Goal: Find specific page/section: Find specific page/section

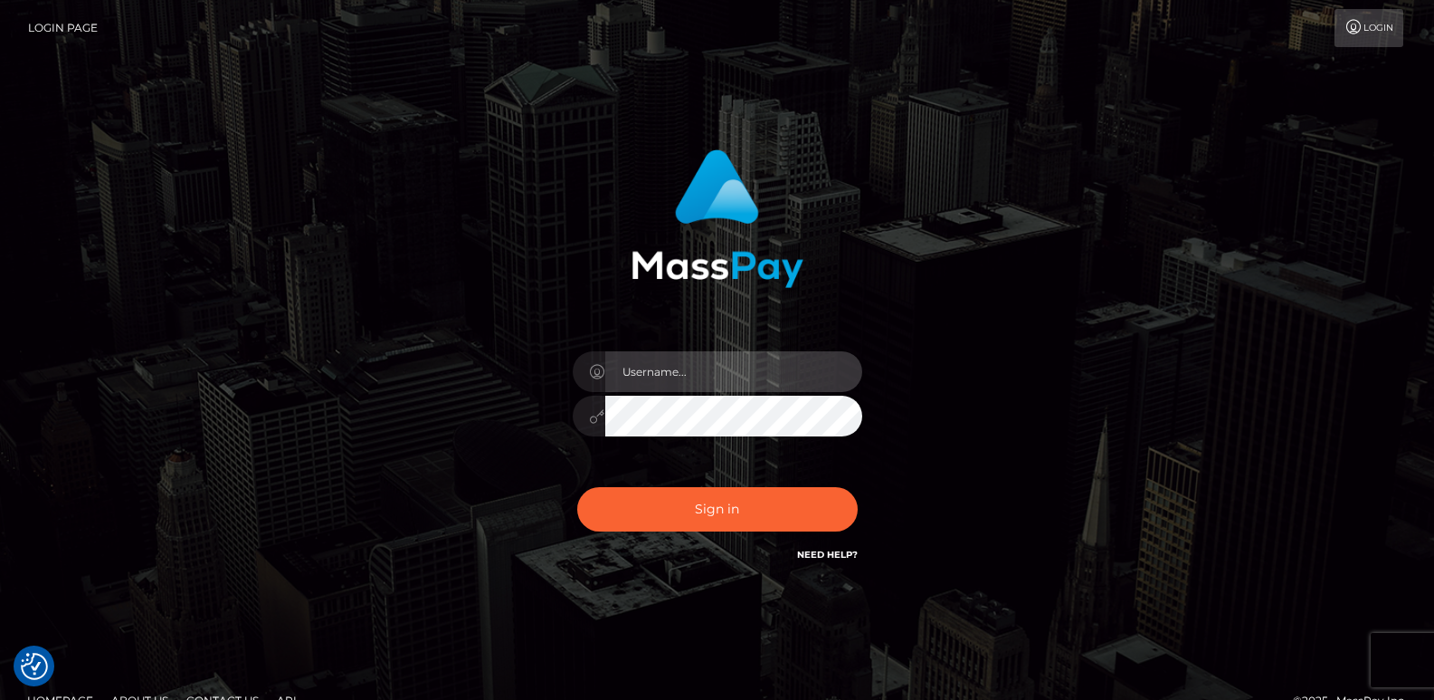
type input "ts2.es"
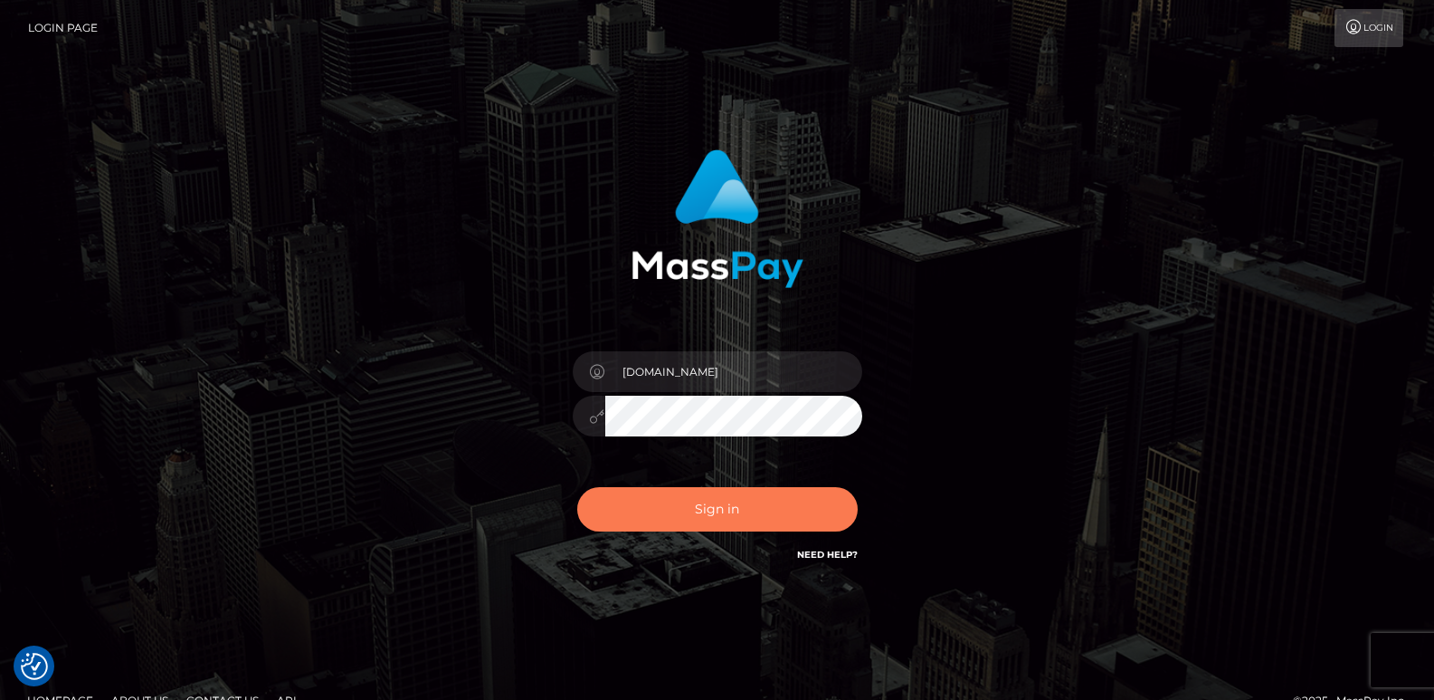
click at [717, 511] on button "Sign in" at bounding box center [717, 509] width 281 height 44
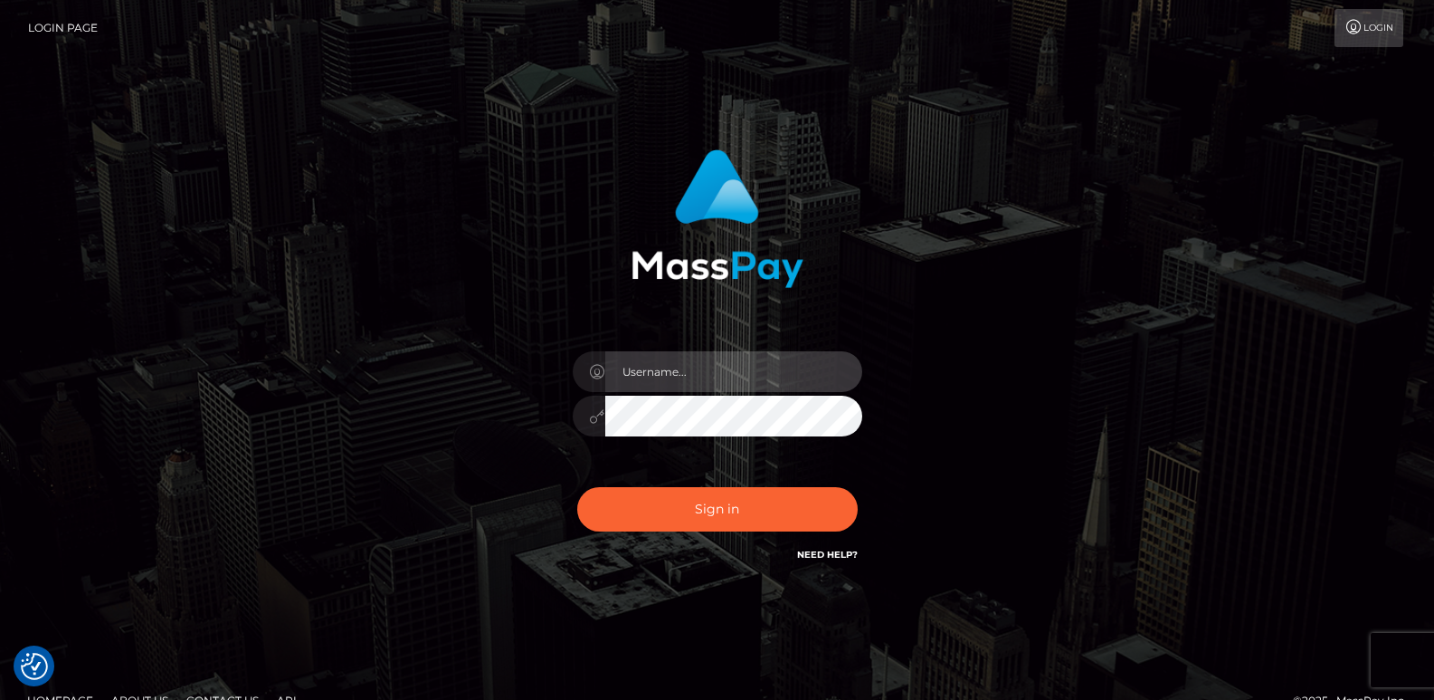
type input "[DOMAIN_NAME]"
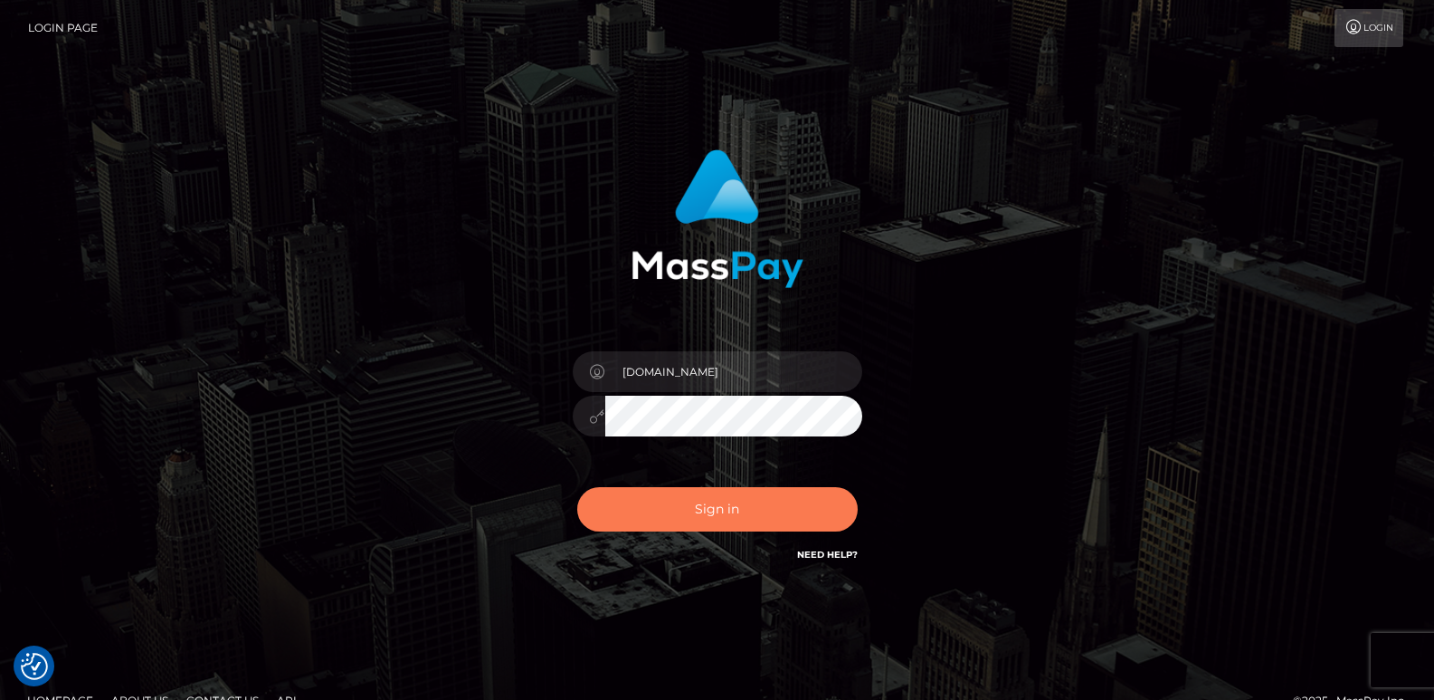
click at [717, 511] on button "Sign in" at bounding box center [717, 509] width 281 height 44
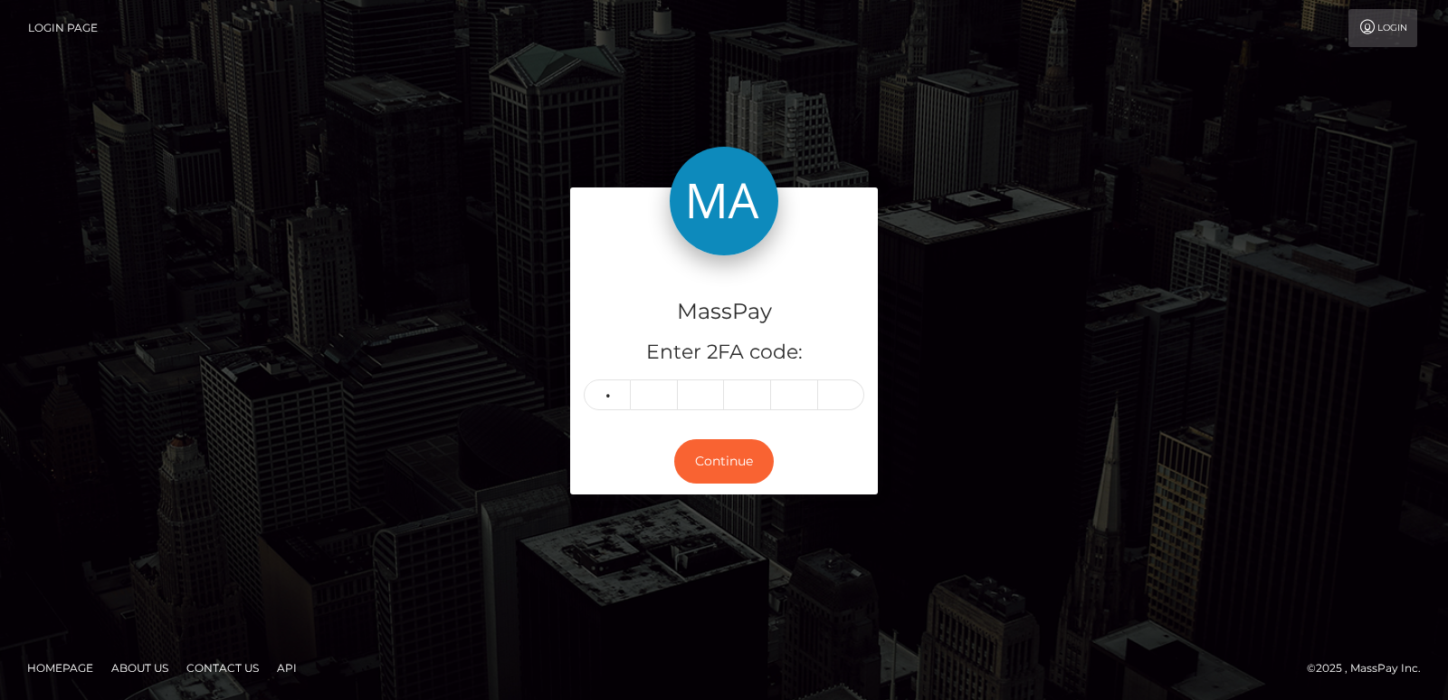
type input "3"
type input "0"
type input "8"
type input "6"
type input "2"
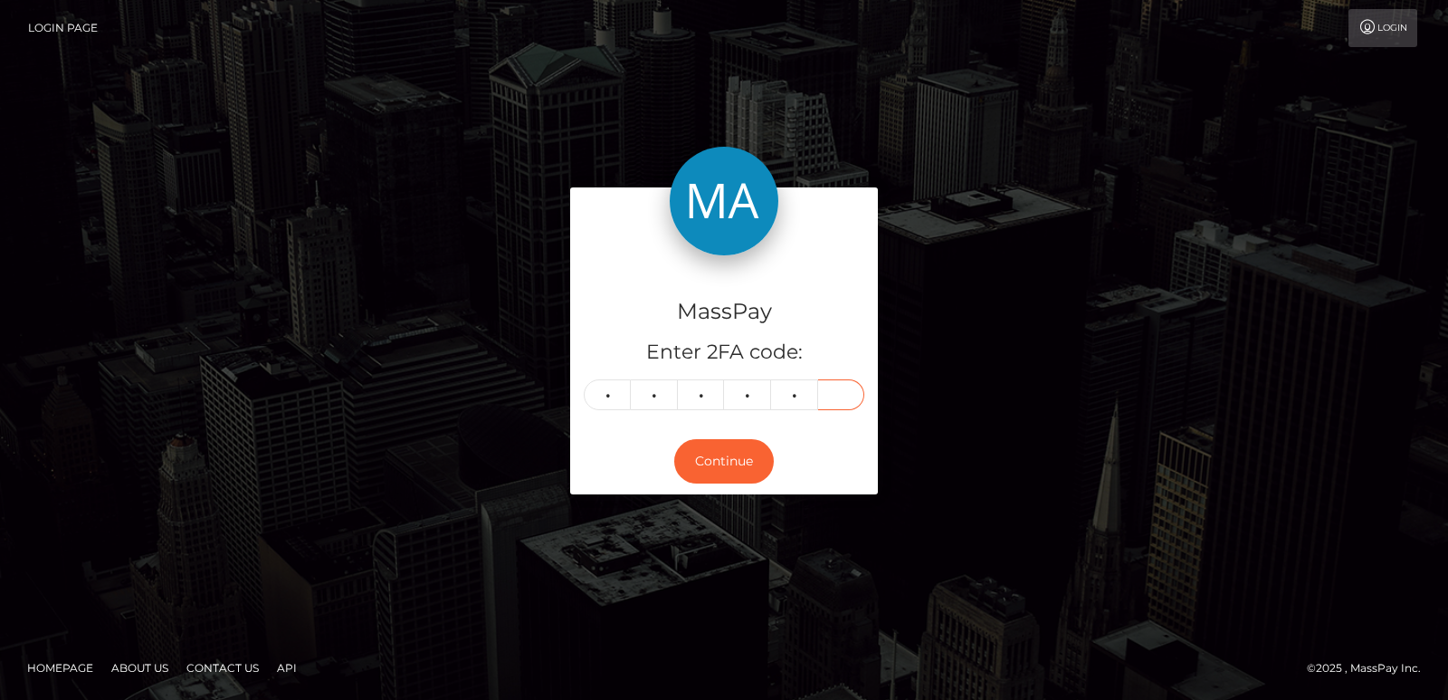
type input "6"
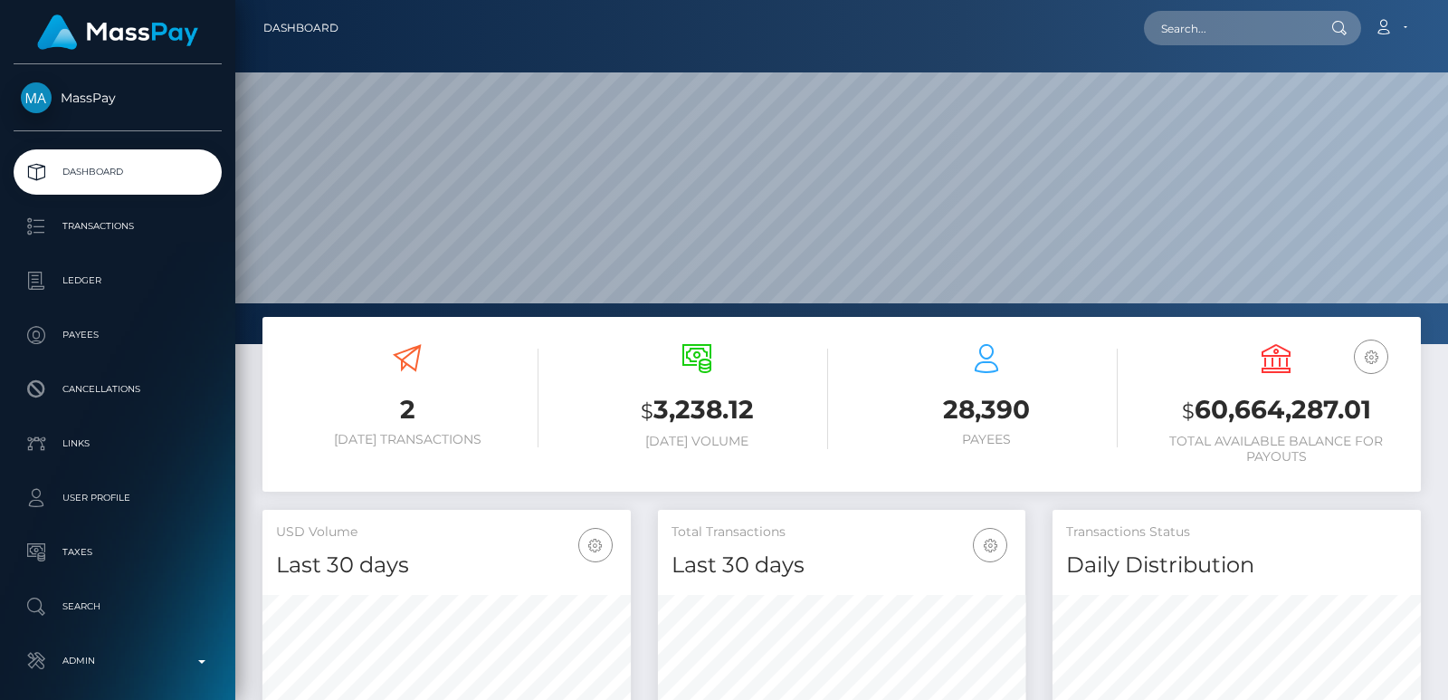
scroll to position [321, 367]
click at [1219, 43] on input "text" at bounding box center [1229, 28] width 170 height 34
paste input "[EMAIL_ADDRESS][DOMAIN_NAME]"
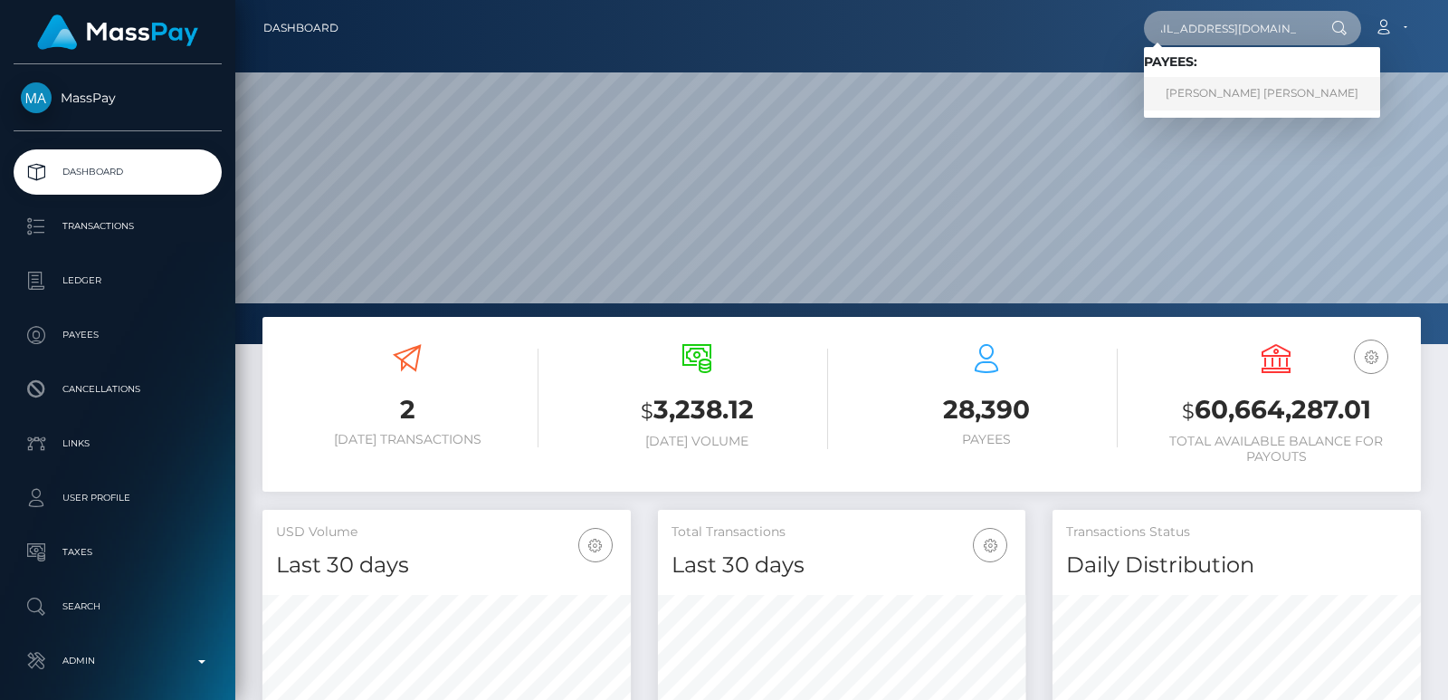
type input "[EMAIL_ADDRESS][DOMAIN_NAME]"
click at [1254, 95] on link "Deborah Candy Pascuito" at bounding box center [1262, 93] width 236 height 33
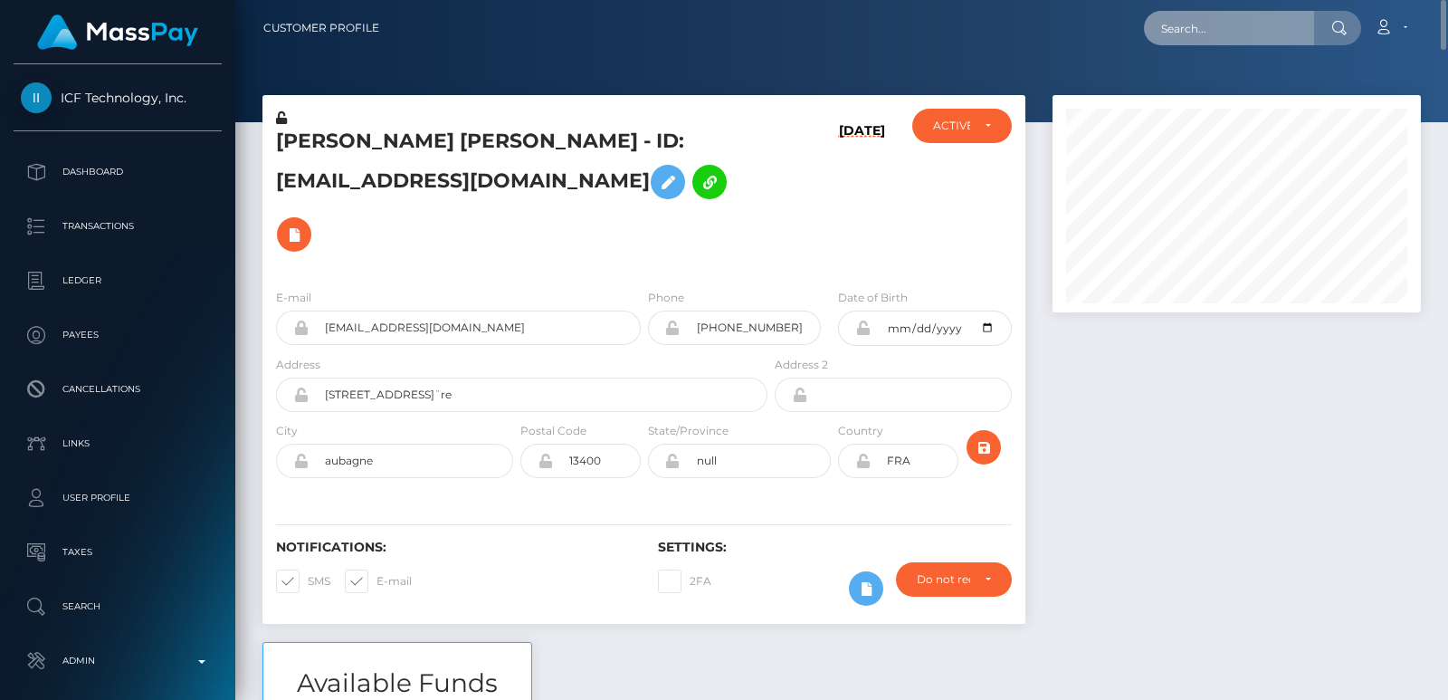
click at [1194, 24] on input "text" at bounding box center [1229, 28] width 170 height 34
paste input "deborahpascuito@gmail.com"
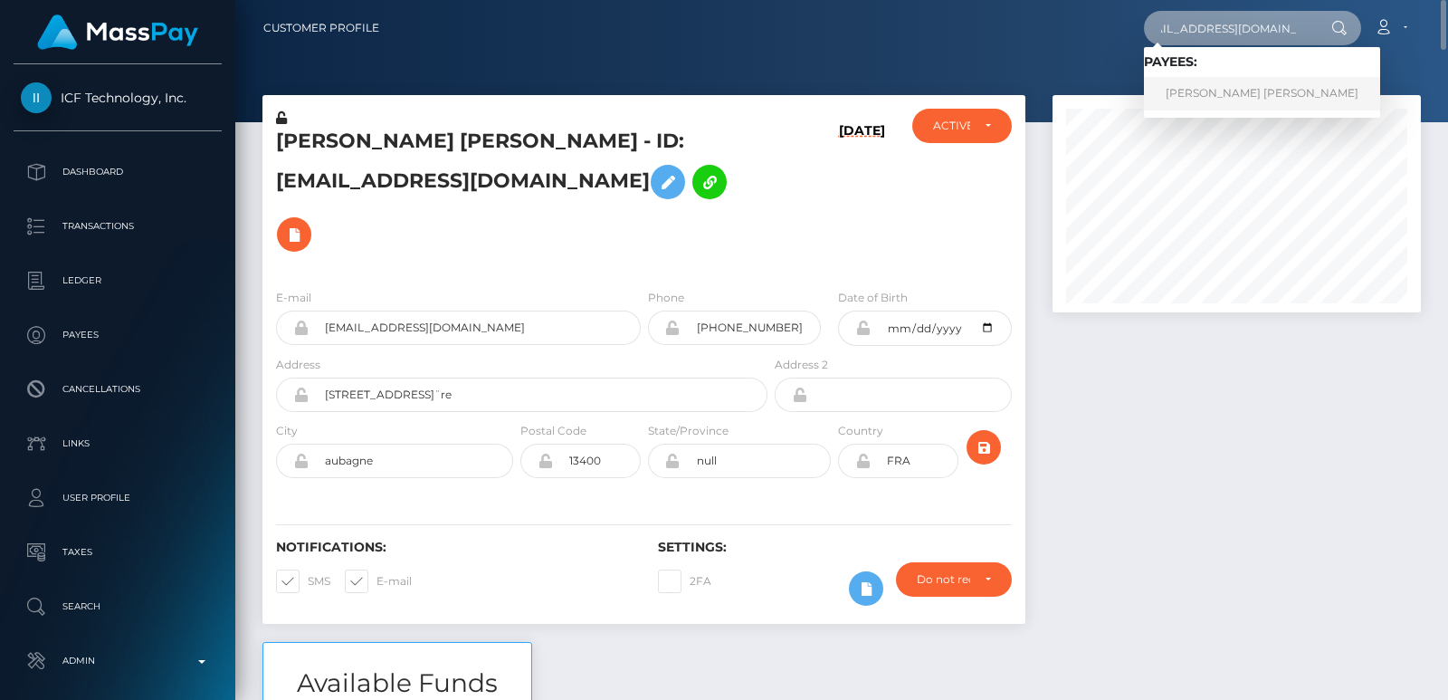
type input "deborahpascuito@gmail.com"
click at [1228, 108] on link "Deborah Candy Pascuito" at bounding box center [1262, 93] width 236 height 33
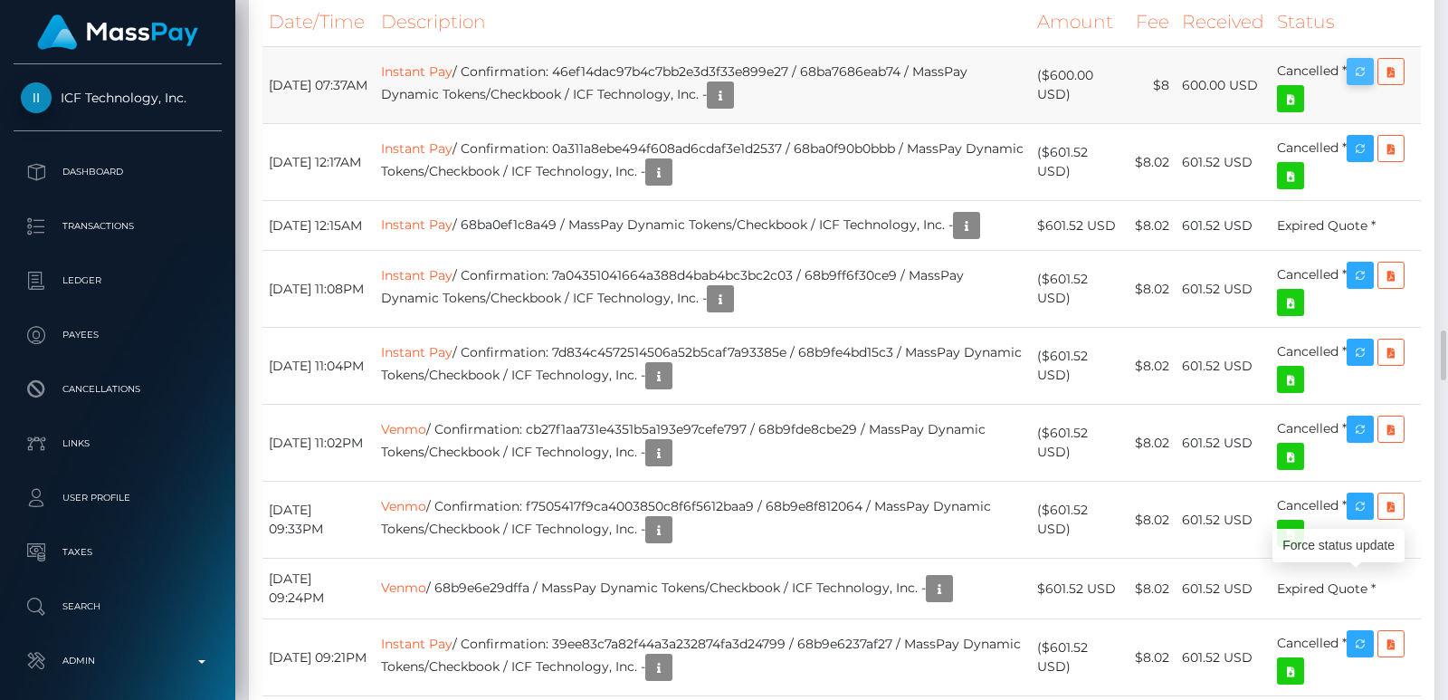
scroll to position [217, 367]
click at [1365, 83] on icon "button" at bounding box center [1360, 72] width 22 height 23
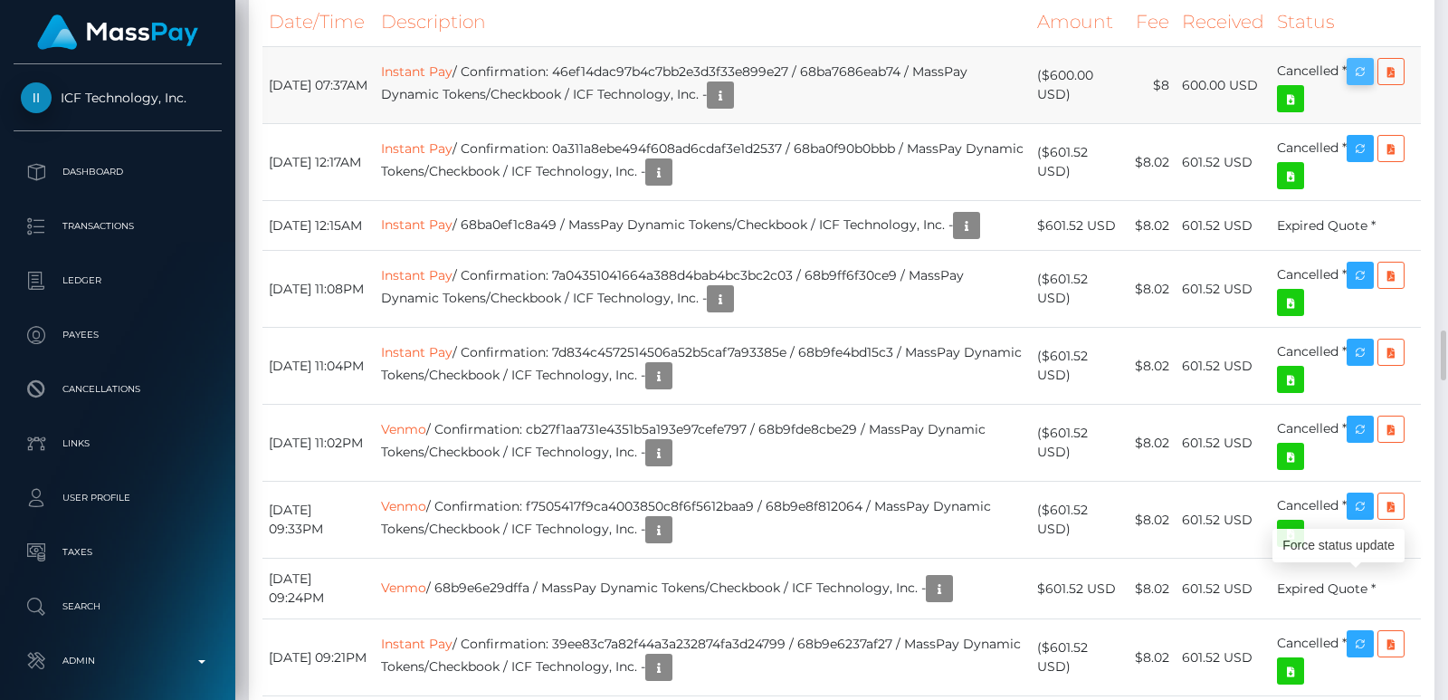
click at [1365, 83] on icon "button" at bounding box center [1360, 72] width 22 height 23
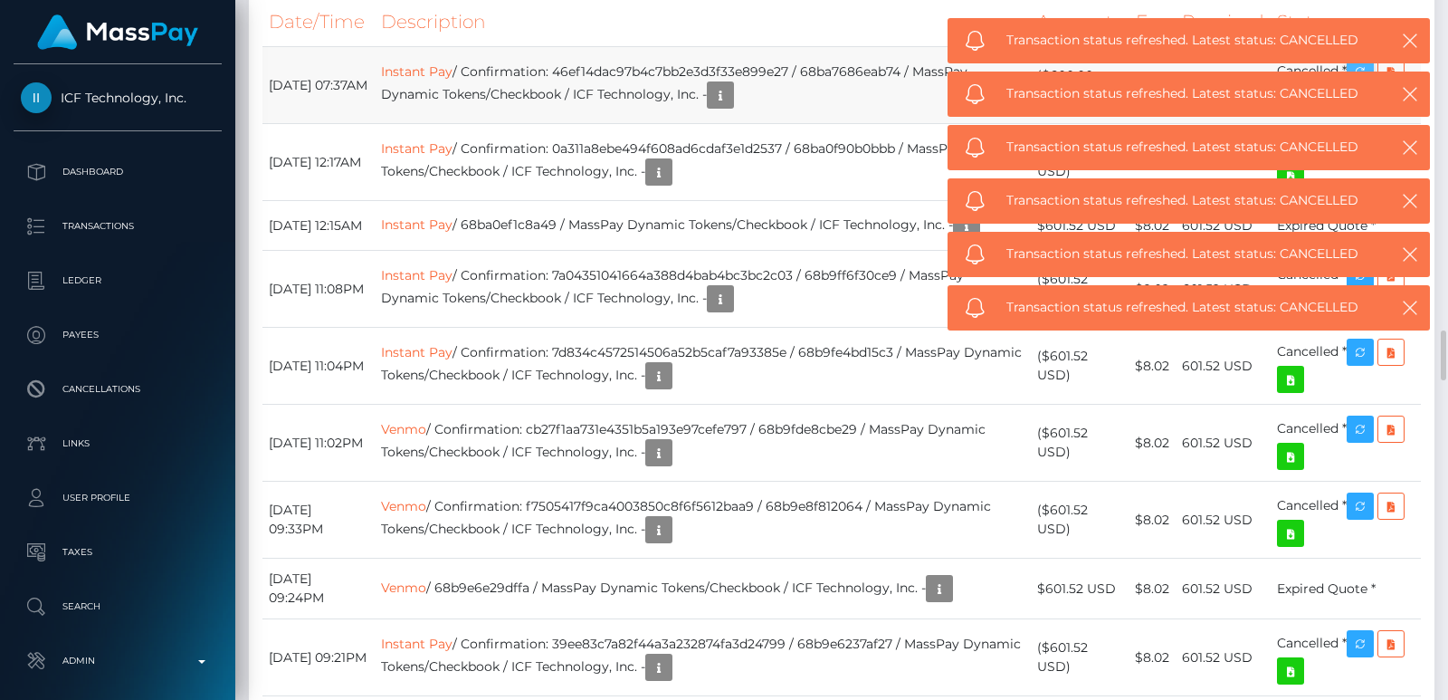
click at [1365, 285] on div "Transaction status refreshed. Latest status: CANCELLED" at bounding box center [1189, 307] width 482 height 45
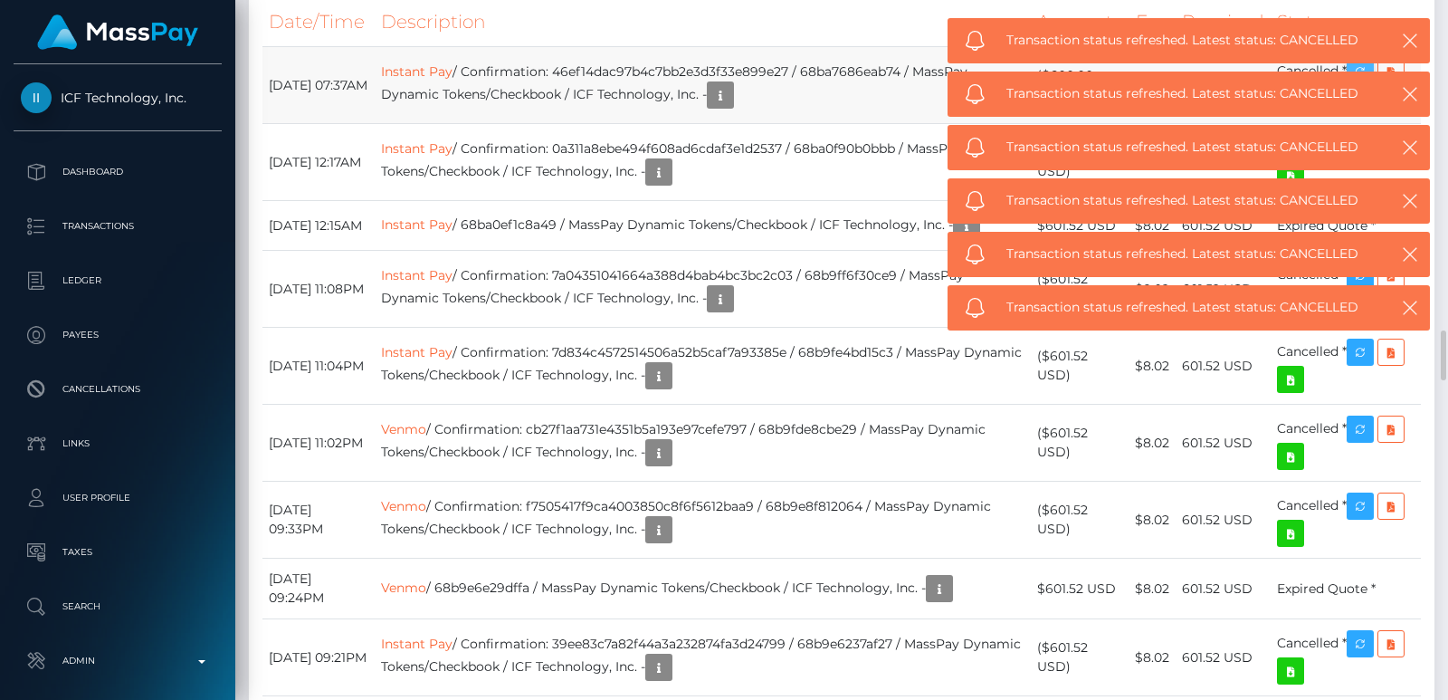
click at [1365, 285] on div "Transaction status refreshed. Latest status: CANCELLED" at bounding box center [1189, 307] width 482 height 45
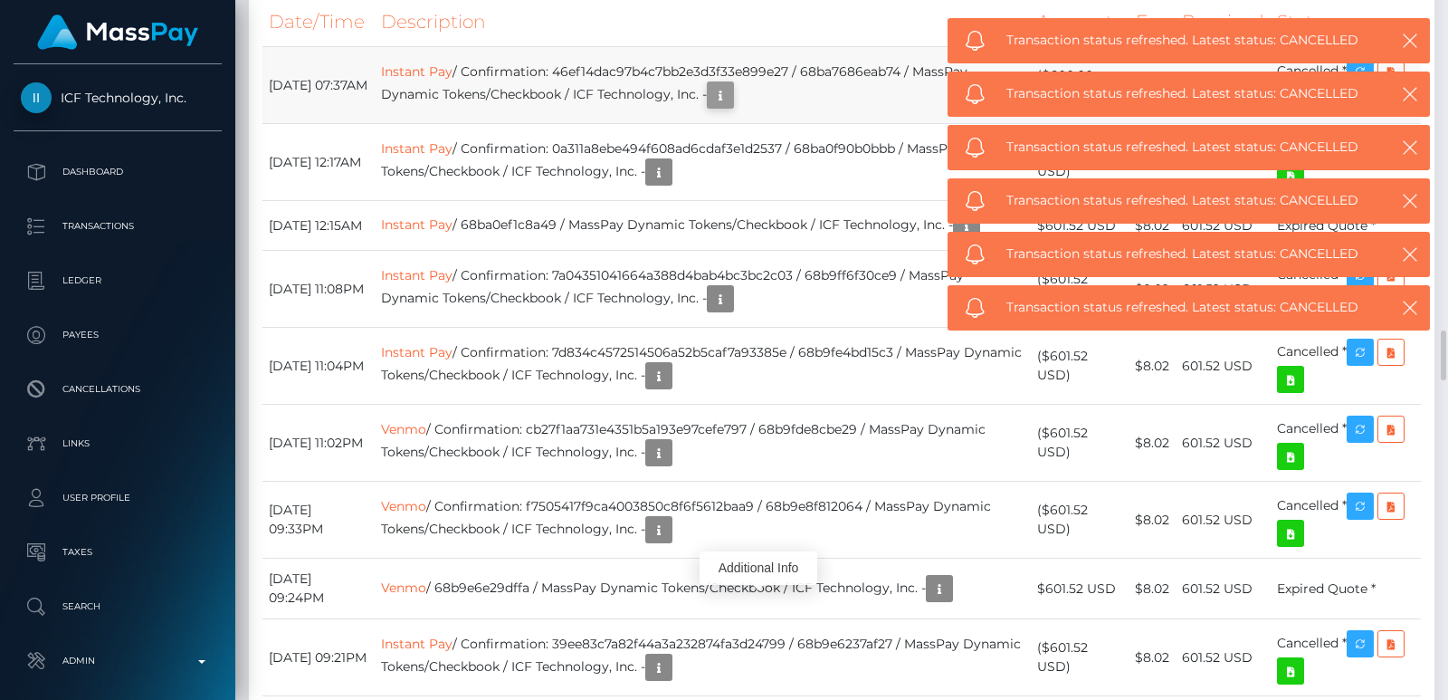
drag, startPoint x: 1236, startPoint y: 254, endPoint x: 759, endPoint y: 270, distance: 477.2
click at [731, 107] on icon "button" at bounding box center [721, 95] width 22 height 23
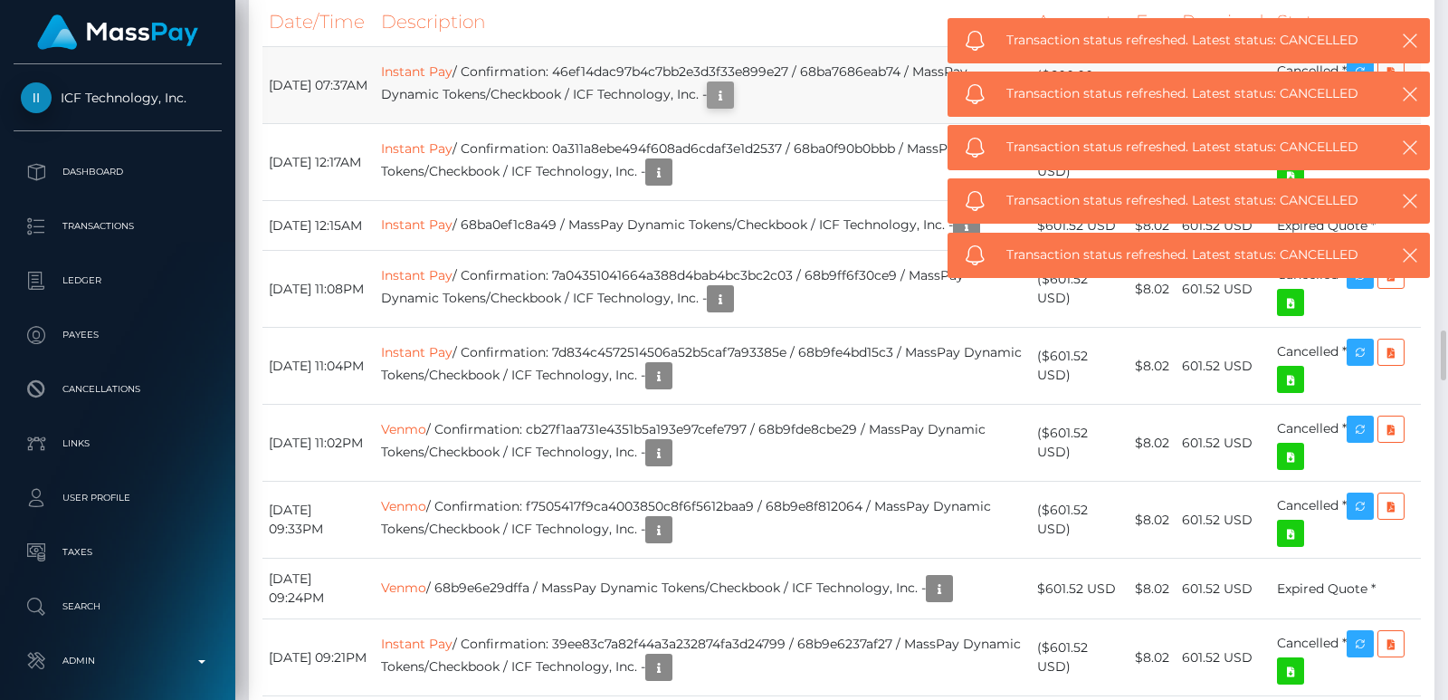
click at [1417, 43] on icon "button" at bounding box center [1410, 41] width 18 height 18
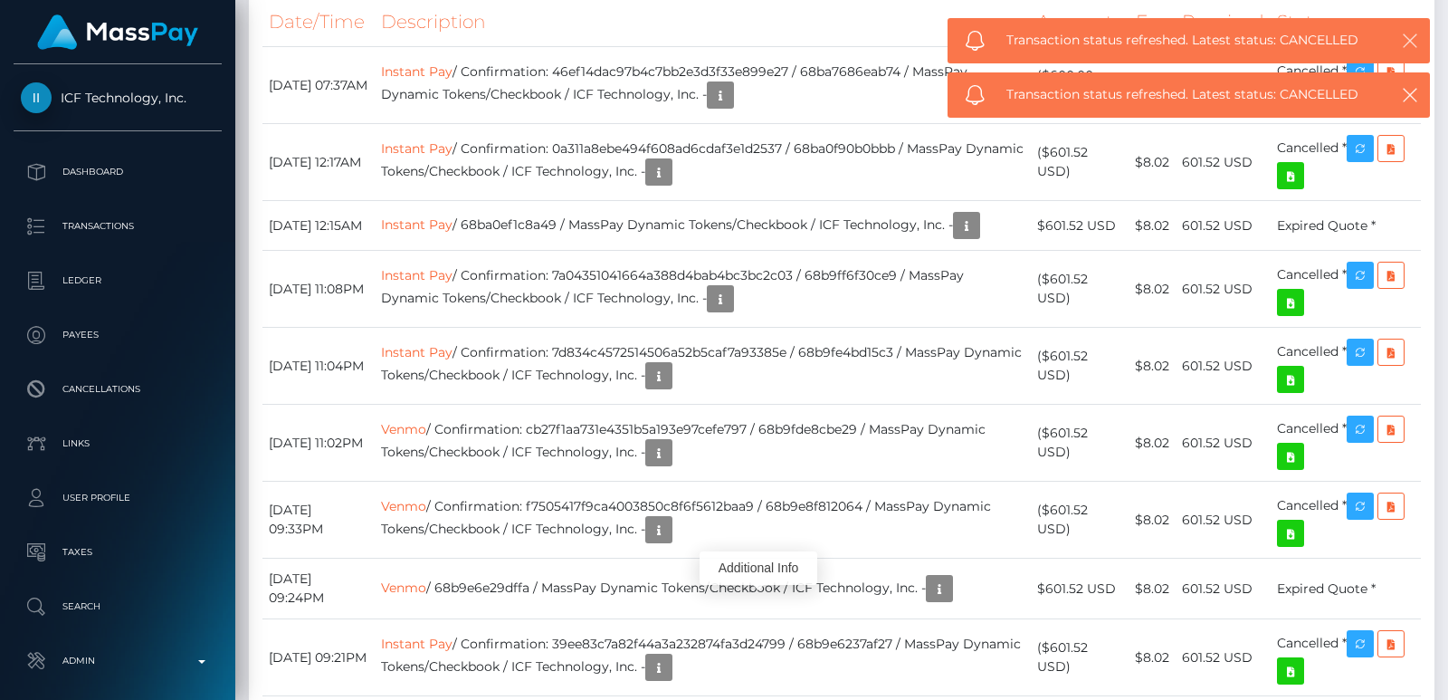
click at [1414, 35] on icon "button" at bounding box center [1410, 41] width 18 height 18
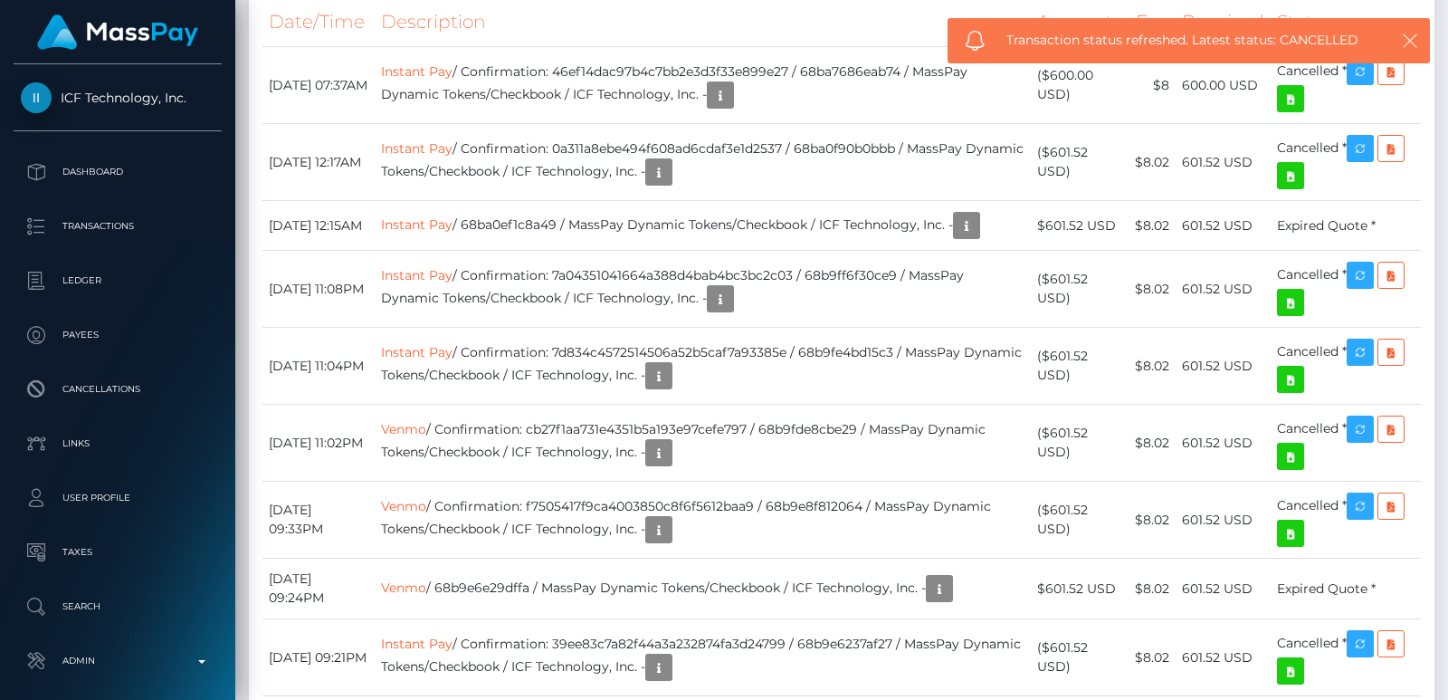
click at [1414, 35] on icon "button" at bounding box center [1410, 41] width 18 height 18
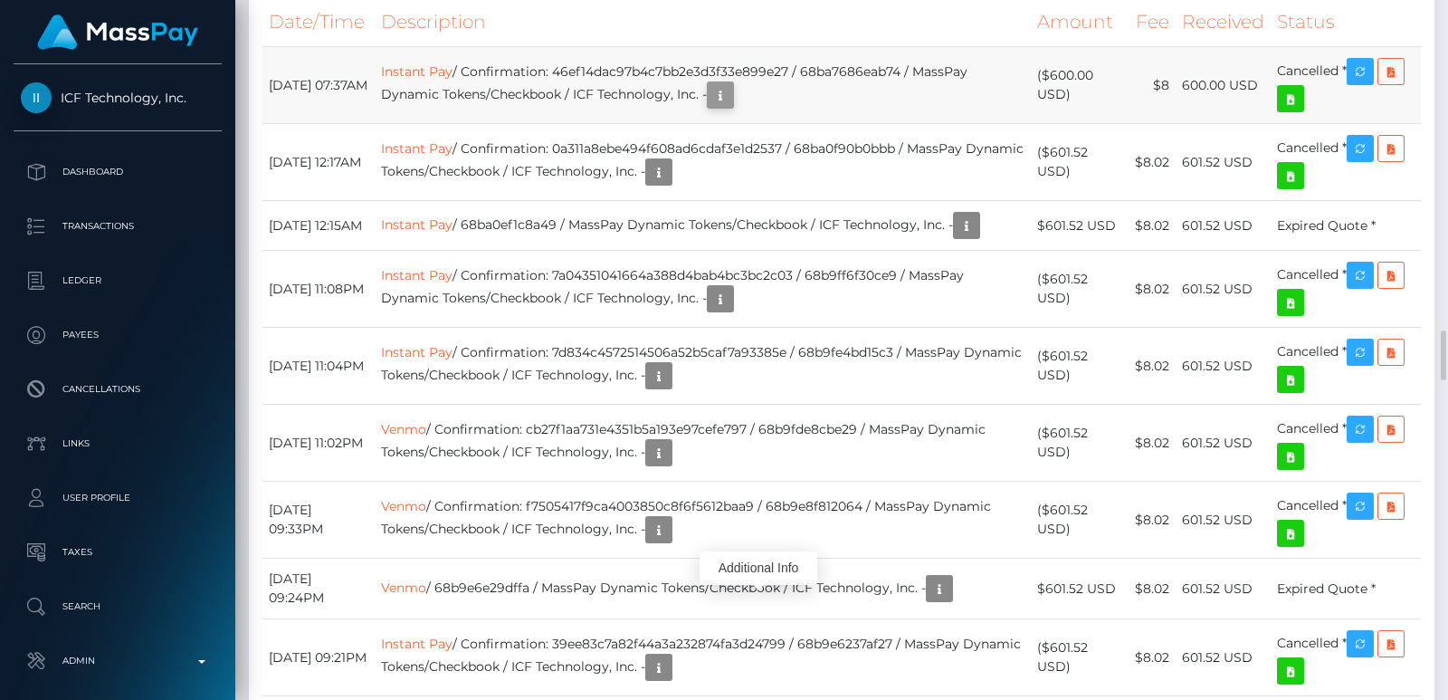
click at [731, 107] on icon "button" at bounding box center [721, 95] width 22 height 23
click at [747, 571] on div "Additional Info" at bounding box center [759, 567] width 118 height 33
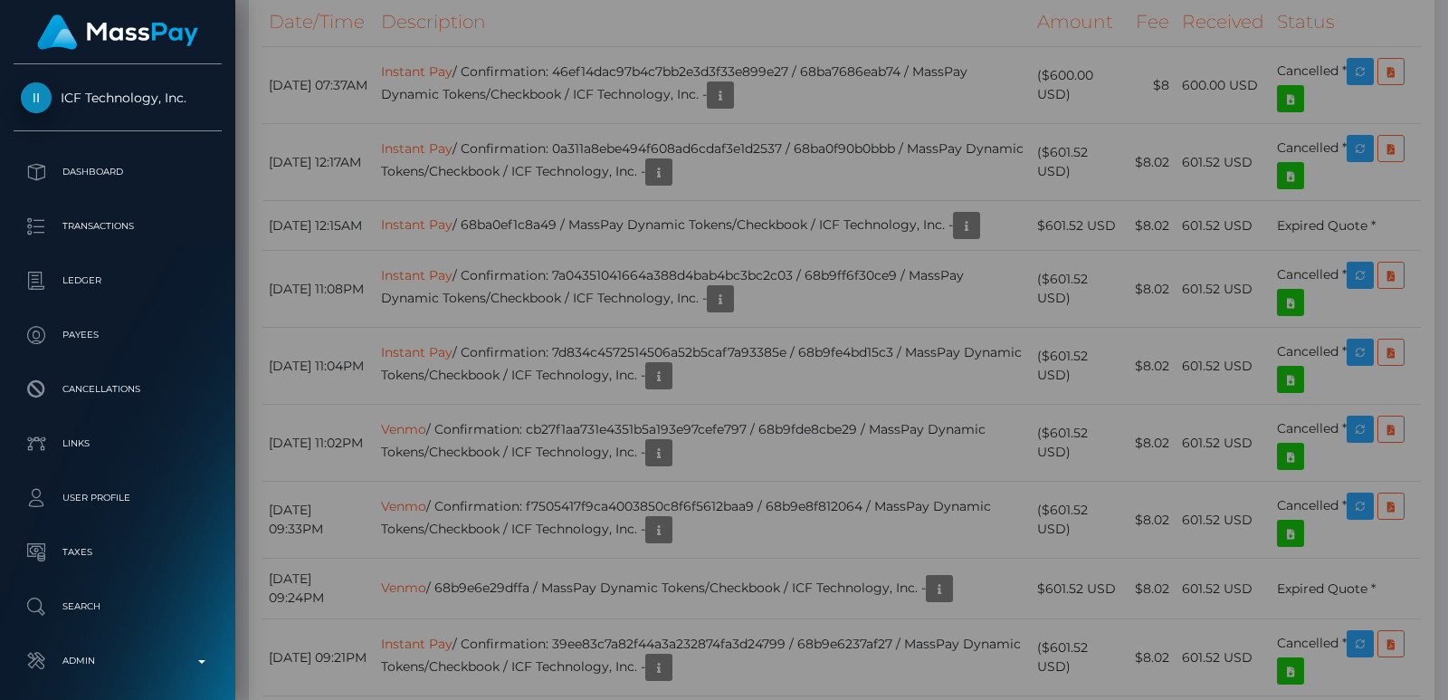
scroll to position [0, 0]
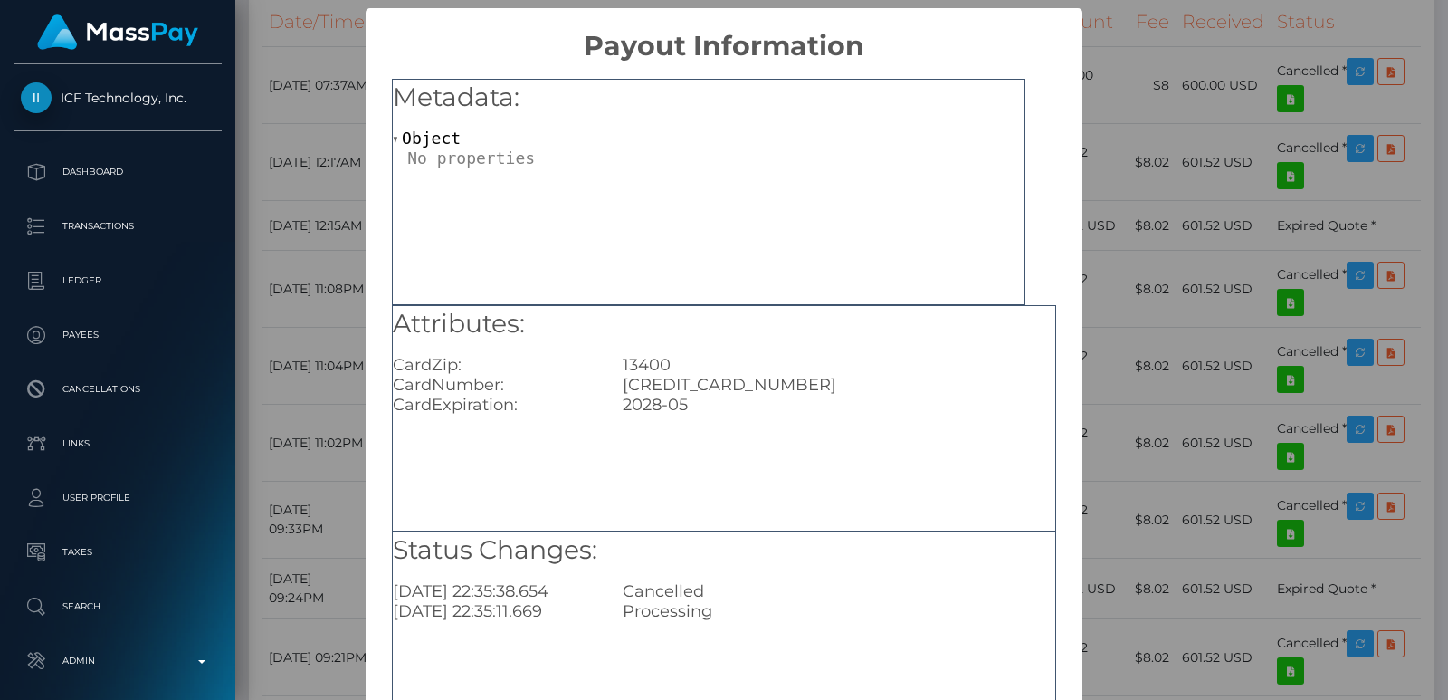
click at [1132, 69] on div "× Payout Information Metadata: Object Attributes: CardZip: 13400 CardNumber: 45…" at bounding box center [724, 350] width 1448 height 700
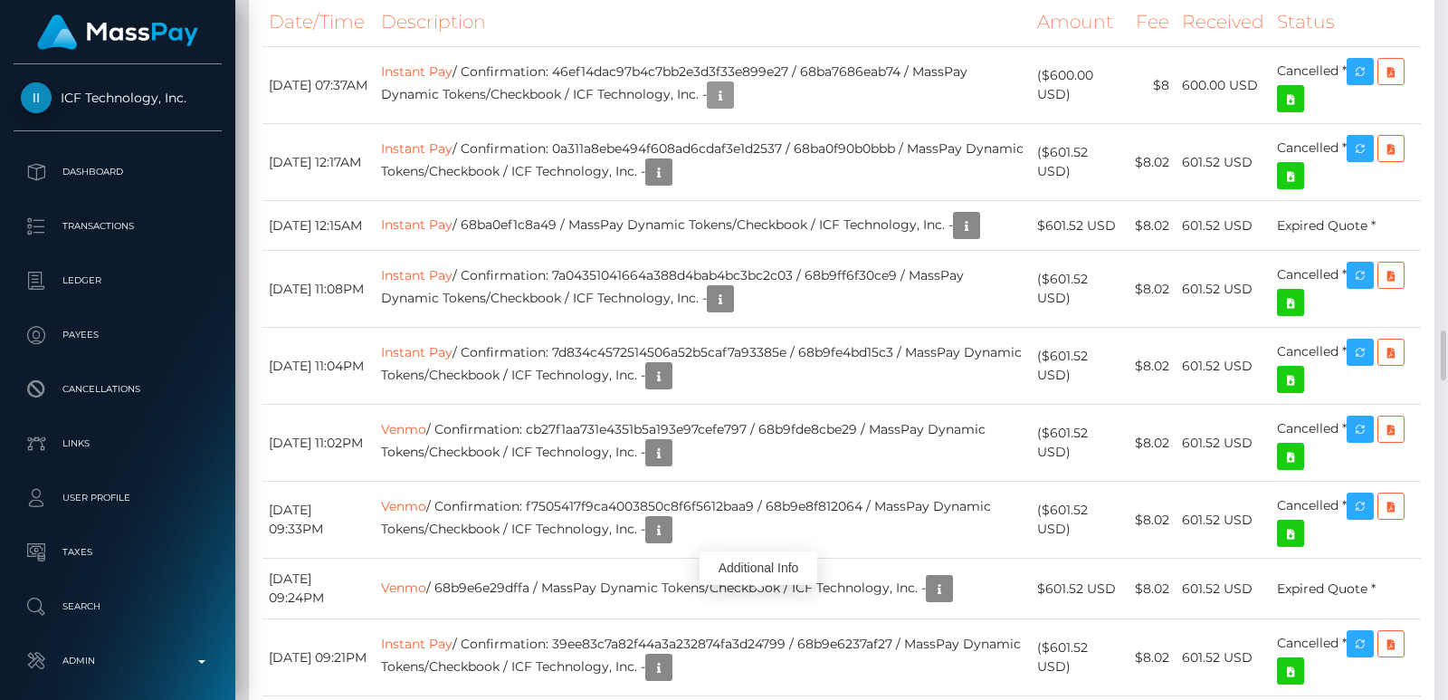
scroll to position [217, 367]
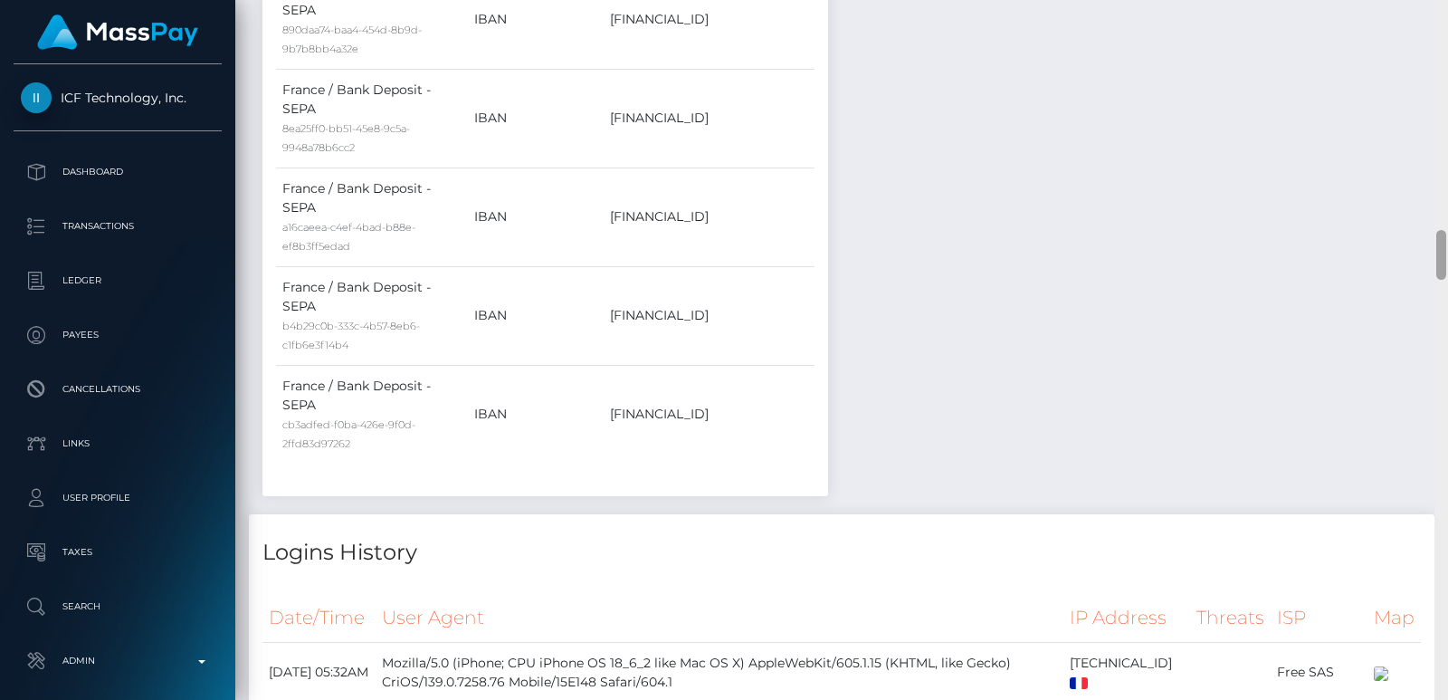
click at [1444, 67] on div at bounding box center [1441, 350] width 14 height 700
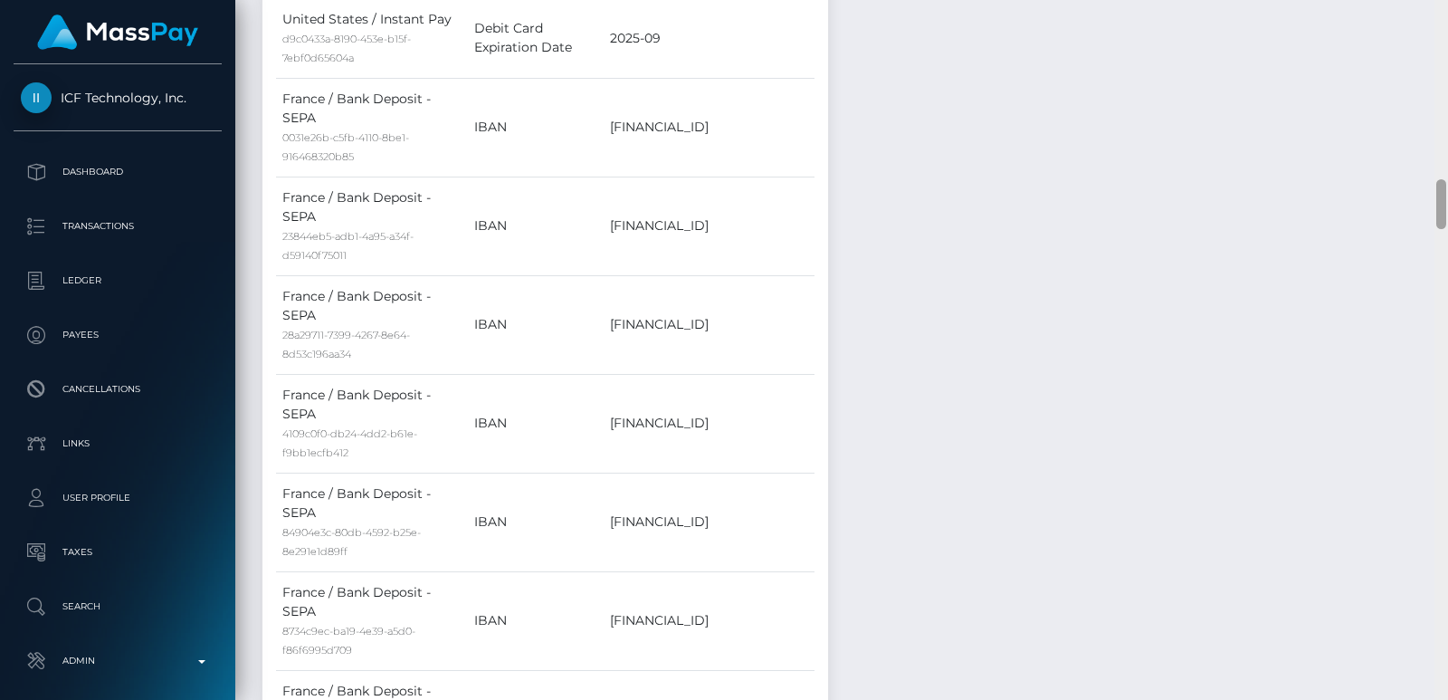
click at [1444, 67] on div at bounding box center [1441, 350] width 14 height 700
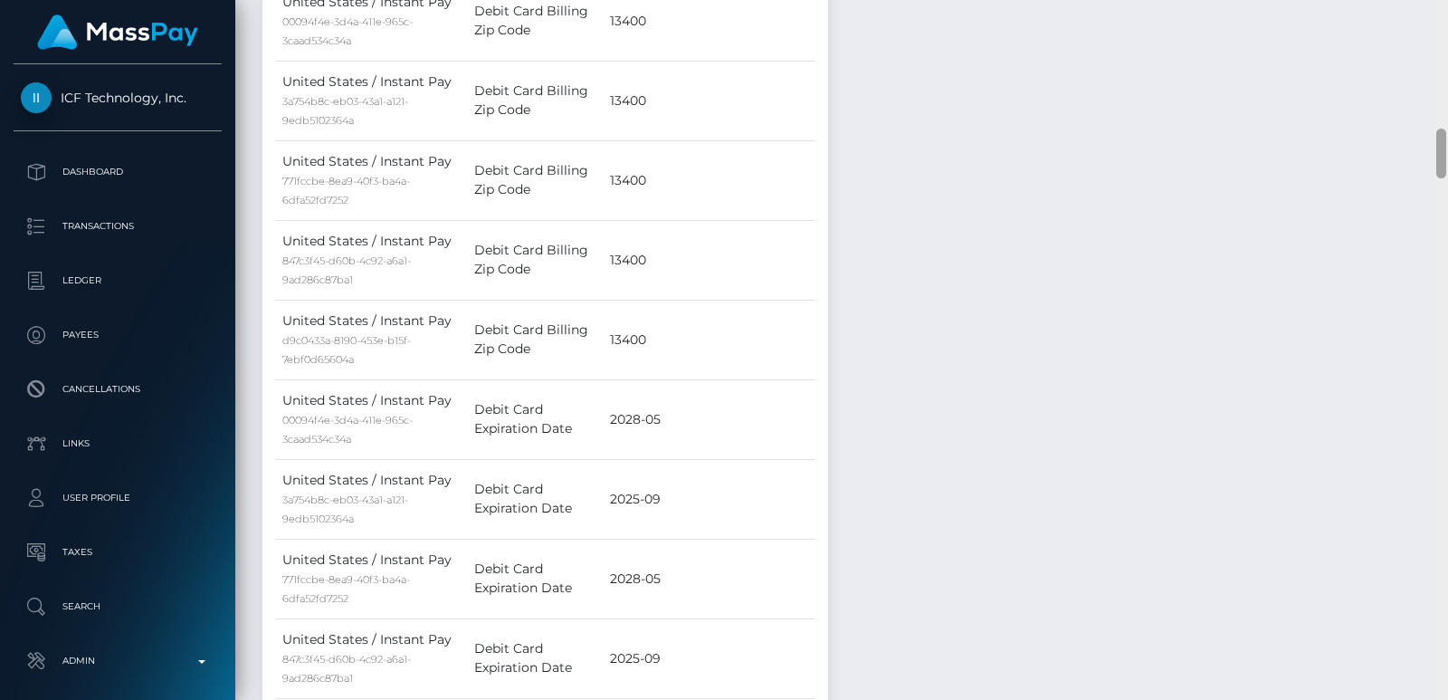
click at [1444, 67] on div at bounding box center [1441, 350] width 14 height 700
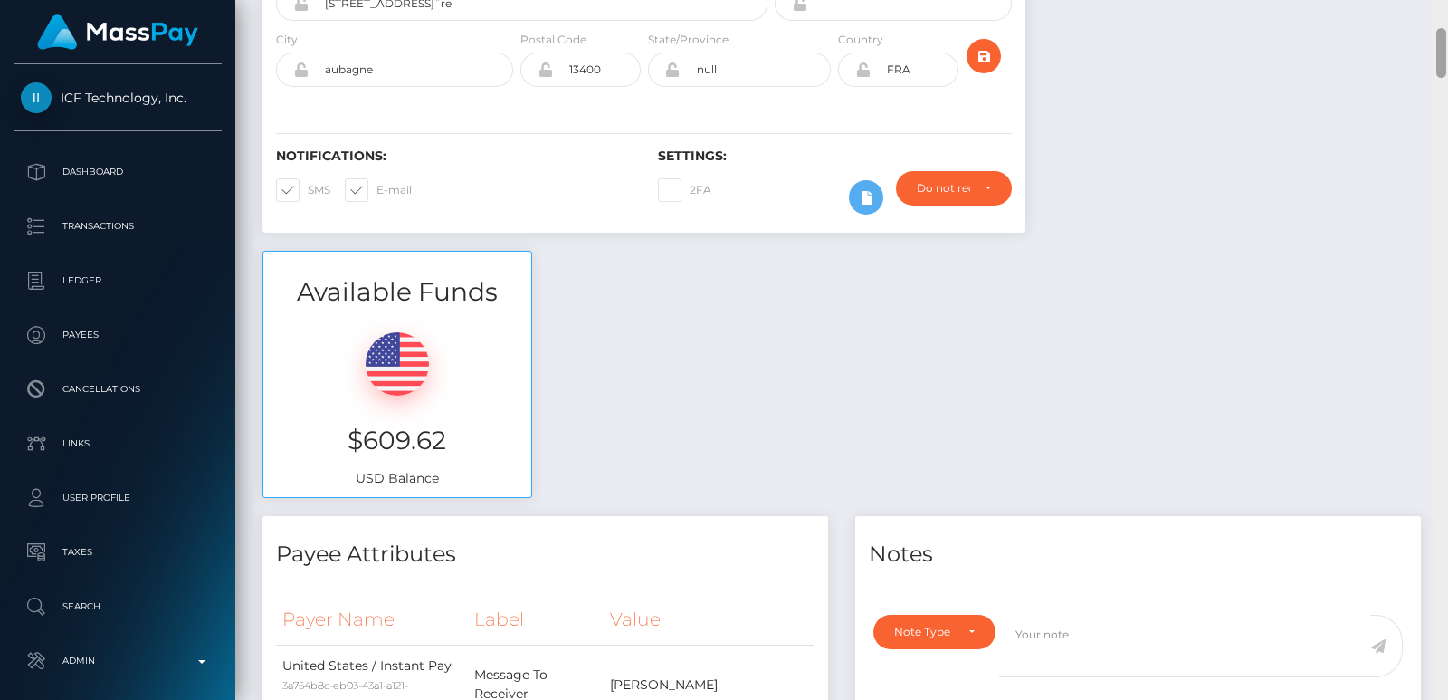
click at [1444, 67] on div at bounding box center [1441, 53] width 10 height 50
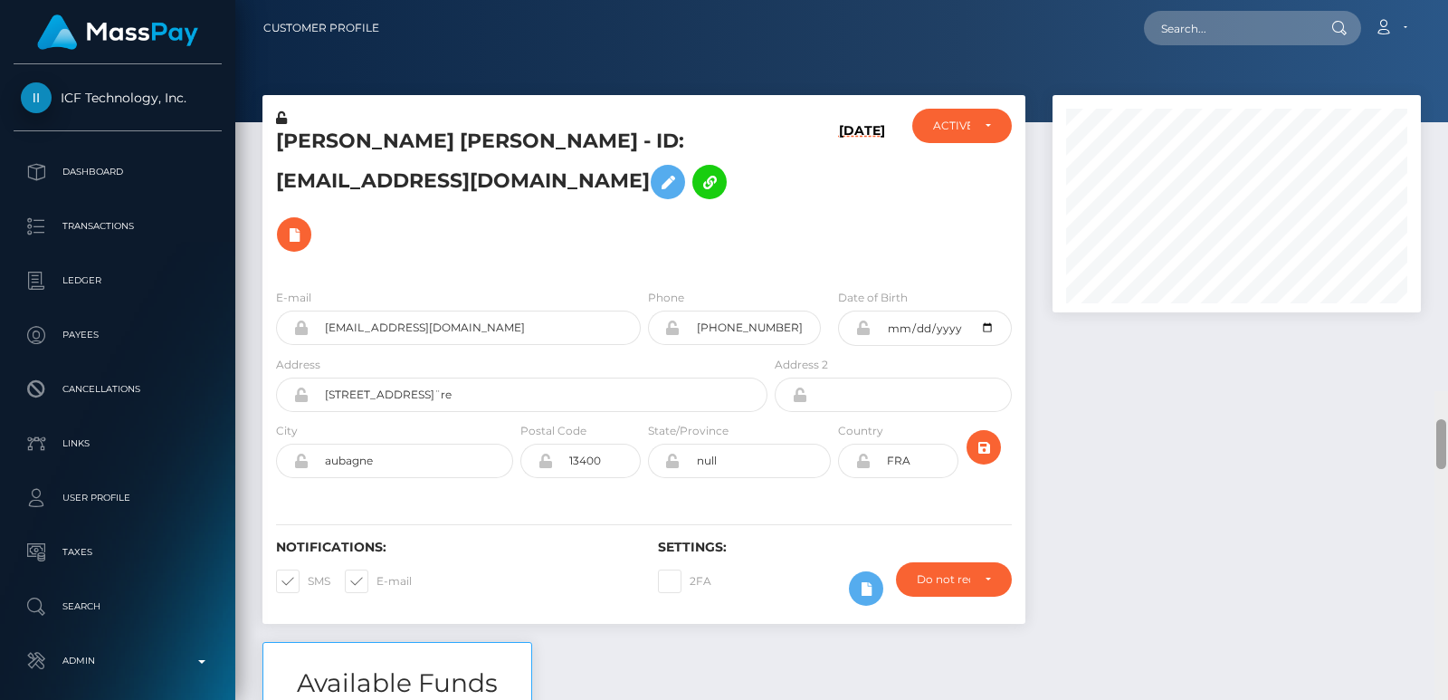
click at [1441, 19] on div "Customer Profile Loading... Loading..." at bounding box center [841, 350] width 1213 height 700
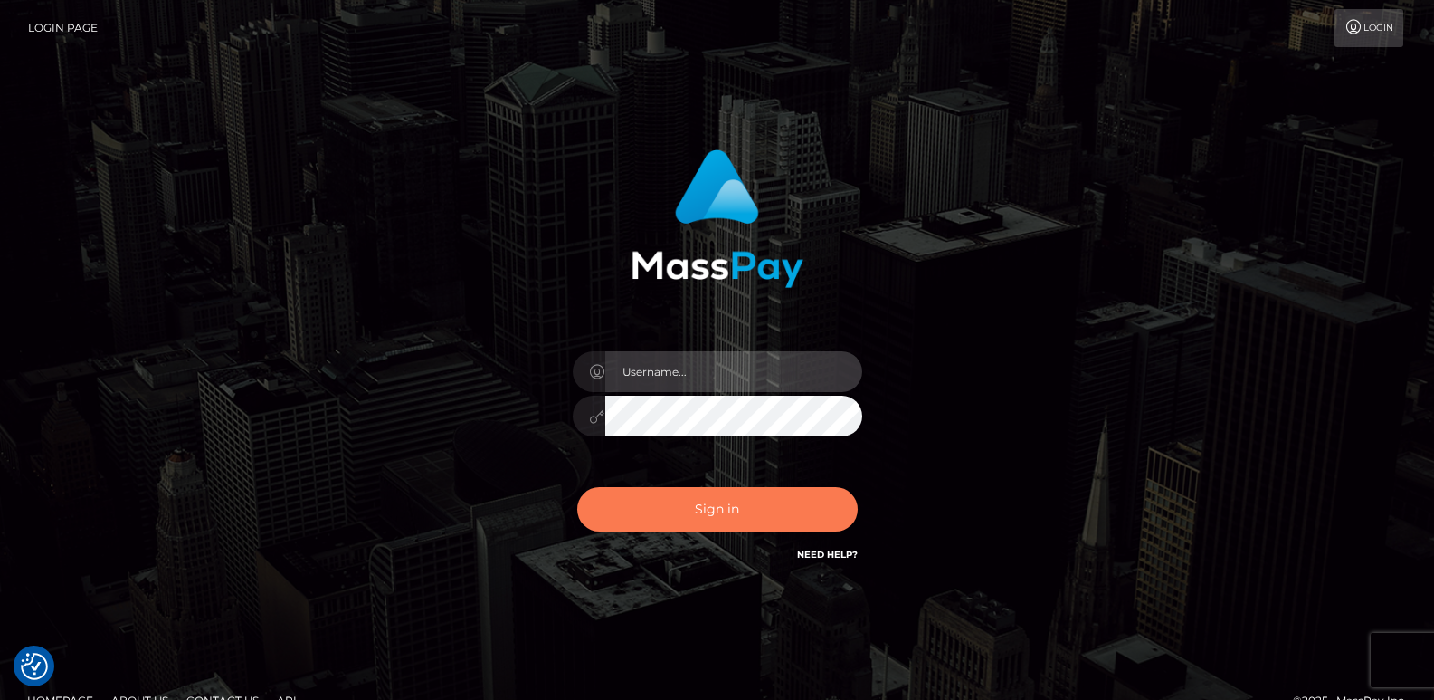
type input "ts2.es"
click at [721, 513] on button "Sign in" at bounding box center [717, 509] width 281 height 44
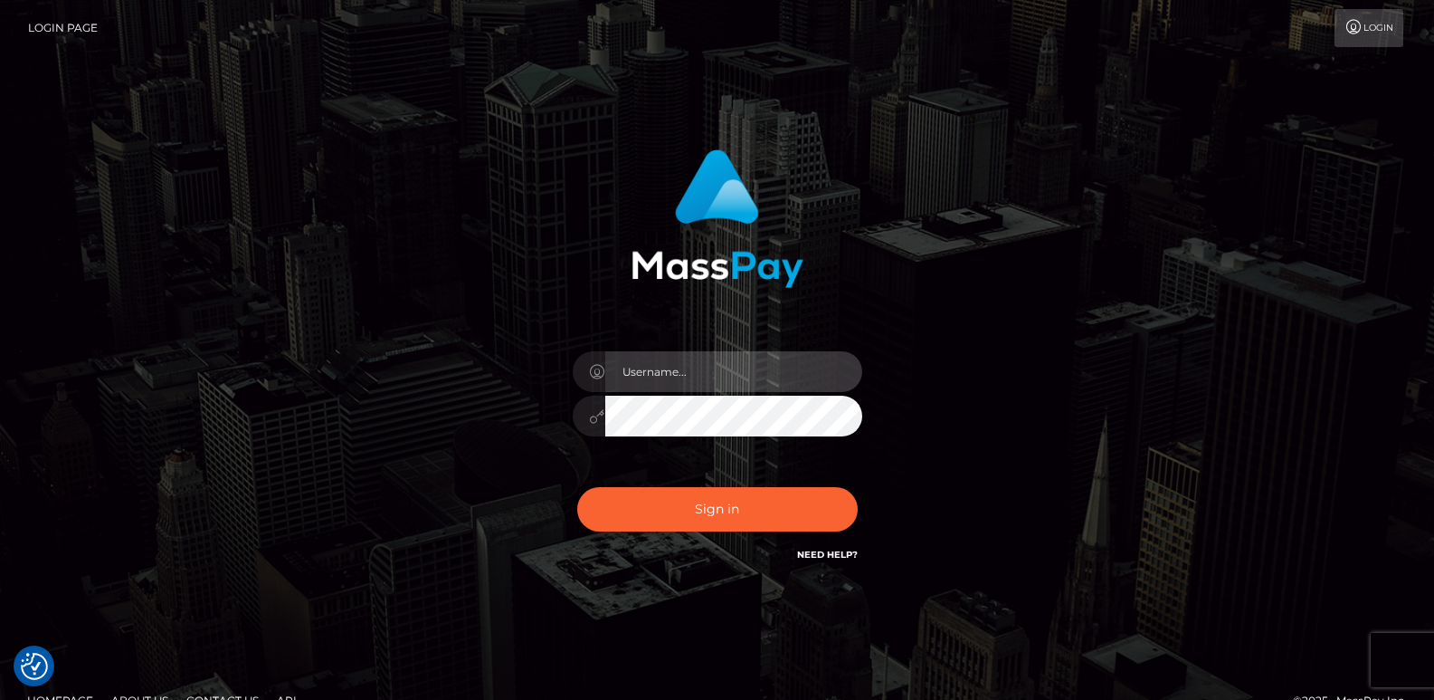
type input "[DOMAIN_NAME]"
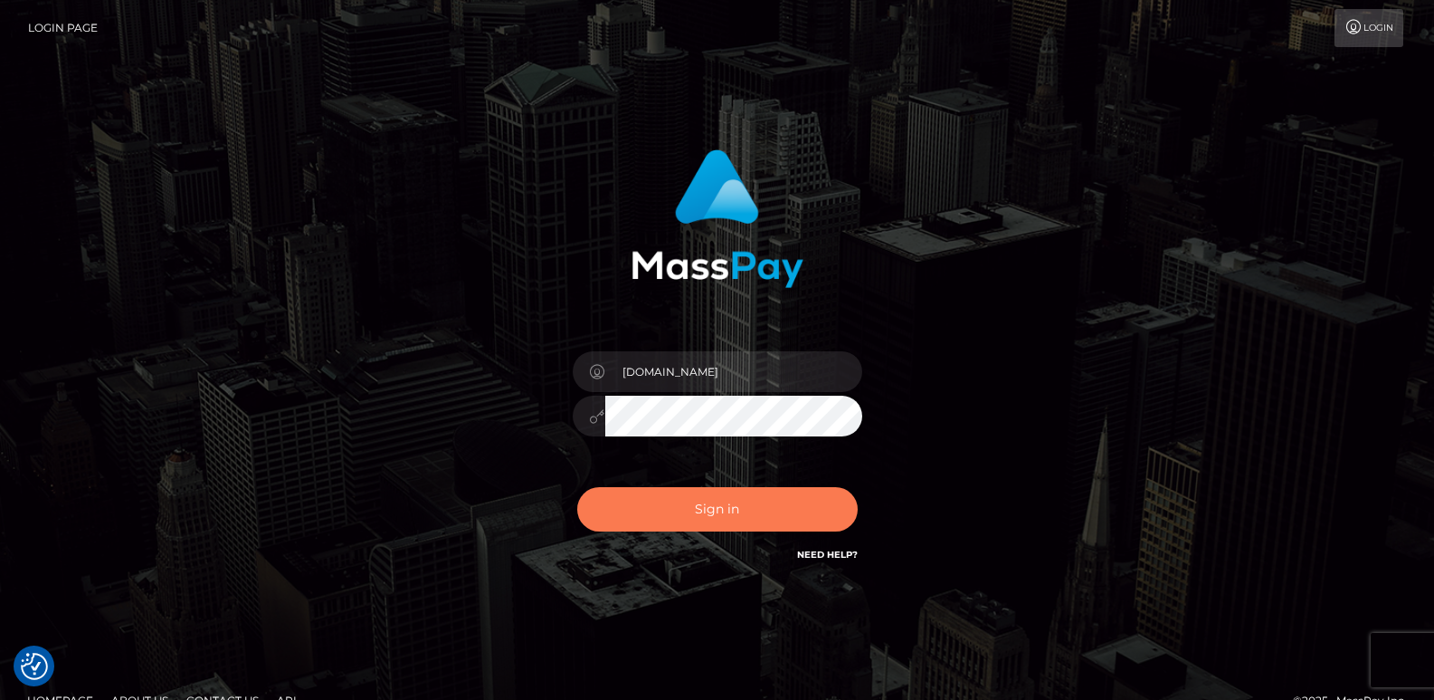
click at [721, 513] on button "Sign in" at bounding box center [717, 509] width 281 height 44
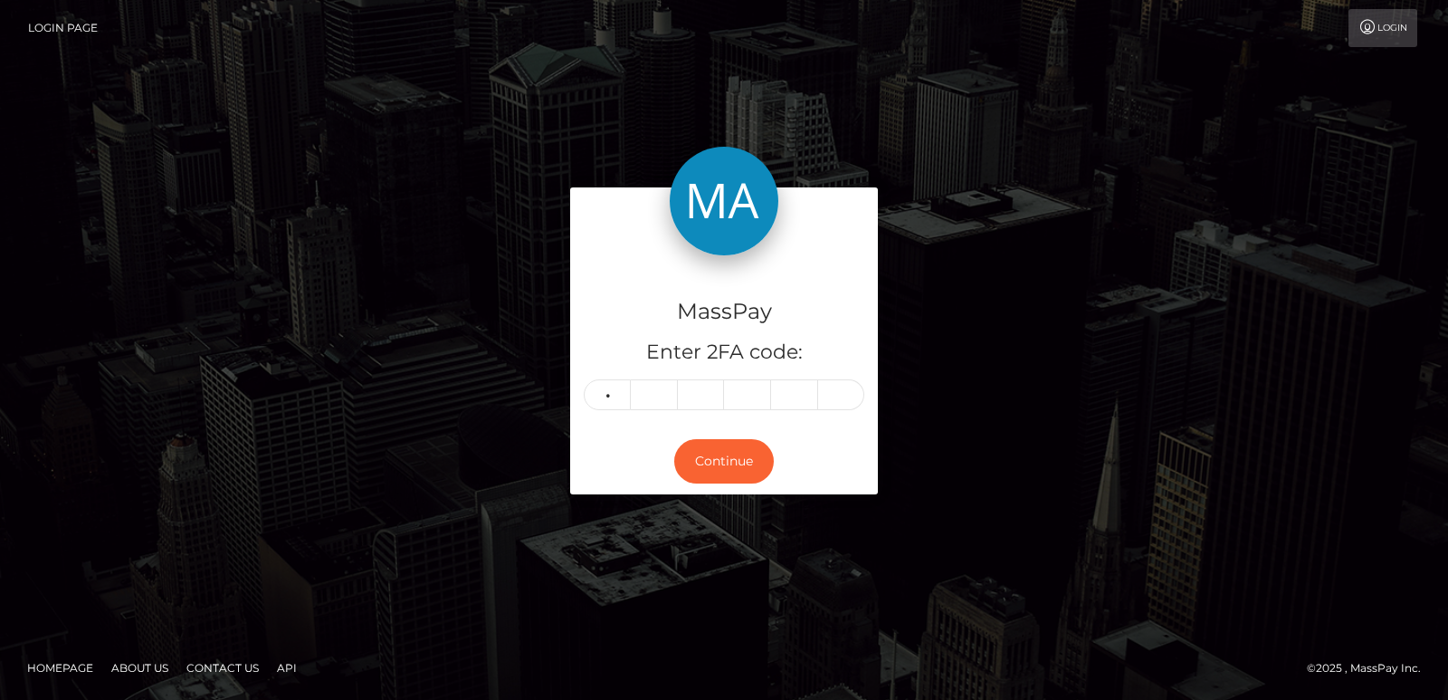
type input "0"
type input "4"
type input "8"
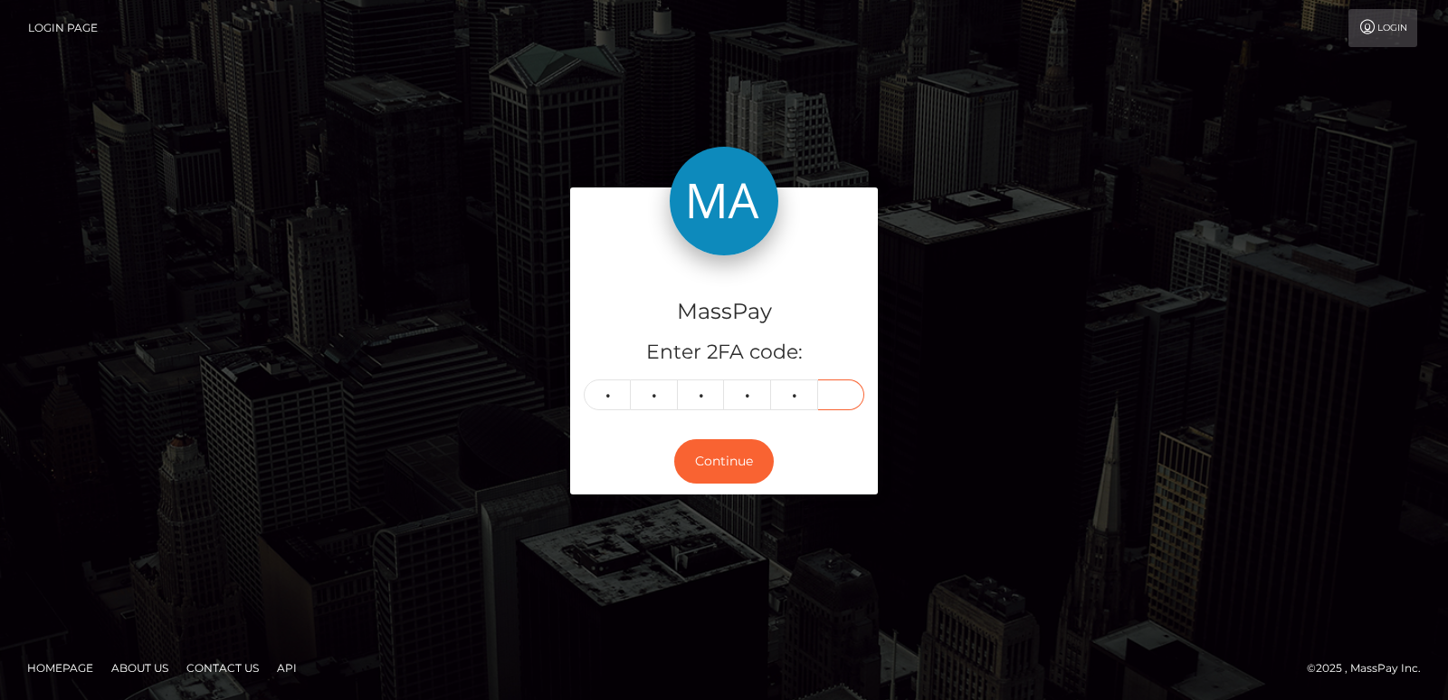
type input "4"
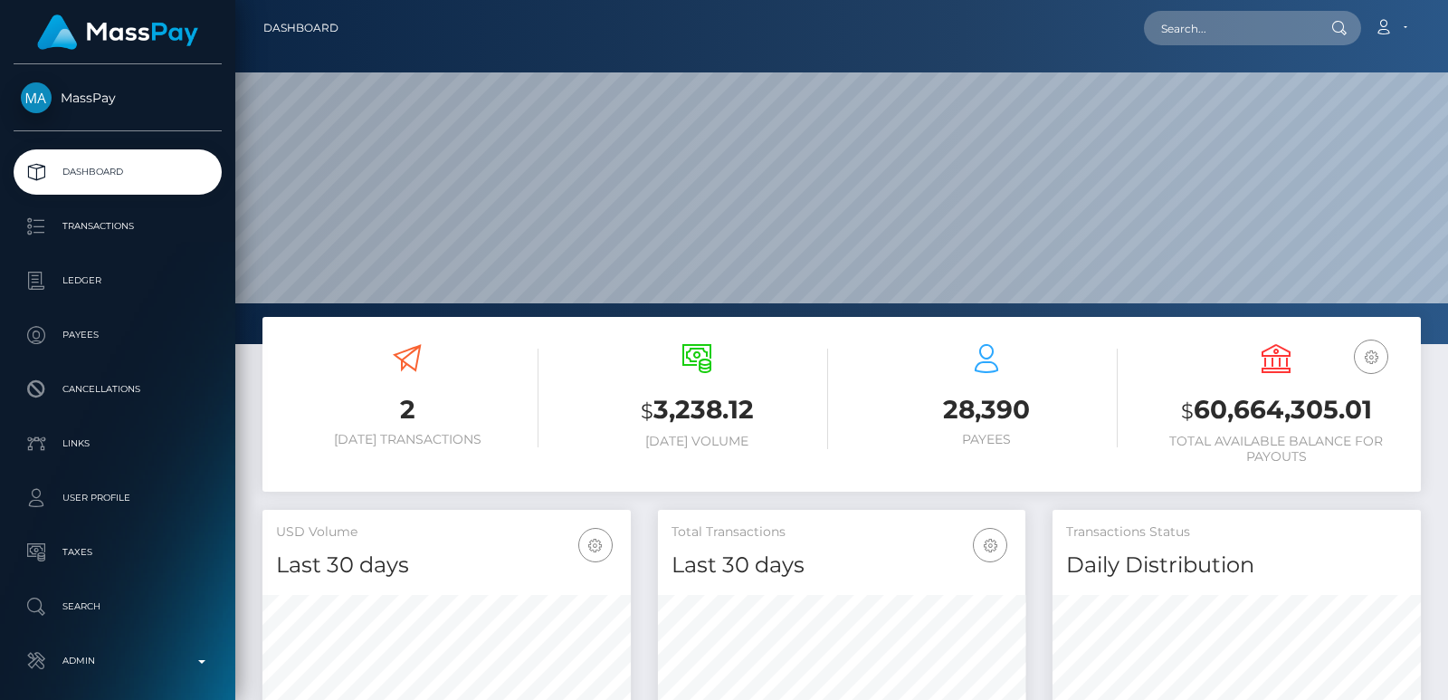
scroll to position [321, 367]
click at [1185, 43] on input "text" at bounding box center [1229, 28] width 170 height 34
paste input "eisenko857@gmail.com"
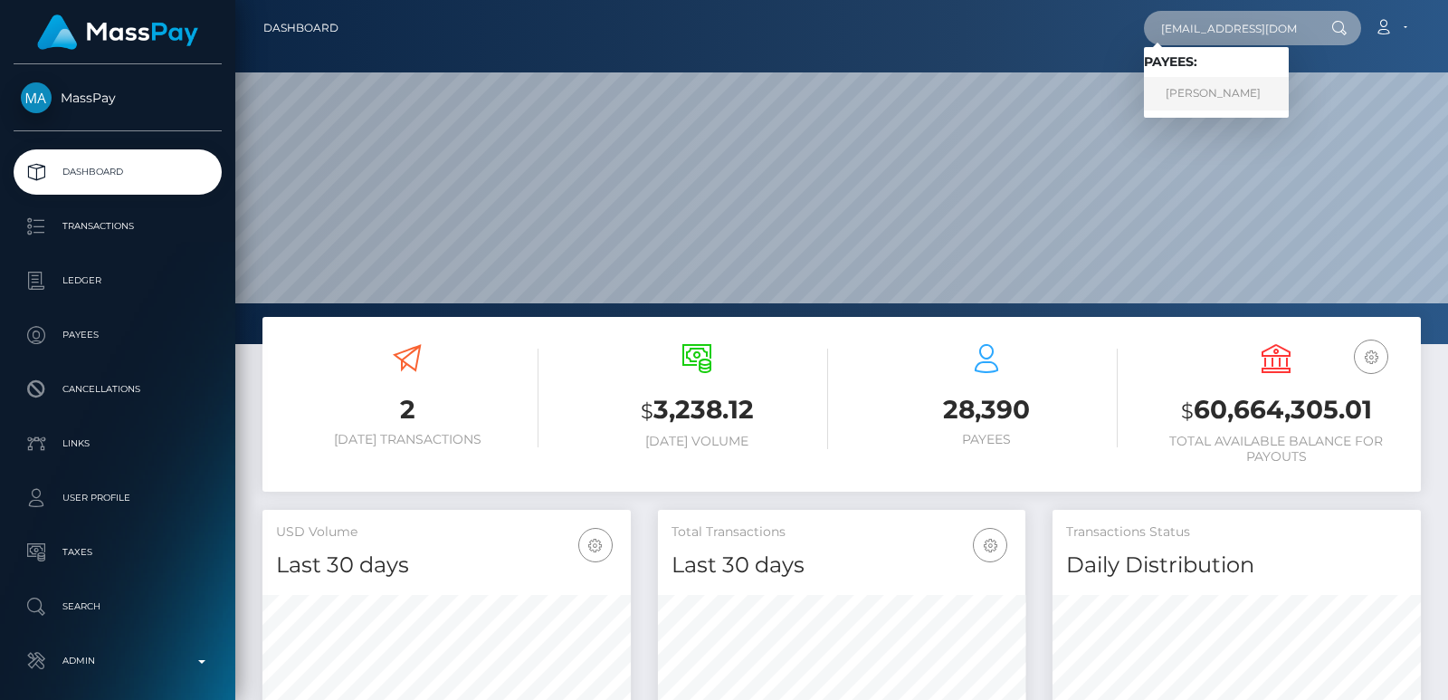
type input "eisenko857@gmail.com"
click at [1214, 92] on link "KATSIARYNA BUDNIK" at bounding box center [1216, 93] width 145 height 33
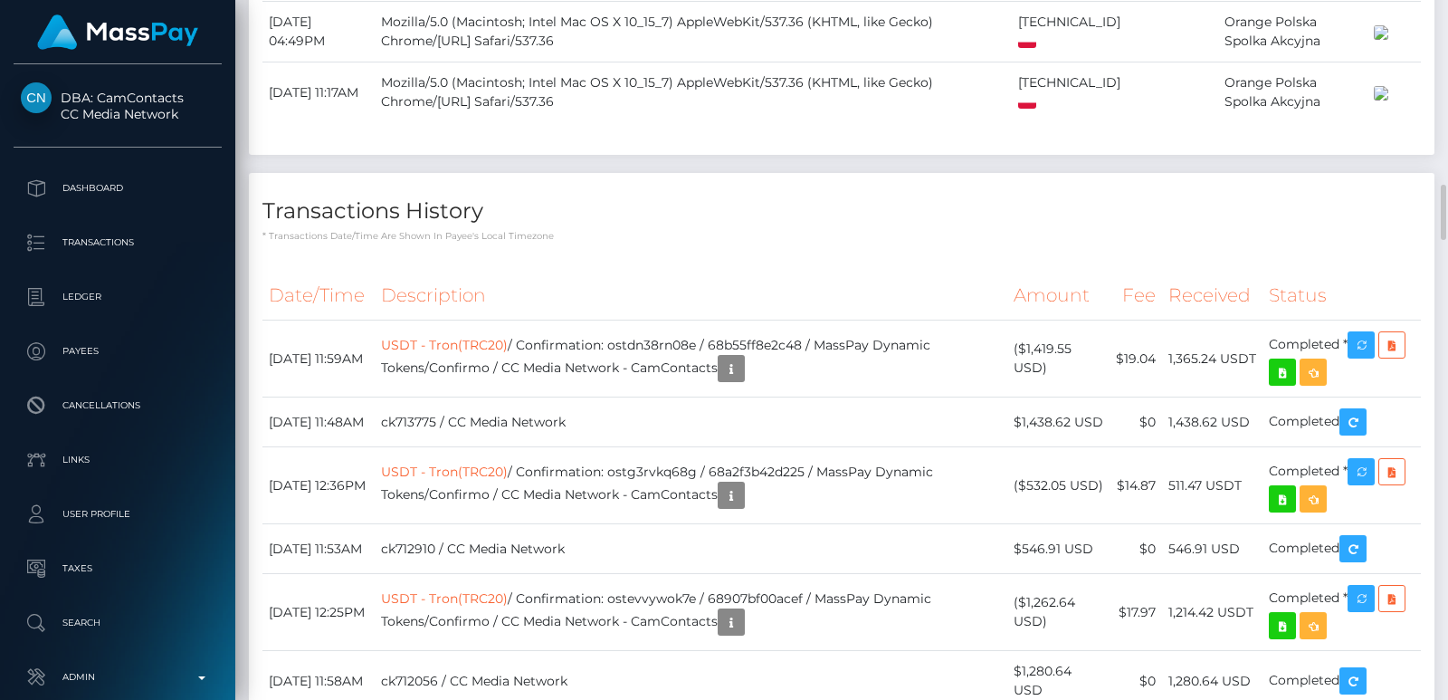
scroll to position [2525, 0]
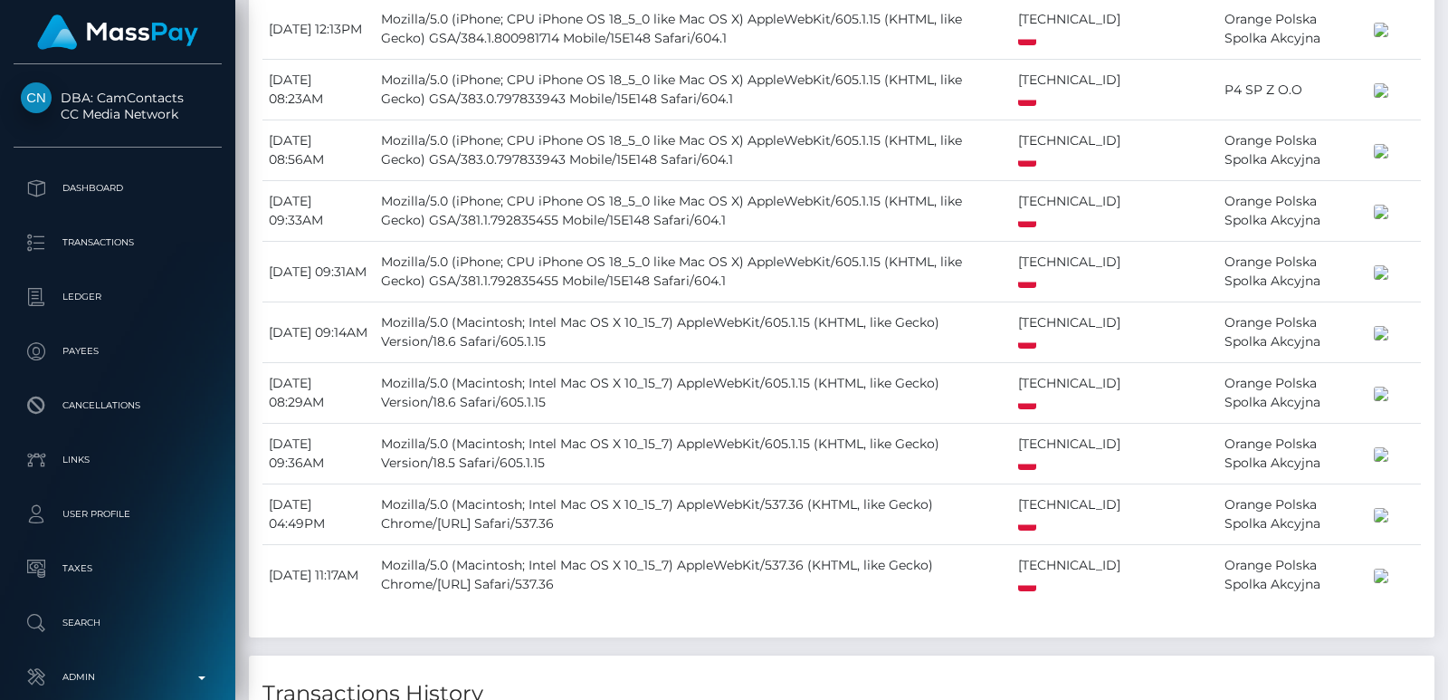
click at [1444, 33] on div at bounding box center [1441, 350] width 14 height 700
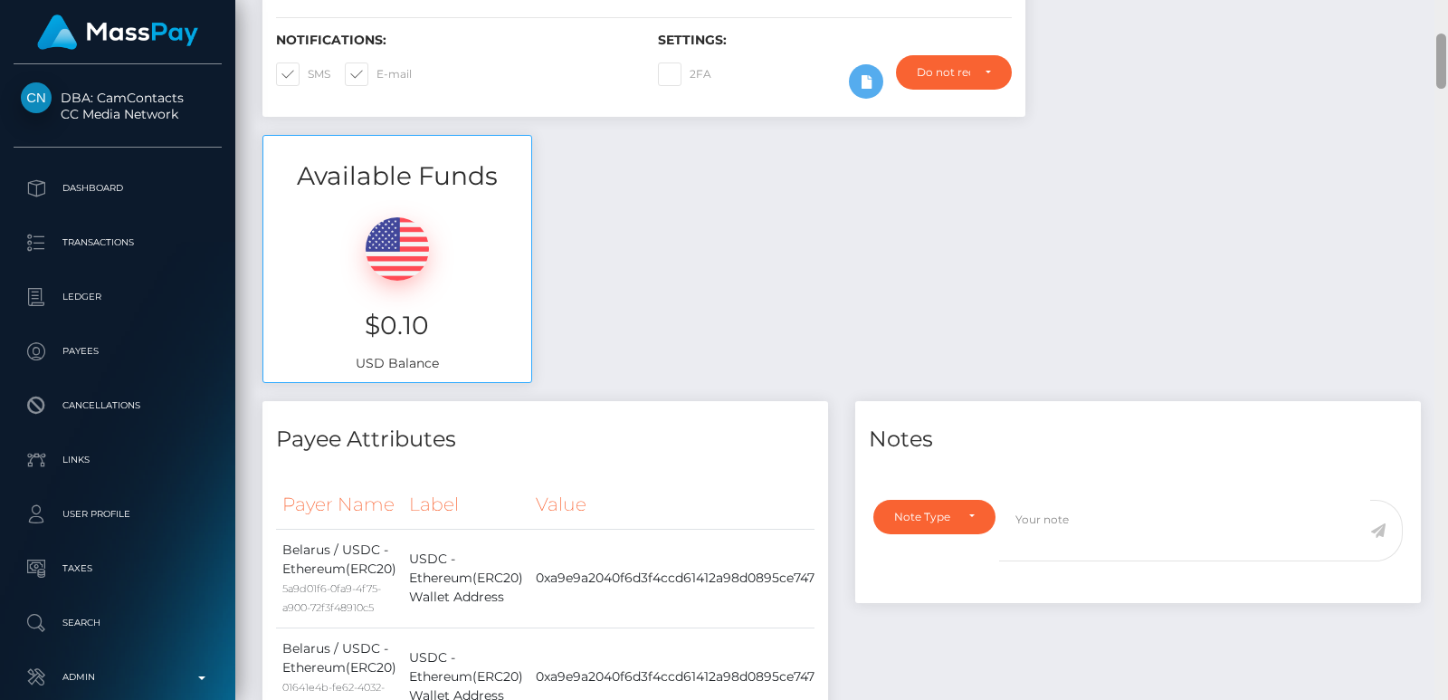
click at [1444, 33] on div "Customer Profile Loading... Loading..." at bounding box center [841, 350] width 1213 height 700
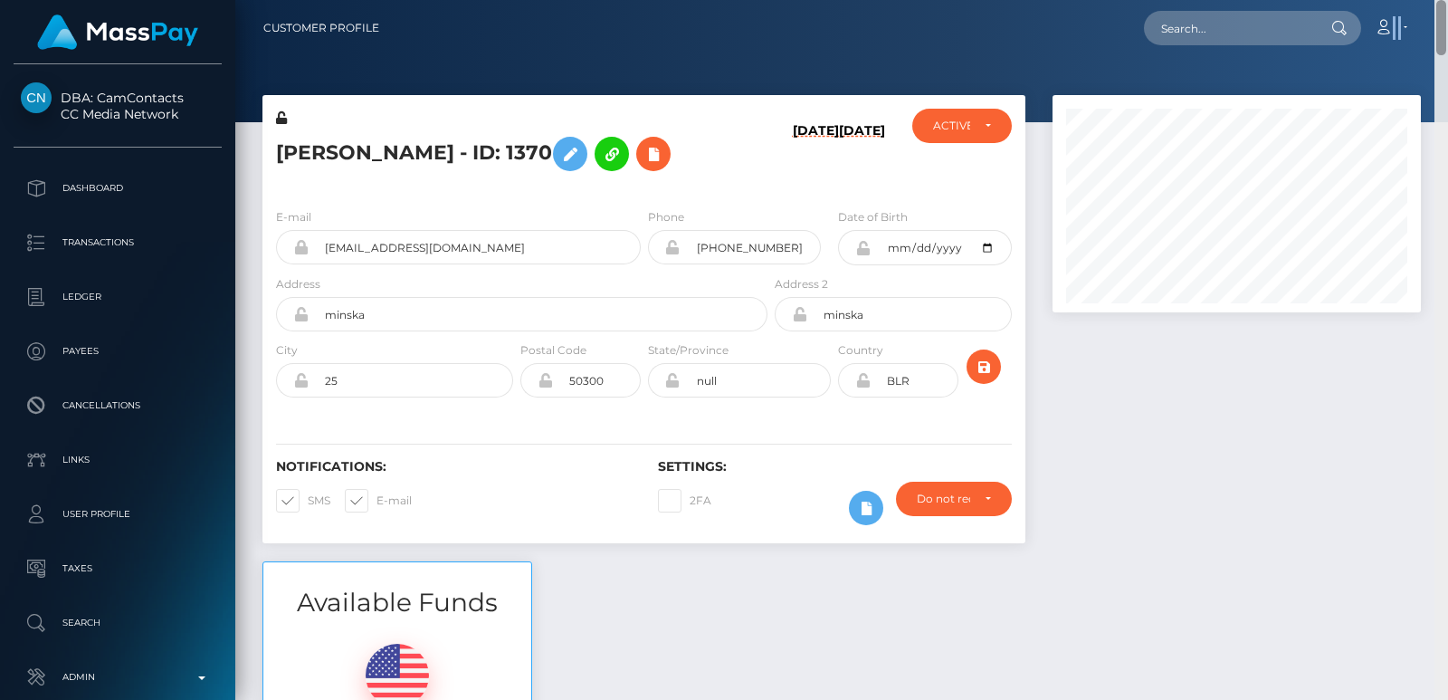
click at [1444, 33] on nav "Customer Profile Loading... Loading... Account" at bounding box center [841, 28] width 1213 height 56
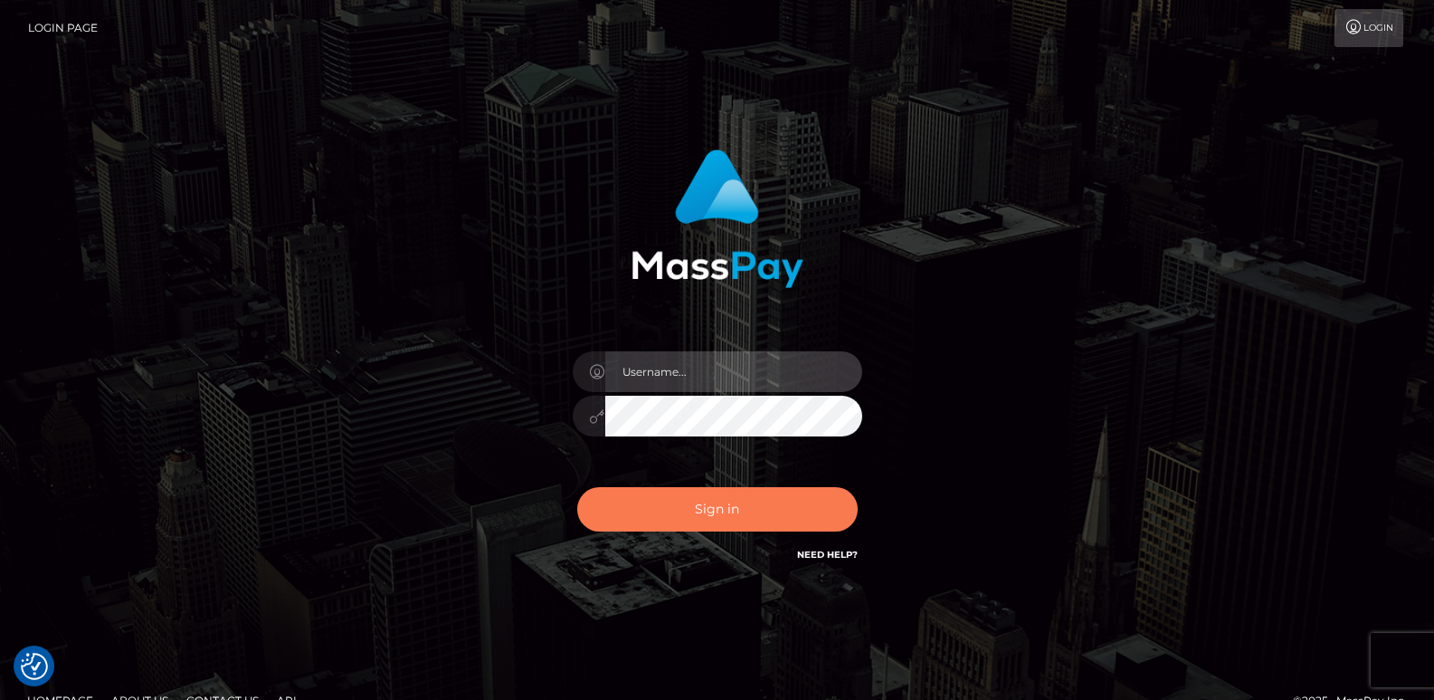
type input "ts2.es"
click at [680, 513] on button "Sign in" at bounding box center [717, 509] width 281 height 44
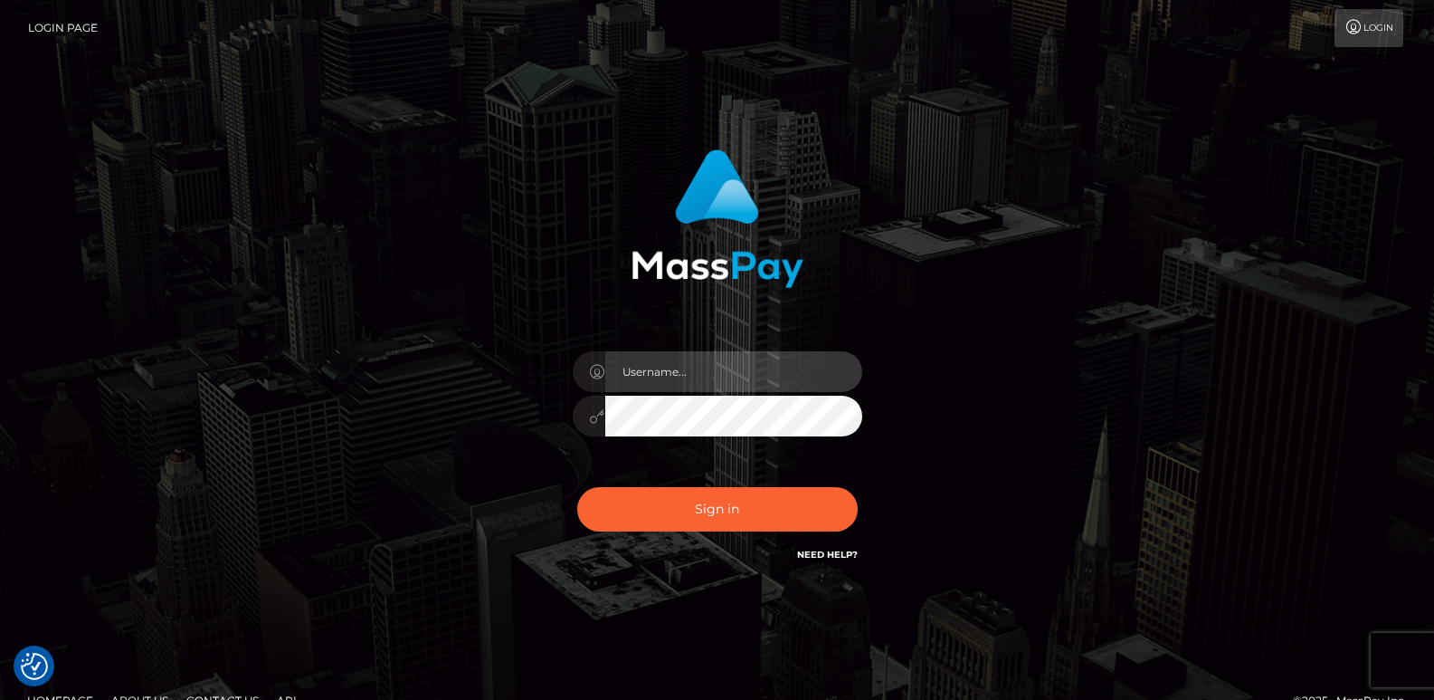
type input "[DOMAIN_NAME]"
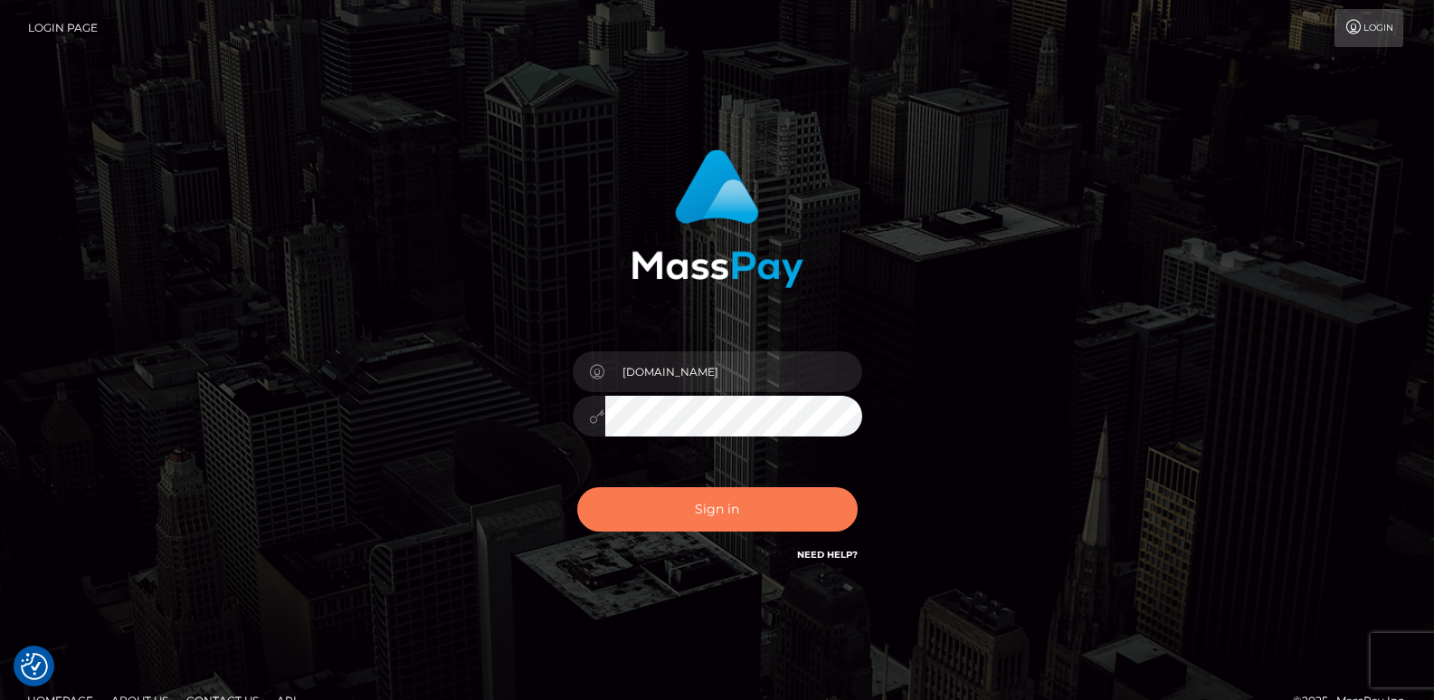
click at [680, 513] on button "Sign in" at bounding box center [717, 509] width 281 height 44
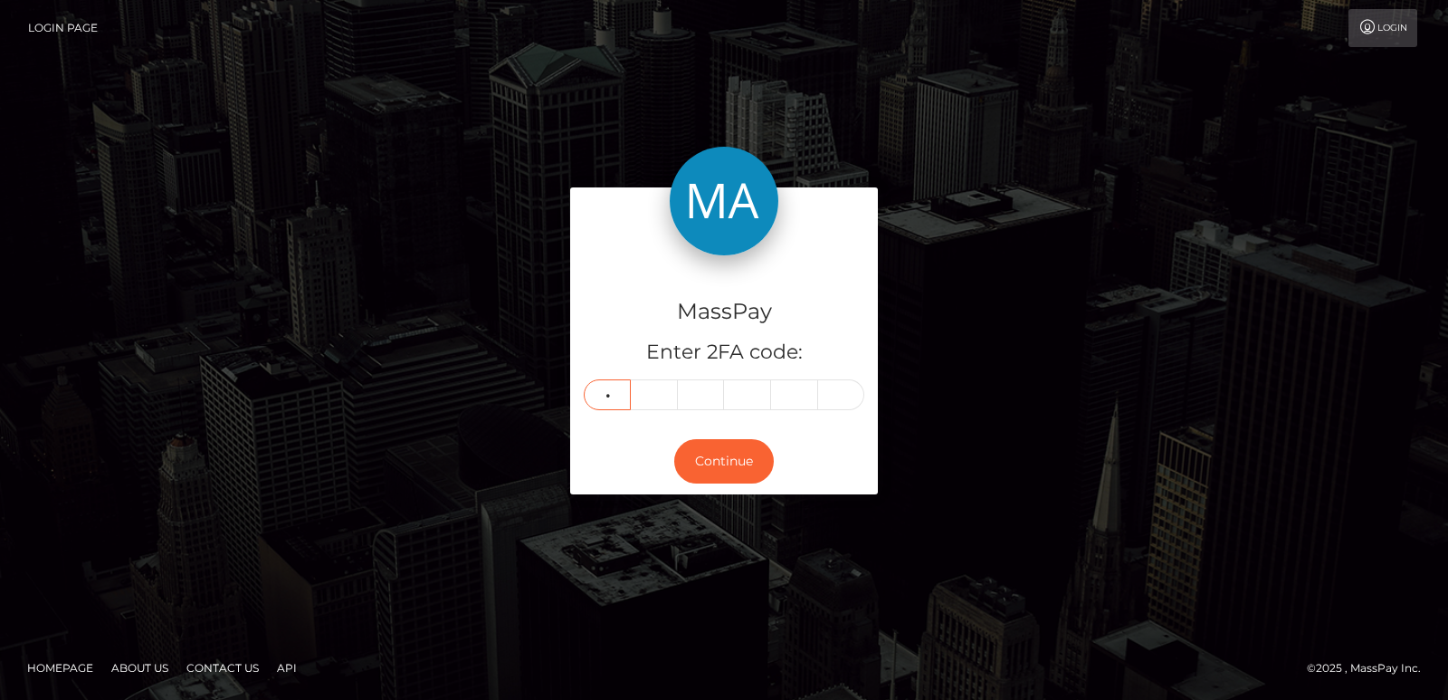
type input "7"
type input "3"
type input "8"
type input "4"
type input "7"
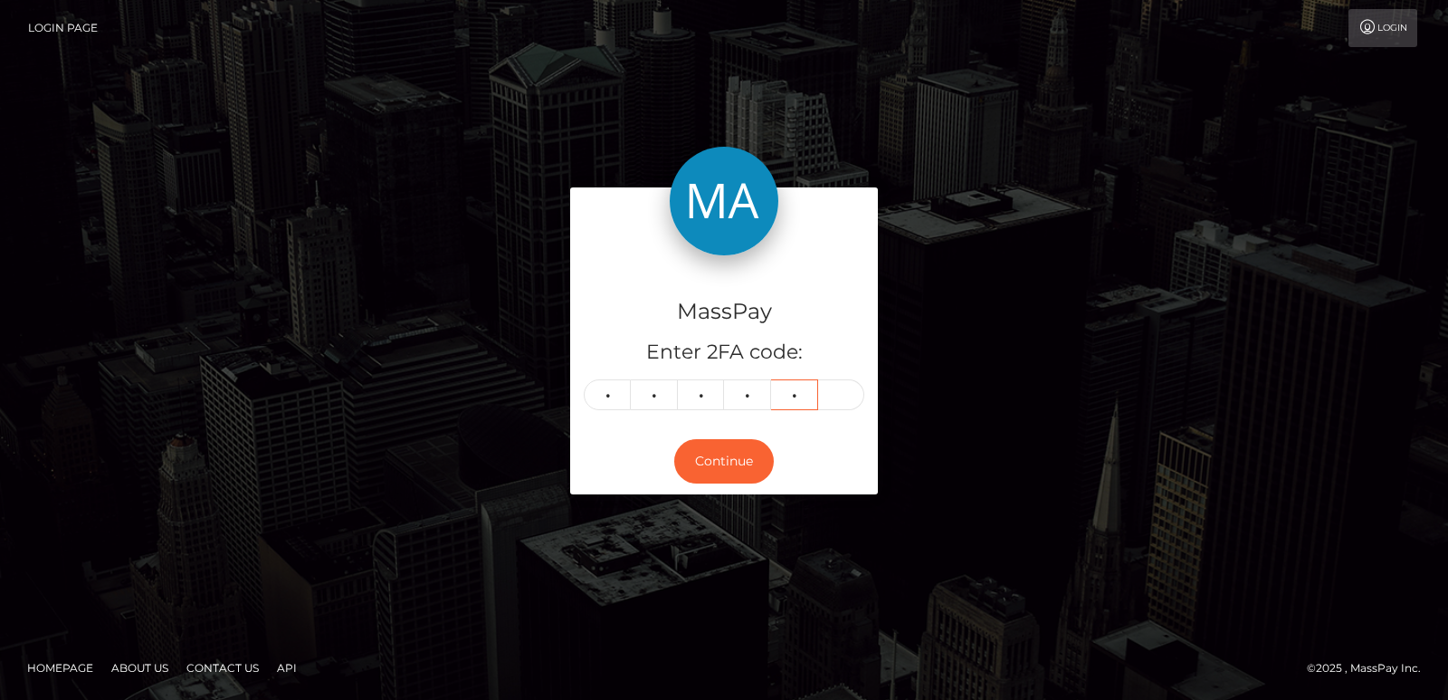
type input "6"
type input "5"
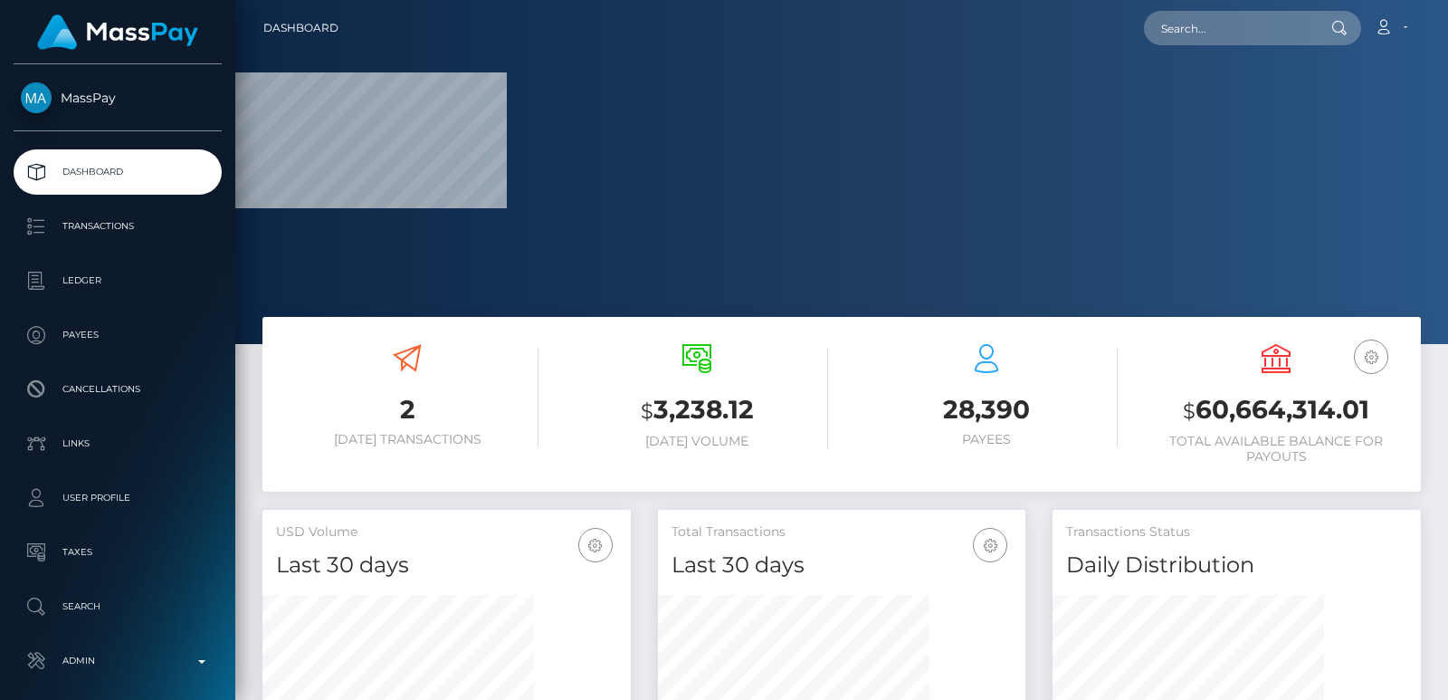
scroll to position [321, 367]
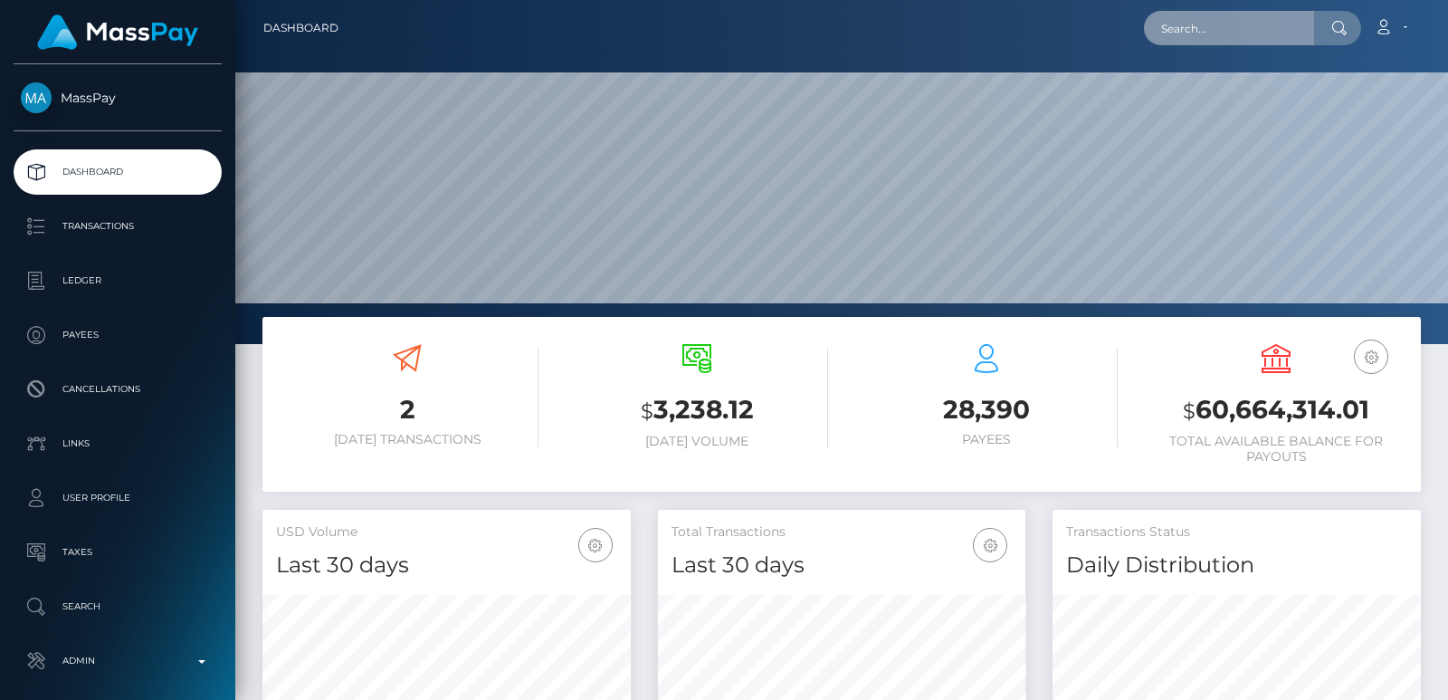
click at [1209, 24] on input "text" at bounding box center [1229, 28] width 170 height 34
paste input "lexiweston2007@gmail.com"
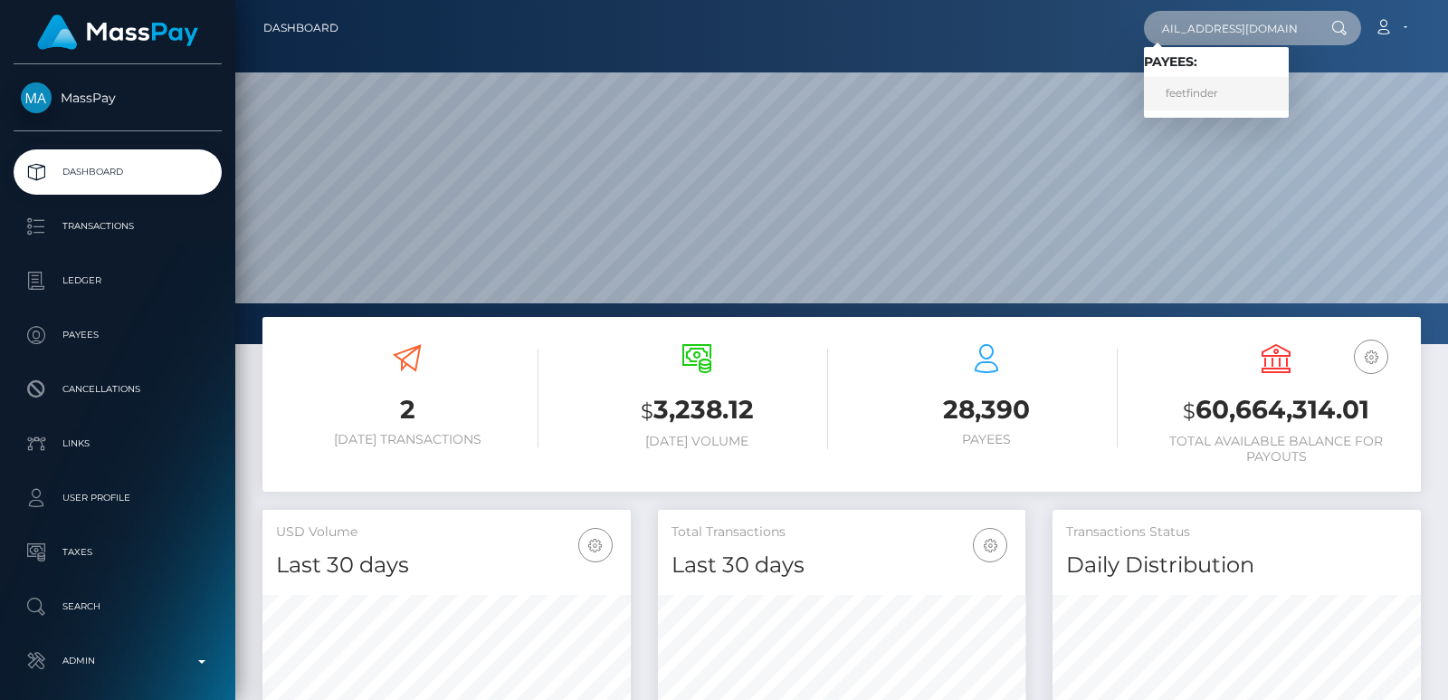
type input "lexiweston2007@gmail.com"
click at [1171, 89] on link "feetfinder" at bounding box center [1216, 93] width 145 height 33
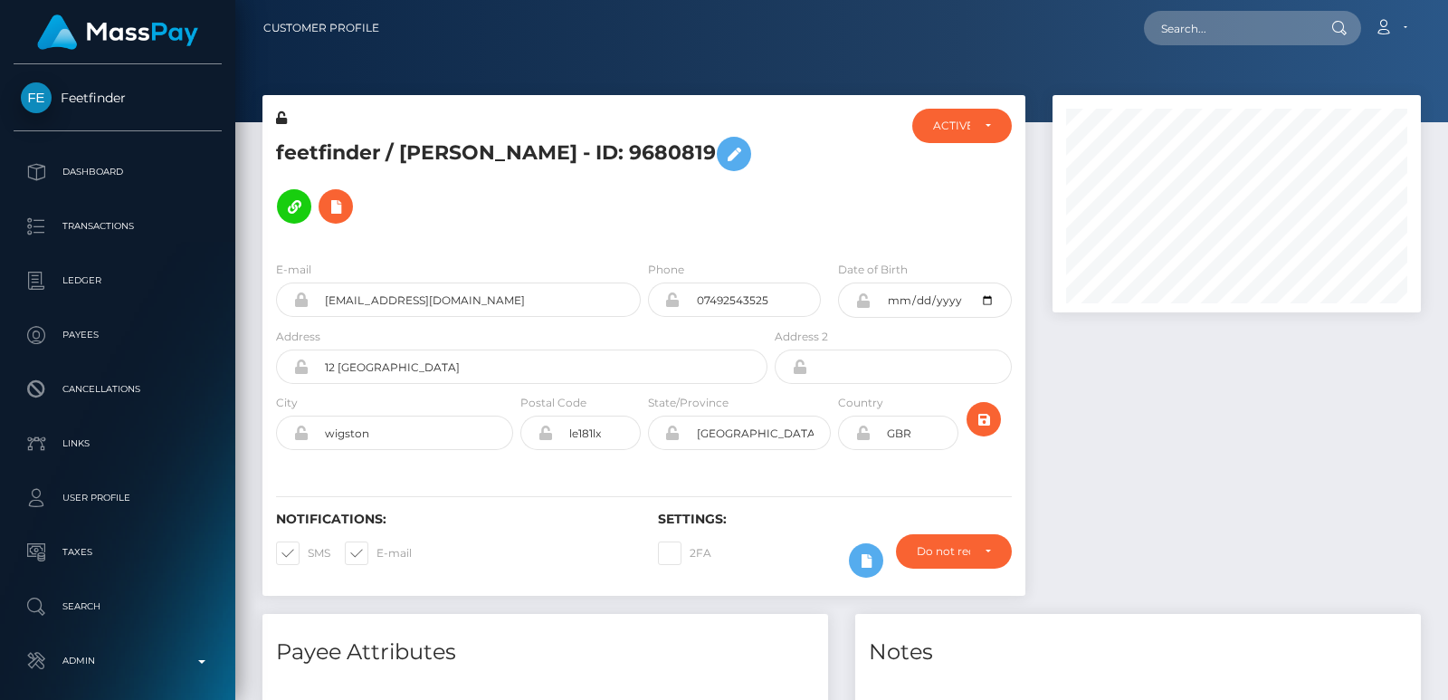
scroll to position [217, 367]
click at [1191, 20] on input "text" at bounding box center [1229, 28] width 170 height 34
paste input "[EMAIL_ADDRESS][DOMAIN_NAME]"
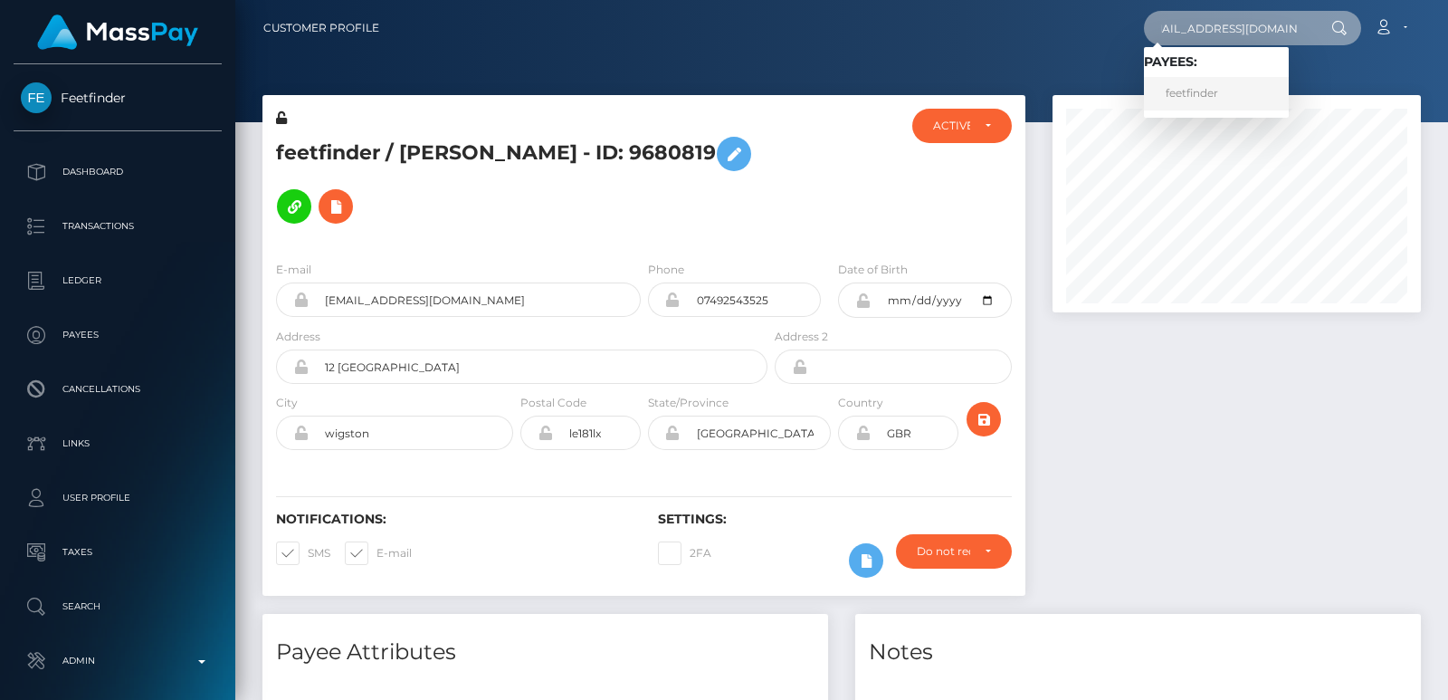
type input "[EMAIL_ADDRESS][DOMAIN_NAME]"
click at [1185, 98] on link "feetfinder" at bounding box center [1216, 93] width 145 height 33
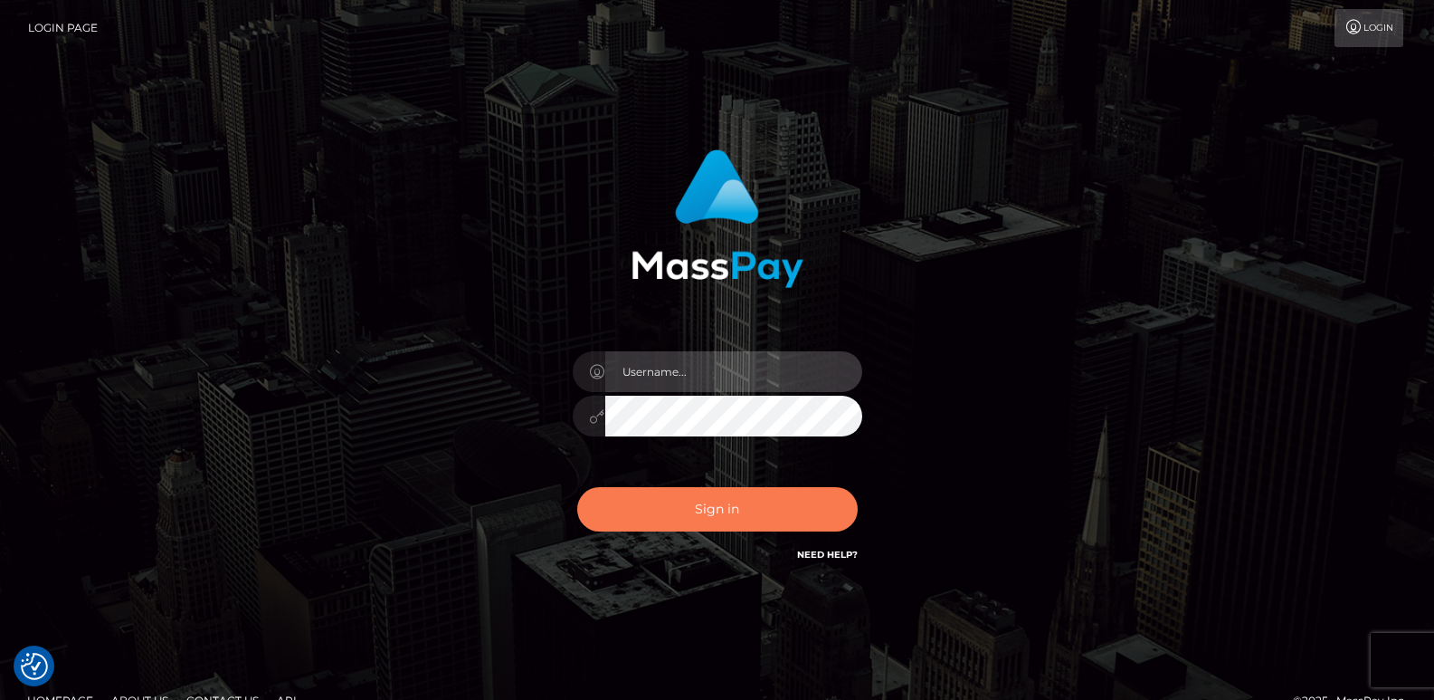
type input "[DOMAIN_NAME]"
click at [716, 493] on button "Sign in" at bounding box center [717, 509] width 281 height 44
type input "ts2.es"
click at [697, 515] on button "Sign in" at bounding box center [717, 509] width 281 height 44
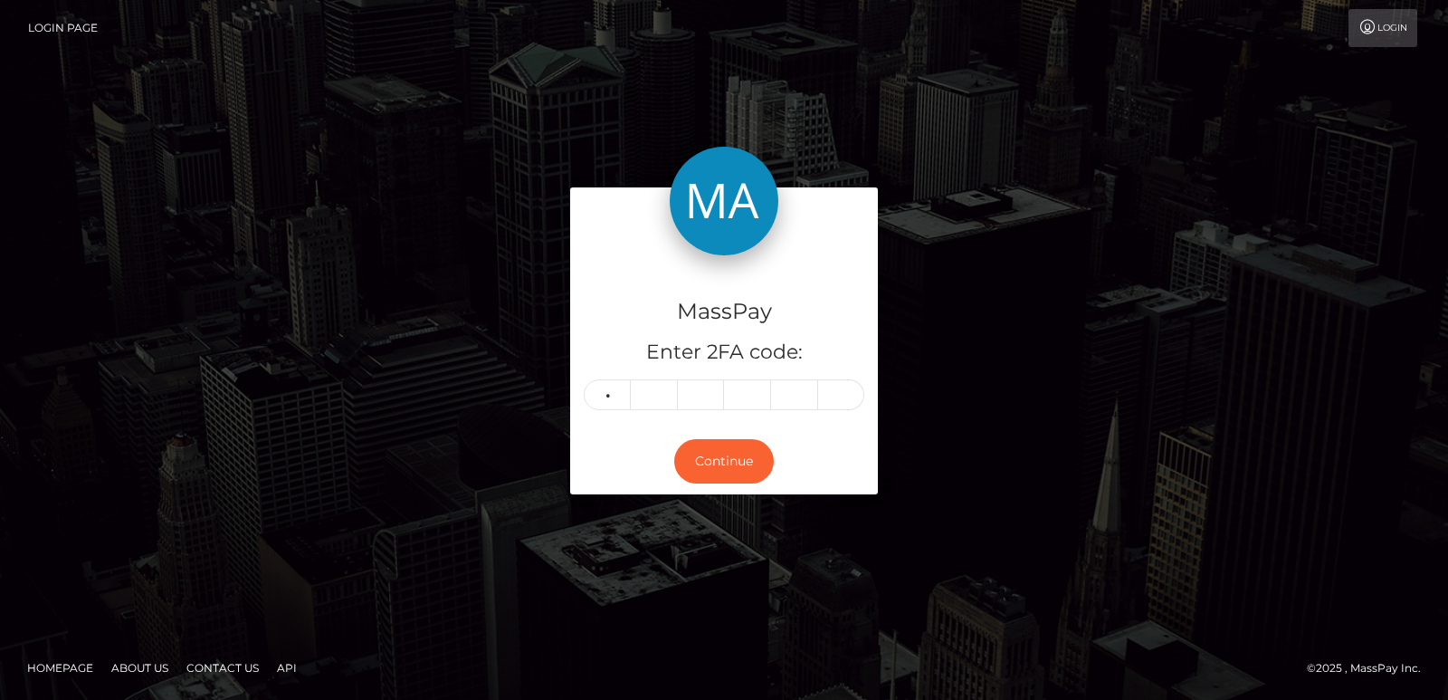
type input "7"
type input "9"
type input "2"
type input "4"
type input "0"
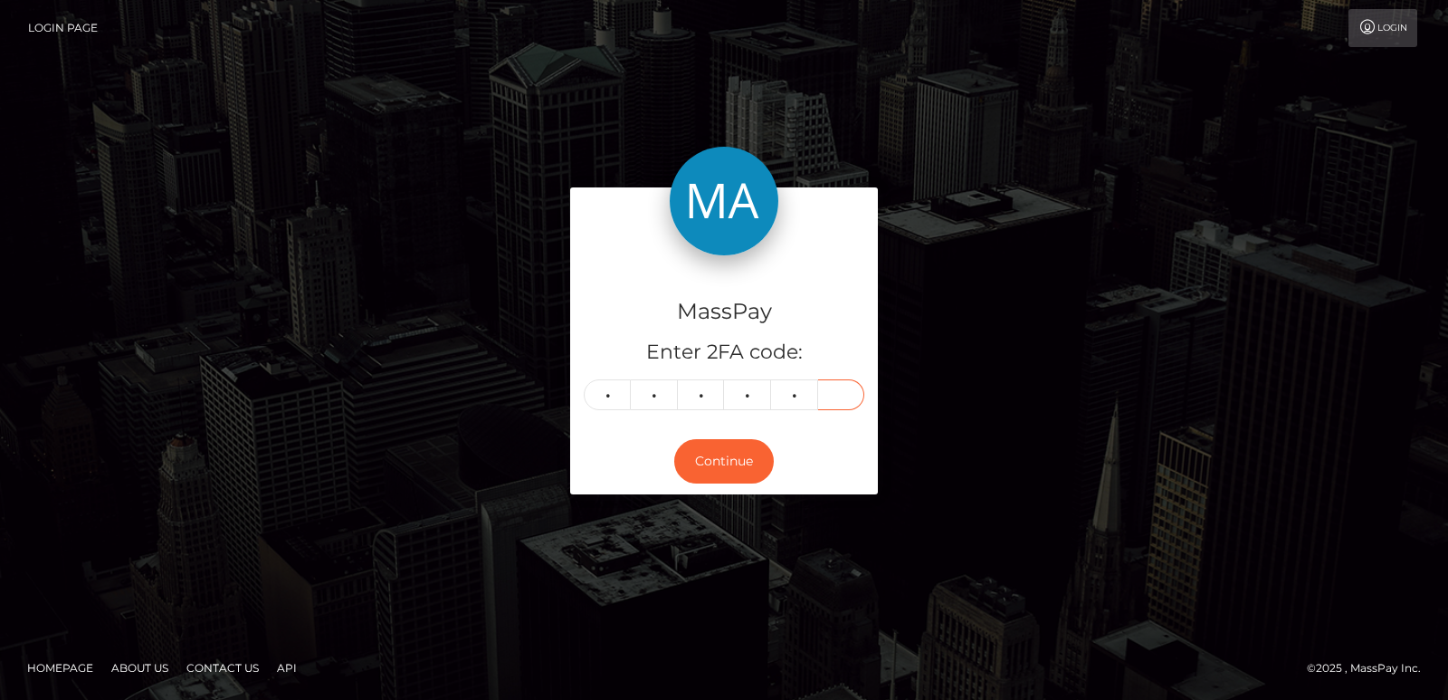
type input "5"
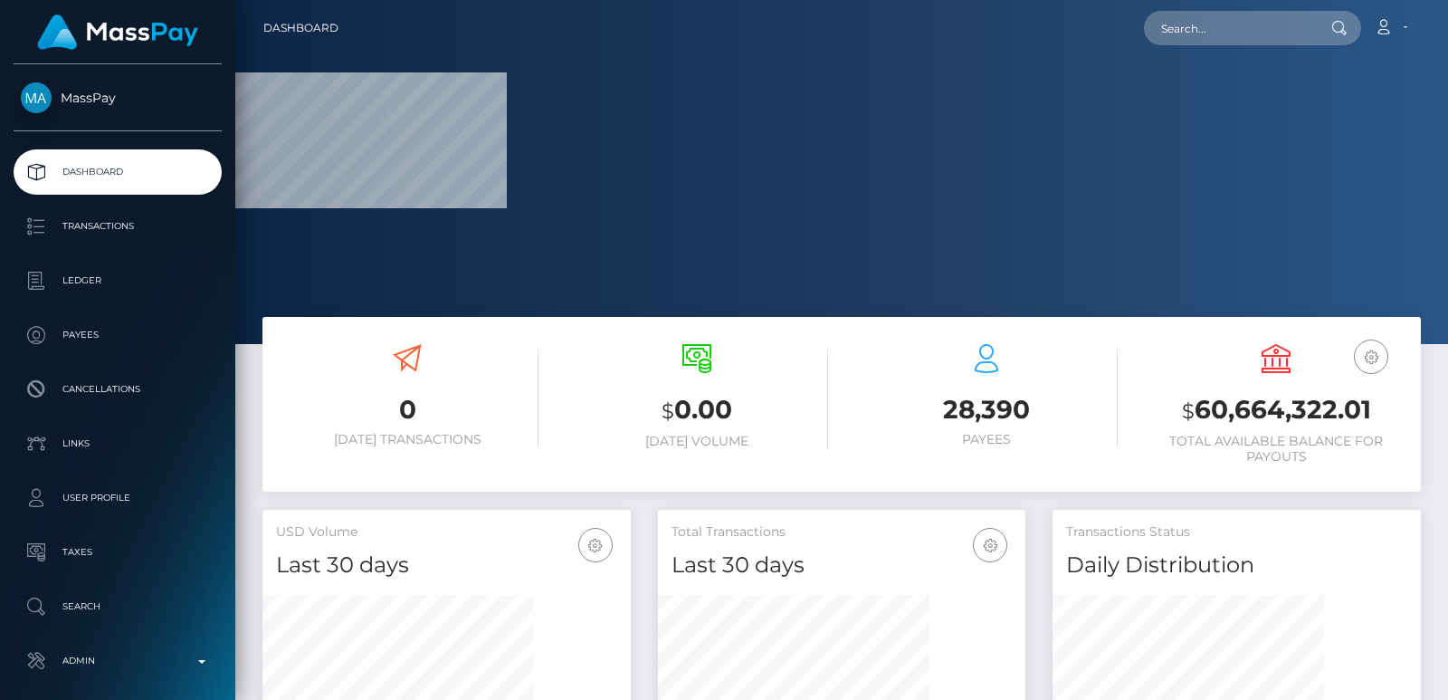
scroll to position [321, 367]
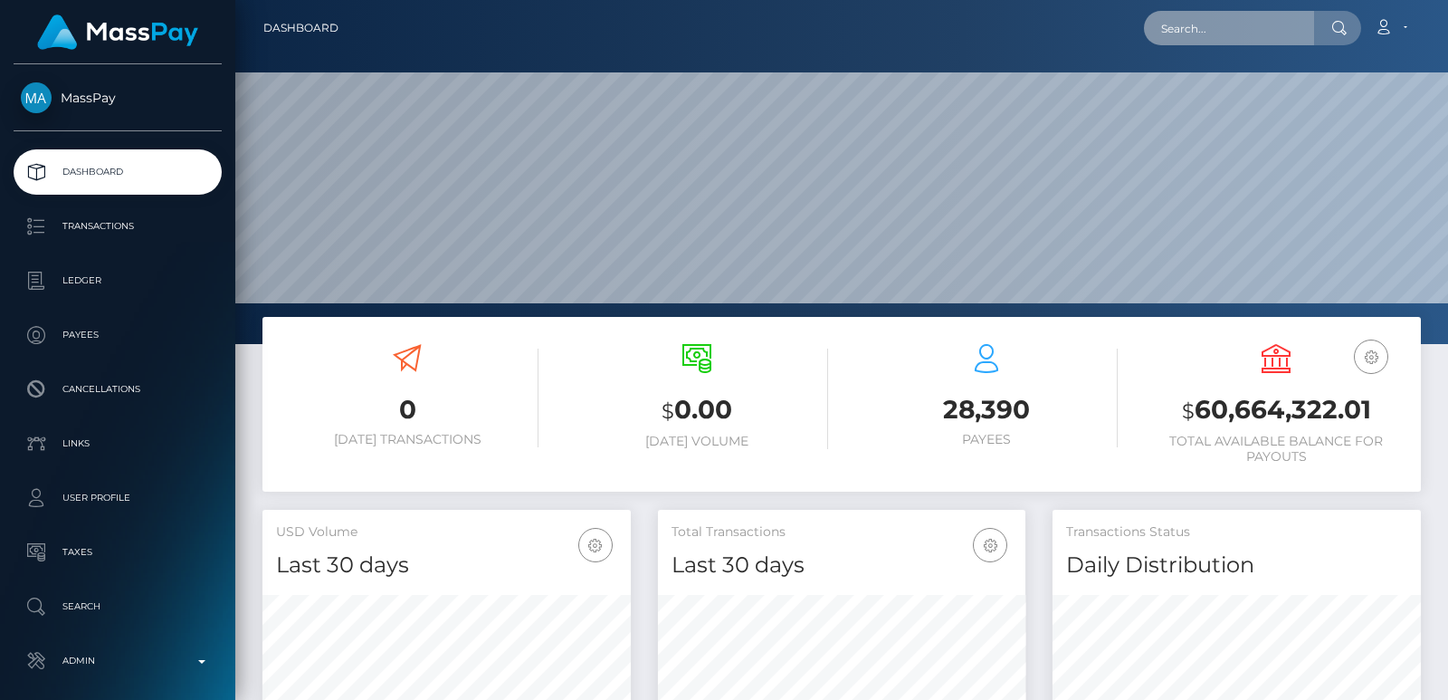
click at [1171, 40] on input "text" at bounding box center [1229, 28] width 170 height 34
paste input "papizw0rldinc@gmail.com"
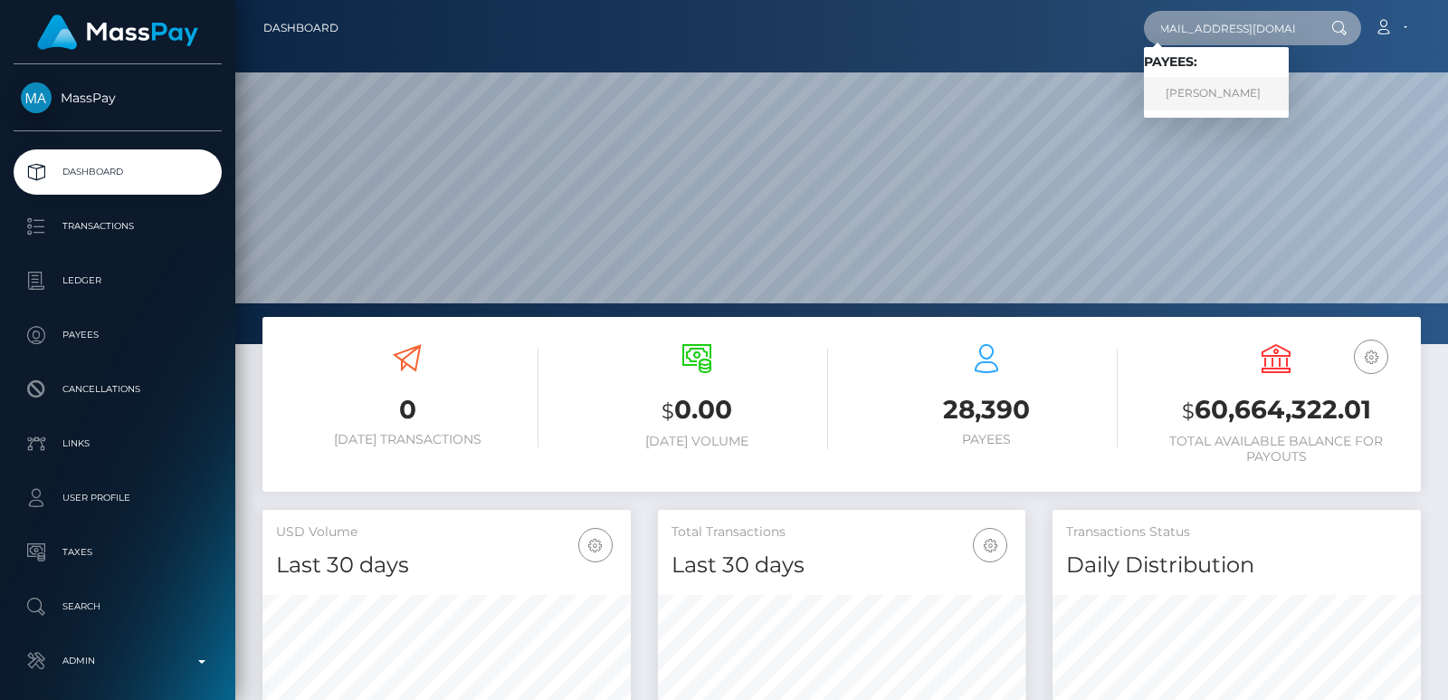
type input "papizw0rldinc@gmail.com"
click at [1216, 100] on link "Erotika Silva" at bounding box center [1216, 93] width 145 height 33
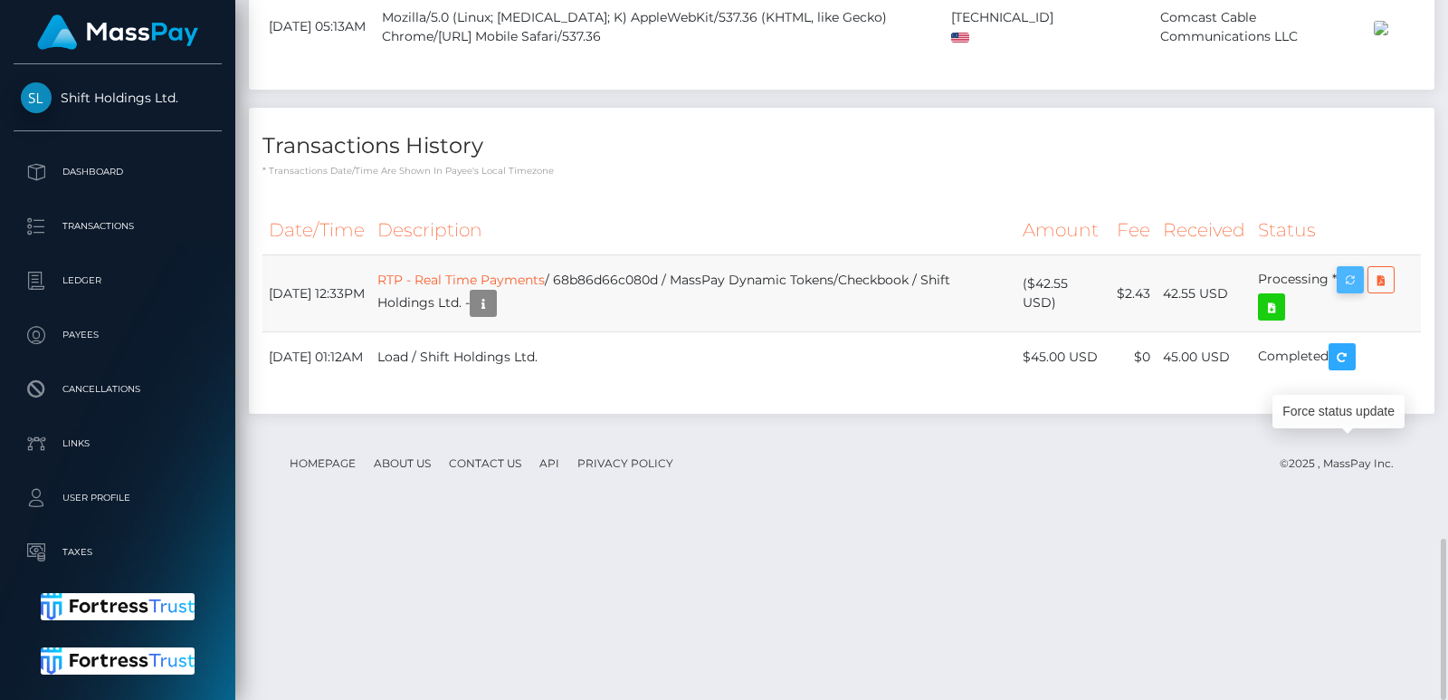
scroll to position [217, 367]
click at [1357, 291] on icon "button" at bounding box center [1350, 280] width 22 height 23
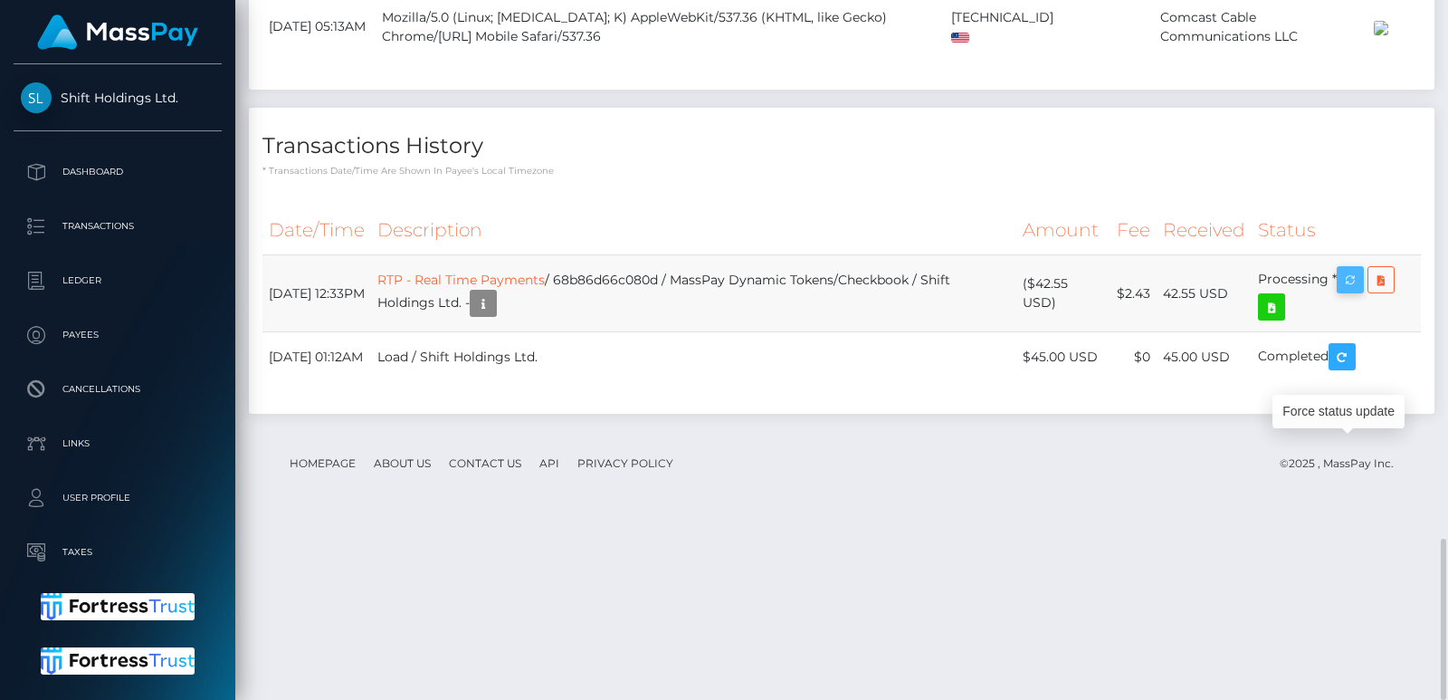
click at [1357, 291] on icon "button" at bounding box center [1350, 280] width 22 height 23
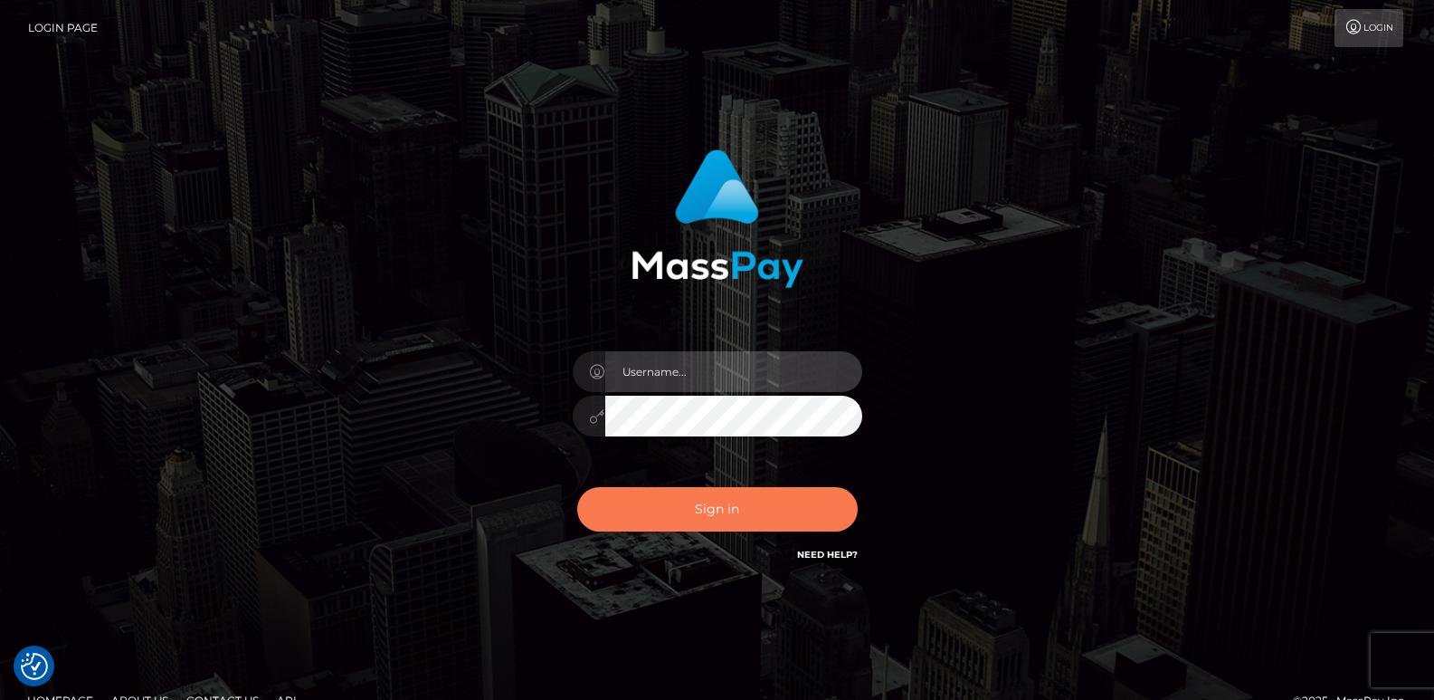
type input "[DOMAIN_NAME]"
click at [727, 509] on button "Sign in" at bounding box center [717, 509] width 281 height 44
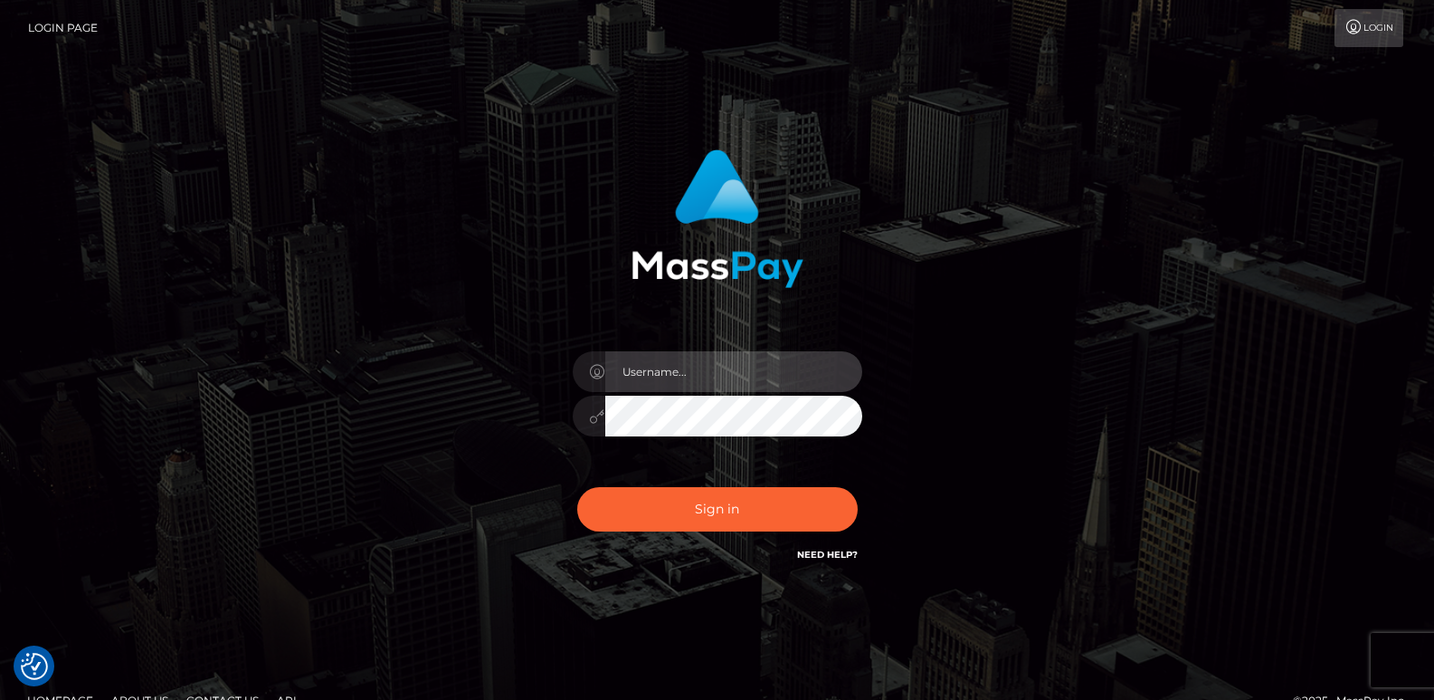
type input "[DOMAIN_NAME]"
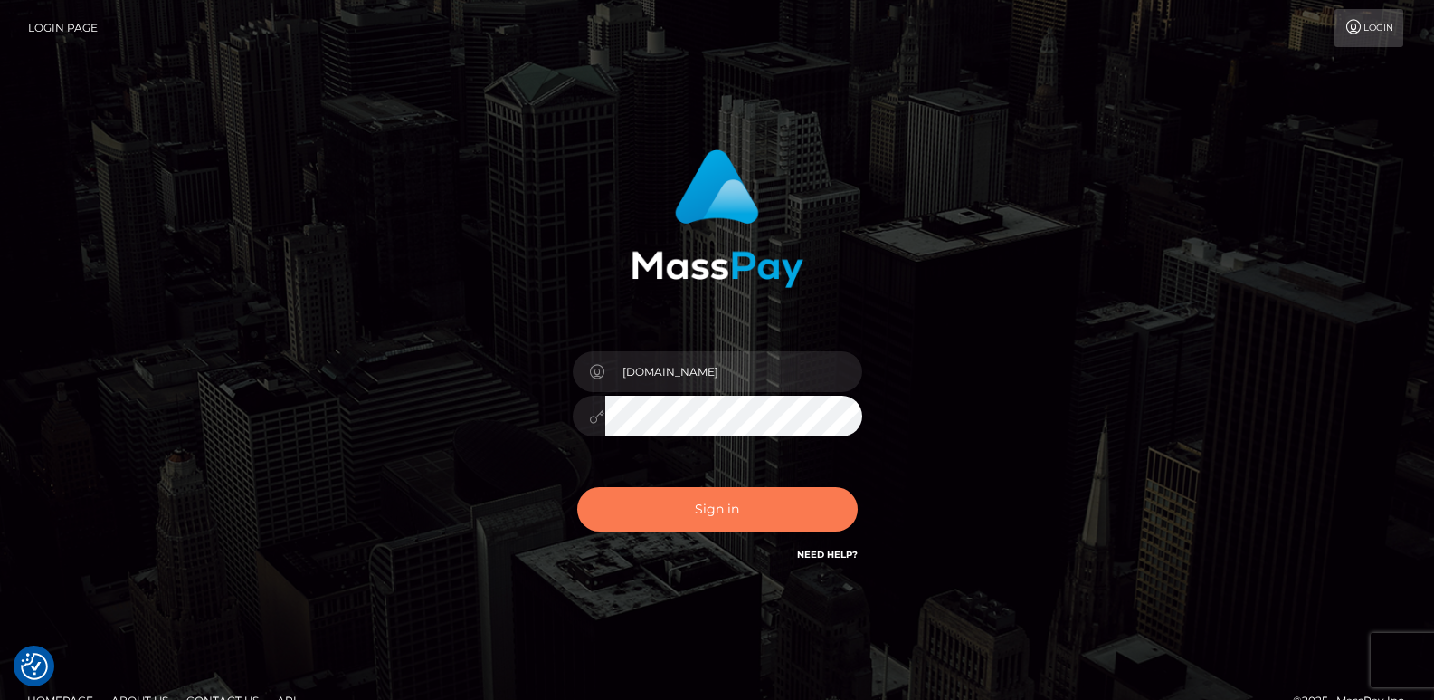
click at [727, 509] on button "Sign in" at bounding box center [717, 509] width 281 height 44
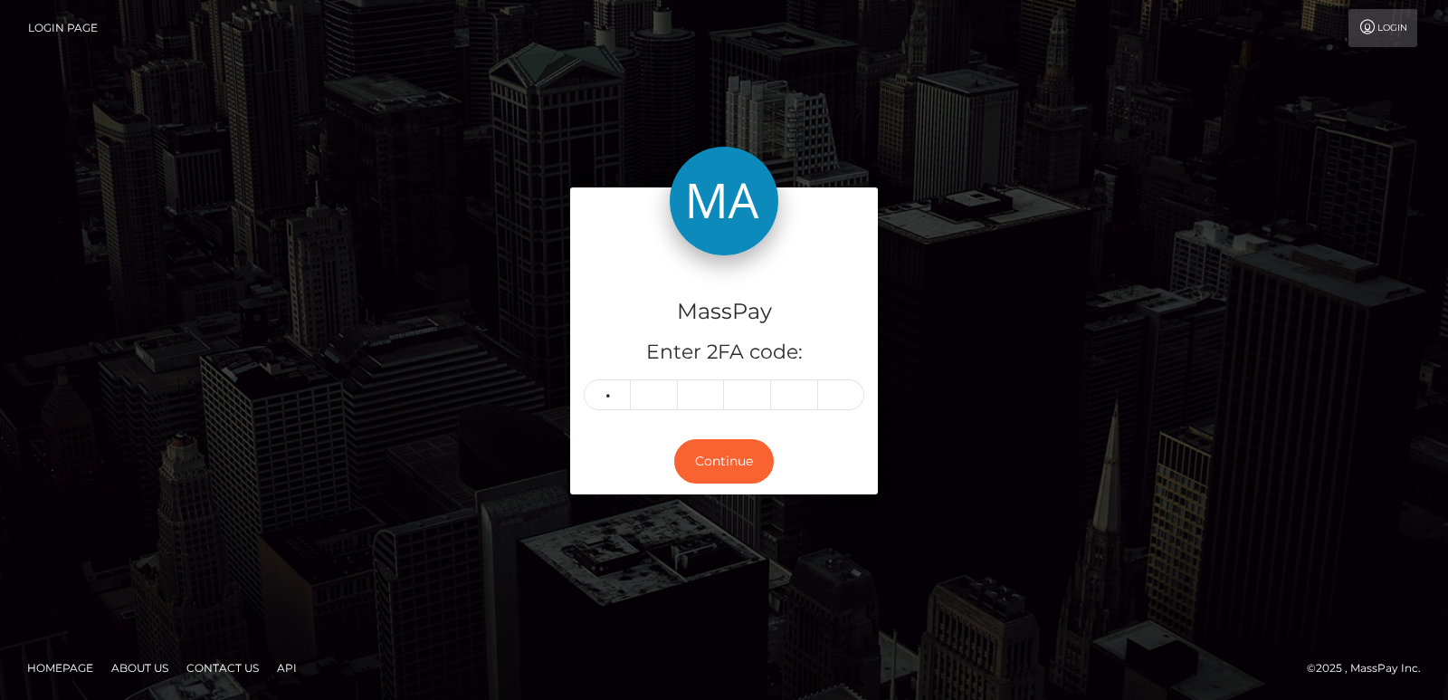
type input "4"
type input "7"
type input "6"
type input "0"
type input "8"
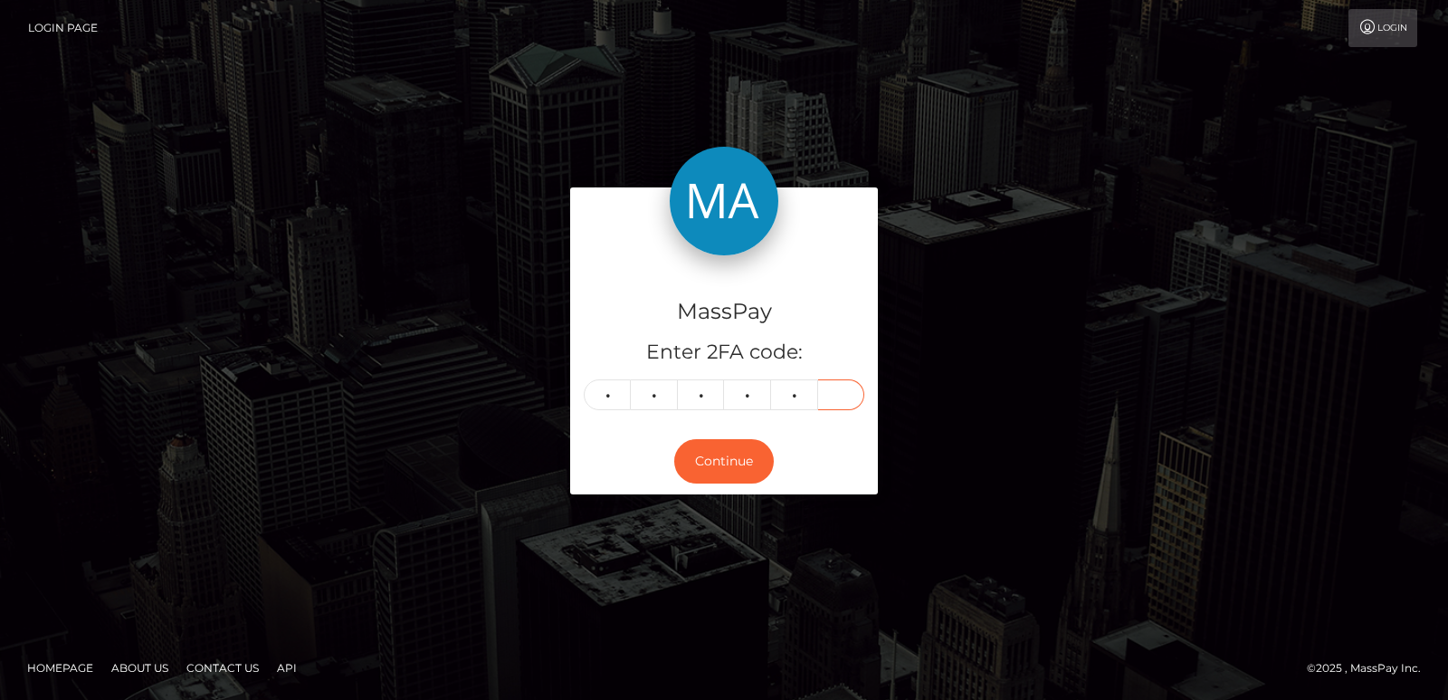
type input "7"
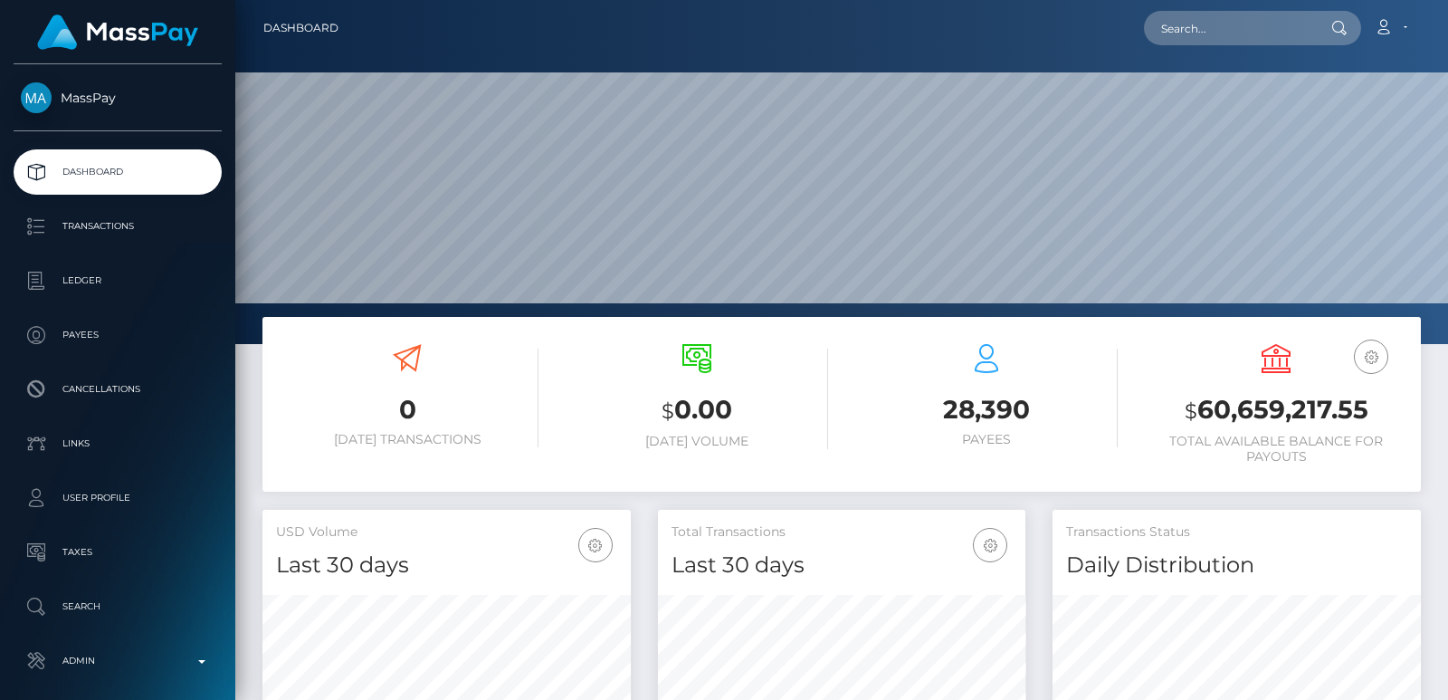
scroll to position [321, 367]
click at [1234, 40] on input "text" at bounding box center [1229, 28] width 170 height 34
paste input "[EMAIL_ADDRESS][DOMAIN_NAME]"
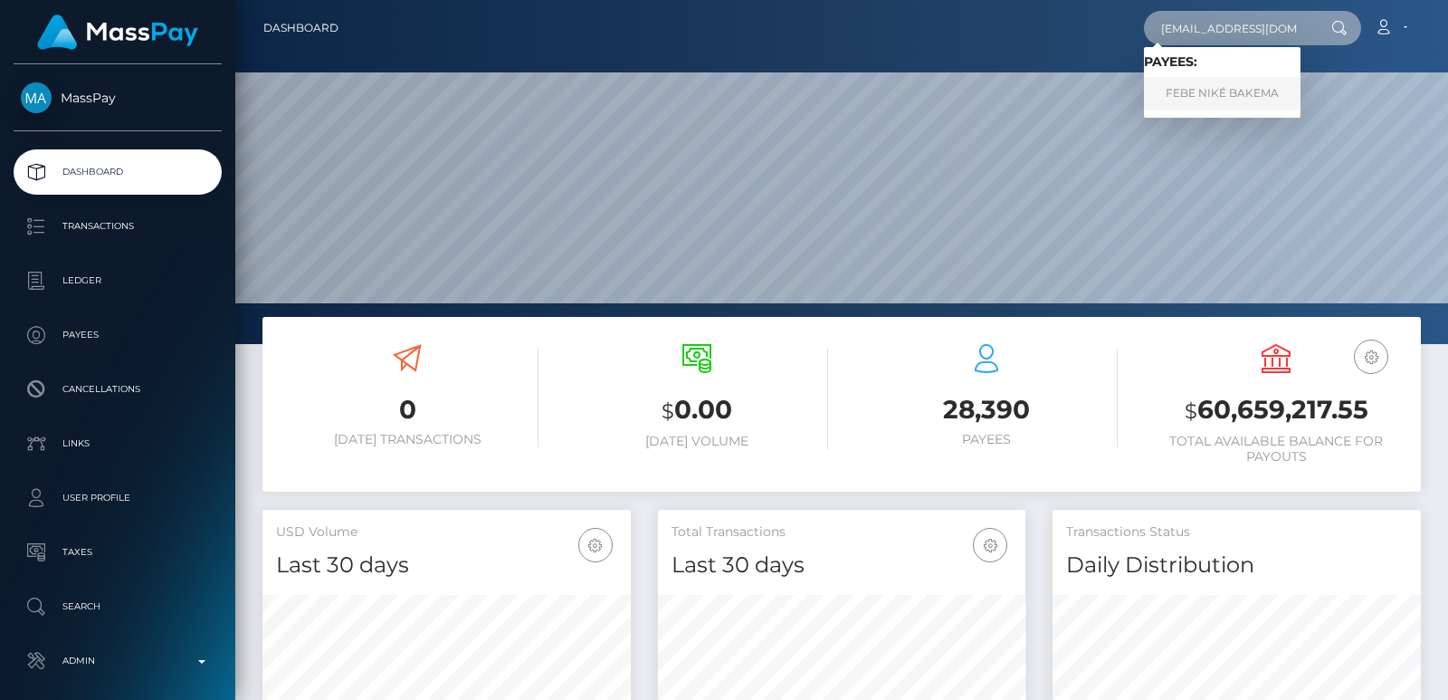
type input "[EMAIL_ADDRESS][DOMAIN_NAME]"
click at [1193, 104] on link "FEBE NIKÉ BAKEMA" at bounding box center [1222, 93] width 157 height 33
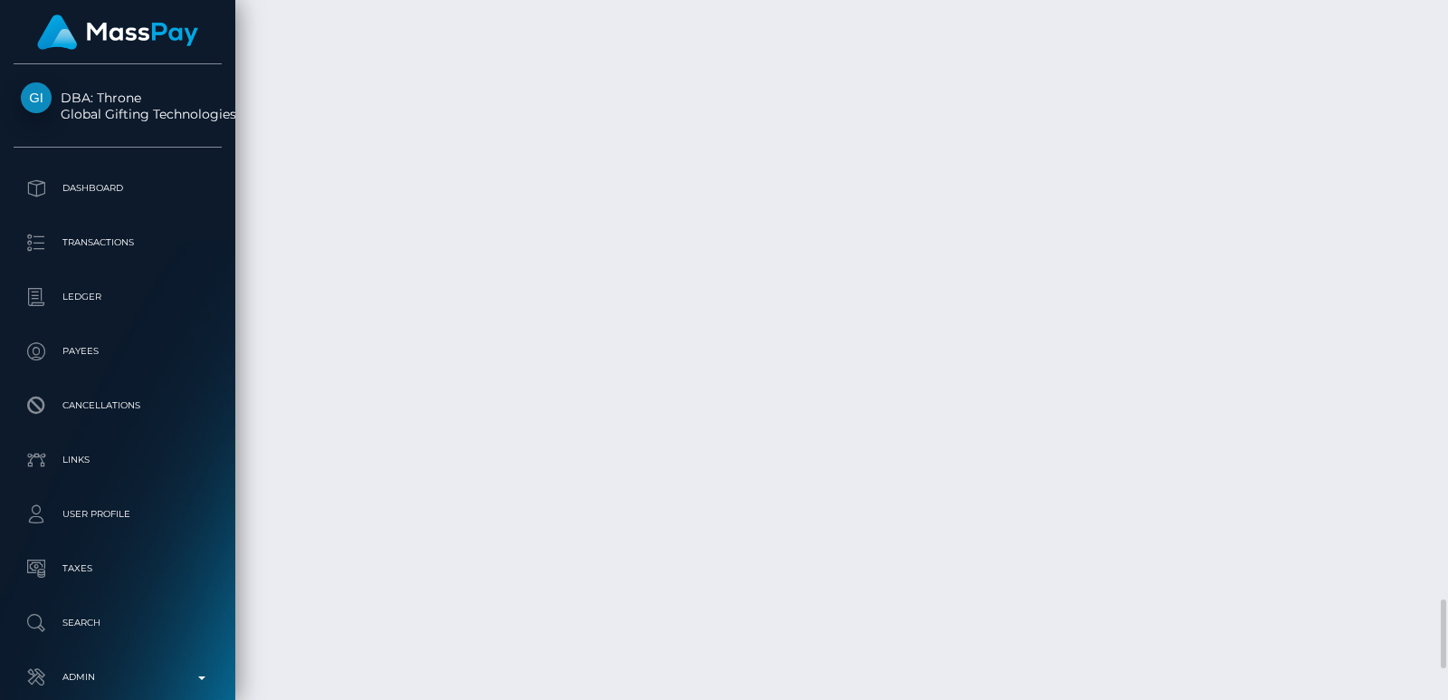
scroll to position [6244, 0]
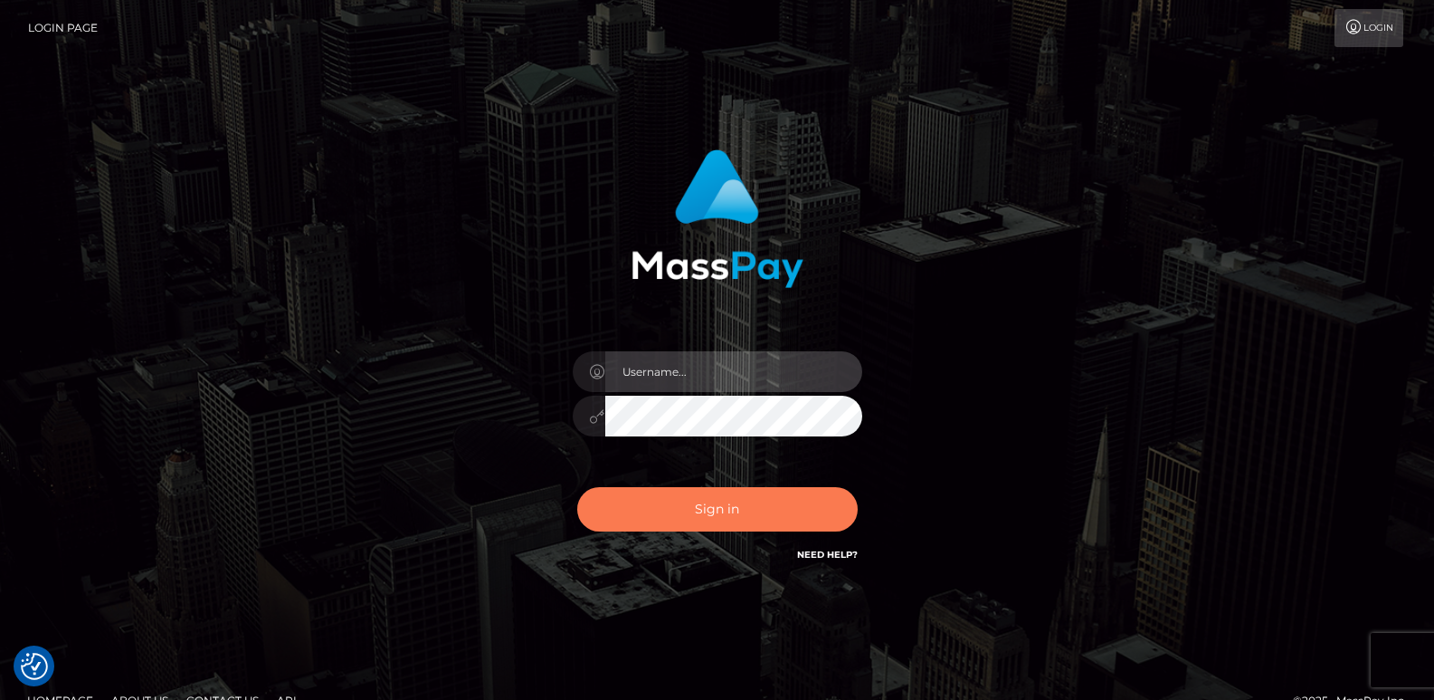
type input "[DOMAIN_NAME]"
click at [641, 507] on button "Sign in" at bounding box center [717, 509] width 281 height 44
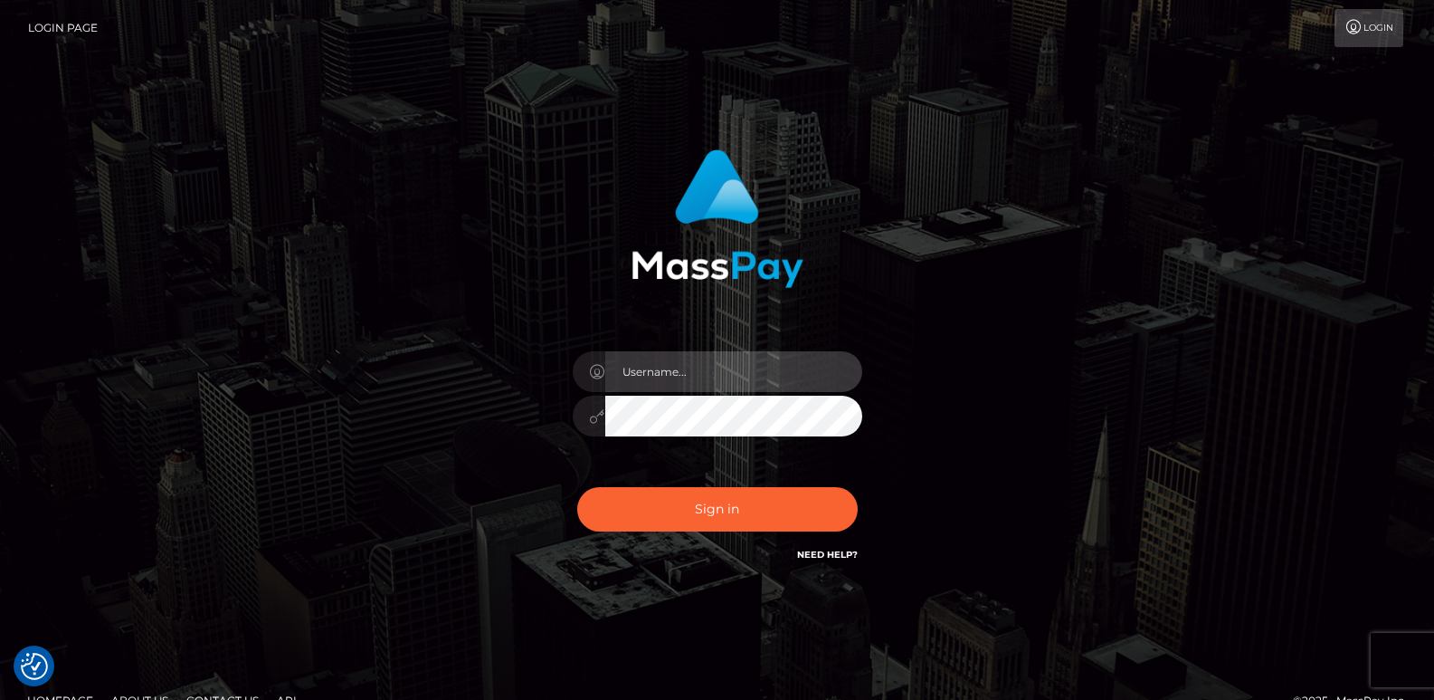
type input "[DOMAIN_NAME]"
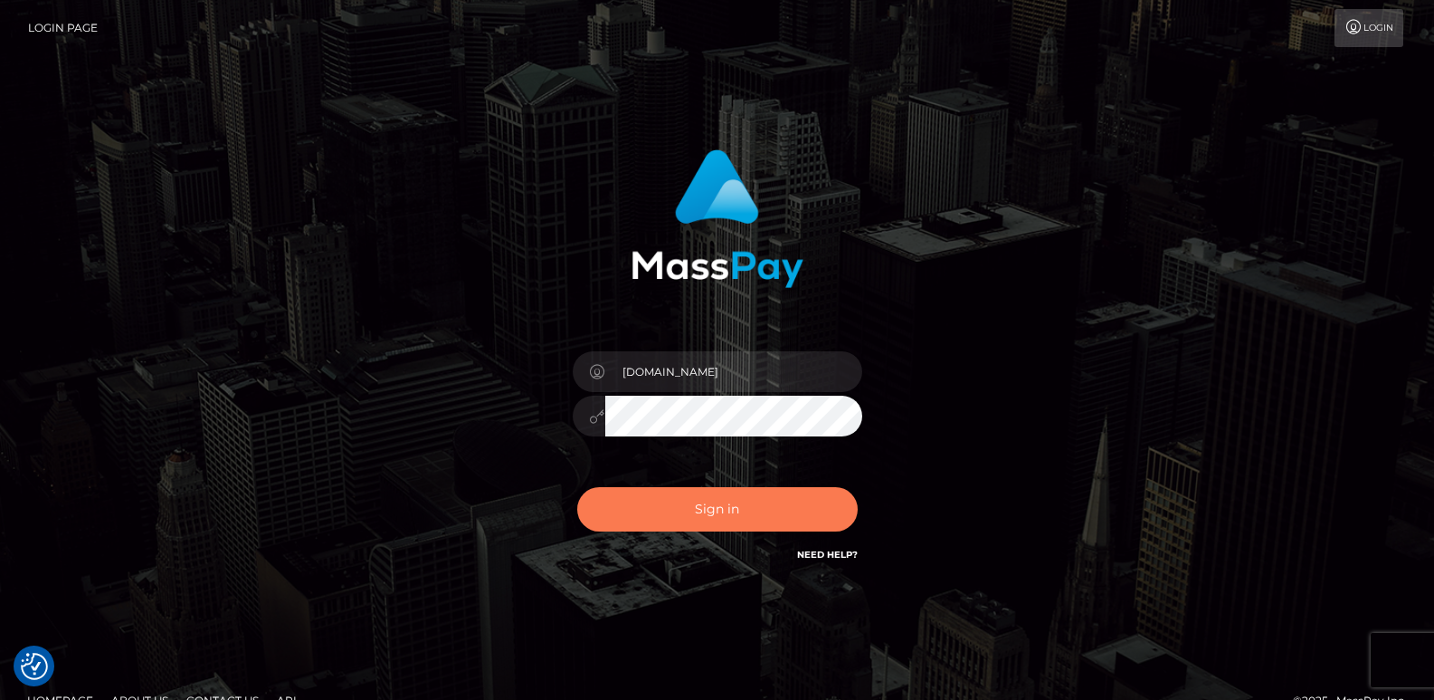
click at [641, 507] on button "Sign in" at bounding box center [717, 509] width 281 height 44
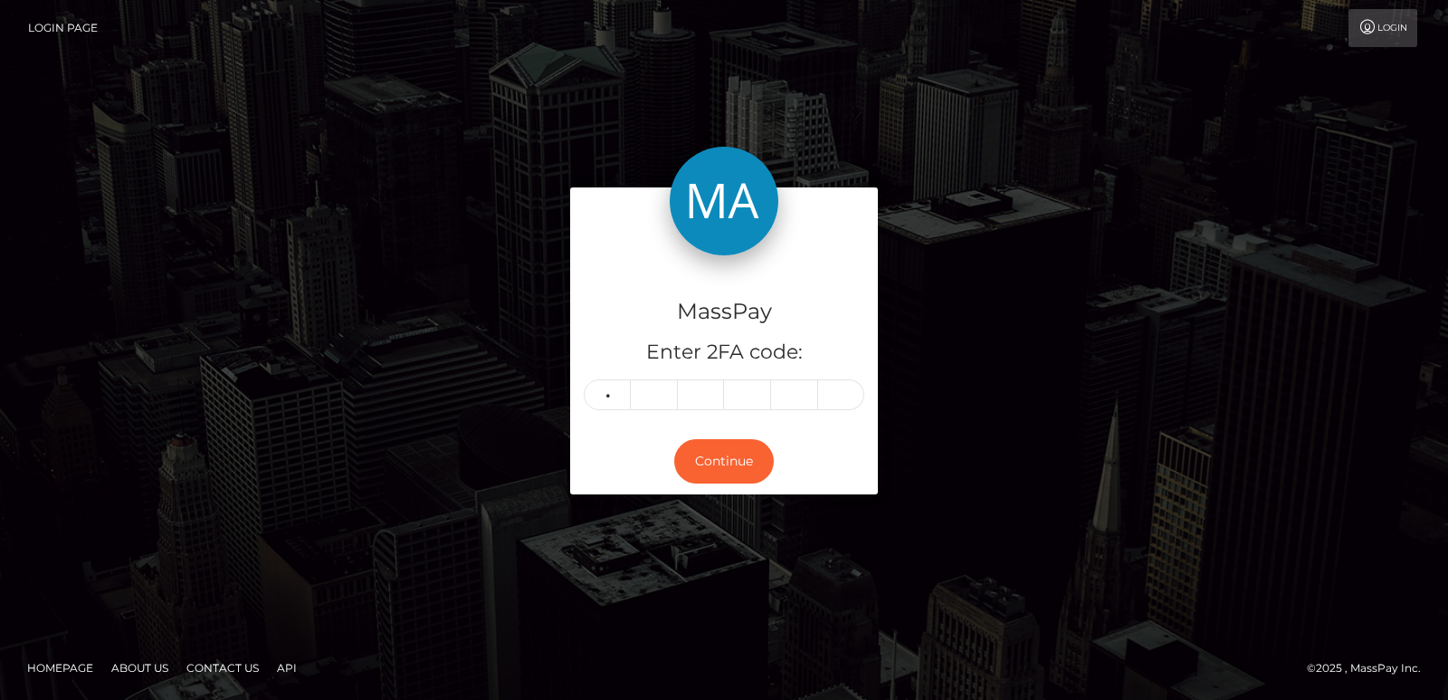
type input "8"
type input "6"
type input "5"
type input "0"
type input "5"
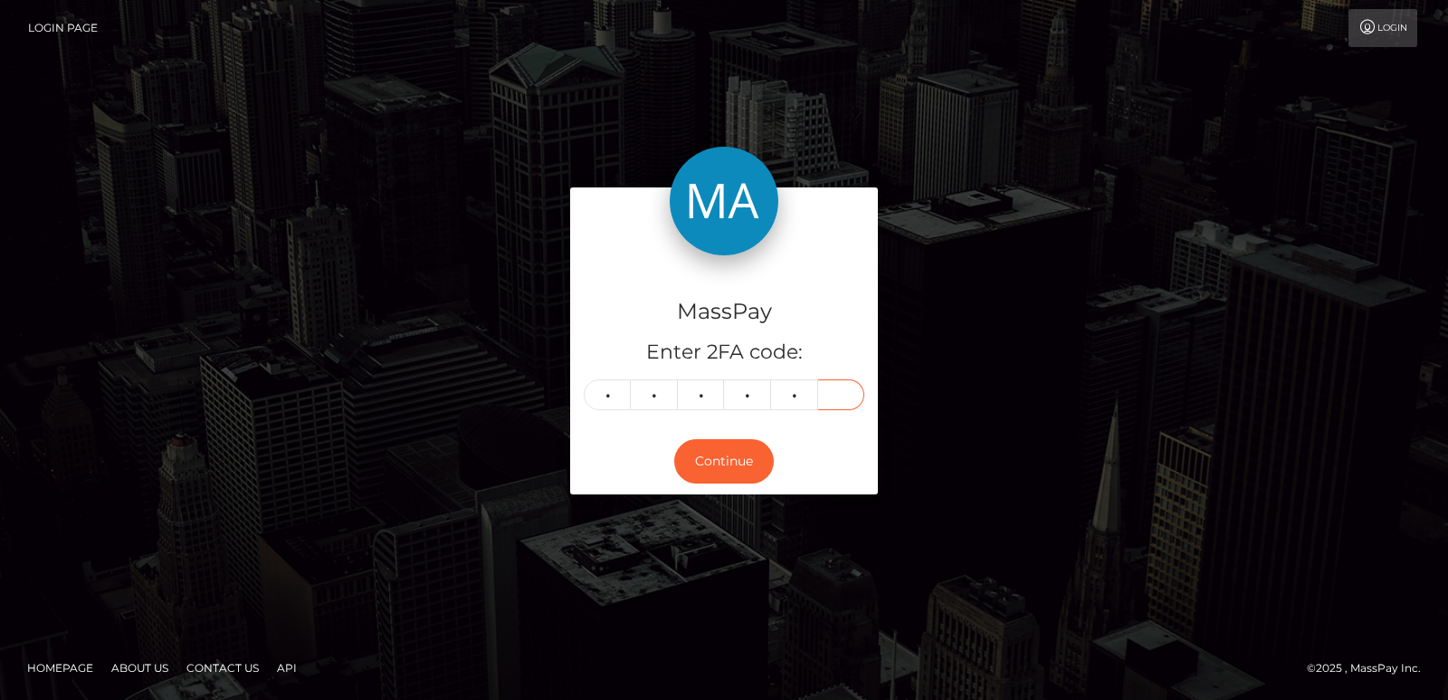
type input "8"
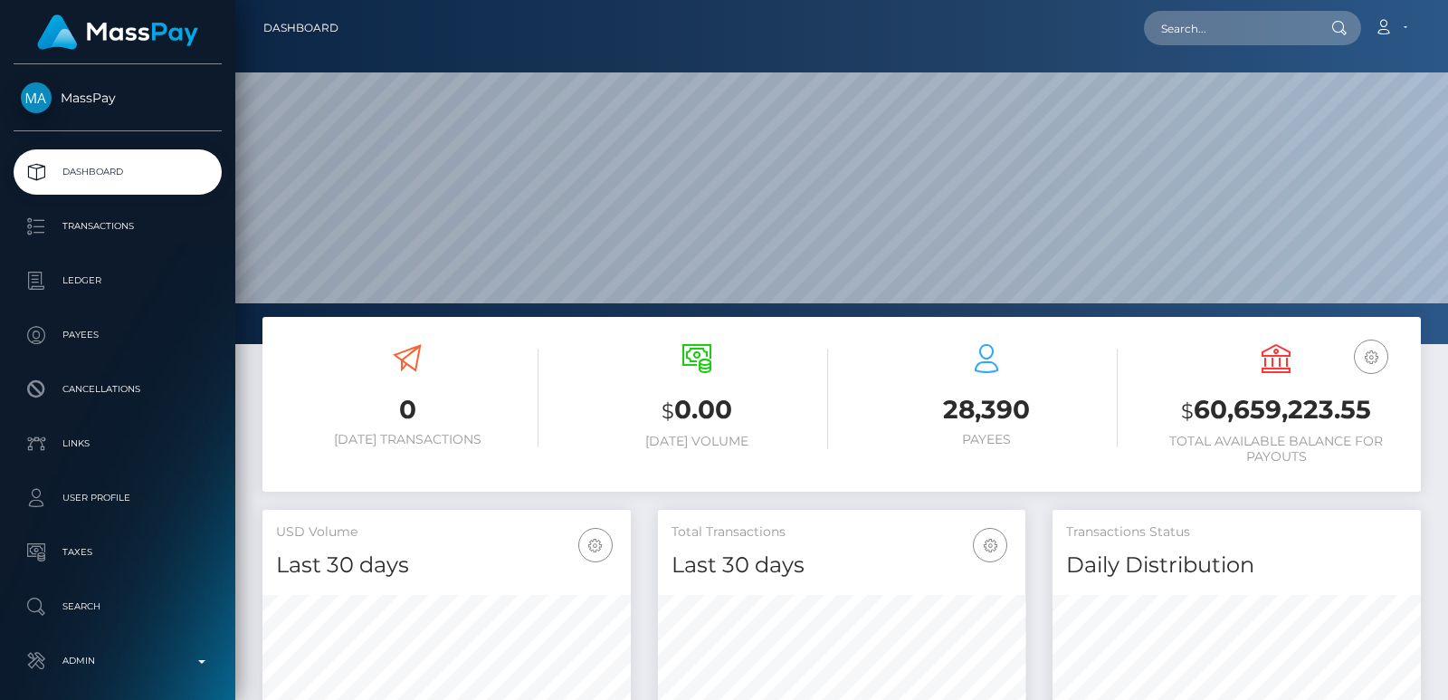
scroll to position [321, 367]
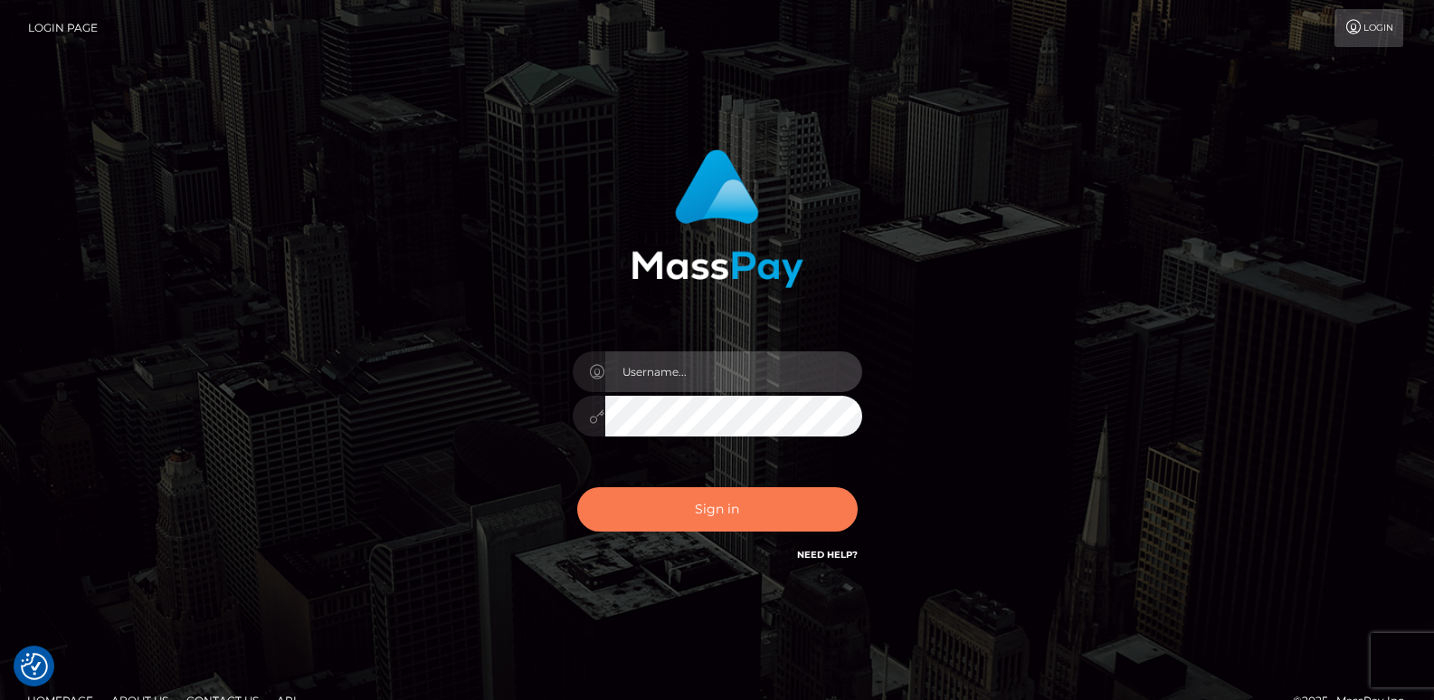
type input "ts2.es"
click at [681, 492] on button "Sign in" at bounding box center [717, 509] width 281 height 44
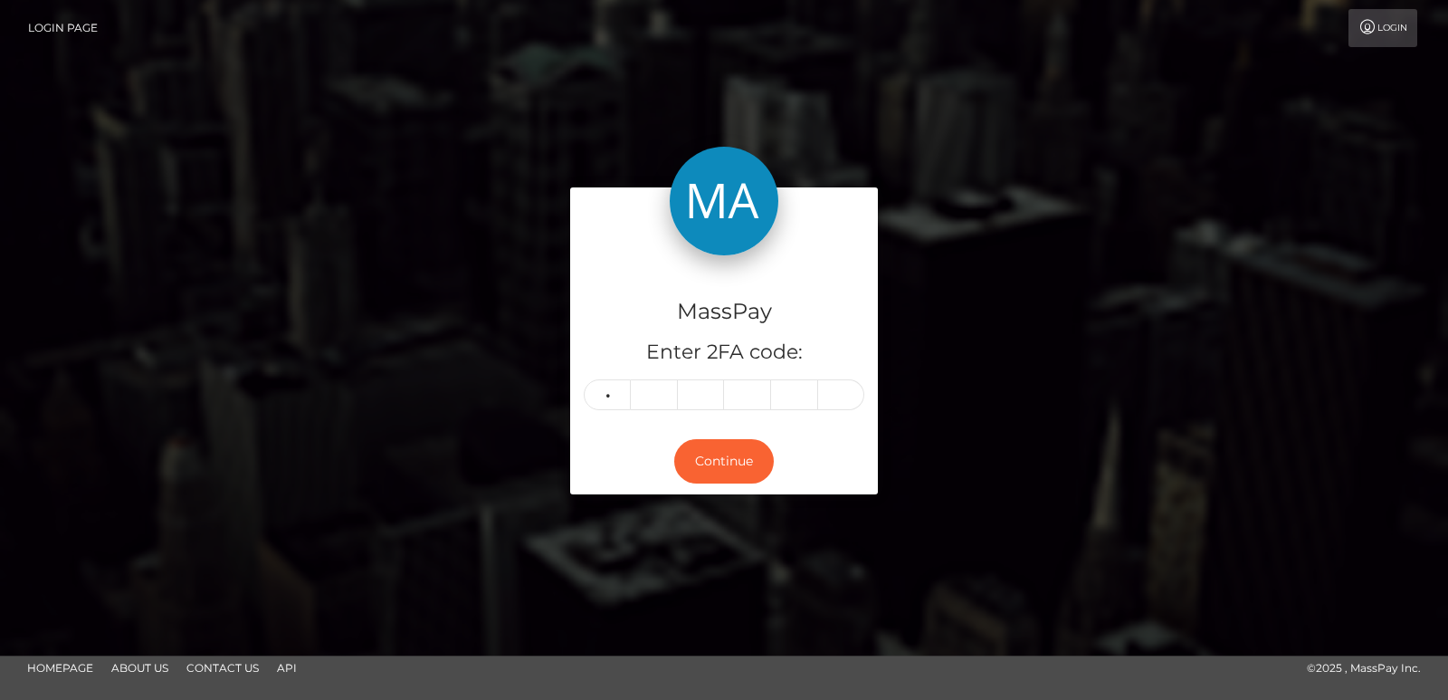
type input "3"
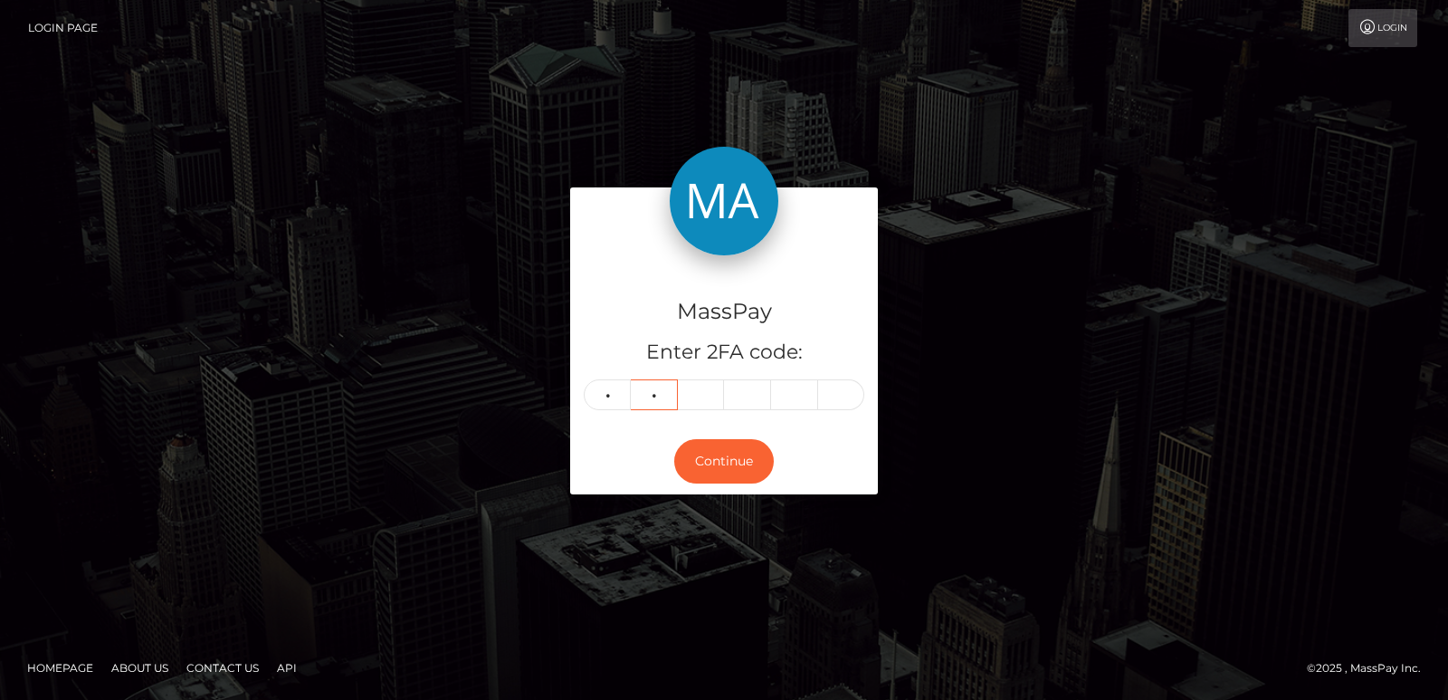
type input "9"
type input "0"
type input "2"
type input "5"
type input "9"
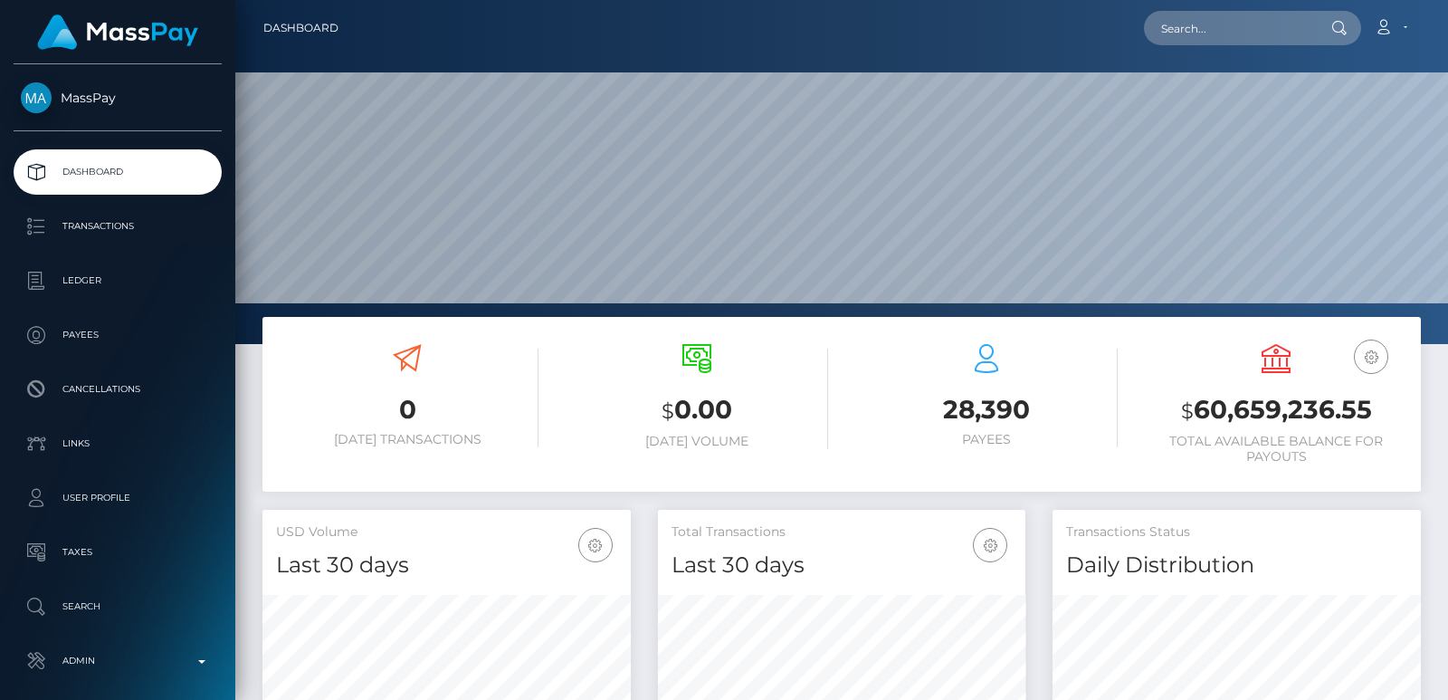
scroll to position [321, 367]
click at [1180, 29] on input "text" at bounding box center [1229, 28] width 170 height 34
paste input "[PERSON_NAME][EMAIL_ADDRESS][DOMAIN_NAME]"
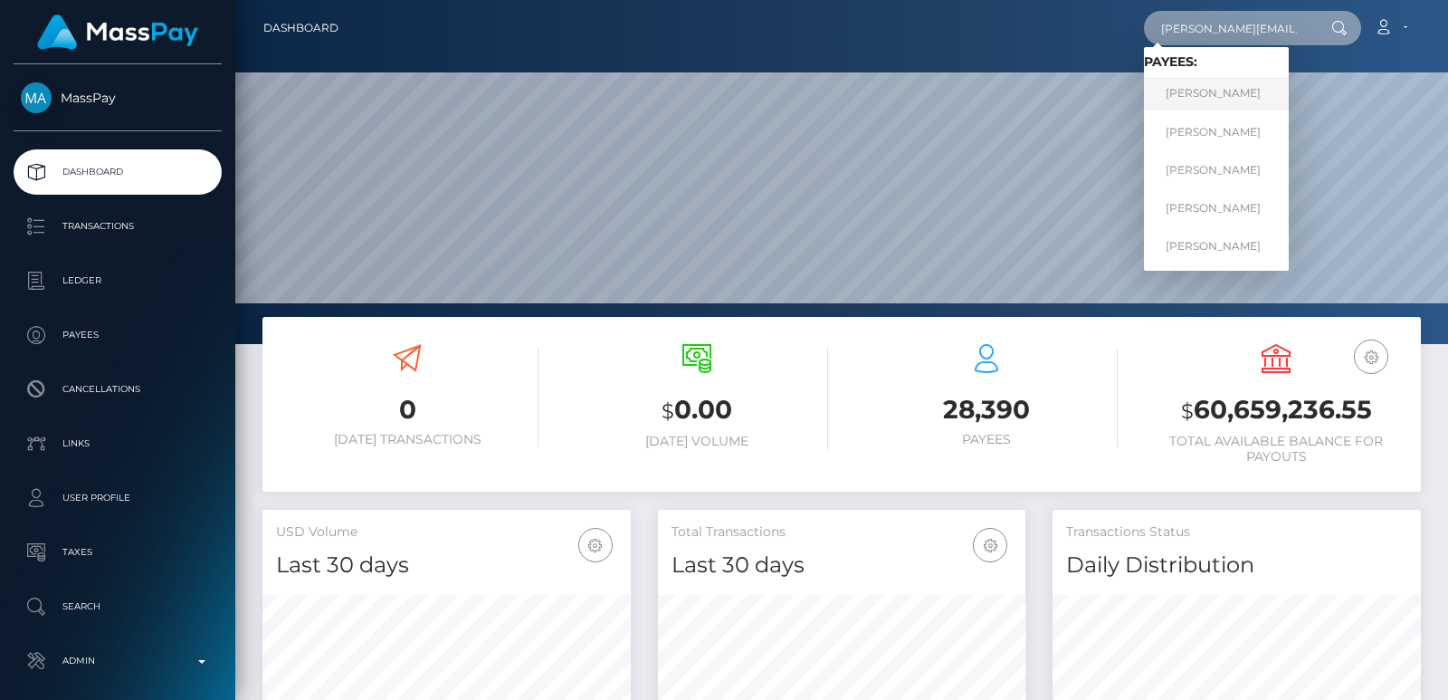
type input "[PERSON_NAME][EMAIL_ADDRESS][DOMAIN_NAME]"
click at [1186, 83] on link "[PERSON_NAME]" at bounding box center [1216, 93] width 145 height 33
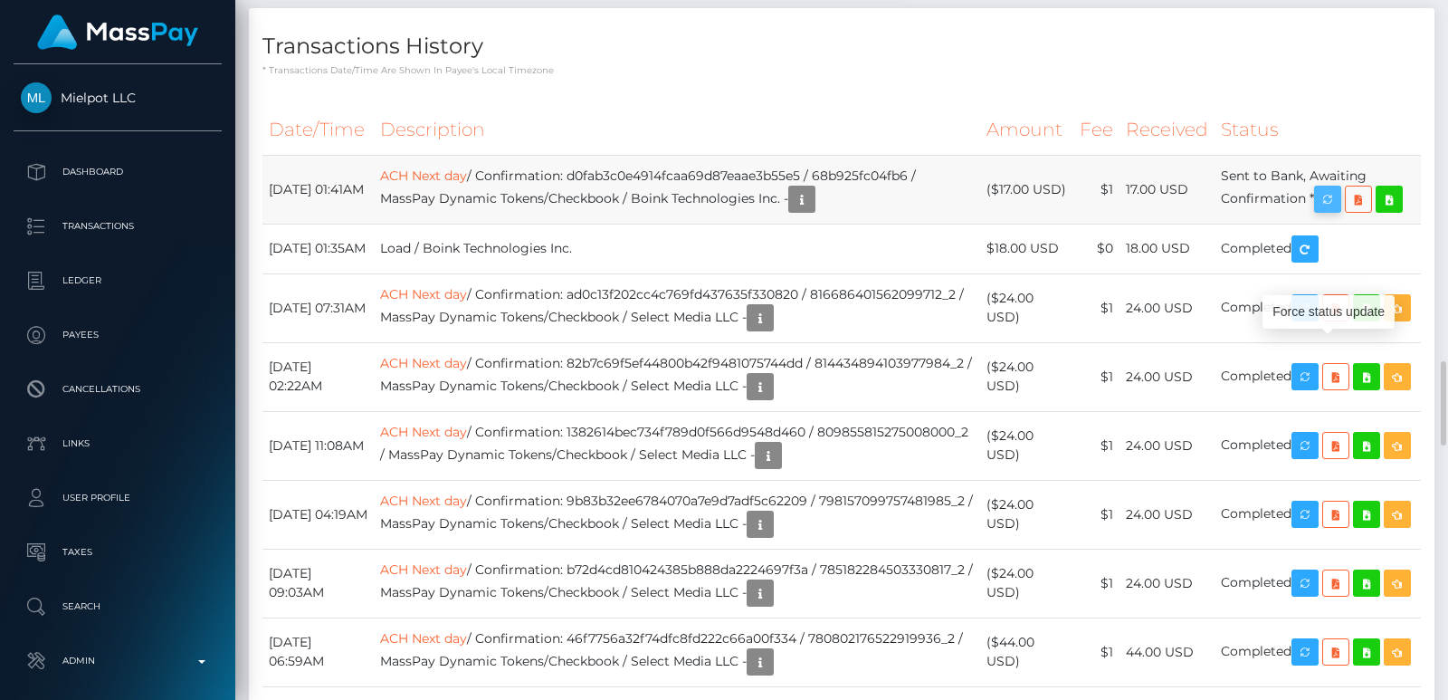
scroll to position [217, 367]
click at [1335, 211] on icon "button" at bounding box center [1328, 199] width 22 height 23
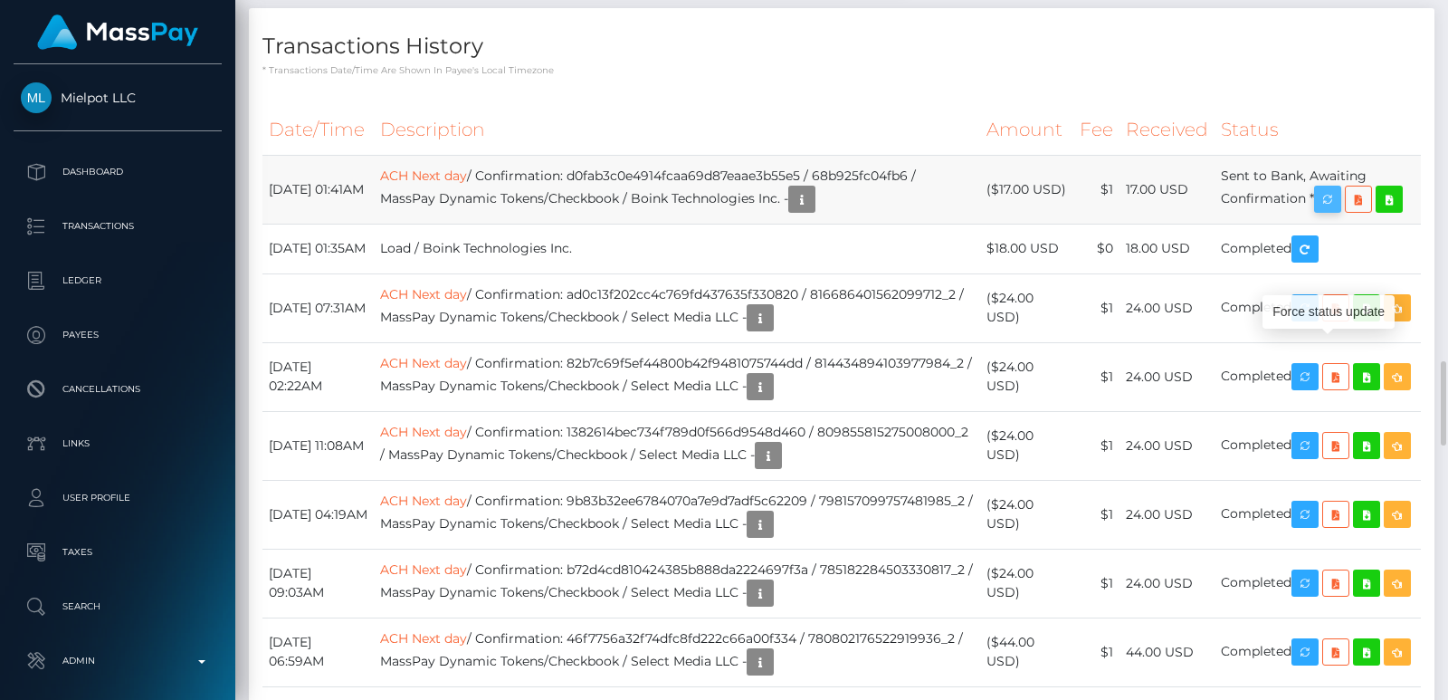
click at [1335, 211] on icon "button" at bounding box center [1328, 199] width 22 height 23
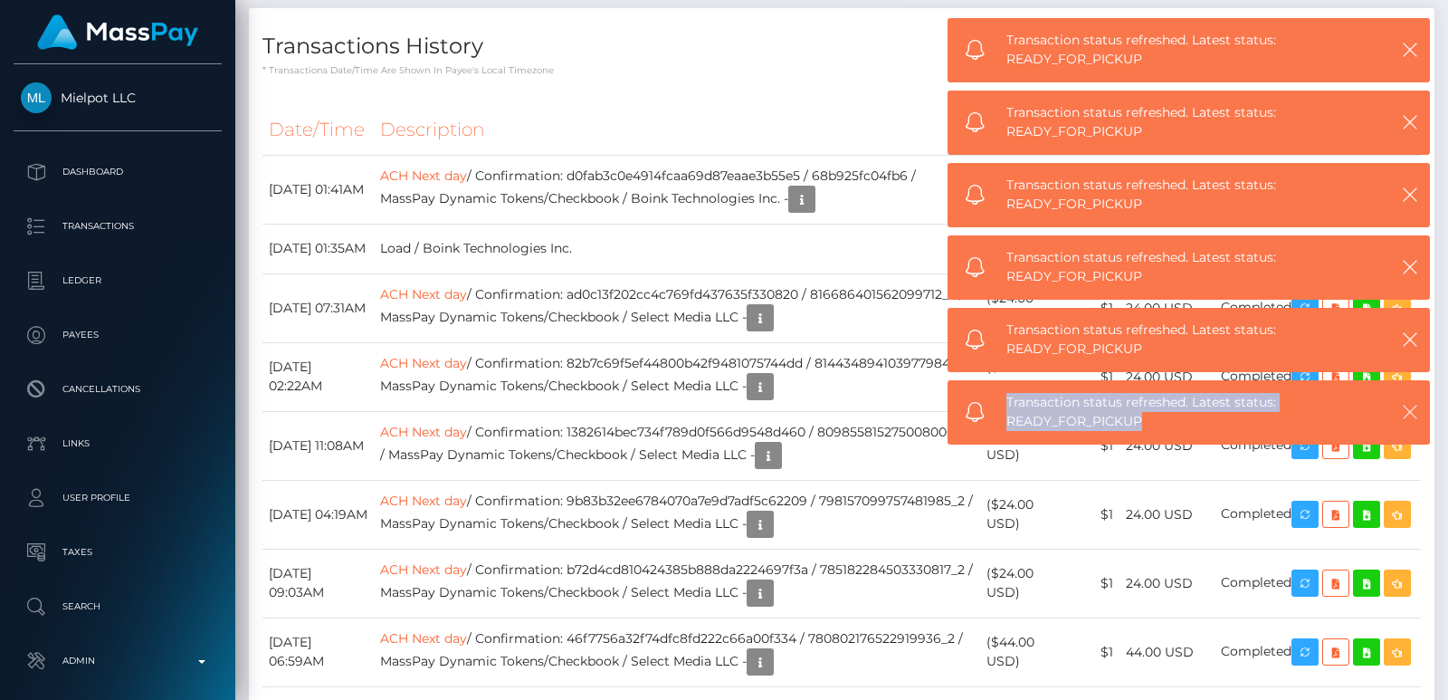
click at [1403, 408] on icon "button" at bounding box center [1410, 412] width 18 height 18
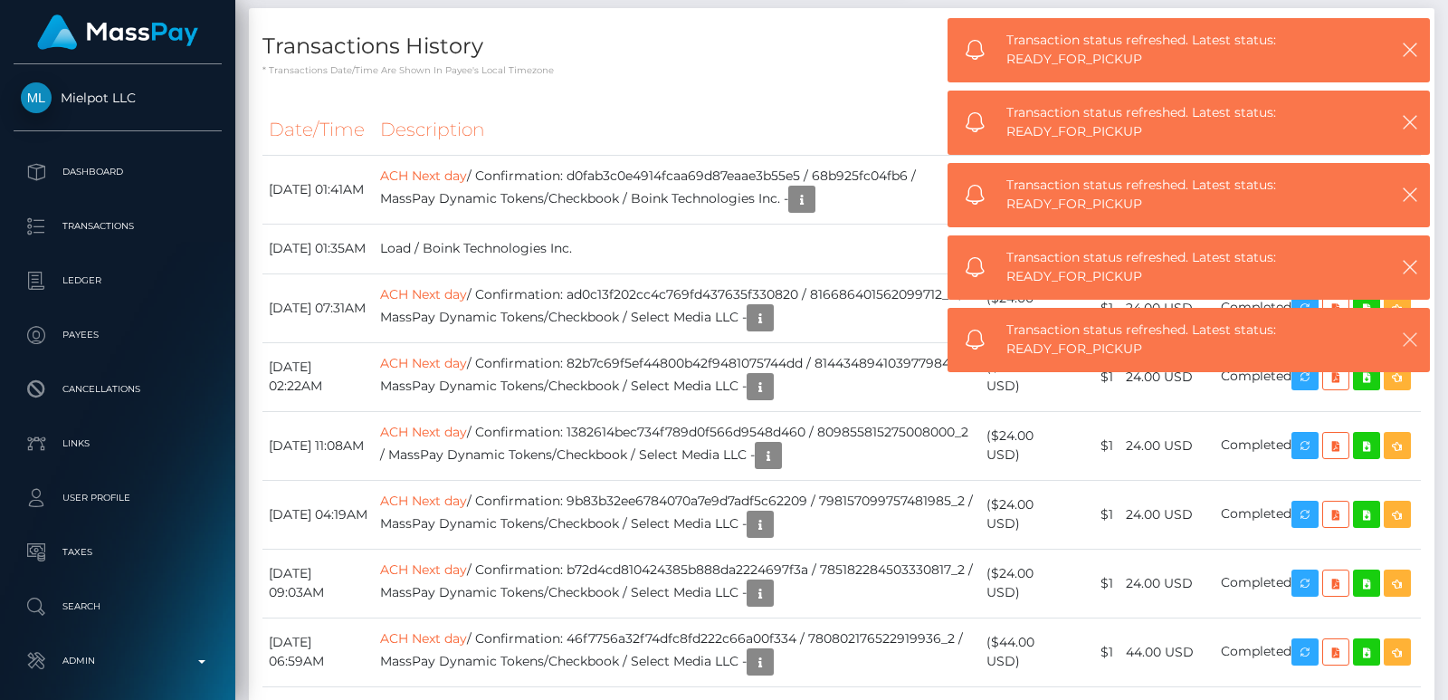
click at [1414, 335] on icon "button" at bounding box center [1410, 339] width 18 height 18
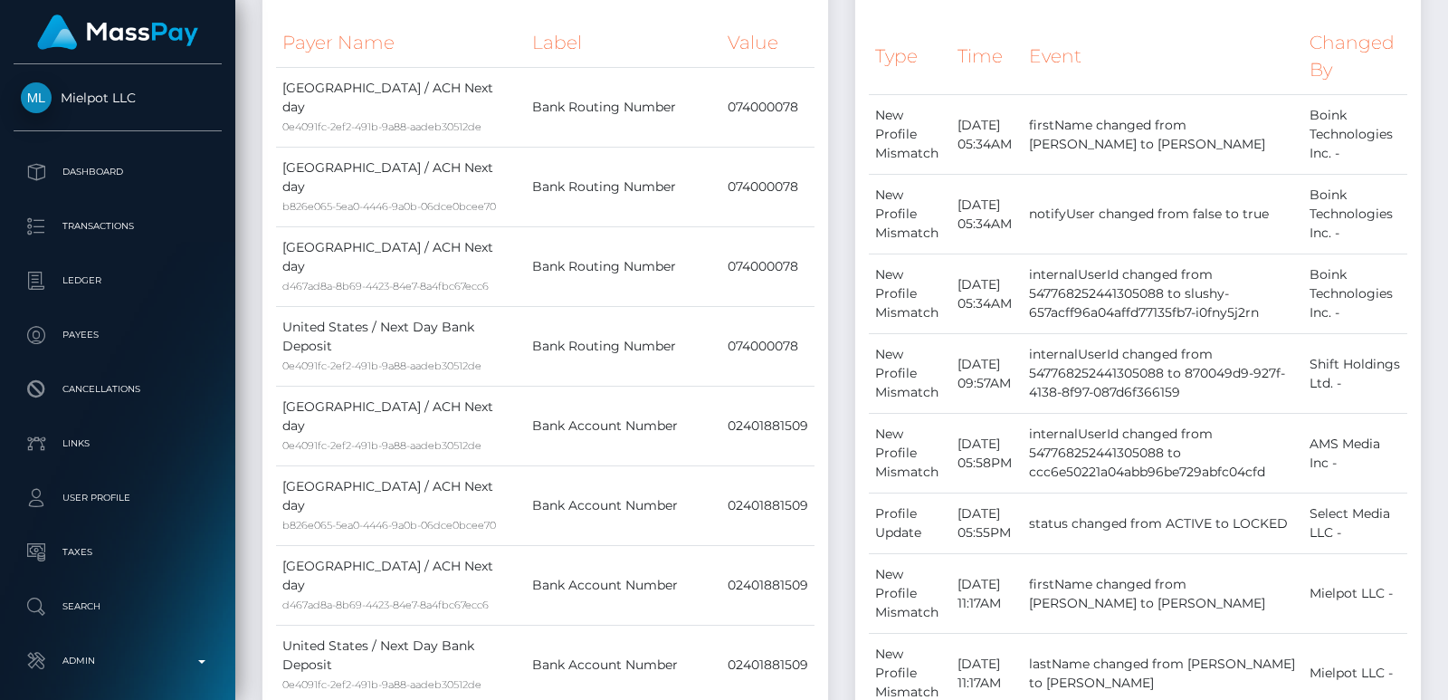
click at [1443, 112] on div at bounding box center [1441, 149] width 10 height 84
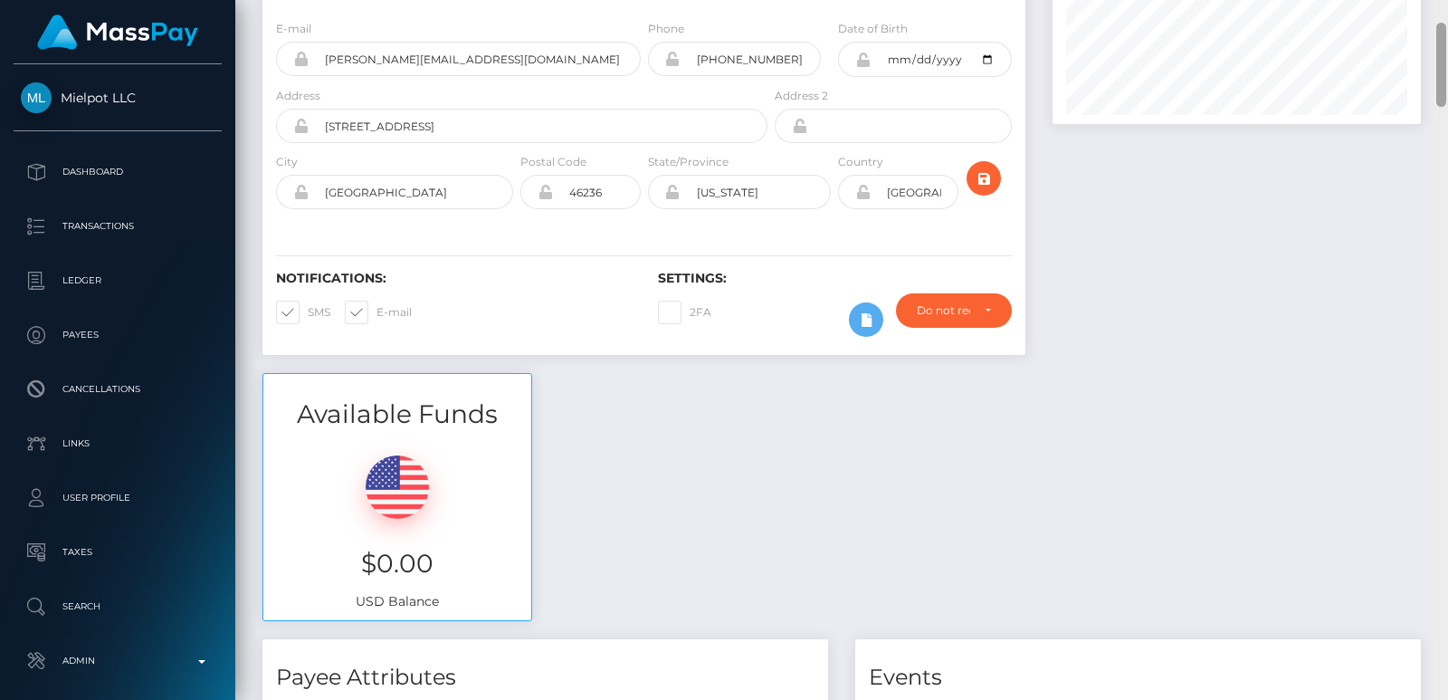
click at [1447, 81] on div at bounding box center [1441, 350] width 14 height 700
click at [1437, 14] on div "Customer Profile Loading... Loading..." at bounding box center [841, 350] width 1213 height 700
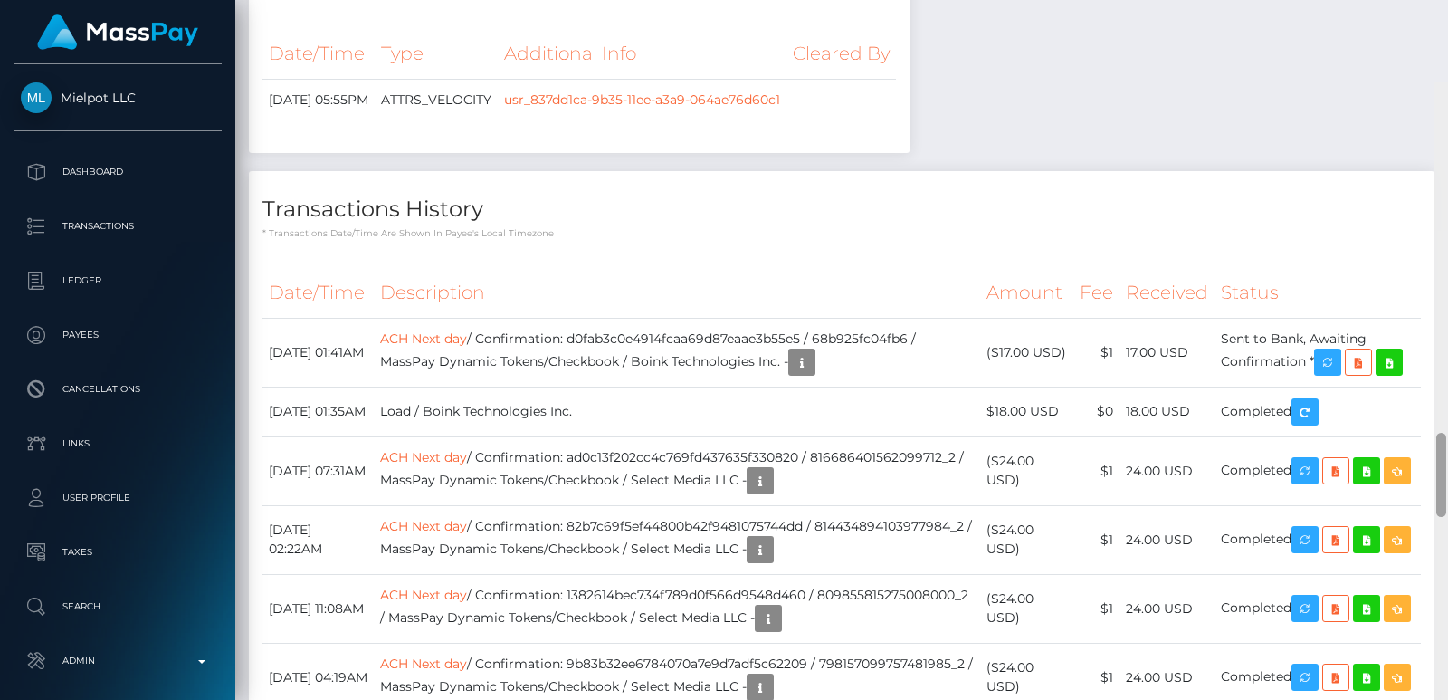
scroll to position [3014, 0]
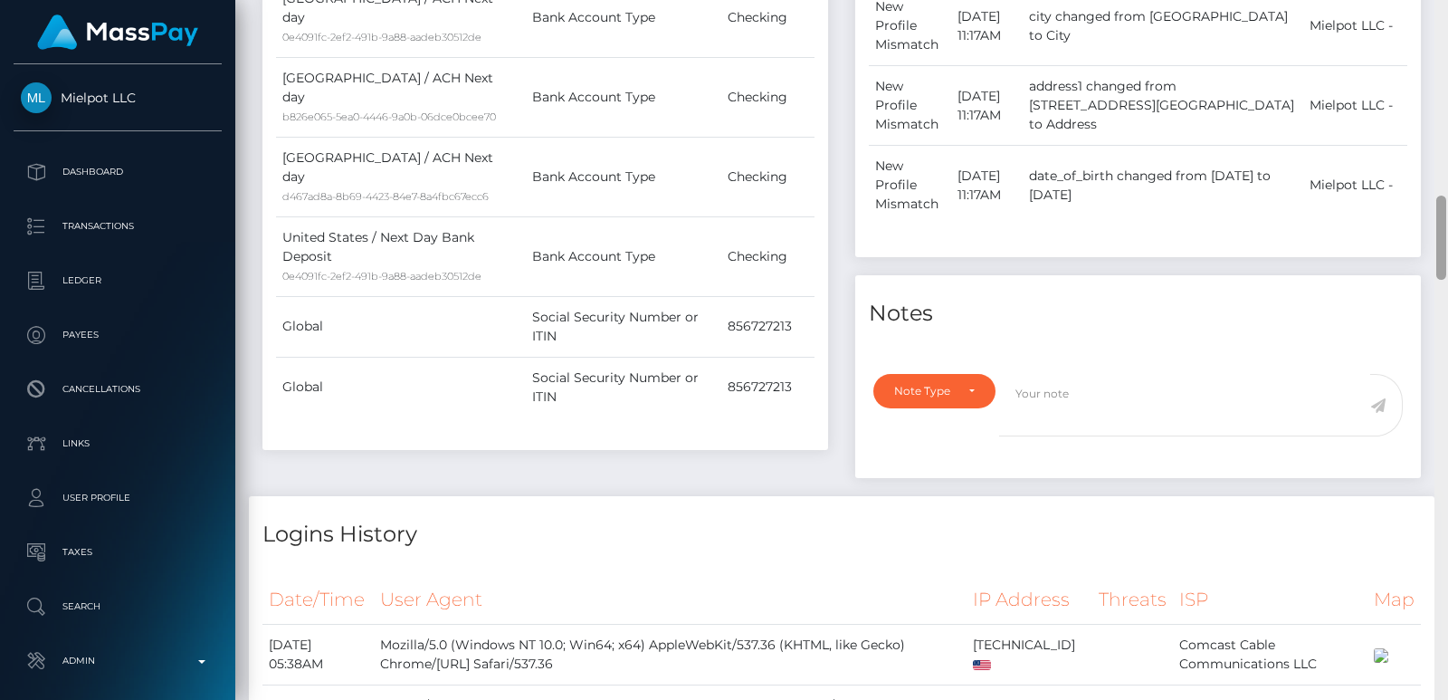
click at [1443, 29] on div at bounding box center [1441, 350] width 14 height 700
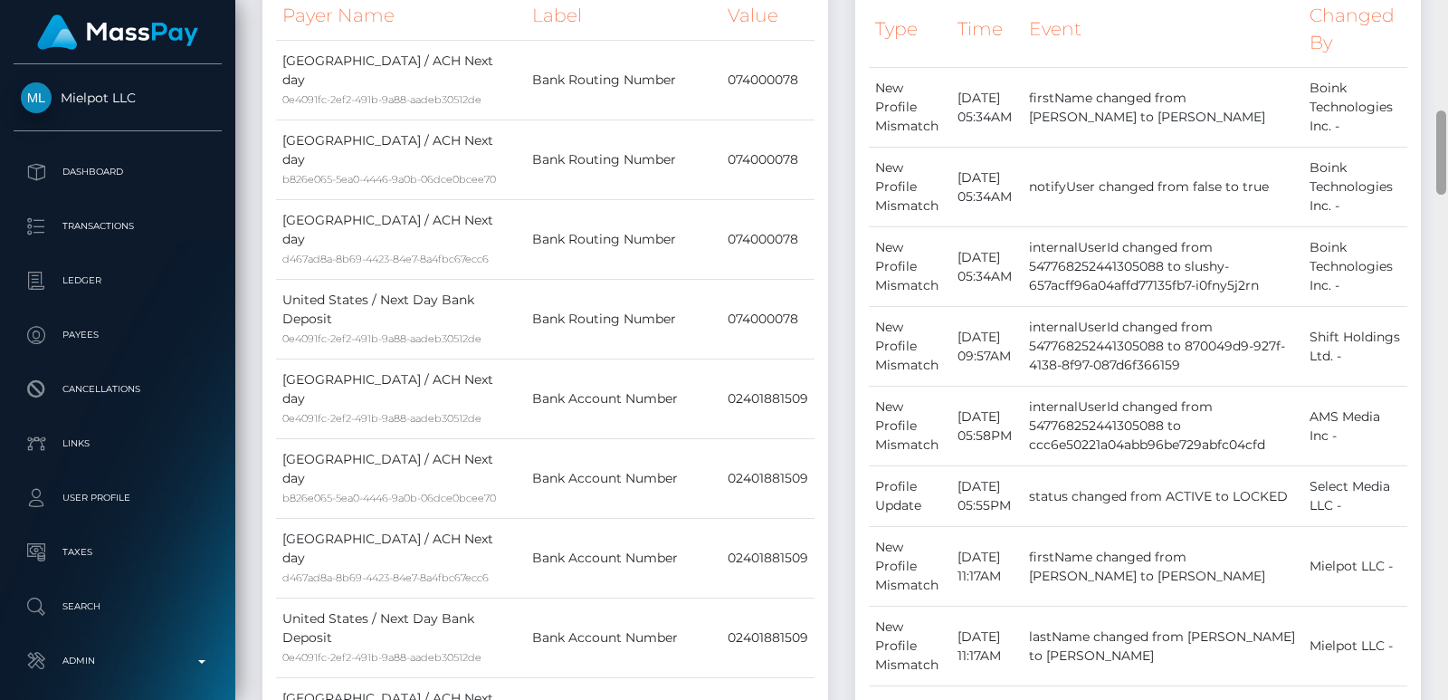
click at [1443, 29] on div at bounding box center [1441, 350] width 14 height 700
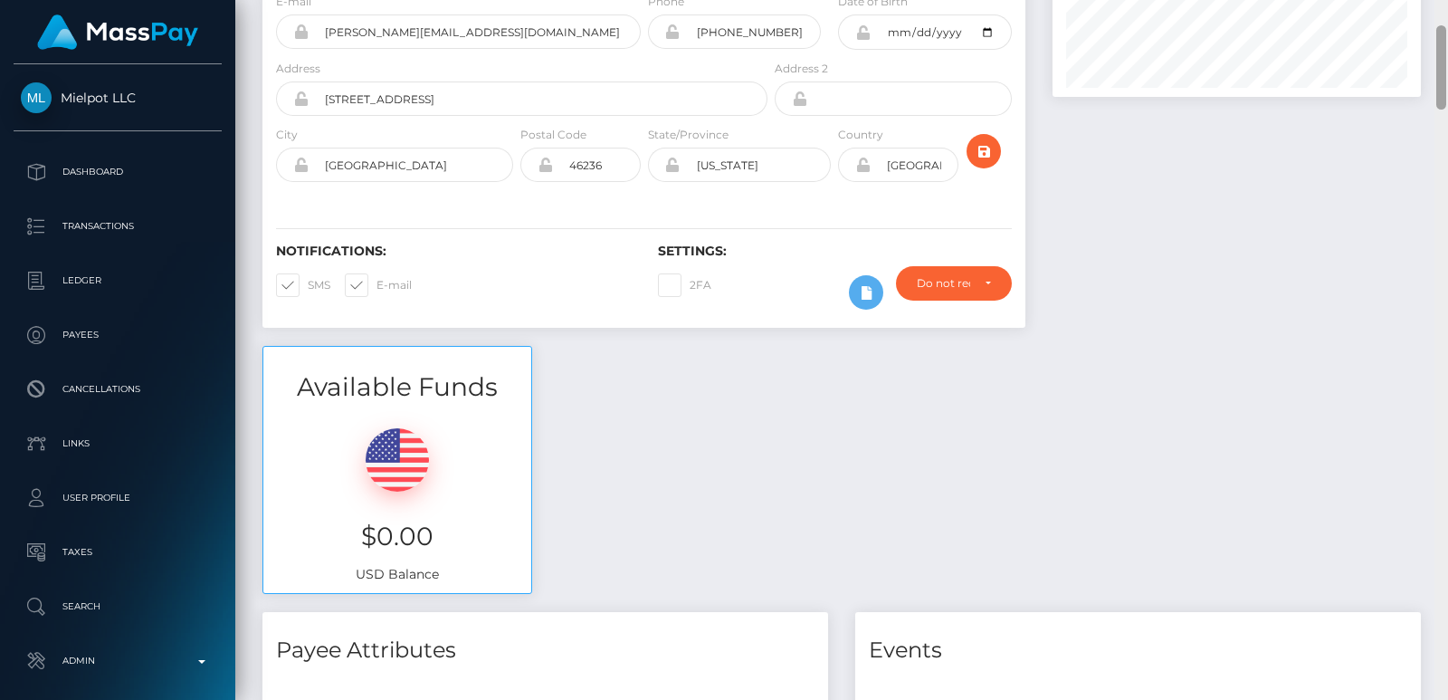
click at [1443, 29] on div at bounding box center [1441, 67] width 10 height 84
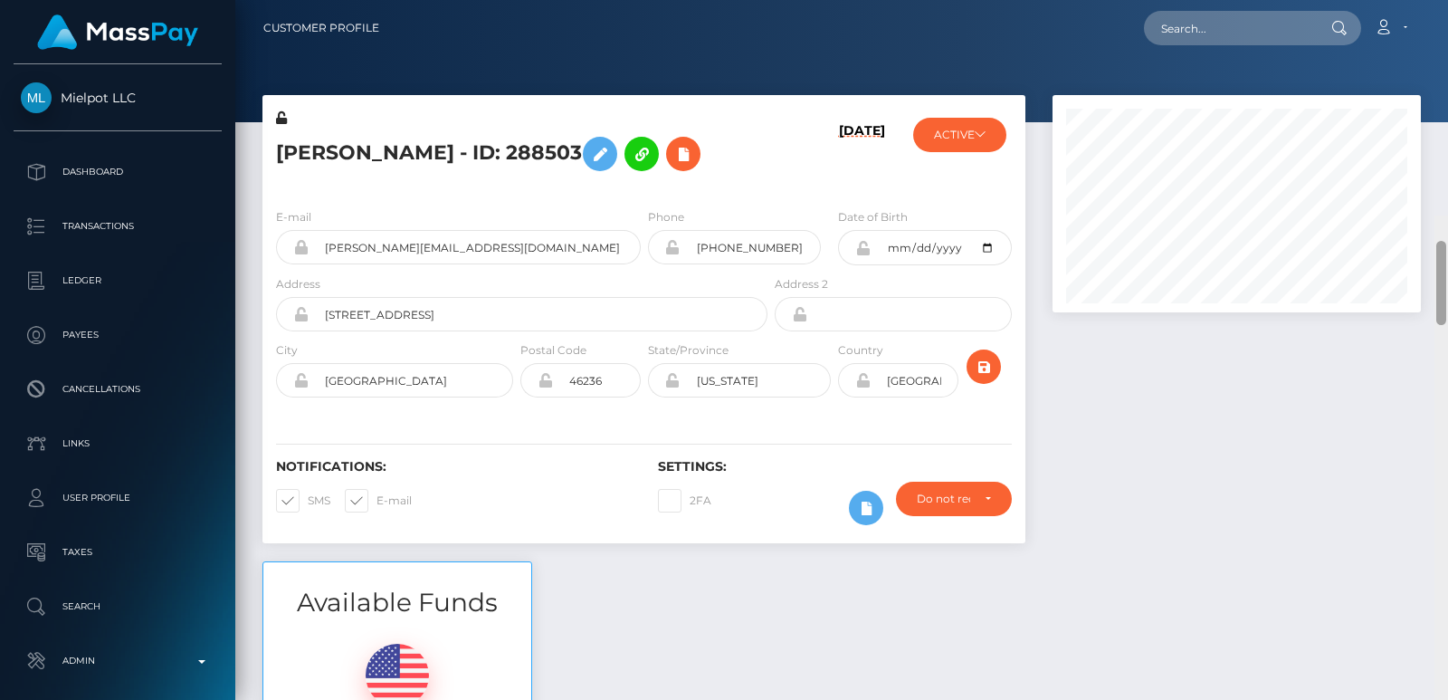
click at [1436, 4] on div "Customer Profile Loading... Loading..." at bounding box center [841, 350] width 1213 height 700
click at [1190, 49] on nav "Customer Profile Loading... Loading... Account" at bounding box center [841, 28] width 1213 height 56
click at [1186, 25] on input "text" at bounding box center [1229, 28] width 170 height 34
paste input "[EMAIL_ADDRESS][DOMAIN_NAME]"
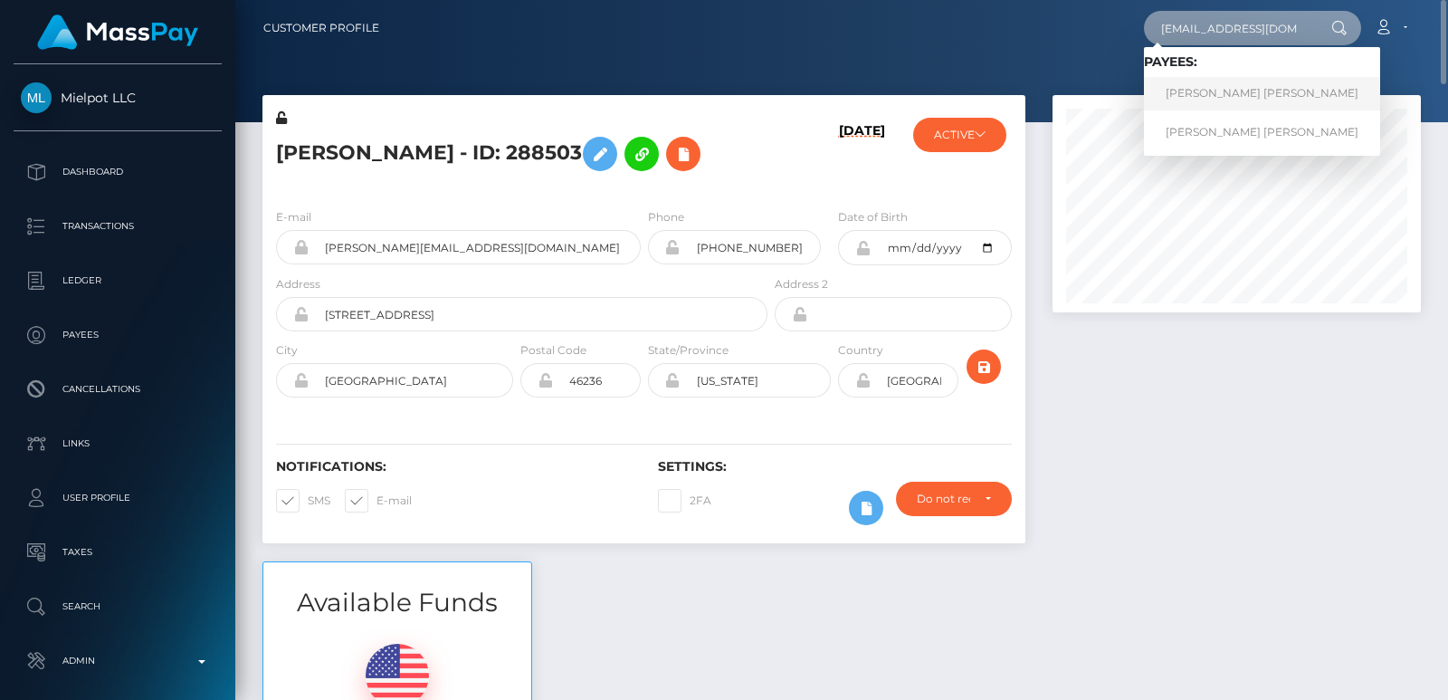
type input "[EMAIL_ADDRESS][DOMAIN_NAME]"
click at [1207, 100] on link "Claire Elizabeth Viola Kitt" at bounding box center [1262, 93] width 236 height 33
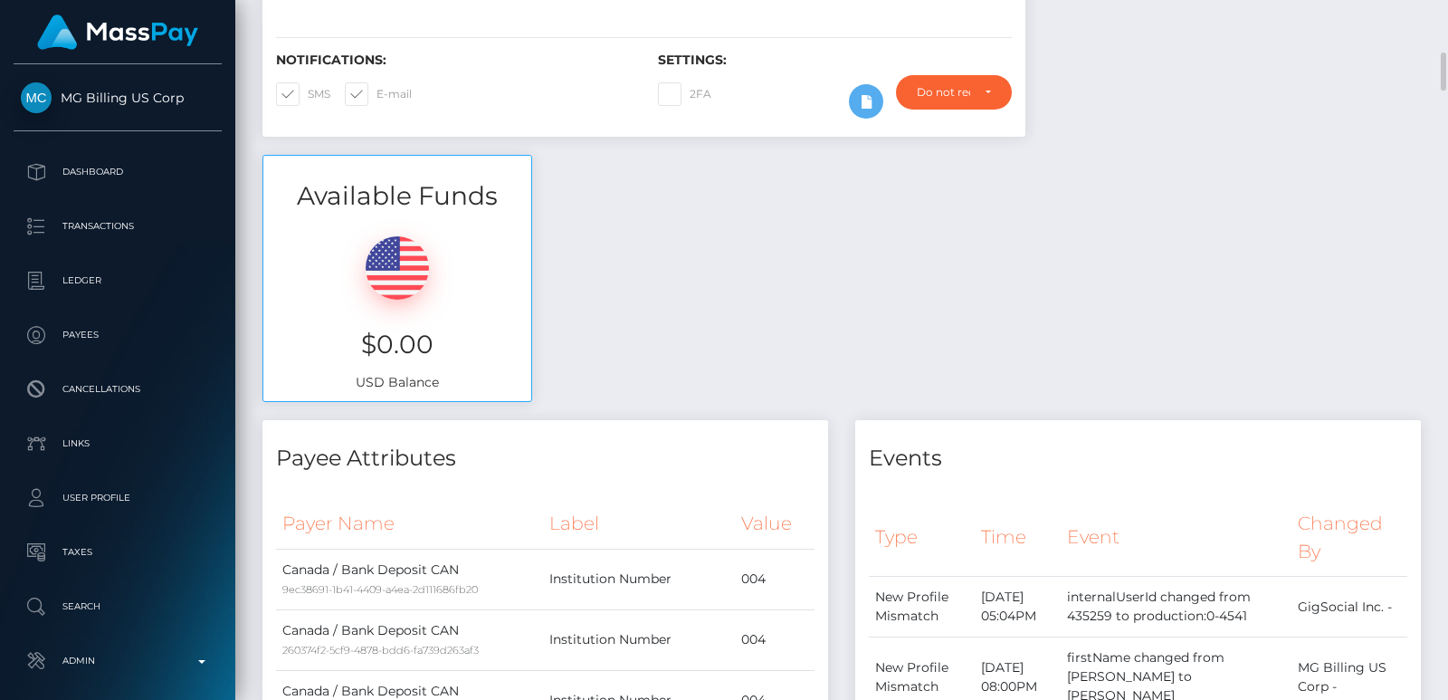
scroll to position [597, 0]
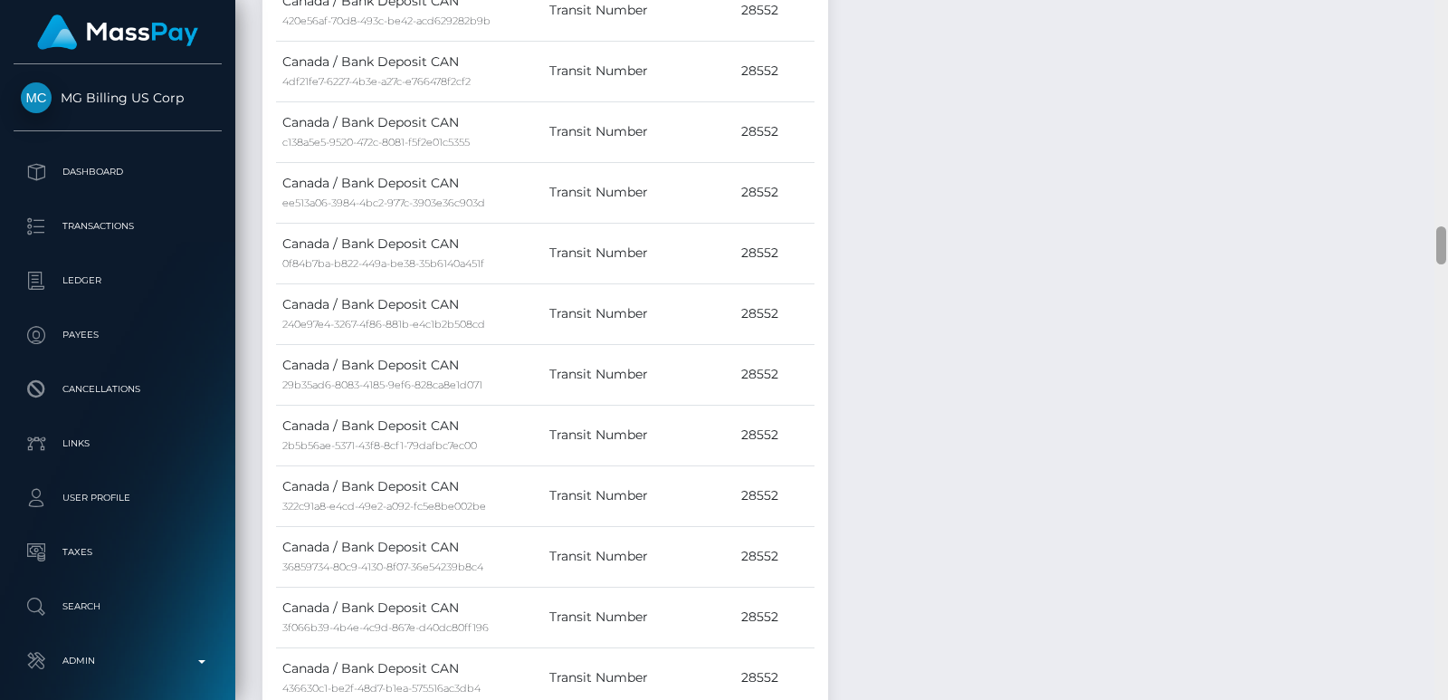
click at [1435, 223] on div at bounding box center [1441, 350] width 14 height 700
drag, startPoint x: 1432, startPoint y: 271, endPoint x: 1440, endPoint y: 282, distance: 14.3
click at [1440, 282] on div "Customer Profile Loading... Loading..." at bounding box center [841, 350] width 1213 height 700
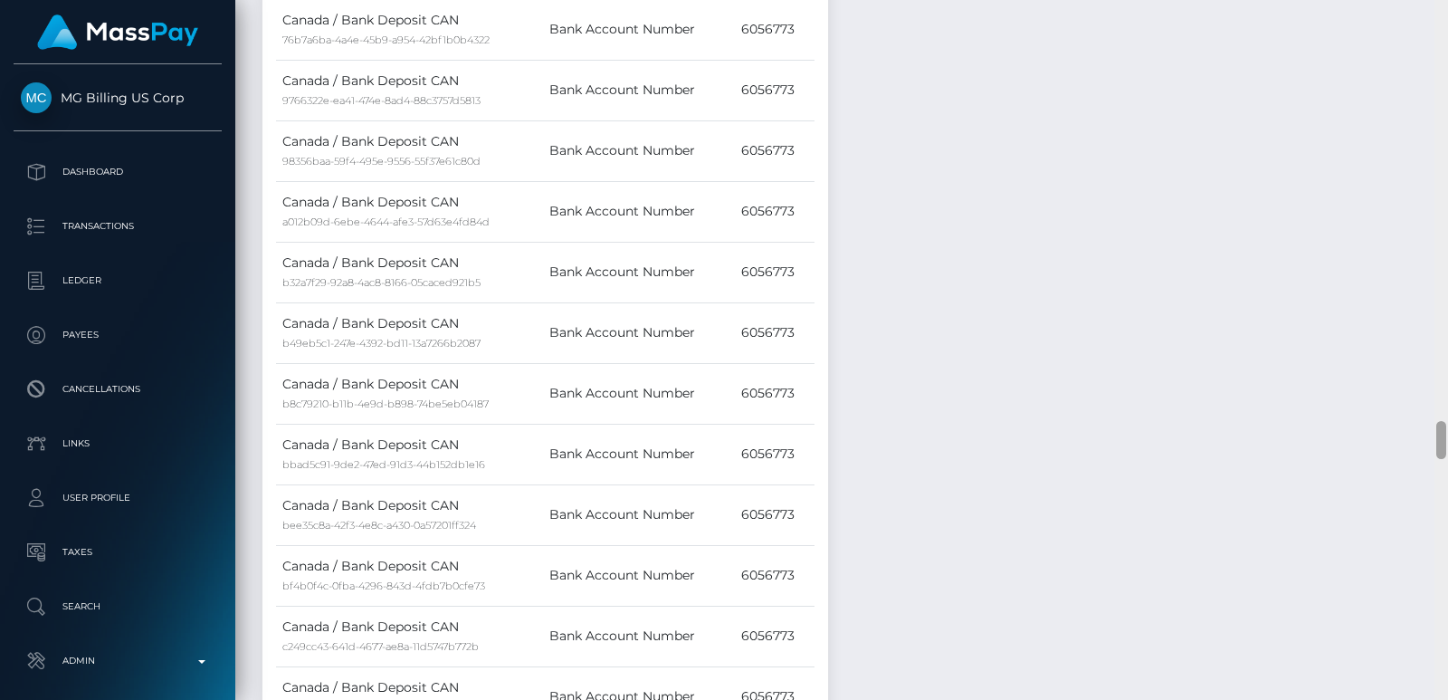
click at [1443, 440] on div at bounding box center [1441, 350] width 14 height 700
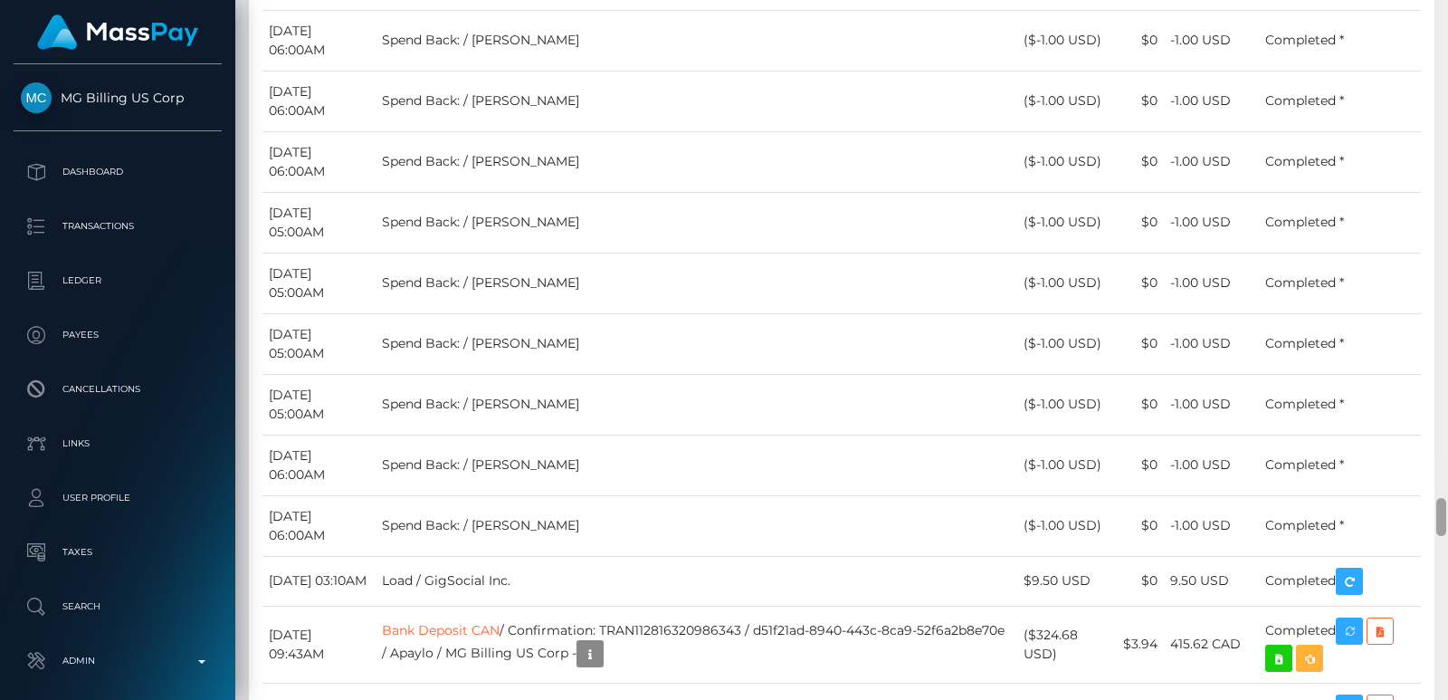
click at [1437, 511] on div at bounding box center [1441, 350] width 14 height 700
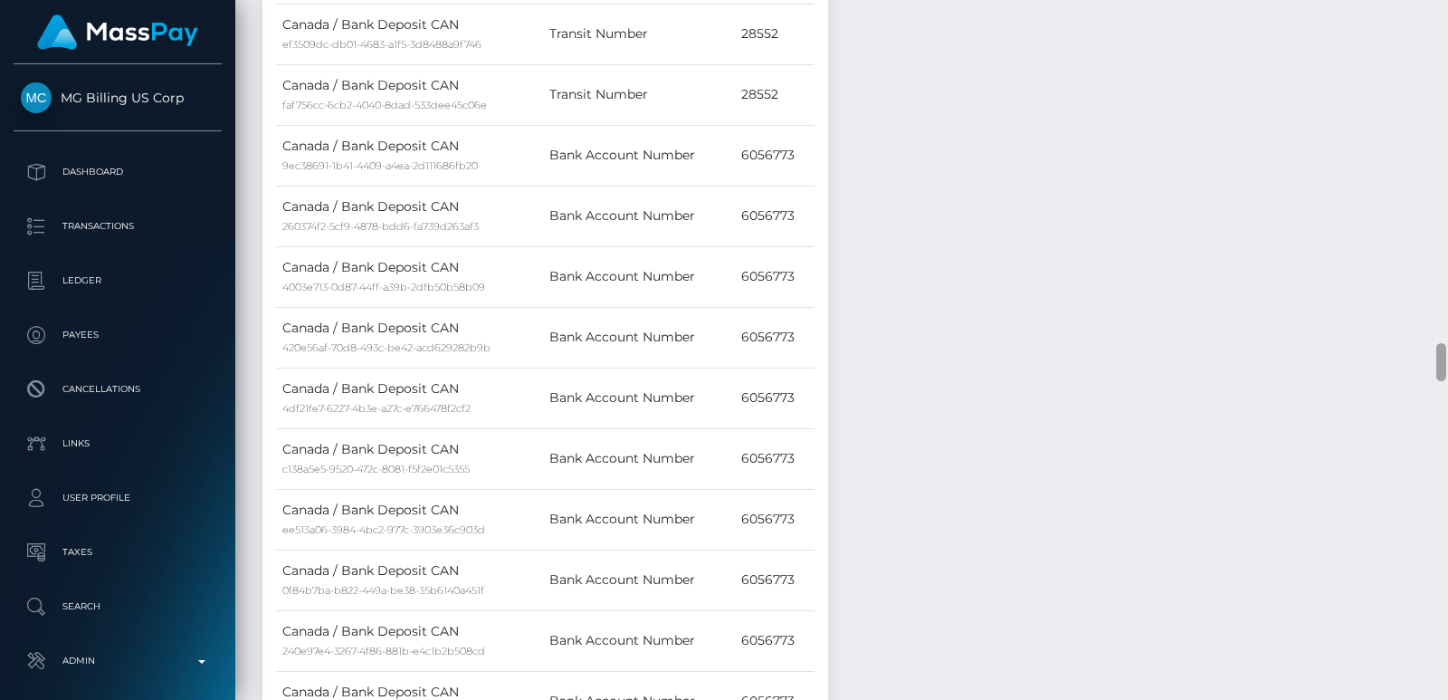
click at [1447, 304] on div at bounding box center [1441, 350] width 14 height 700
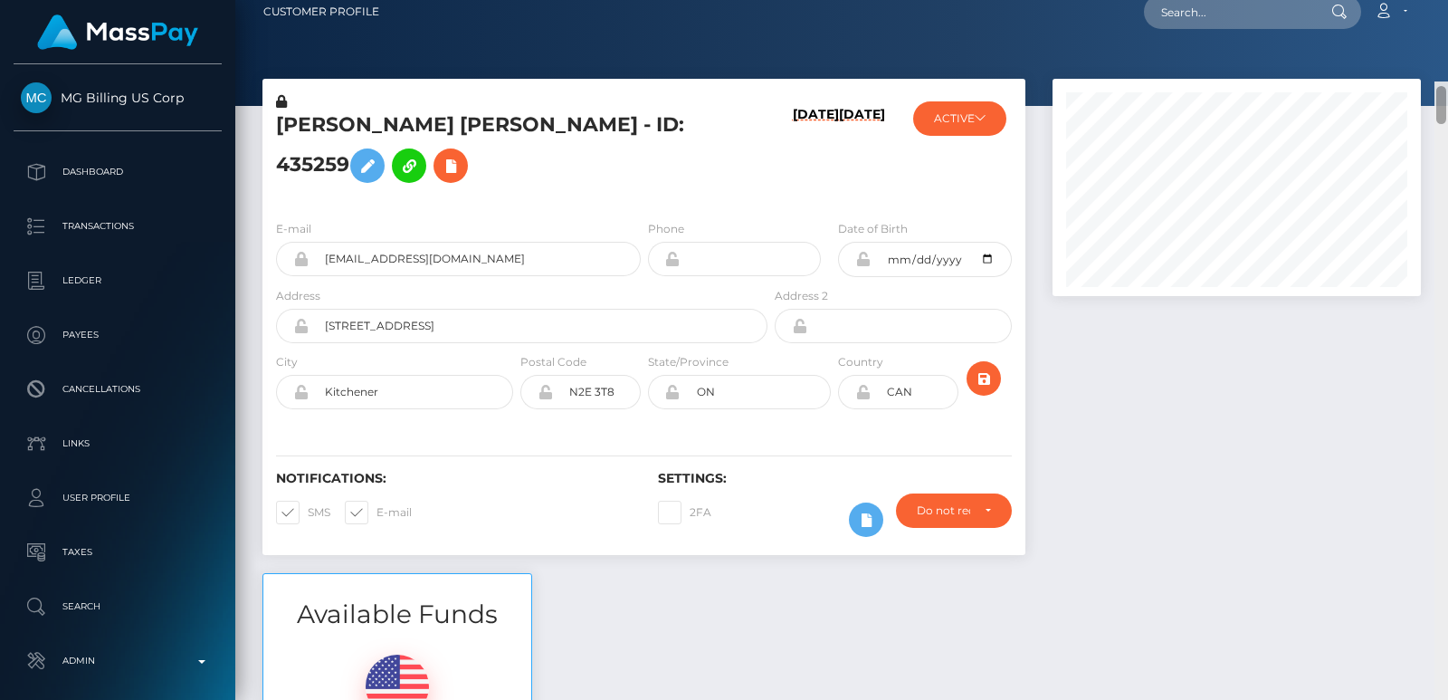
scroll to position [0, 0]
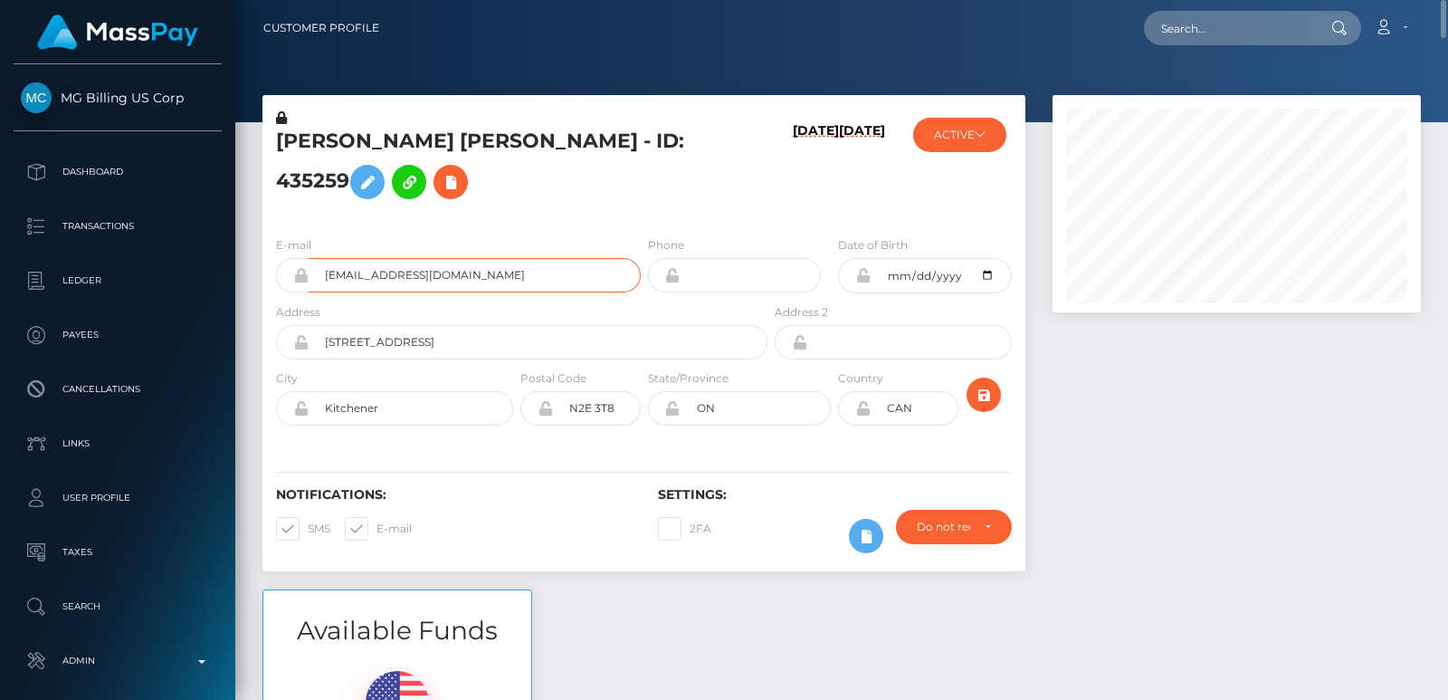
click at [412, 292] on input "kittclaire@yahoo.ca" at bounding box center [475, 275] width 332 height 34
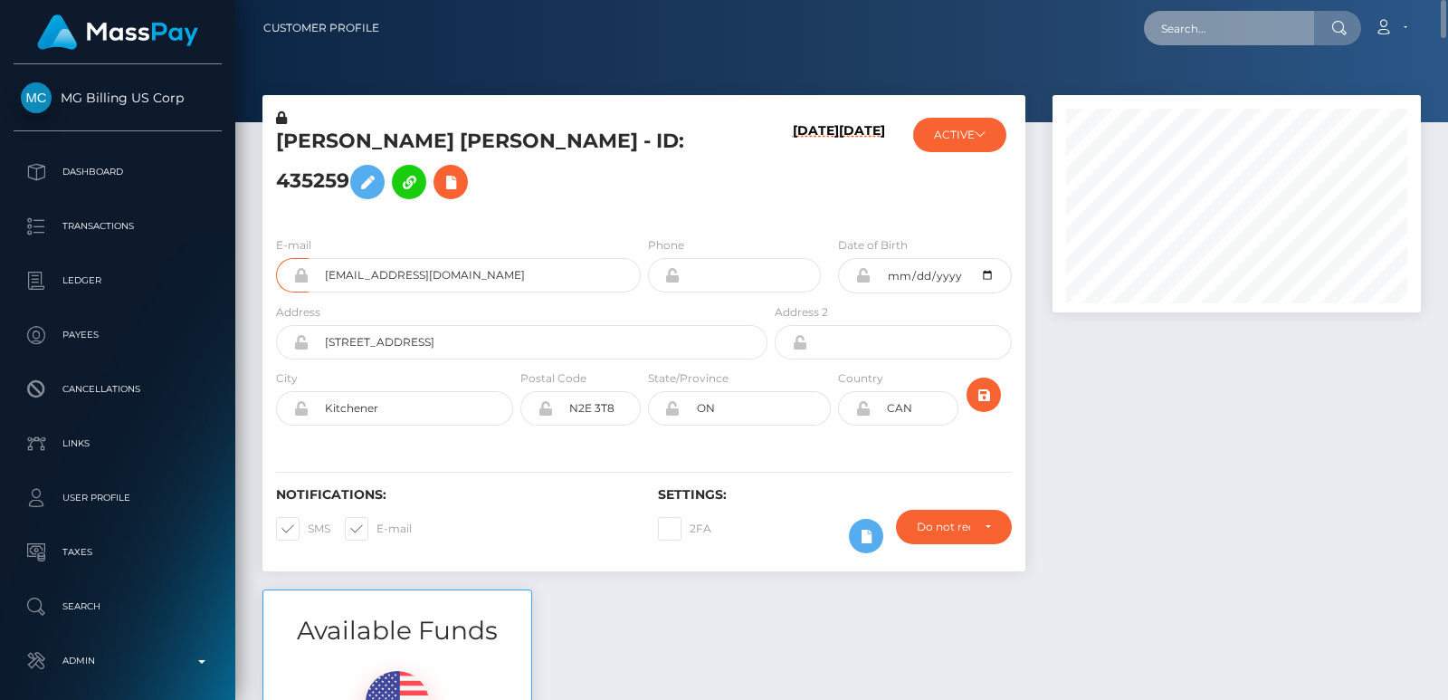
click at [1196, 15] on input "text" at bounding box center [1229, 28] width 170 height 34
paste input "kittclaire@yahoo.ca"
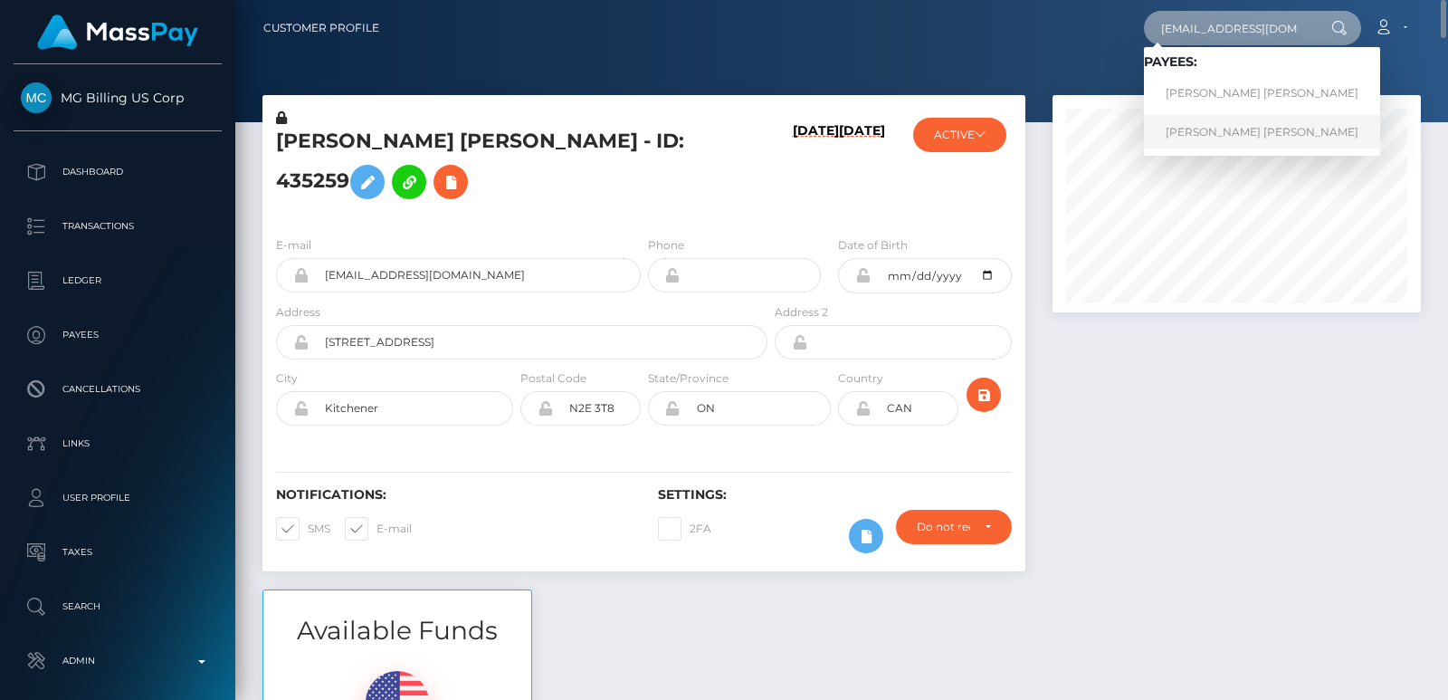
type input "kittclaire@yahoo.ca"
click at [1193, 144] on link "Claire Elizabeth Viola Kitt" at bounding box center [1262, 131] width 236 height 33
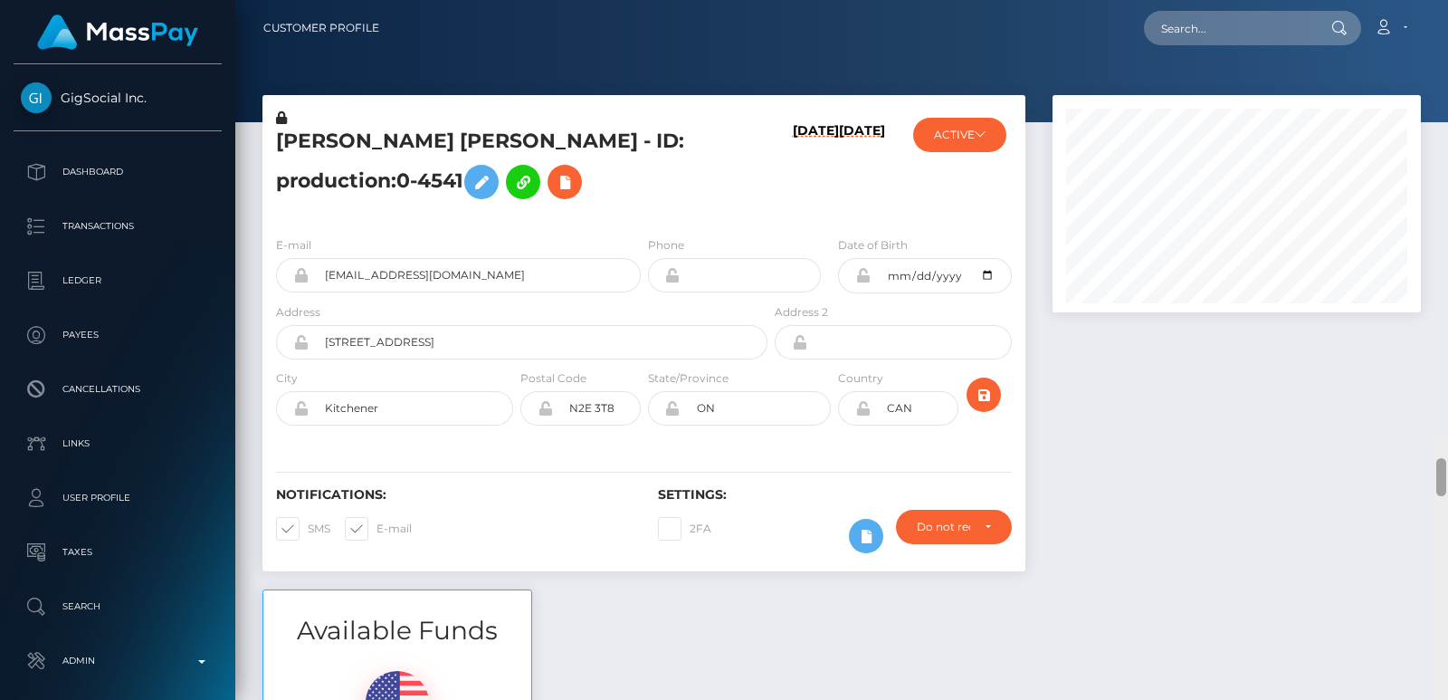
click at [1439, 9] on div "Customer Profile Loading... Loading..." at bounding box center [841, 350] width 1213 height 700
click at [1439, 9] on nav "Customer Profile Loading... Loading... Account" at bounding box center [841, 28] width 1213 height 56
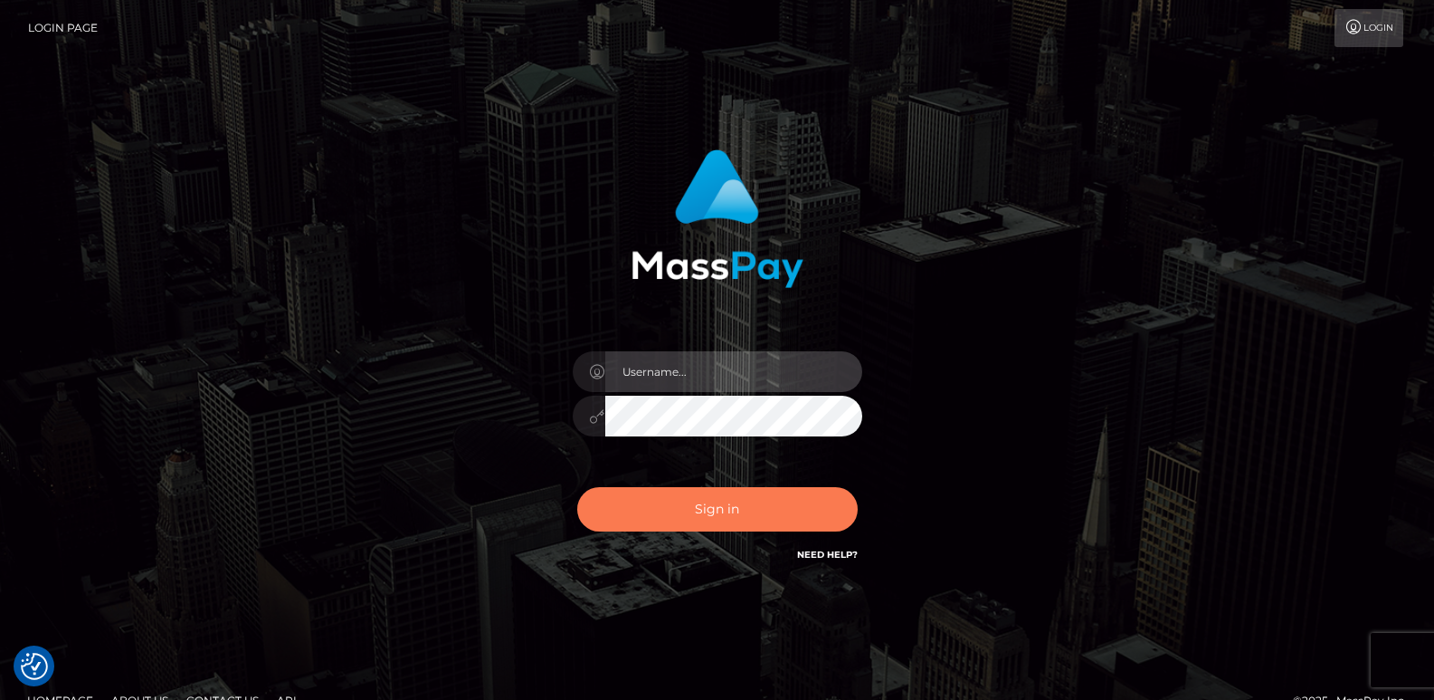
type input "[DOMAIN_NAME]"
click at [748, 517] on button "Sign in" at bounding box center [717, 509] width 281 height 44
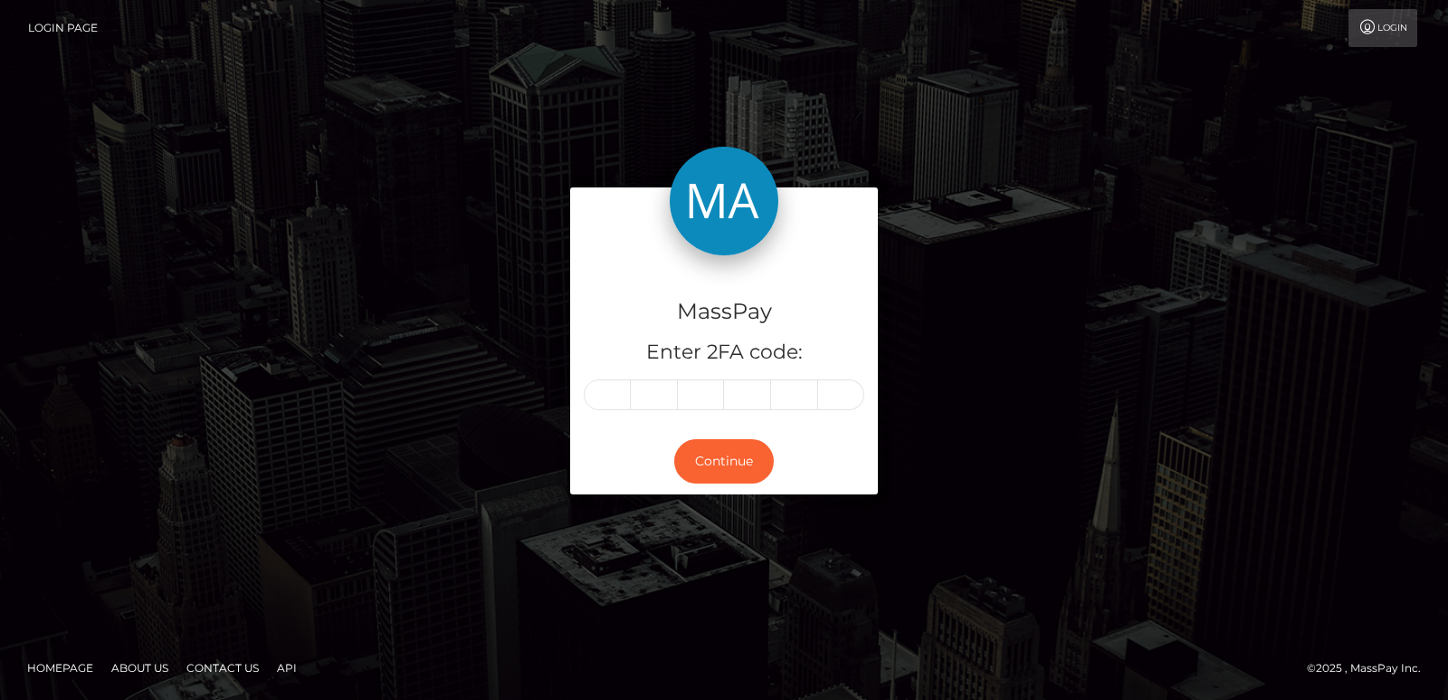
drag, startPoint x: 475, startPoint y: 345, endPoint x: 219, endPoint y: -79, distance: 494.9
click at [219, 0] on html "Login Page Login MassPay Enter 2FA code: Continue" at bounding box center [724, 350] width 1448 height 700
click at [638, 400] on input "text" at bounding box center [654, 394] width 47 height 31
click at [617, 395] on input "text" at bounding box center [607, 394] width 47 height 31
type input "9"
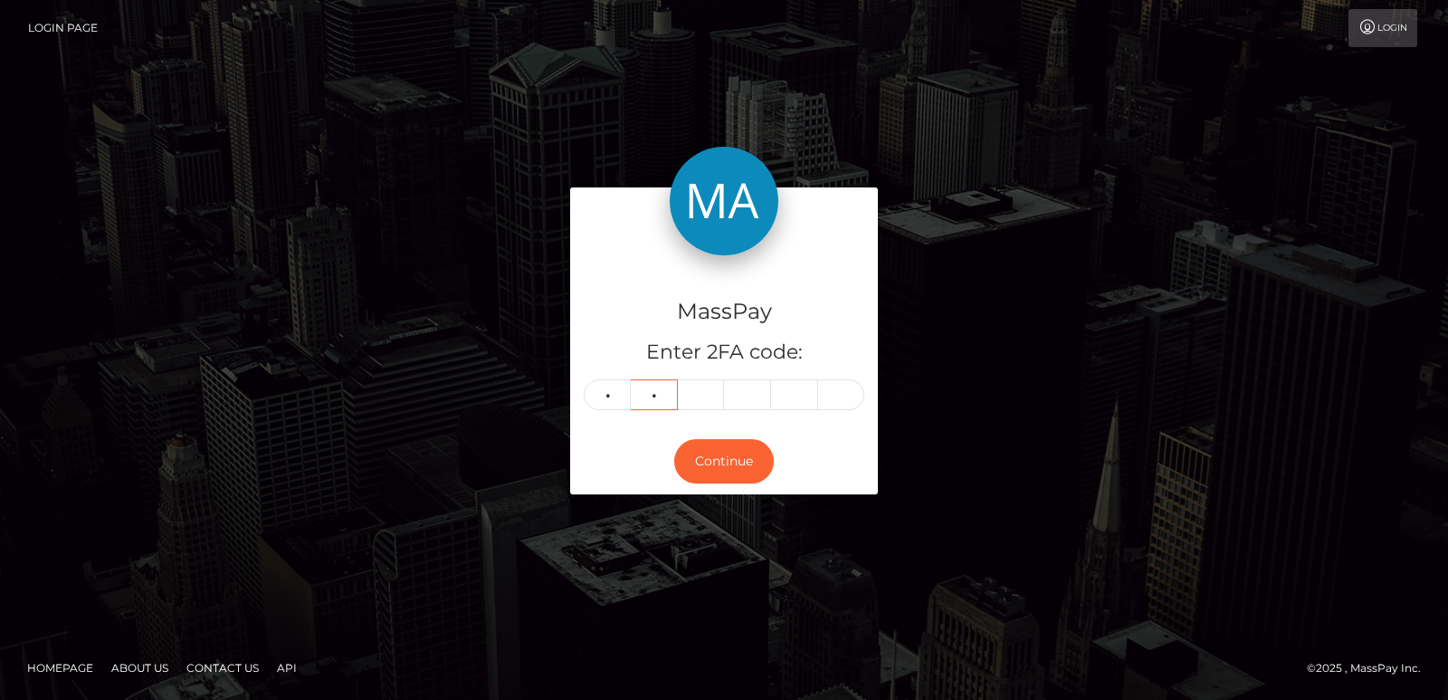
type input "2"
type input "1"
type input "8"
type input "4"
type input "7"
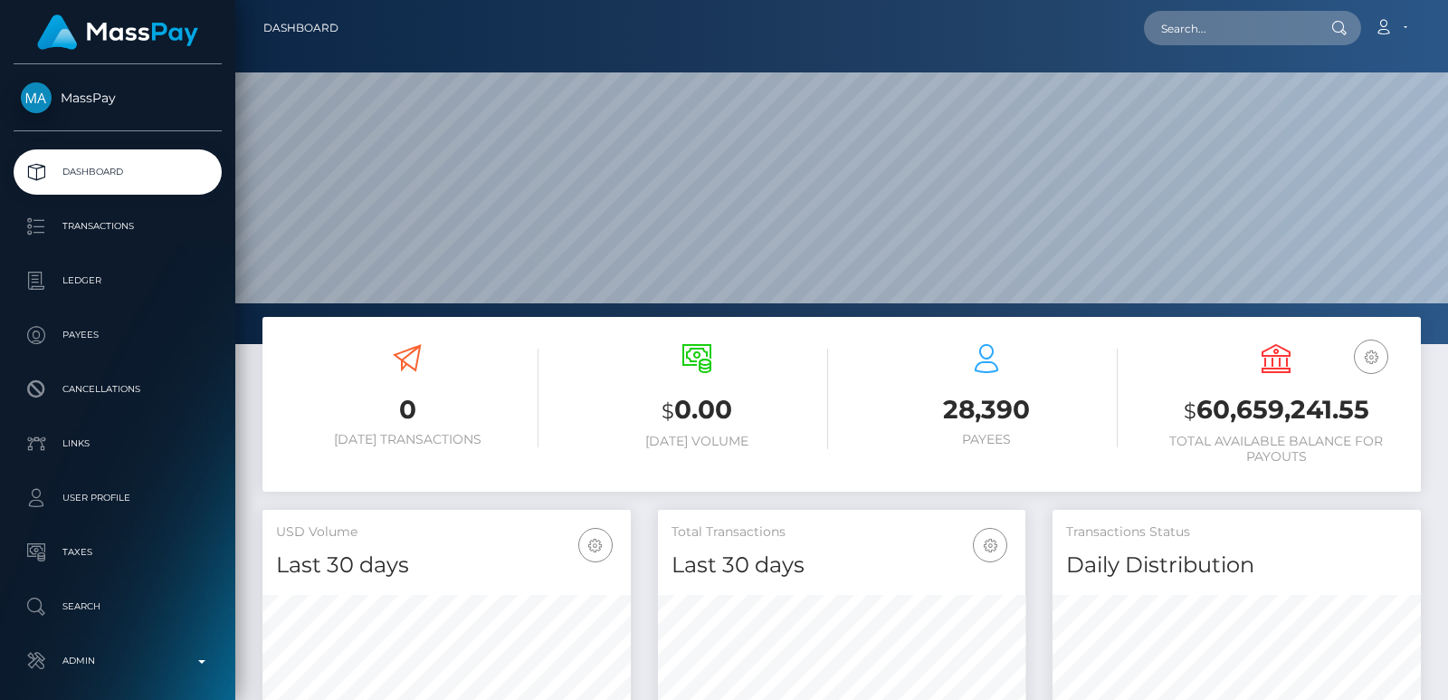
scroll to position [321, 367]
click at [1240, 20] on input "text" at bounding box center [1229, 28] width 170 height 34
paste input "[EMAIL_ADDRESS][DOMAIN_NAME]"
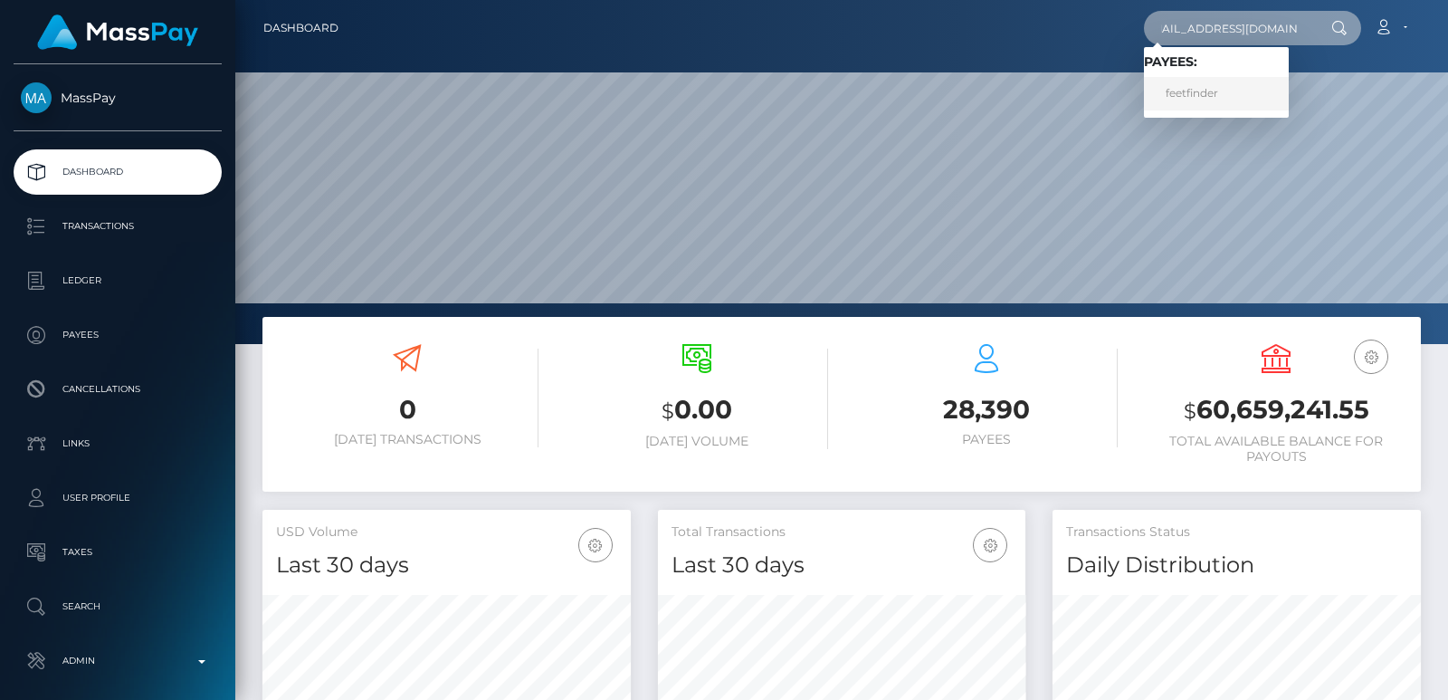
type input "[EMAIL_ADDRESS][DOMAIN_NAME]"
click at [1216, 100] on link "feetfinder" at bounding box center [1216, 93] width 145 height 33
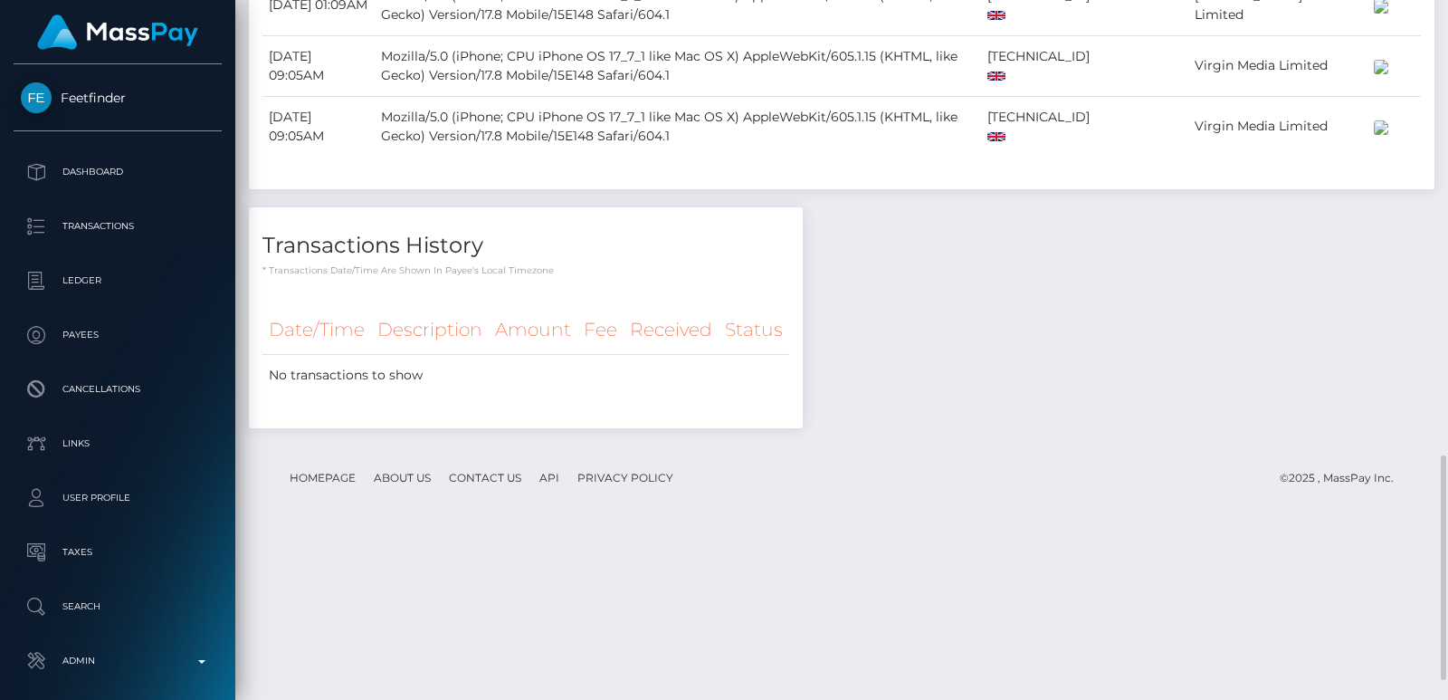
scroll to position [1473, 0]
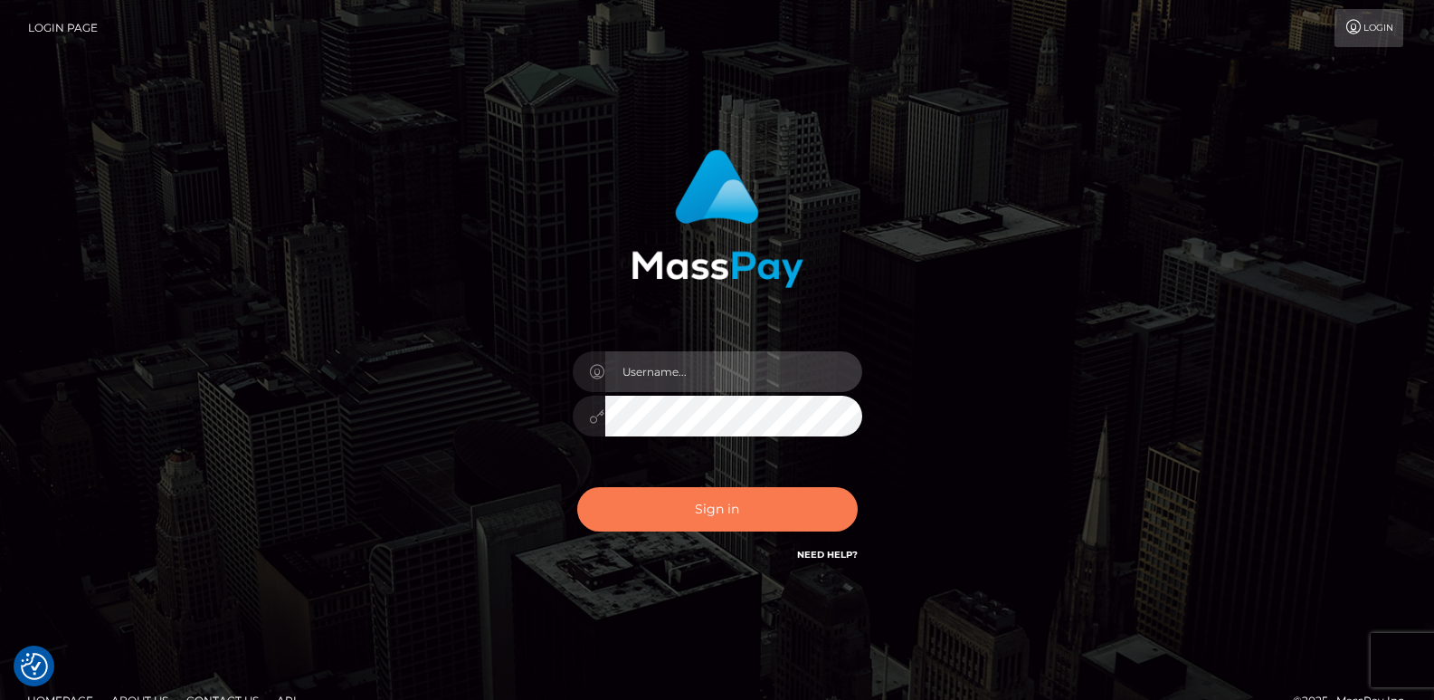
type input "[DOMAIN_NAME]"
click at [648, 505] on button "Sign in" at bounding box center [717, 509] width 281 height 44
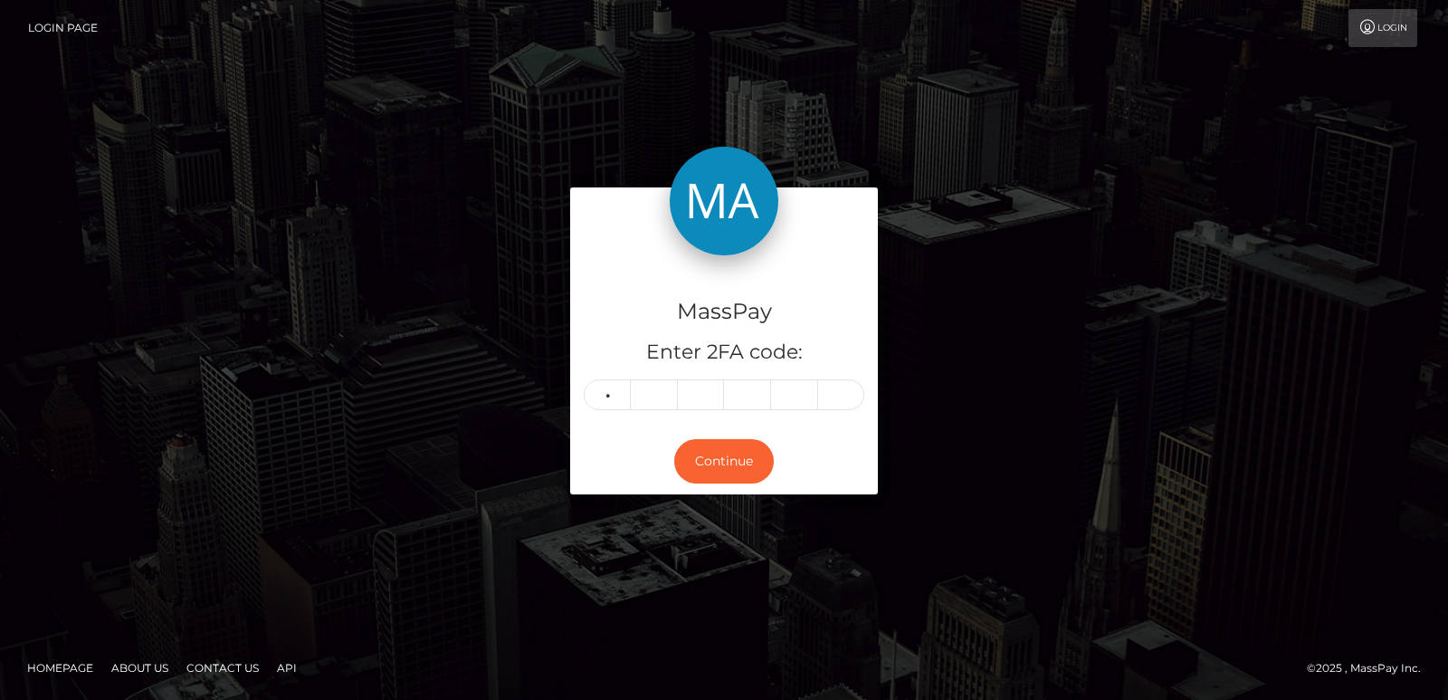
type input "7"
type input "1"
type input "2"
type input "3"
type input "2"
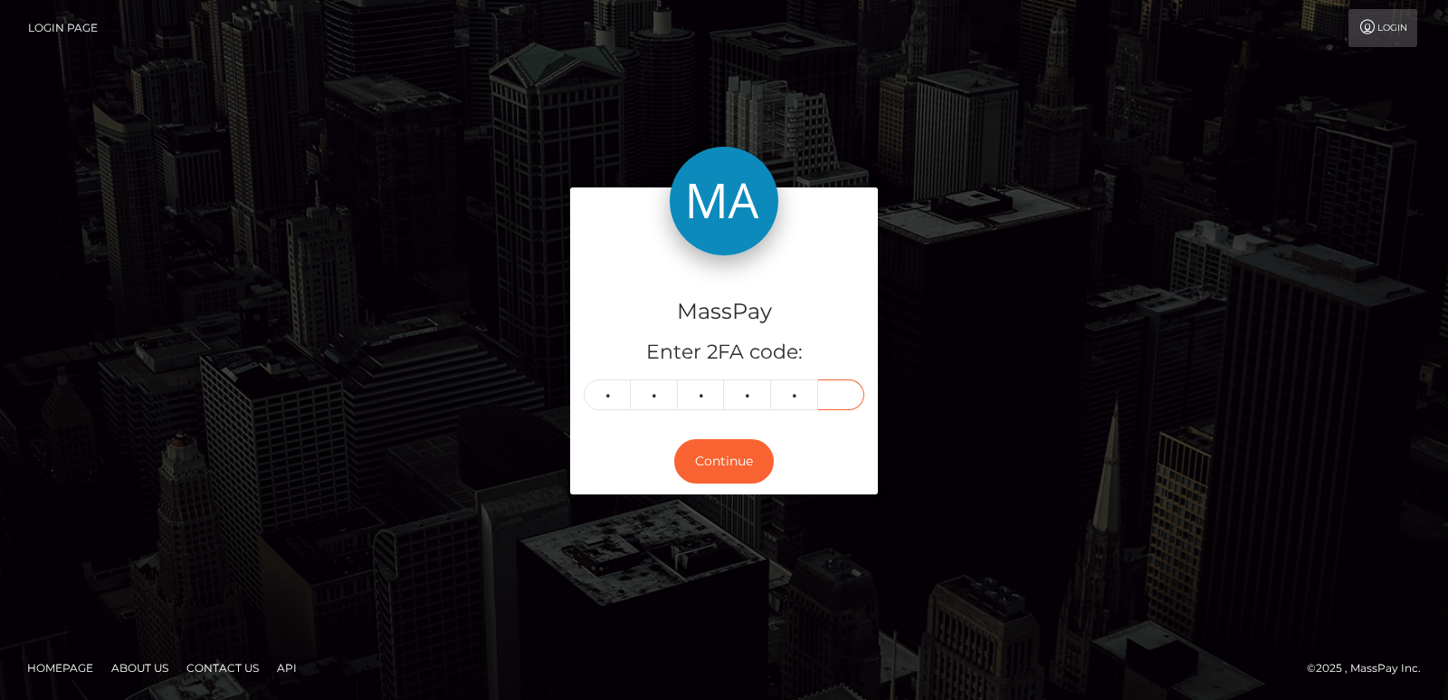
type input "3"
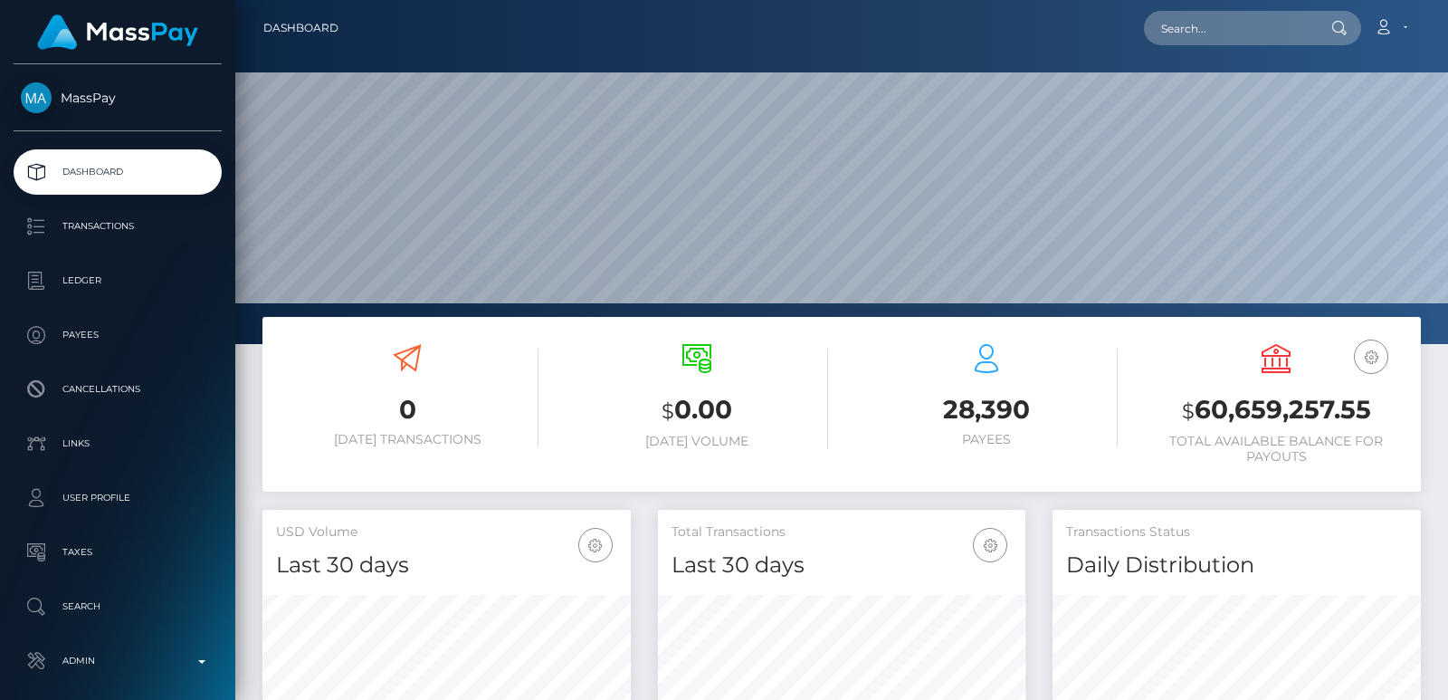
scroll to position [321, 367]
click at [1197, 15] on input "text" at bounding box center [1229, 28] width 170 height 34
paste input "[EMAIL_ADDRESS][DOMAIN_NAME]"
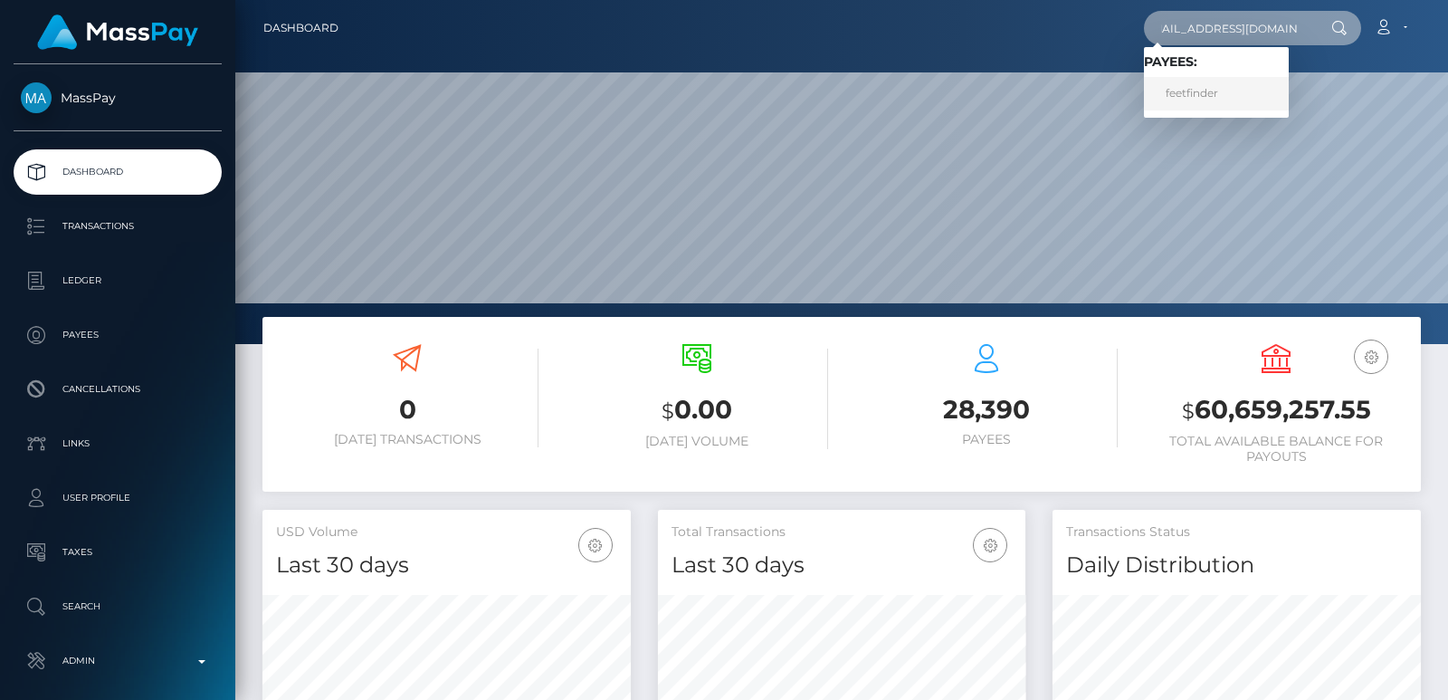
type input "[EMAIL_ADDRESS][DOMAIN_NAME]"
click at [1215, 93] on link "feetfinder" at bounding box center [1216, 93] width 145 height 33
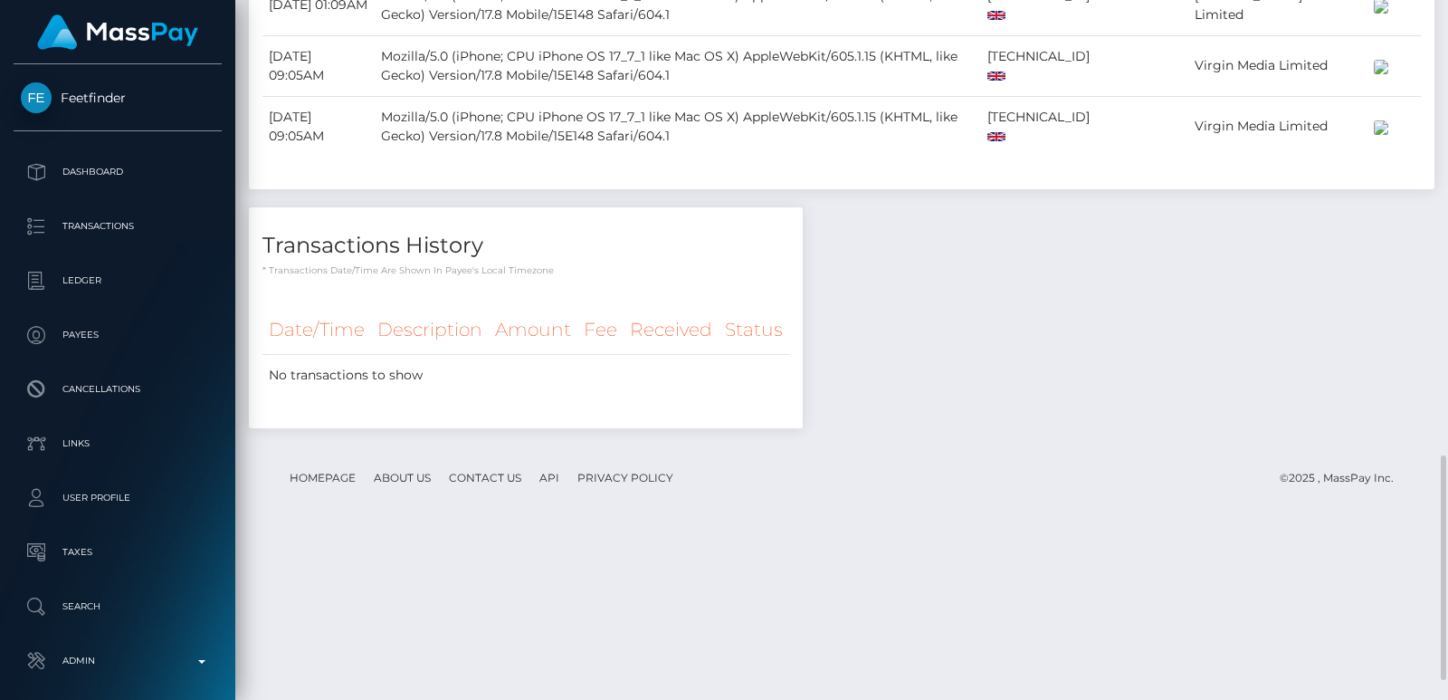
scroll to position [1473, 0]
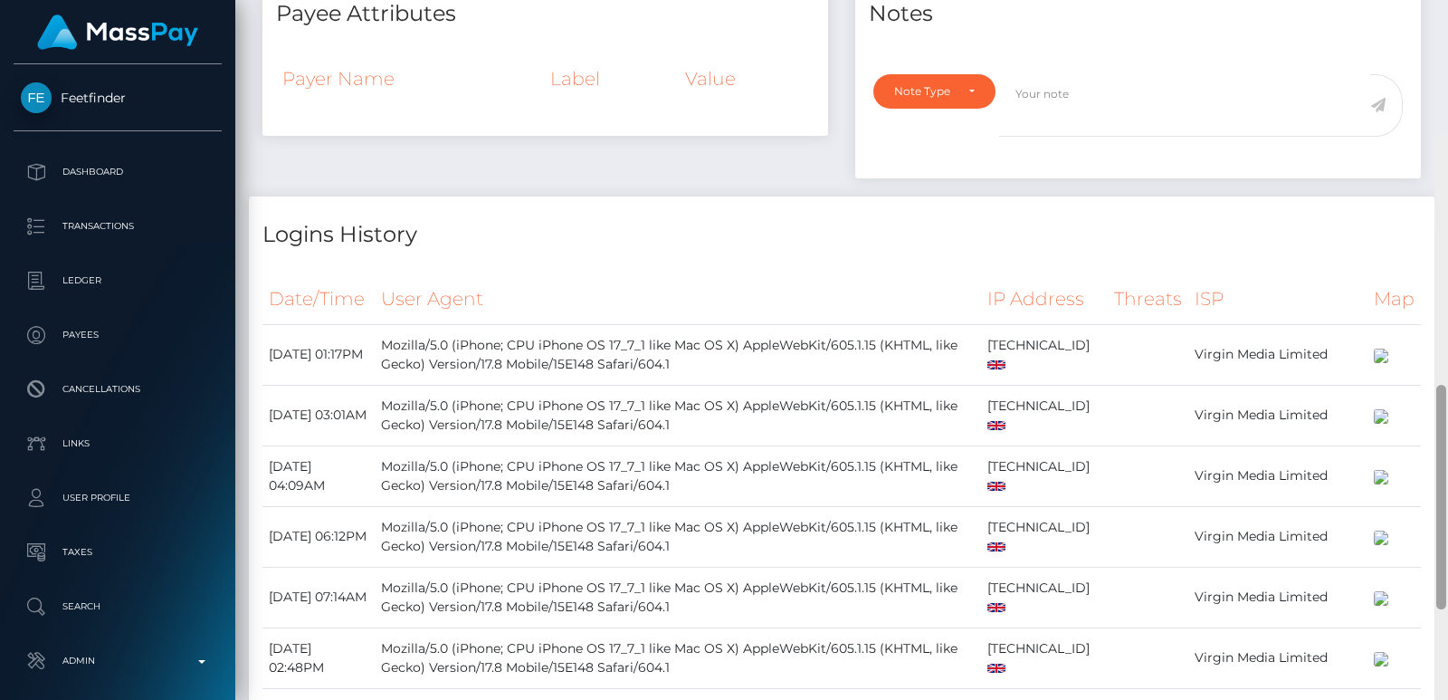
click at [1447, 136] on div at bounding box center [1441, 486] width 14 height 700
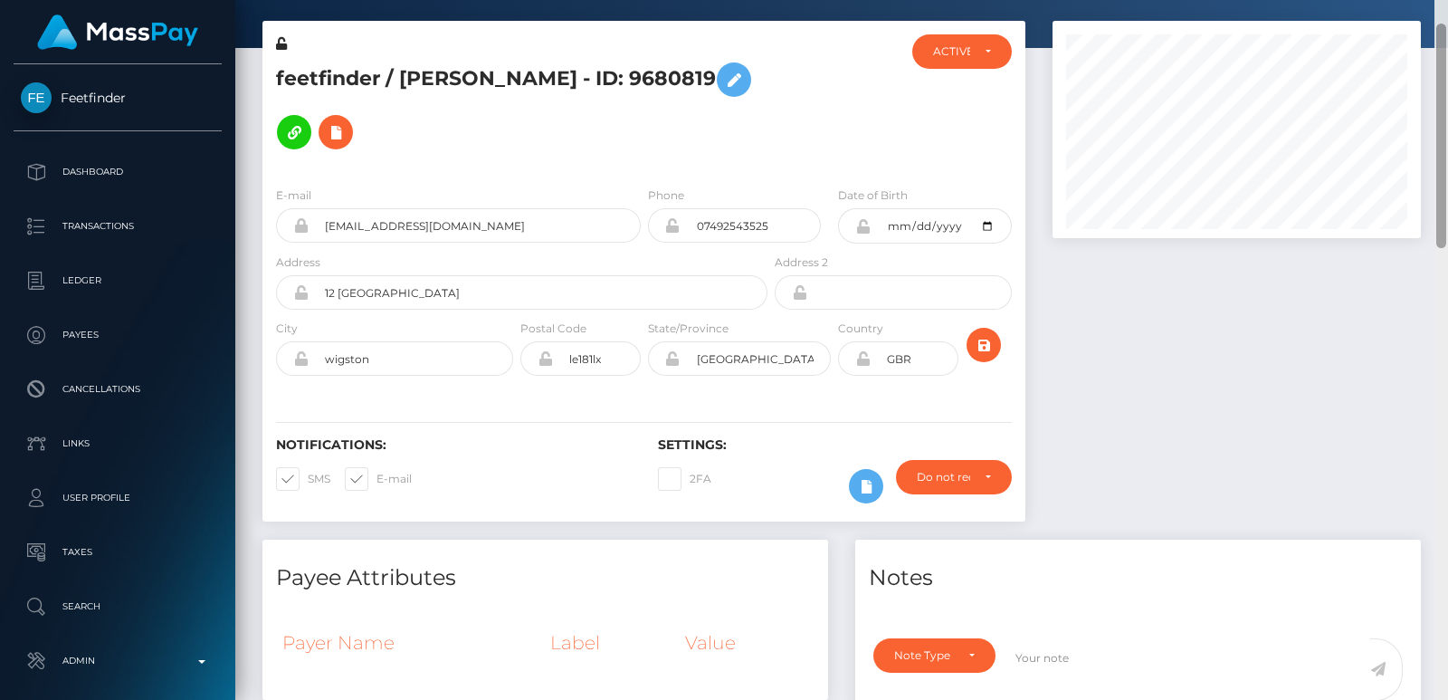
click at [1447, 40] on div at bounding box center [1441, 350] width 14 height 700
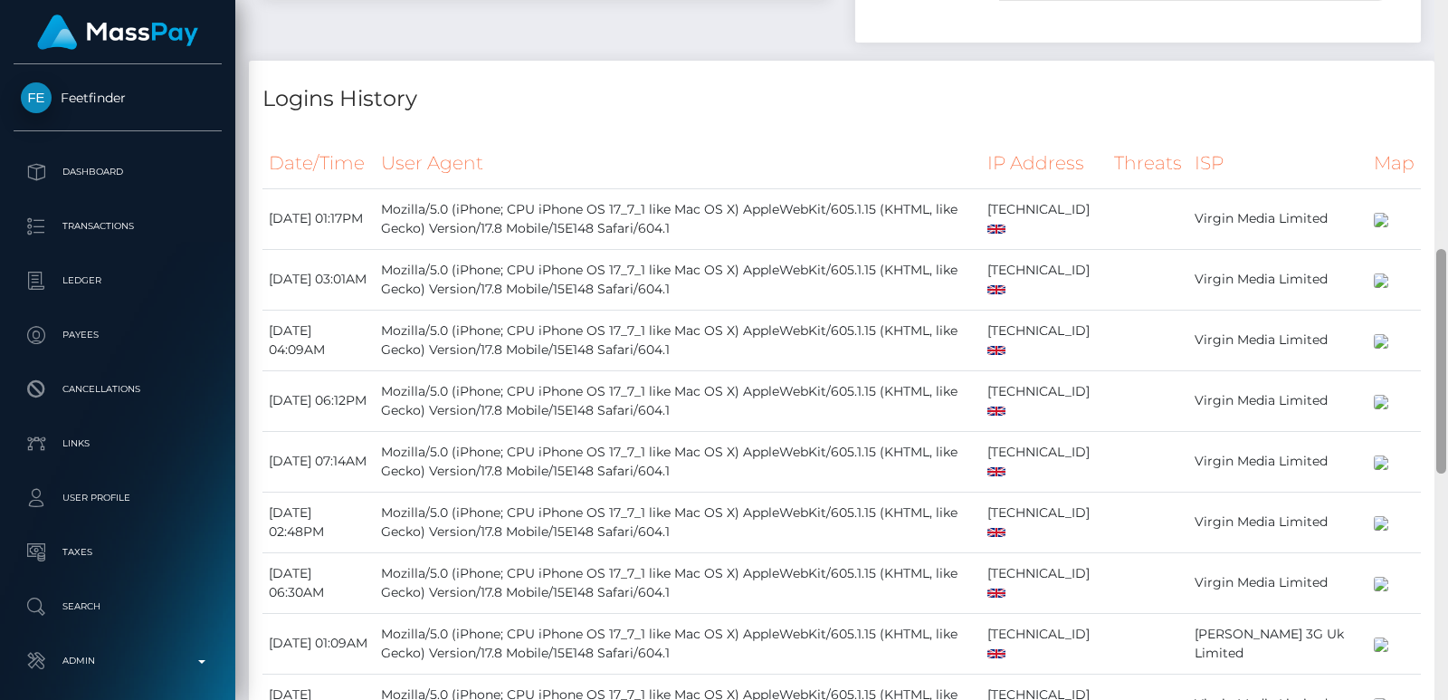
click at [1447, 40] on div at bounding box center [1441, 350] width 14 height 700
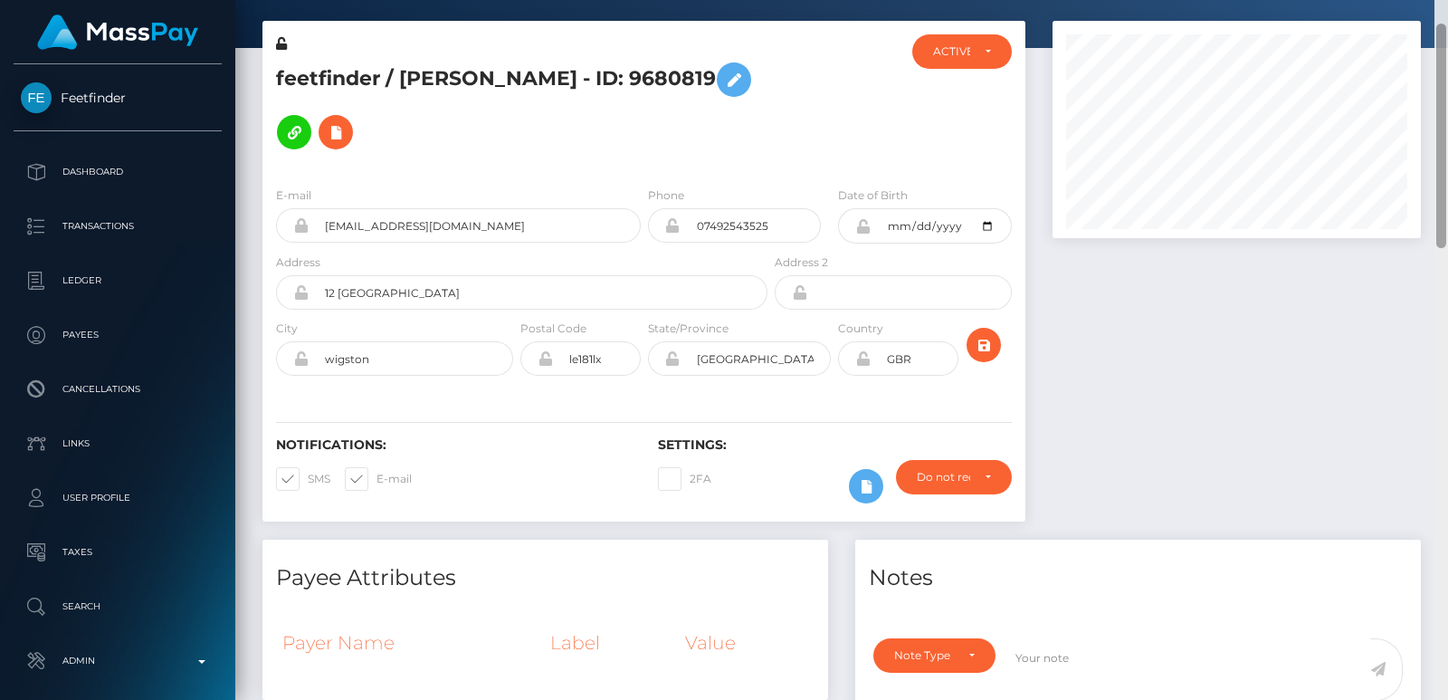
click at [1441, 19] on div at bounding box center [1441, 350] width 14 height 700
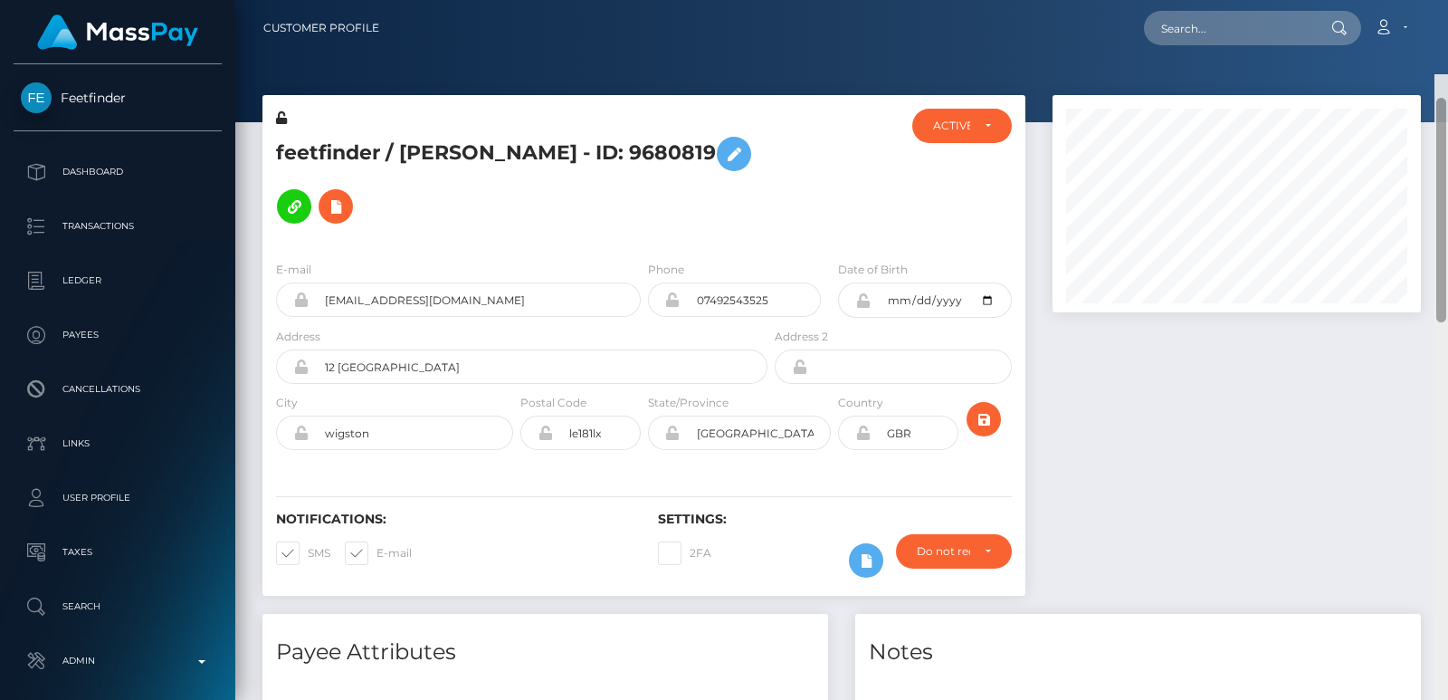
click at [1442, 9] on div "Customer Profile Loading... Loading..." at bounding box center [841, 350] width 1213 height 700
click at [1191, 29] on input "text" at bounding box center [1229, 28] width 170 height 34
paste input "kittclaire@yahoo.ca"
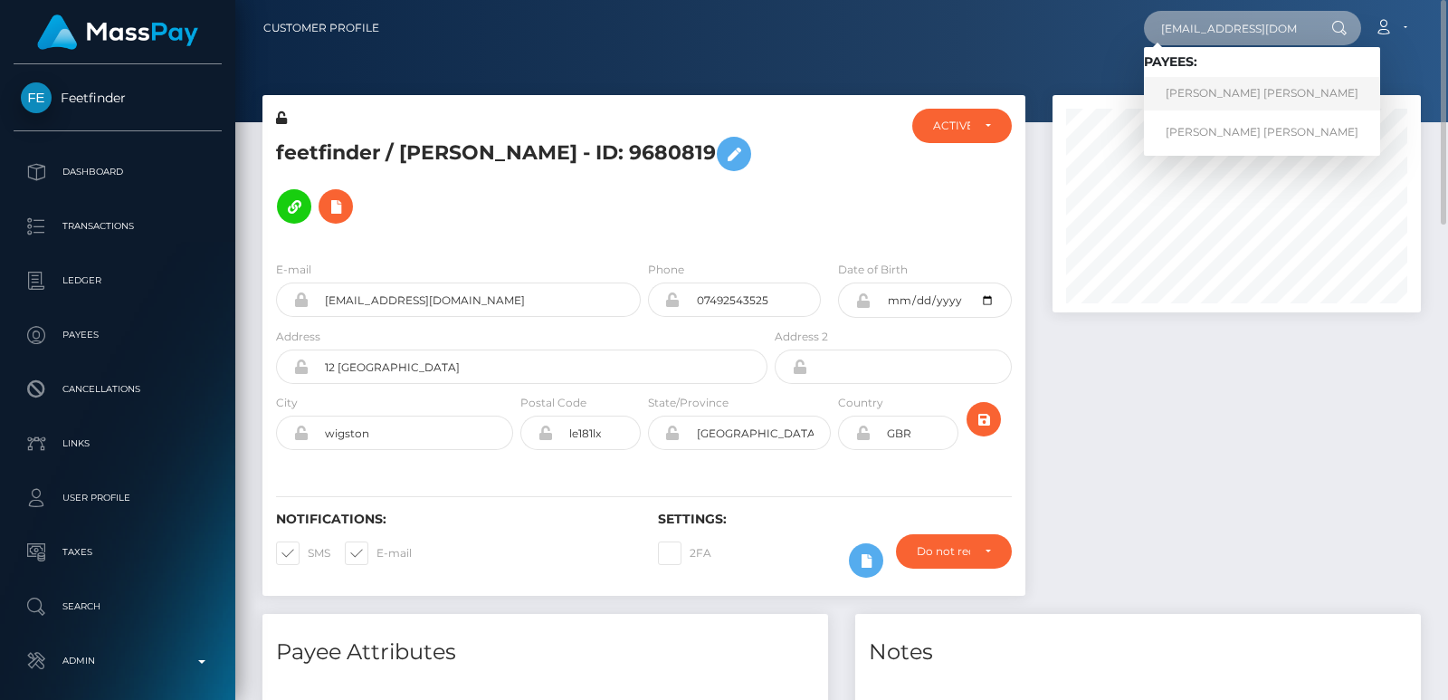
type input "kittclaire@yahoo.ca"
click at [1183, 90] on link "Claire Elizabeth Viola Kitt" at bounding box center [1262, 93] width 236 height 33
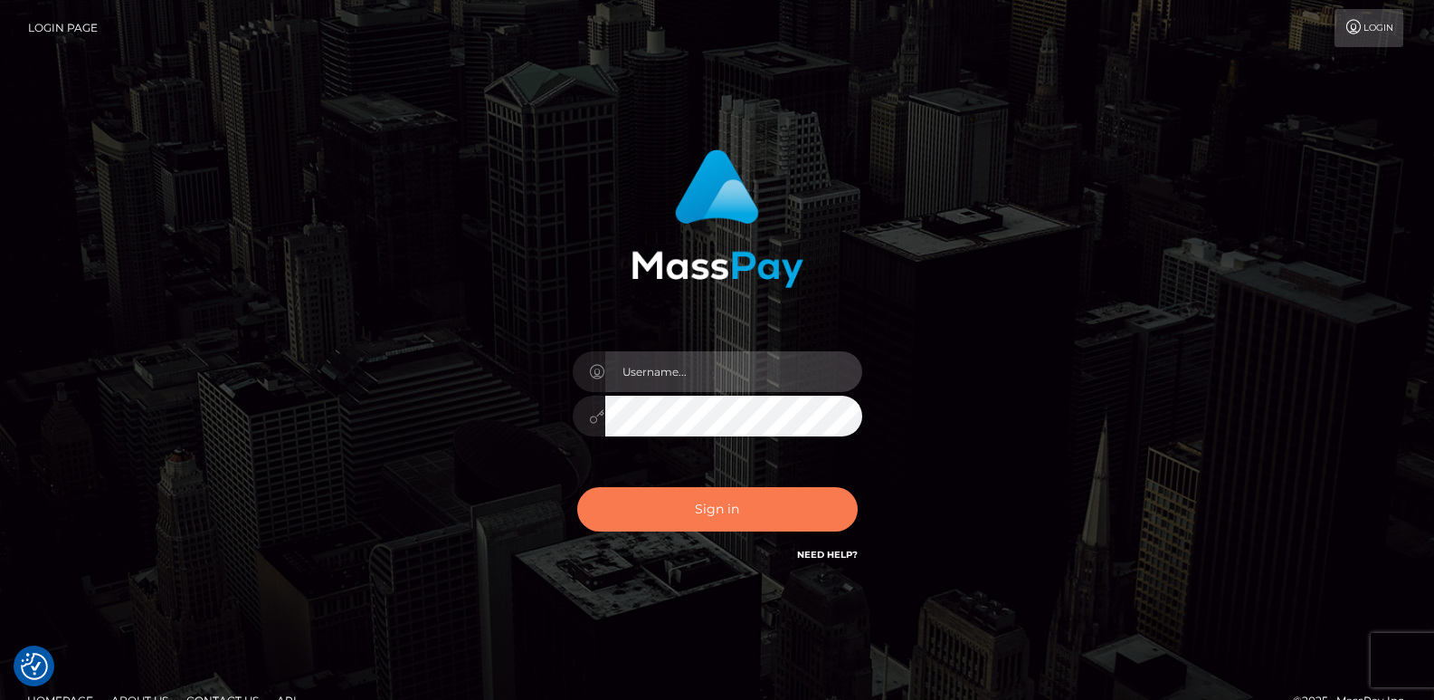
type input "ts2.es"
click at [757, 522] on button "Sign in" at bounding box center [717, 509] width 281 height 44
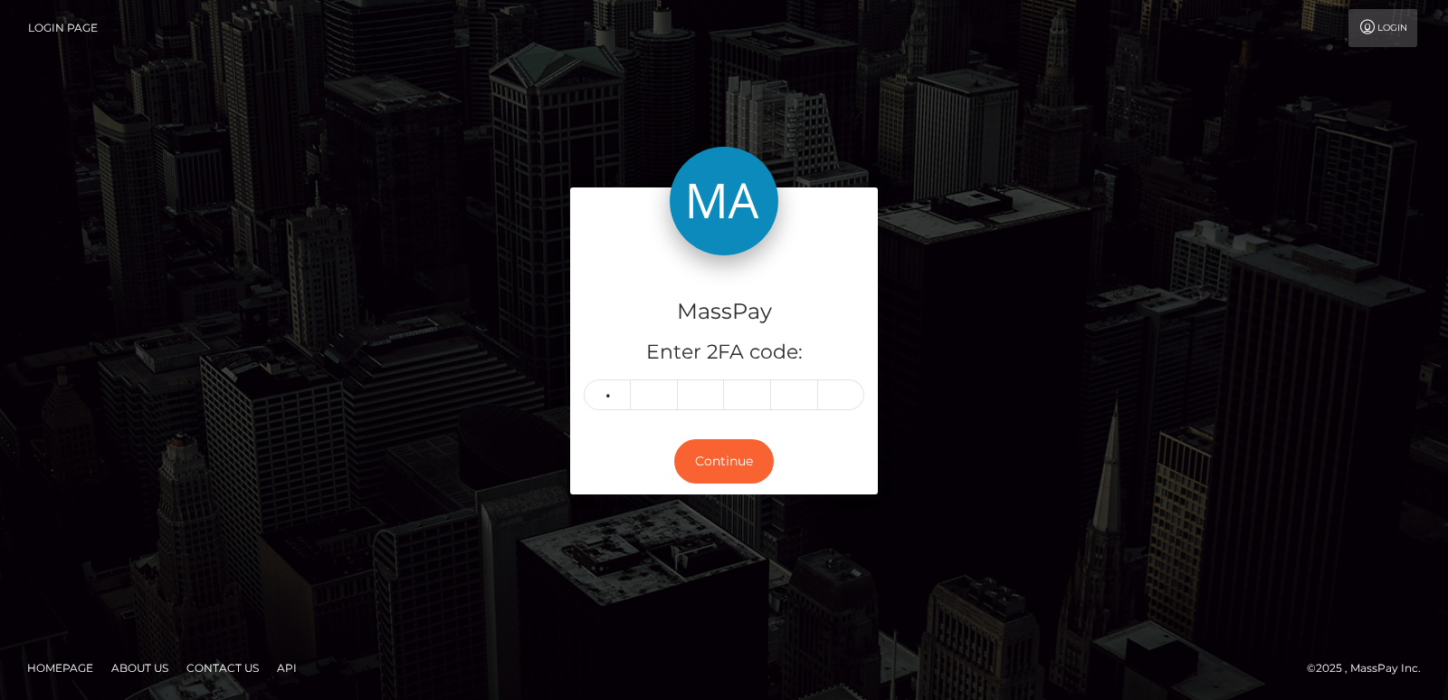
type input "9"
type input "2"
type input "1"
type input "3"
type input "2"
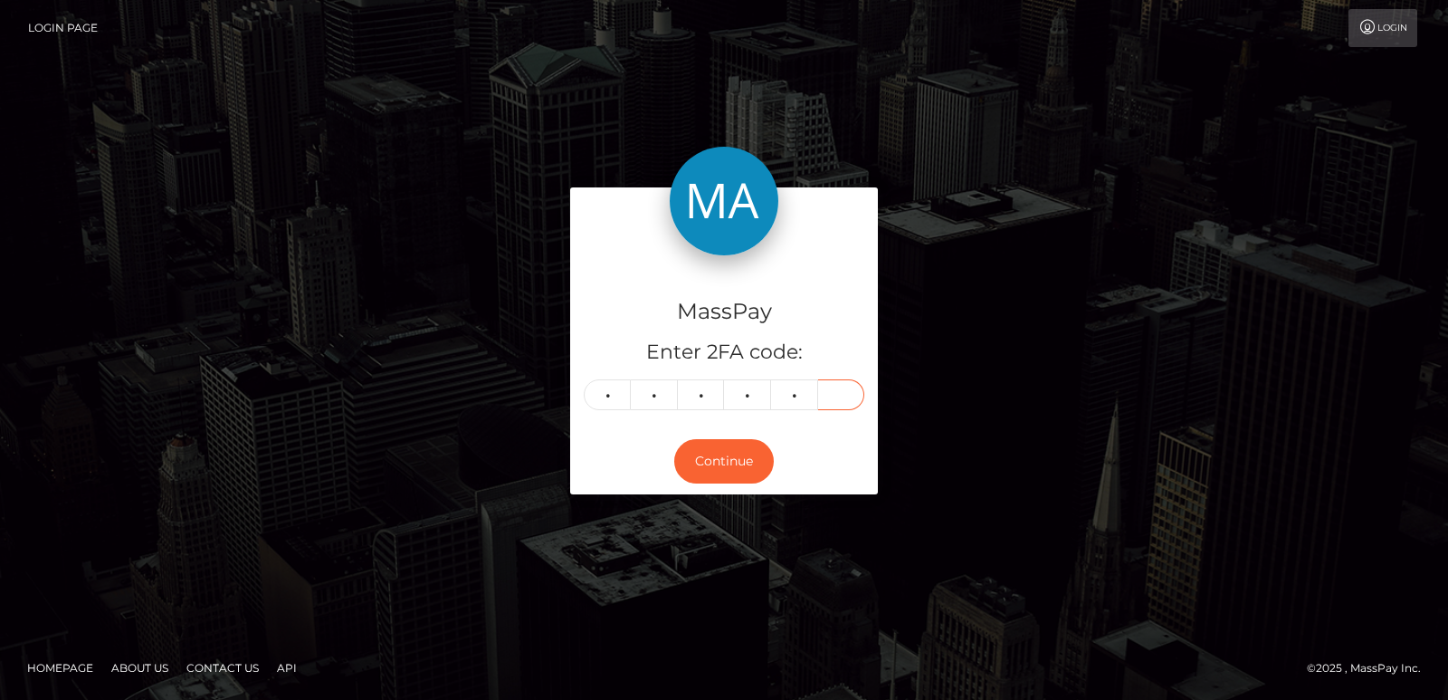
type input "5"
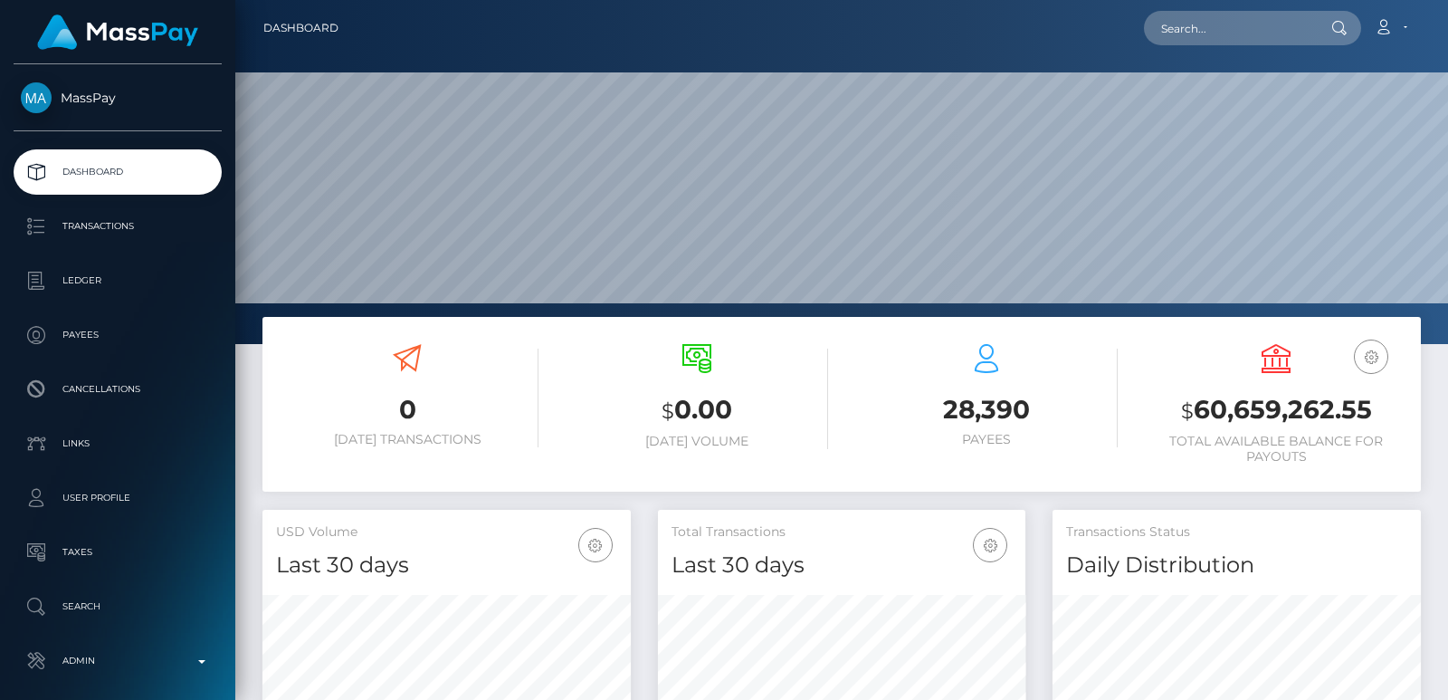
scroll to position [321, 367]
click at [1212, 37] on input "text" at bounding box center [1229, 28] width 170 height 34
paste input "[EMAIL_ADDRESS][DOMAIN_NAME]"
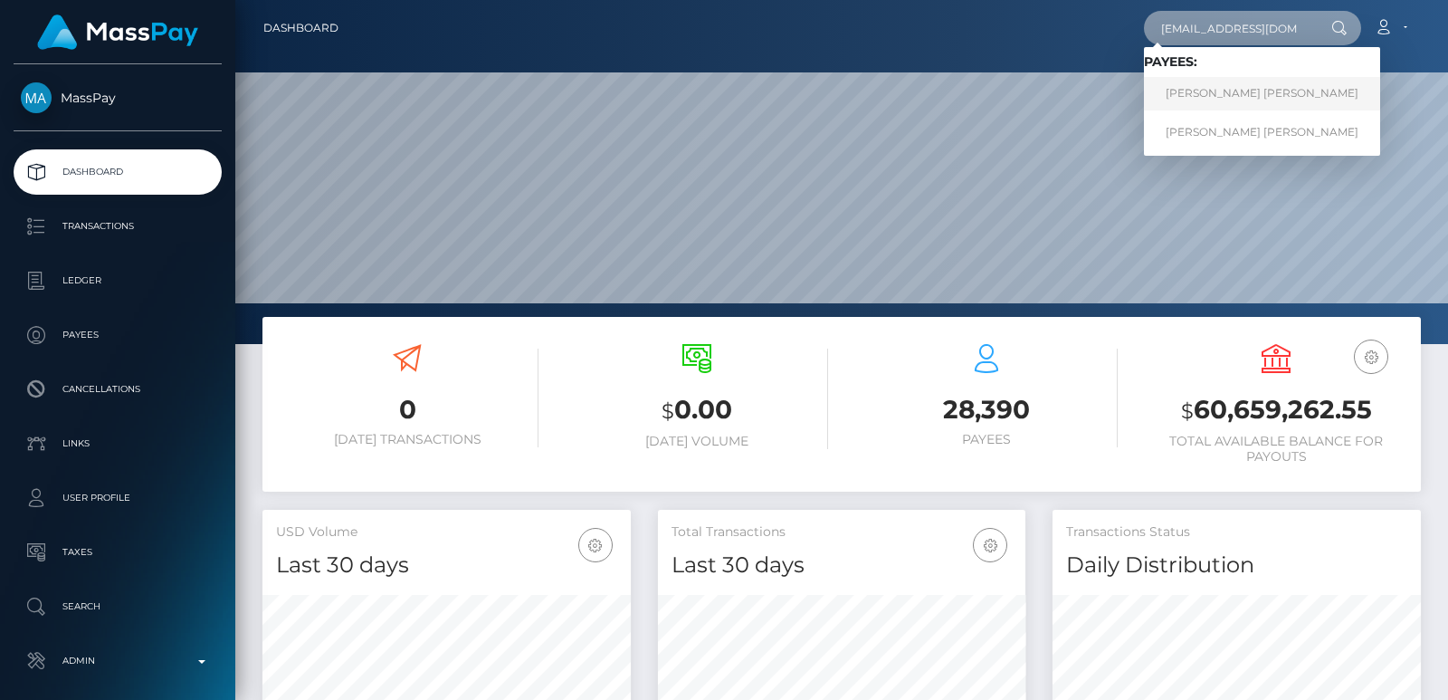
type input "kittclaire@yahoo.ca"
click at [1242, 85] on link "Claire Elizabeth Viola Kitt" at bounding box center [1262, 93] width 236 height 33
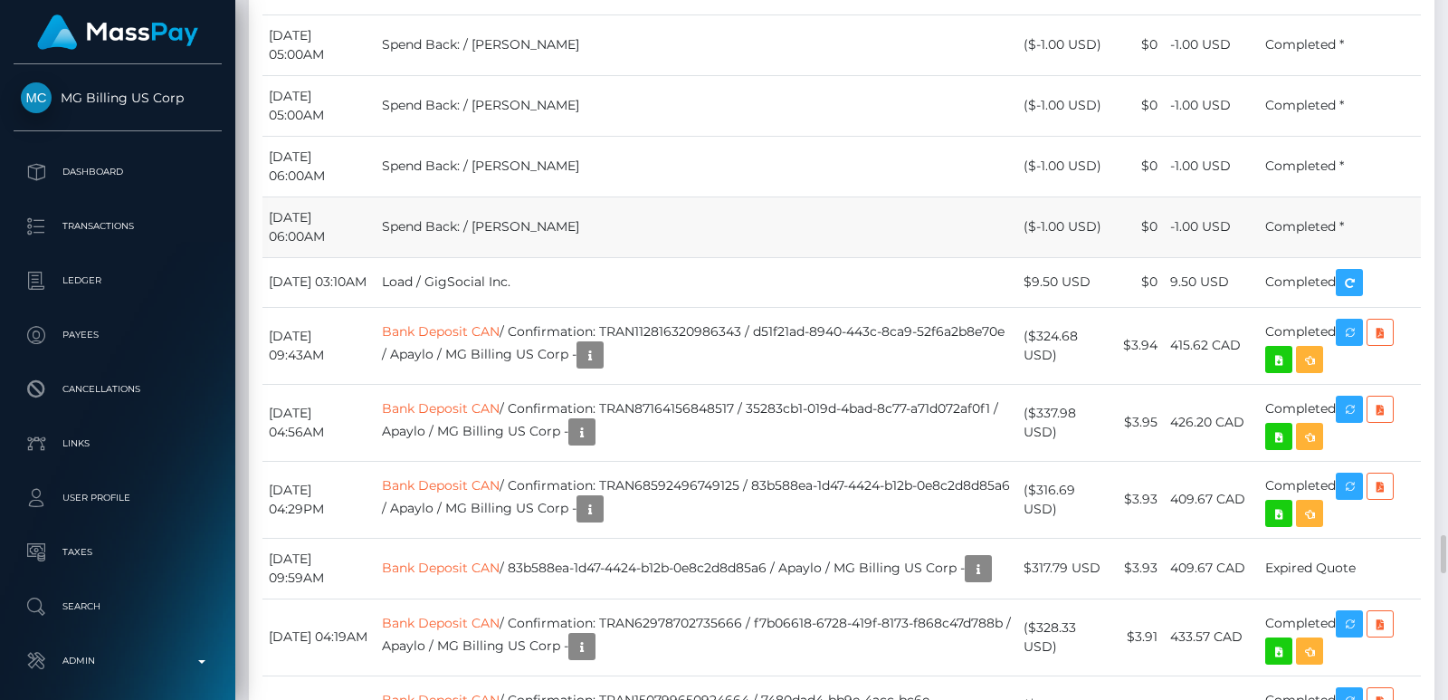
scroll to position [9316, 0]
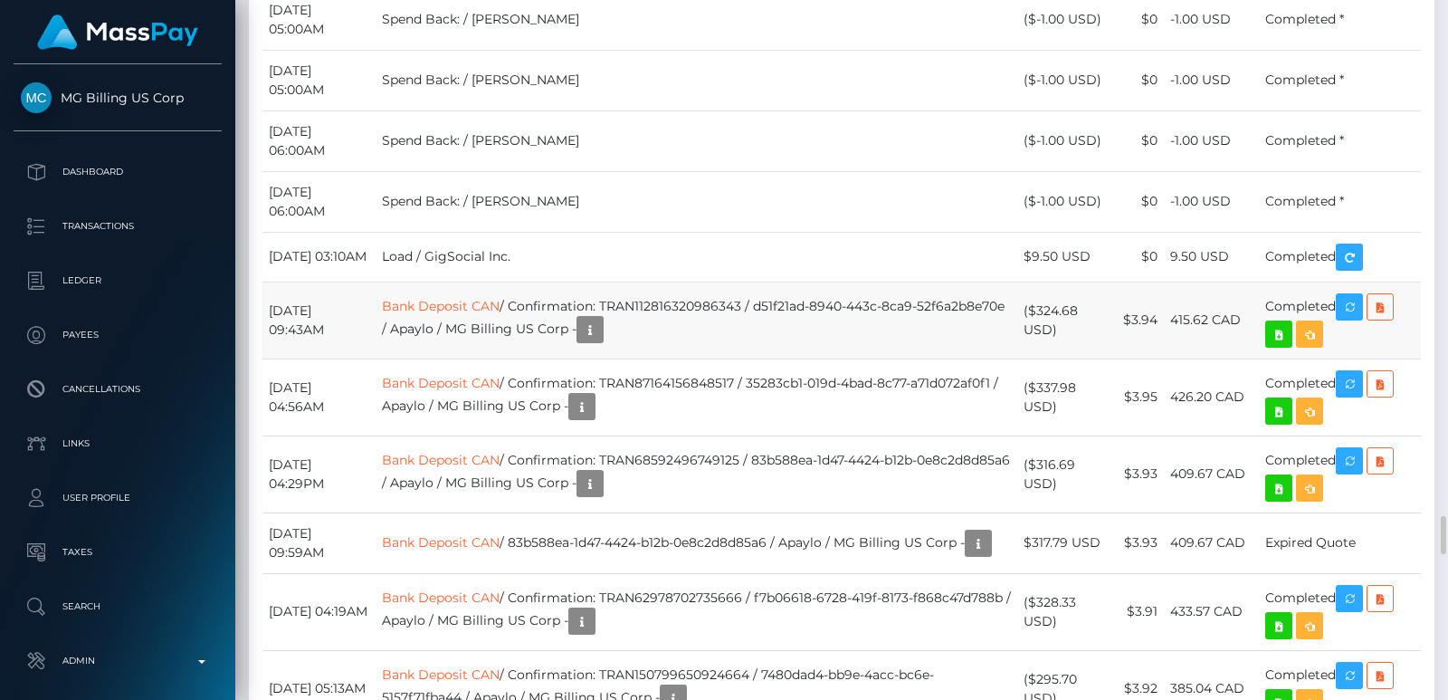
drag, startPoint x: 267, startPoint y: 306, endPoint x: 573, endPoint y: 330, distance: 306.9
click at [573, 330] on tr "February 13, 2024 09:43AM Bank Deposit CAN / Confirmation: TRAN112816320986343 …" at bounding box center [841, 319] width 1158 height 77
click at [798, 348] on td "Bank Deposit CAN / Confirmation: TRAN112816320986343 / d51f21ad-8940-443c-8ca9-…" at bounding box center [697, 319] width 642 height 77
click at [604, 337] on button "button" at bounding box center [589, 329] width 27 height 27
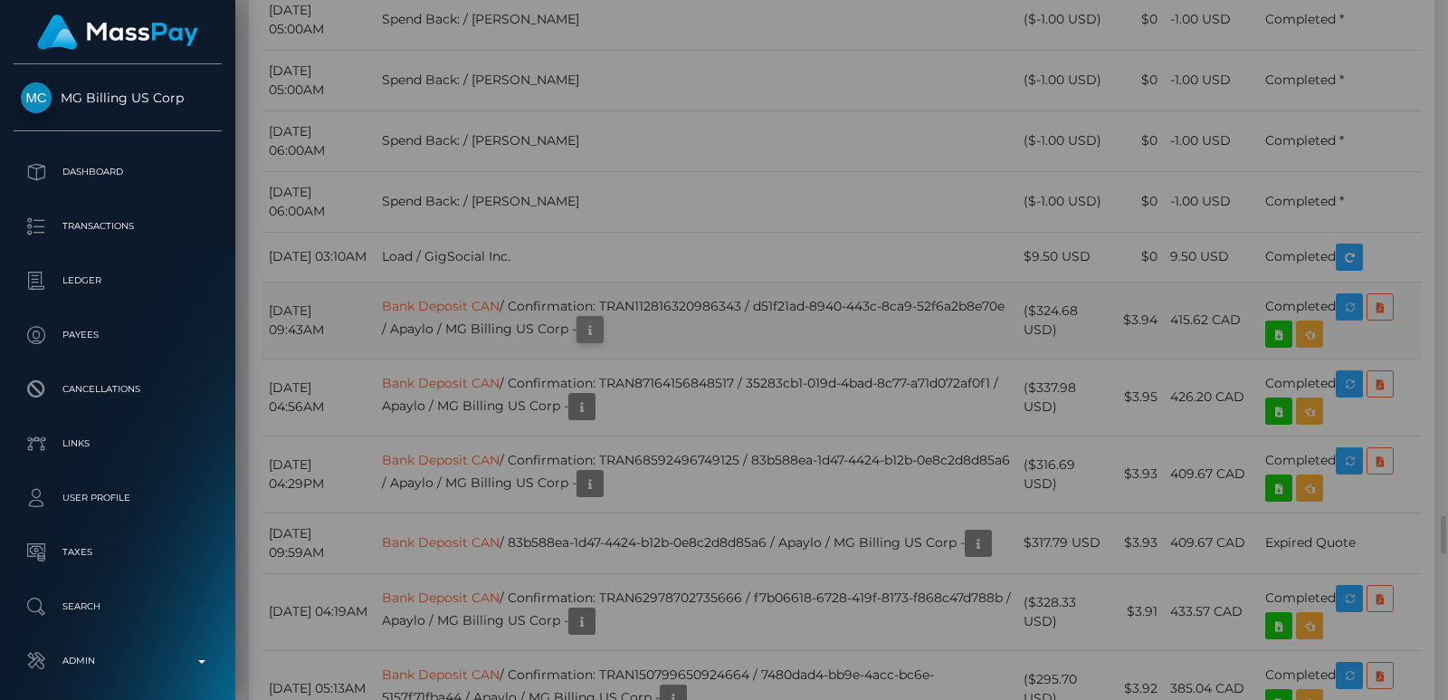
click at [731, 332] on div "Attributes: BankAccountNumber: 6056773 BankRoutingNumber: 004 BankAccountBranch…" at bounding box center [724, 418] width 664 height 226
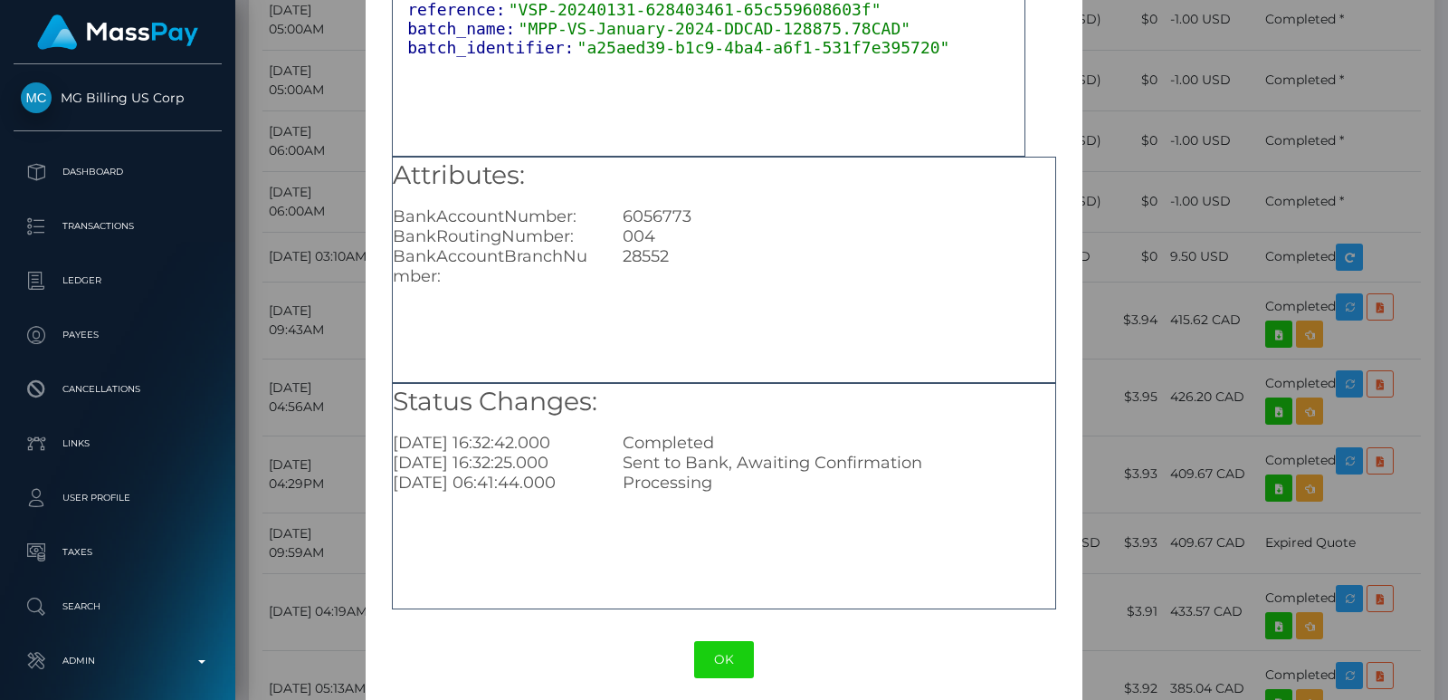
scroll to position [161, 0]
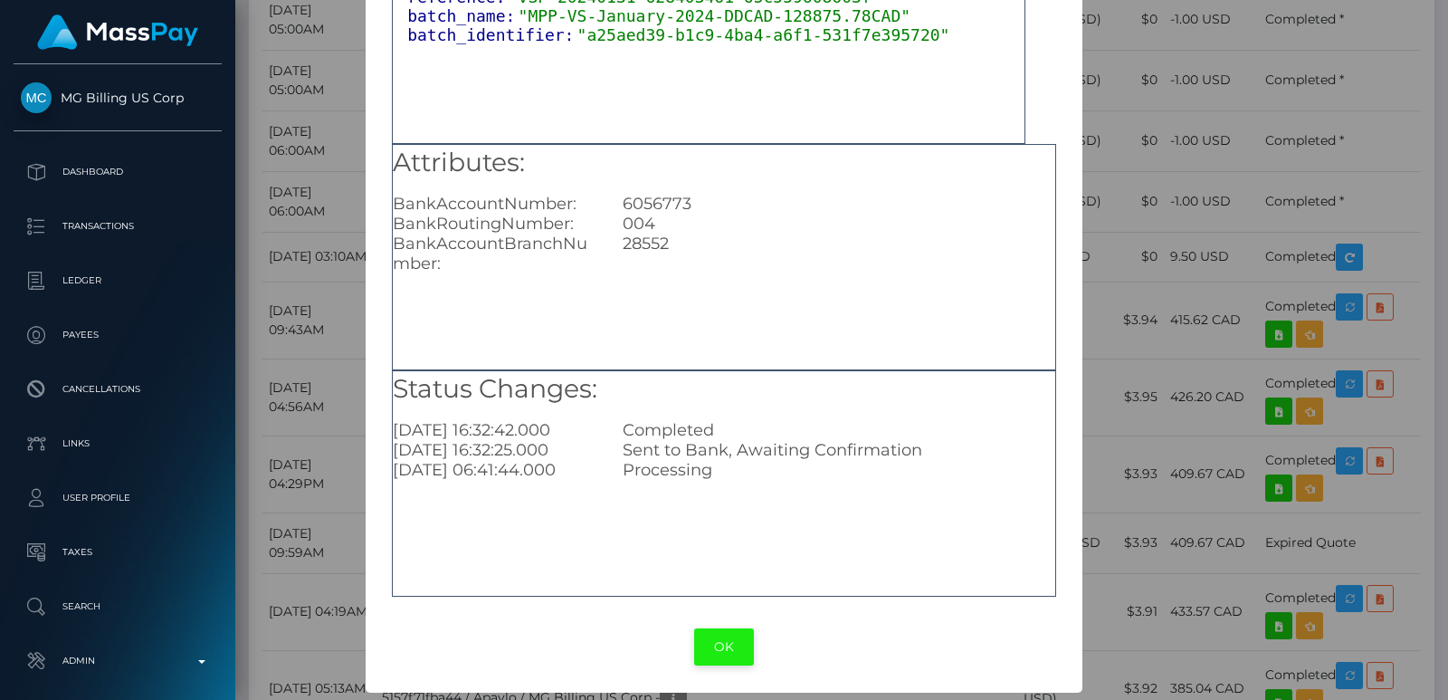
click at [725, 654] on button "OK" at bounding box center [724, 646] width 60 height 37
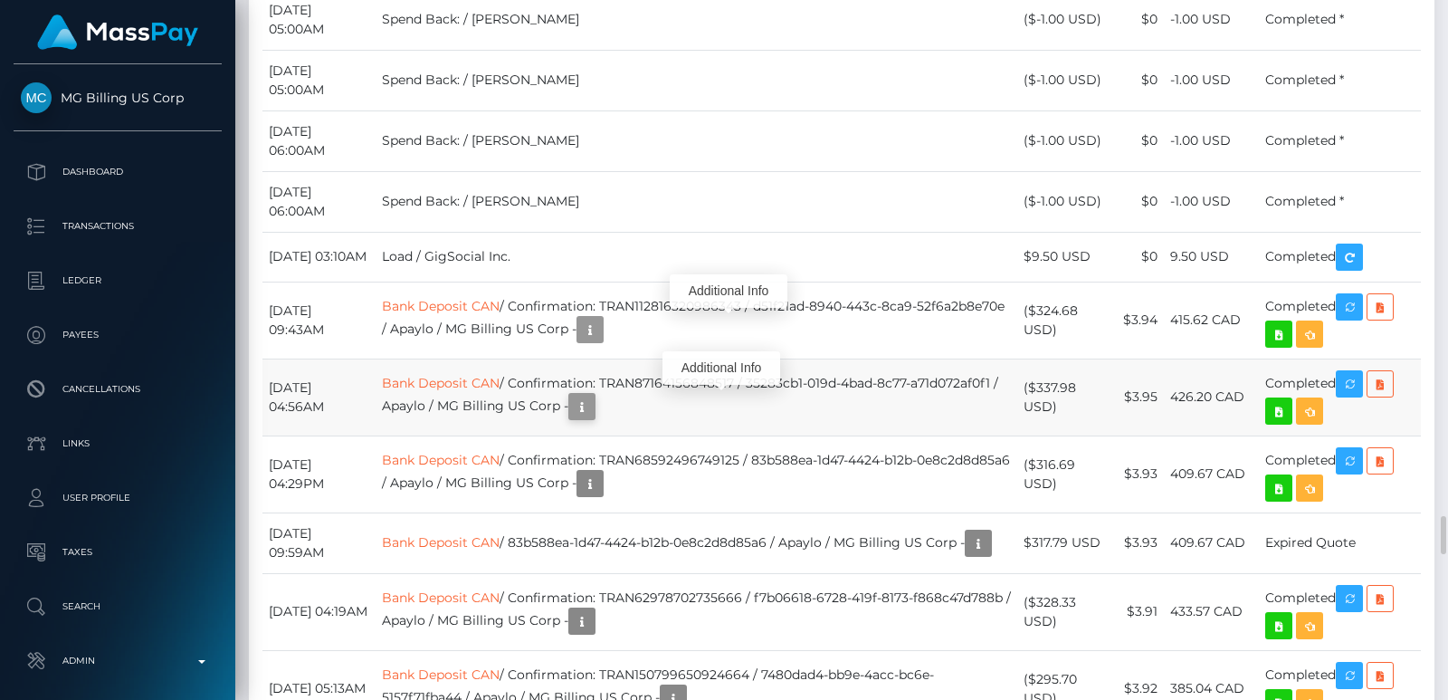
scroll to position [217, 367]
click at [595, 417] on button "button" at bounding box center [581, 406] width 27 height 27
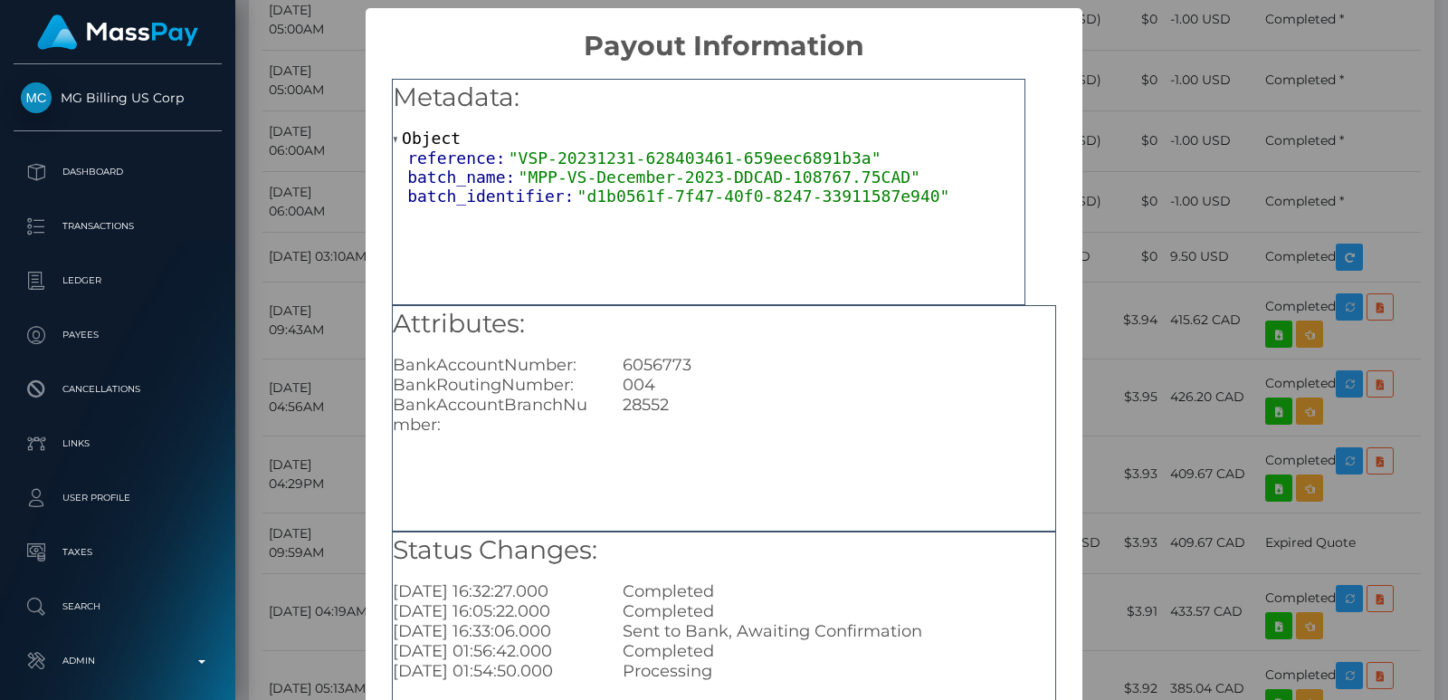
scroll to position [161, 0]
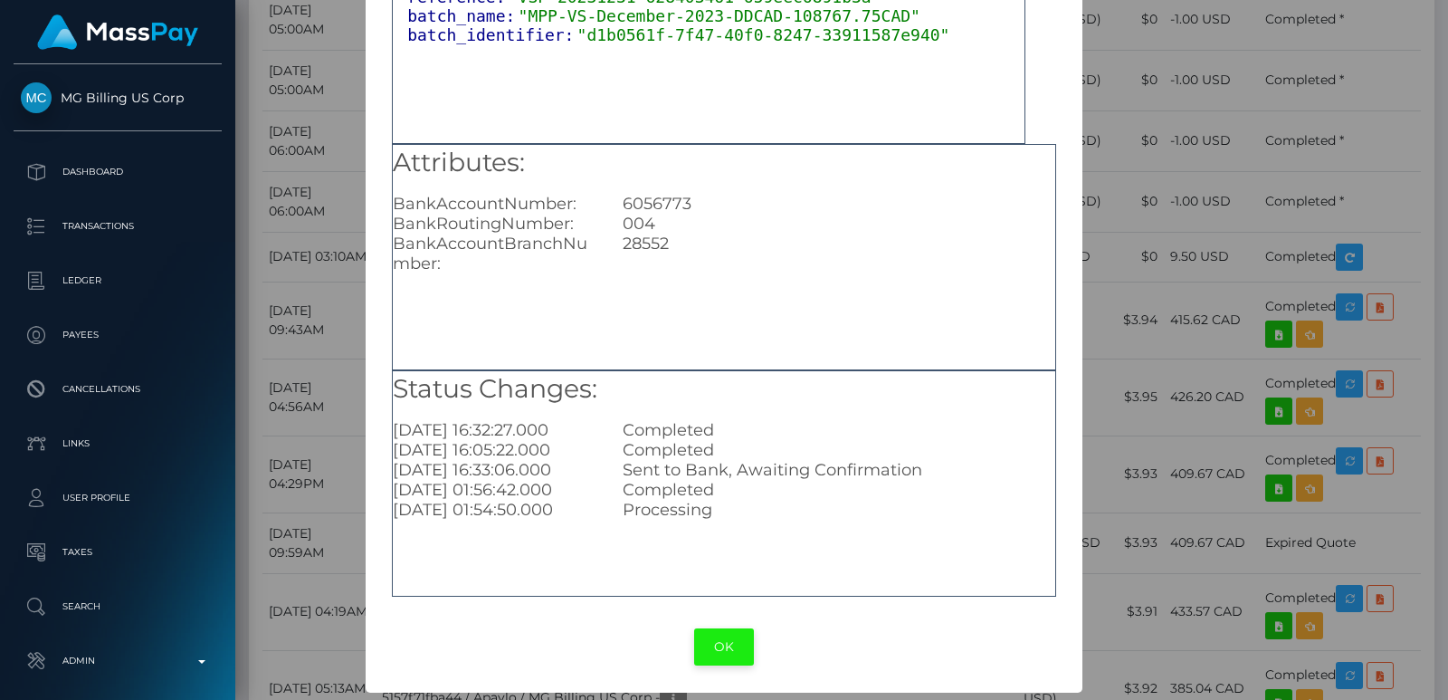
click at [721, 636] on button "OK" at bounding box center [724, 646] width 60 height 37
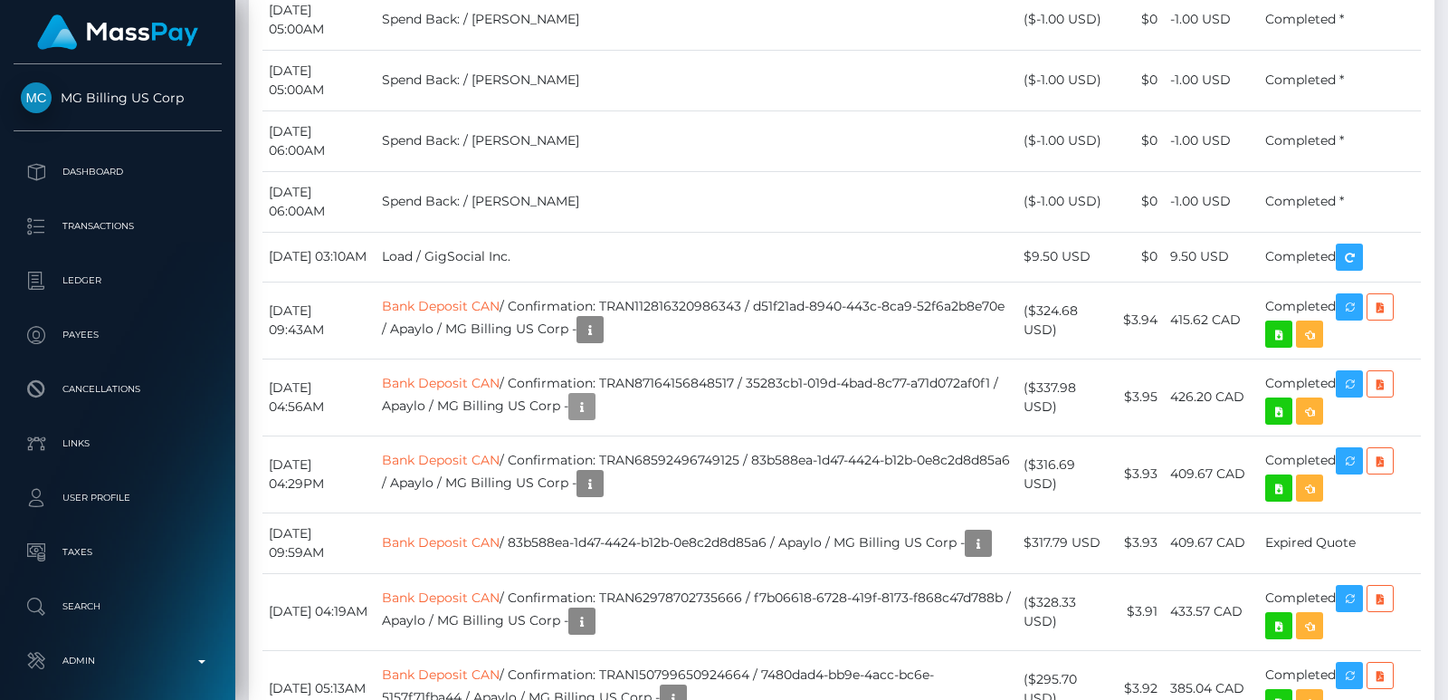
scroll to position [217, 367]
click at [1062, 281] on td "($324.68 USD)" at bounding box center [1067, 319] width 100 height 77
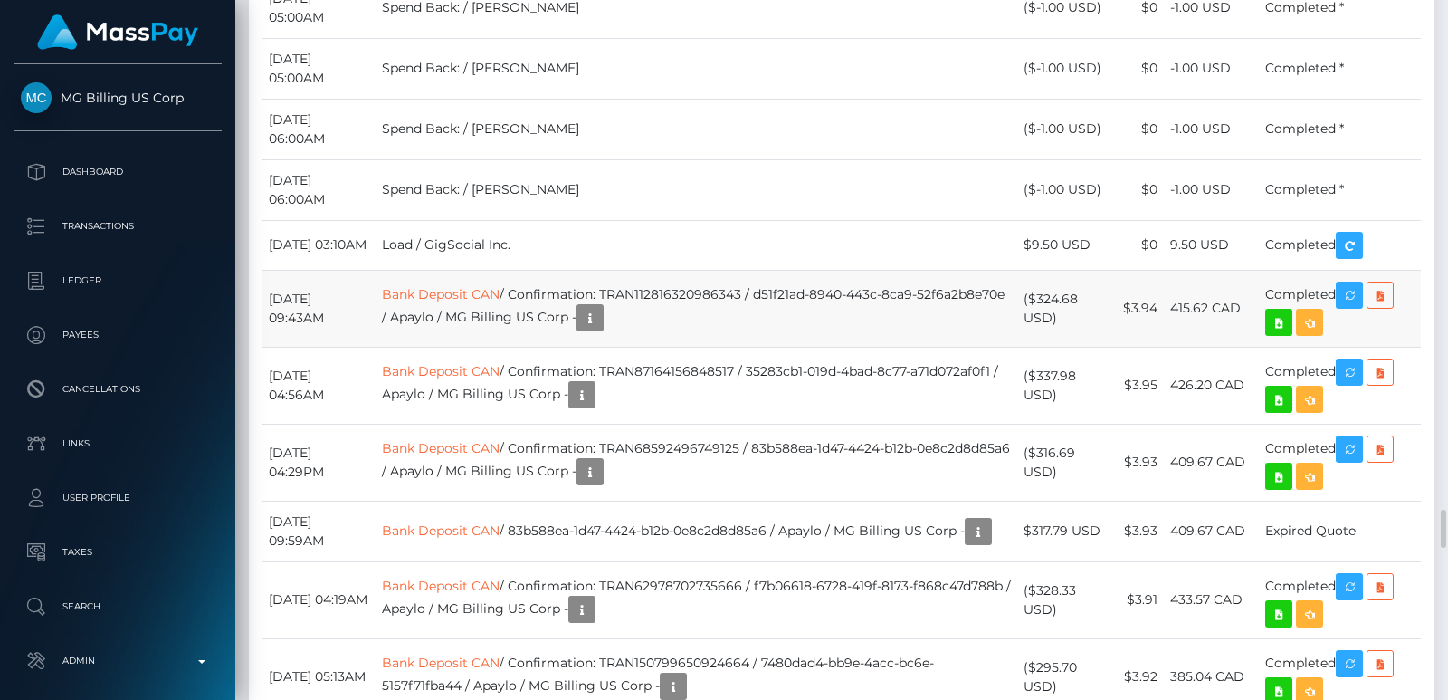
scroll to position [9321, 0]
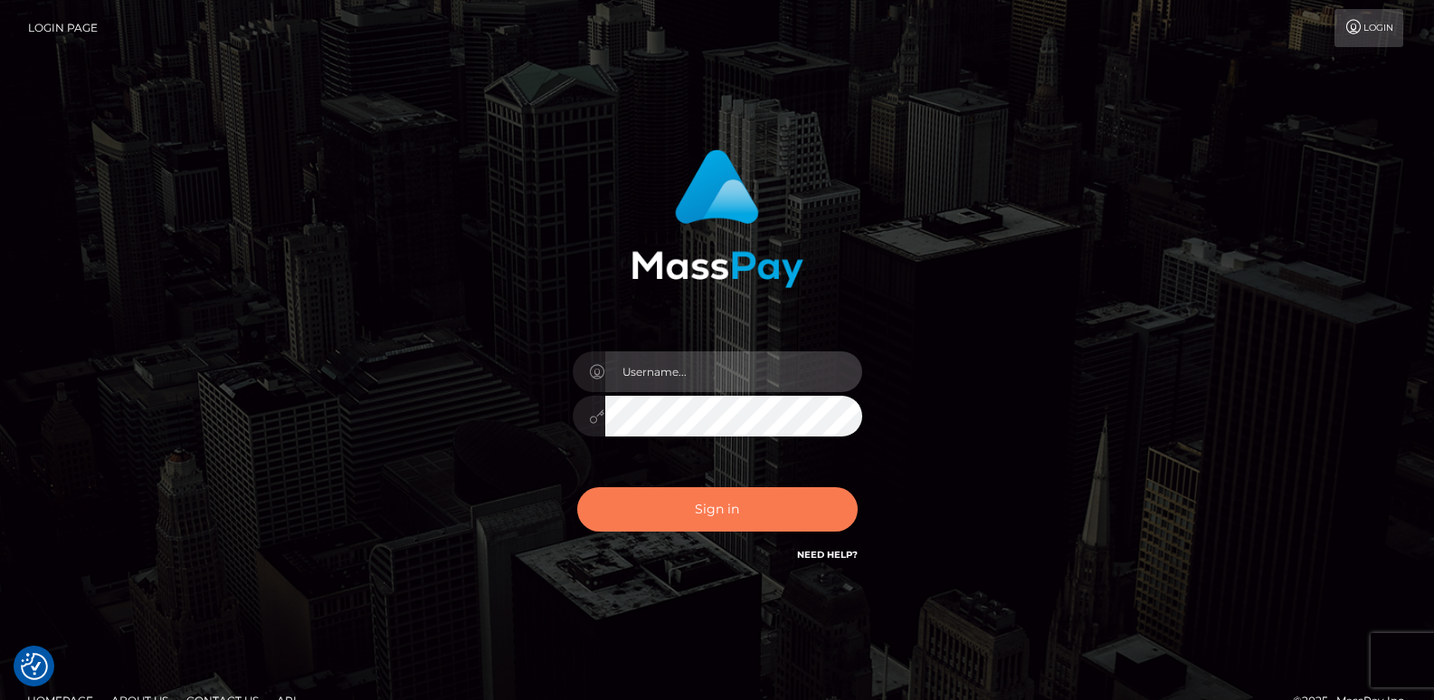
type input "[DOMAIN_NAME]"
click at [722, 519] on button "Sign in" at bounding box center [717, 509] width 281 height 44
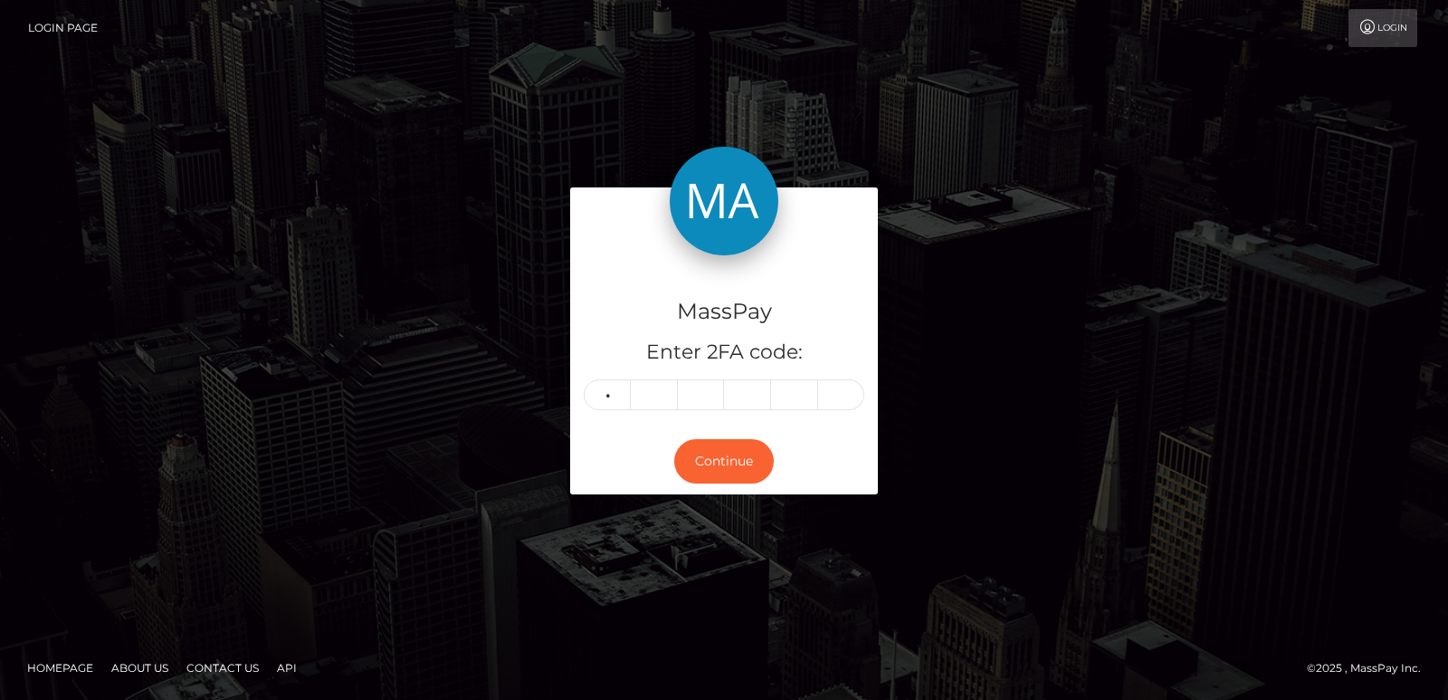
type input "0"
type input "9"
type input "0"
type input "8"
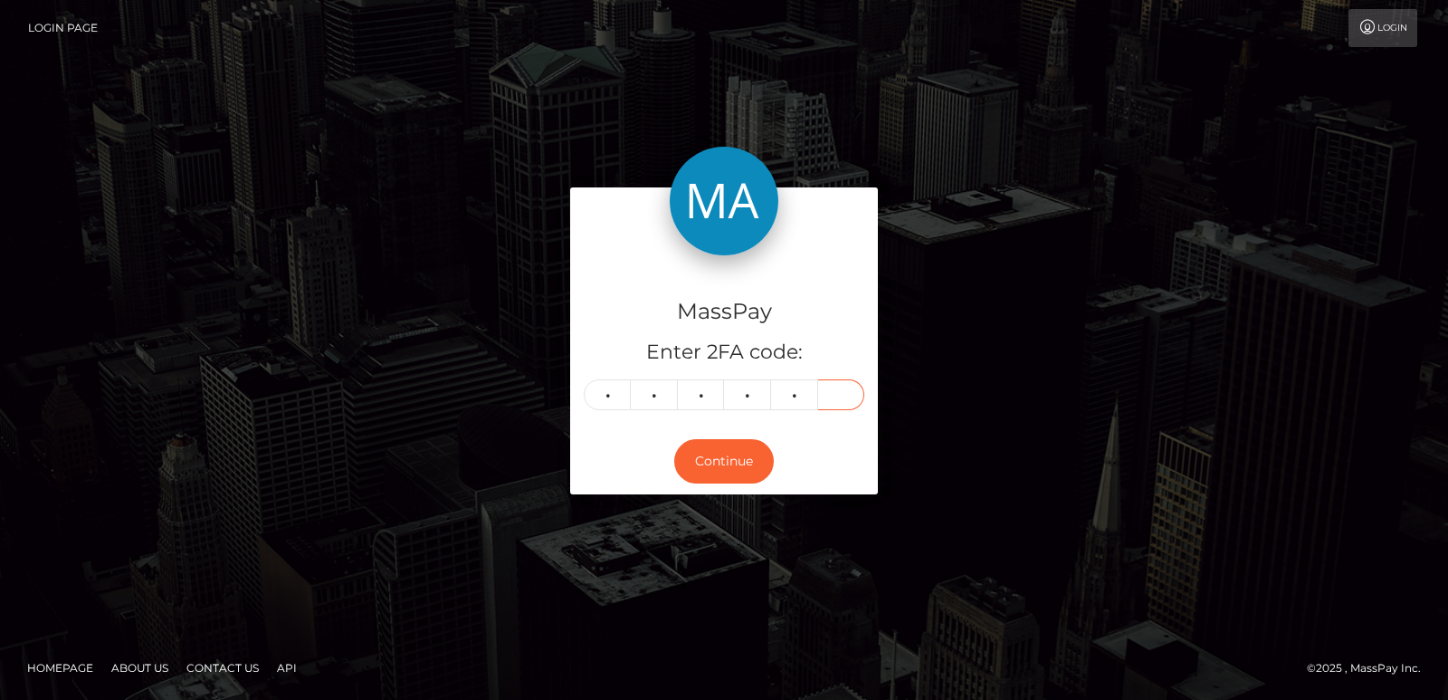
type input "8"
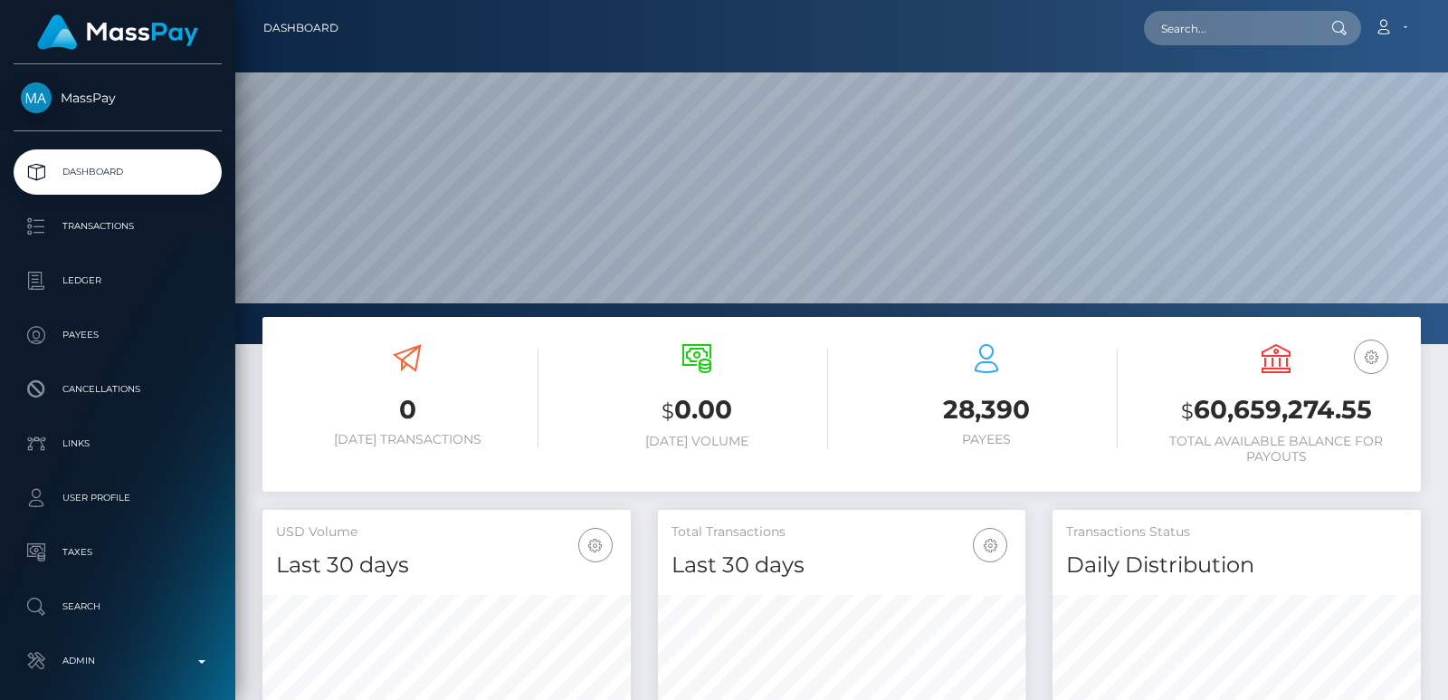
scroll to position [321, 367]
click at [1178, 20] on input "text" at bounding box center [1229, 28] width 170 height 34
paste input "miisa.johannar@gmail.com"
type input "miisa.johannar@gmail.com"
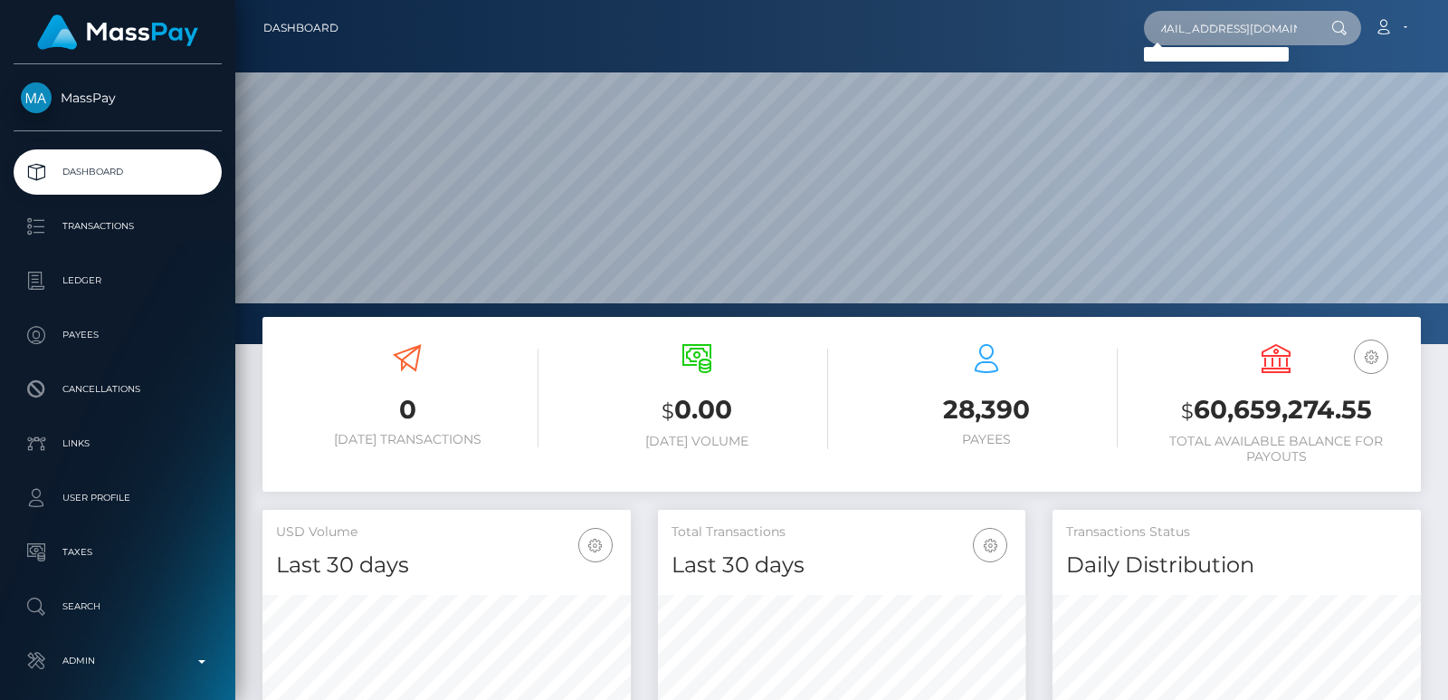
scroll to position [0, 0]
click at [1195, 21] on input "miisa.johannar@gmail.com" at bounding box center [1229, 28] width 170 height 34
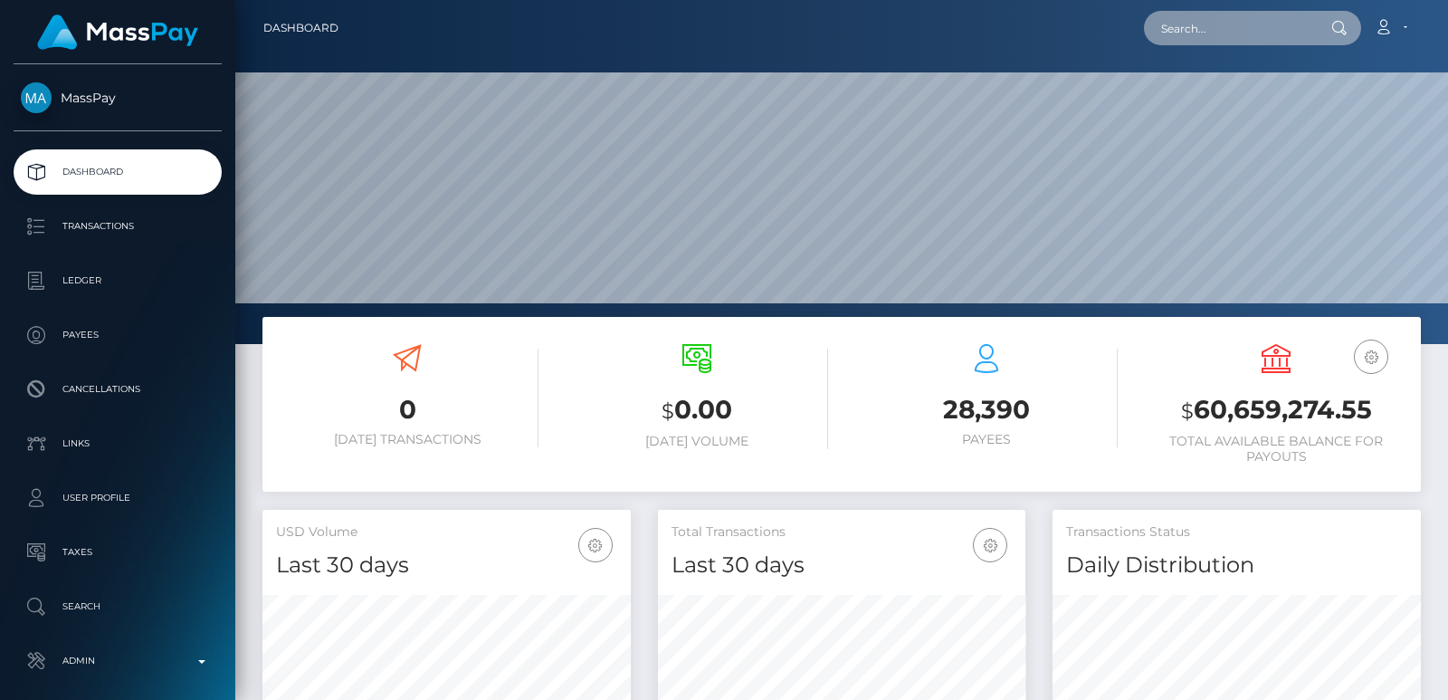
paste input "rusulamiisa@gmail.com"
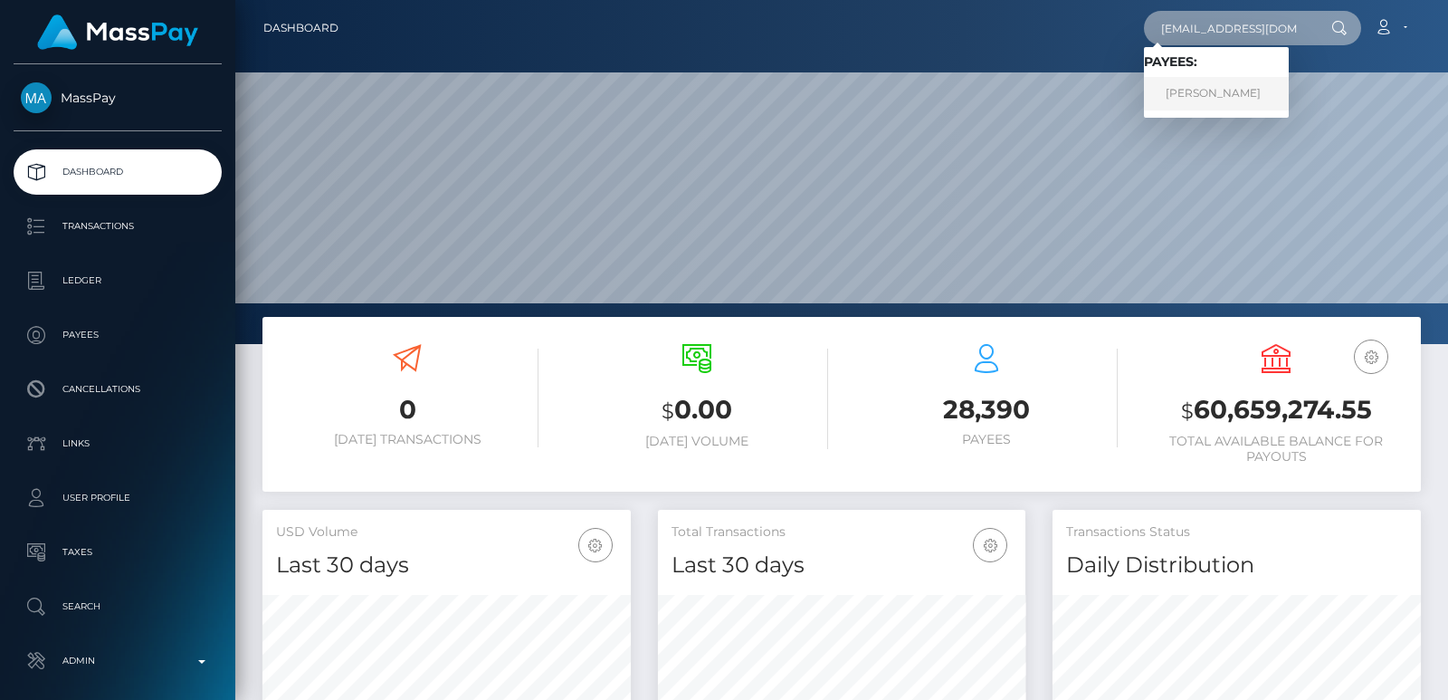
type input "rusulamiisa@gmail.com"
click at [1224, 86] on link "MIISA JOHANNA RUSULA" at bounding box center [1216, 93] width 145 height 33
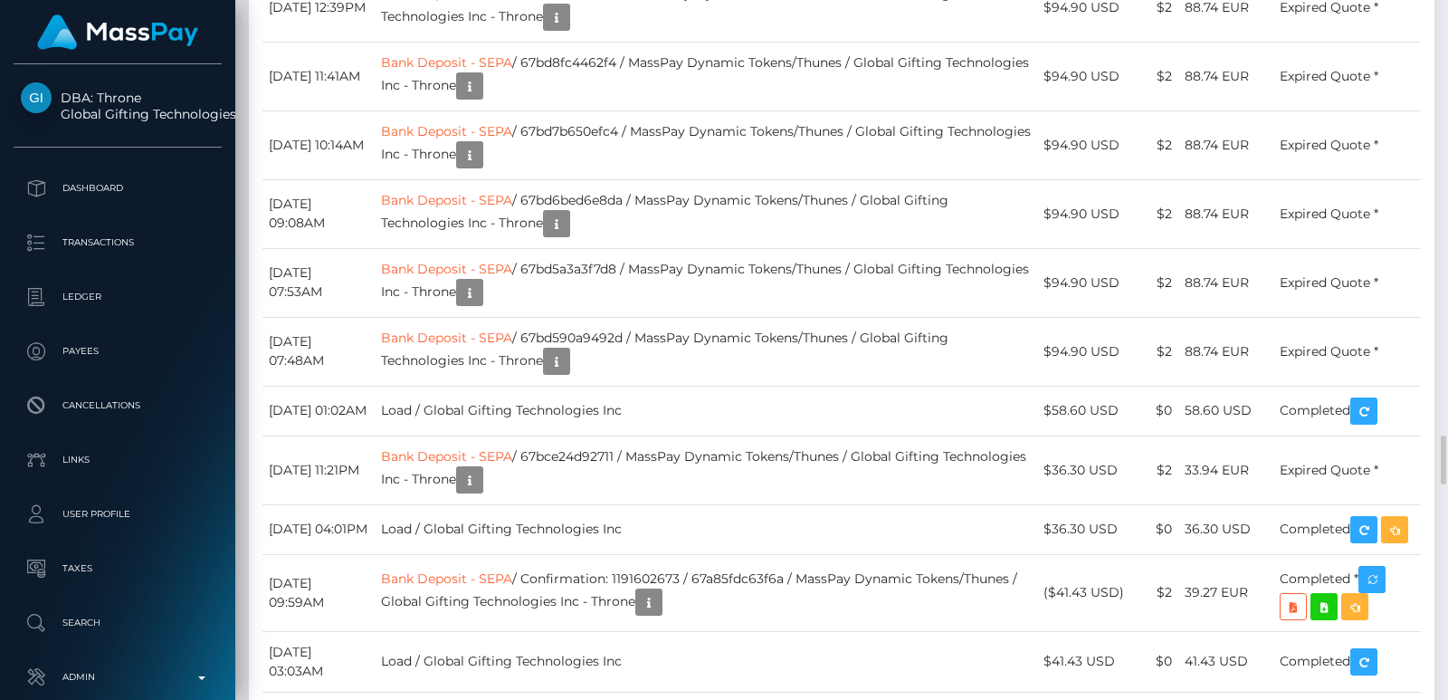
scroll to position [5837, 0]
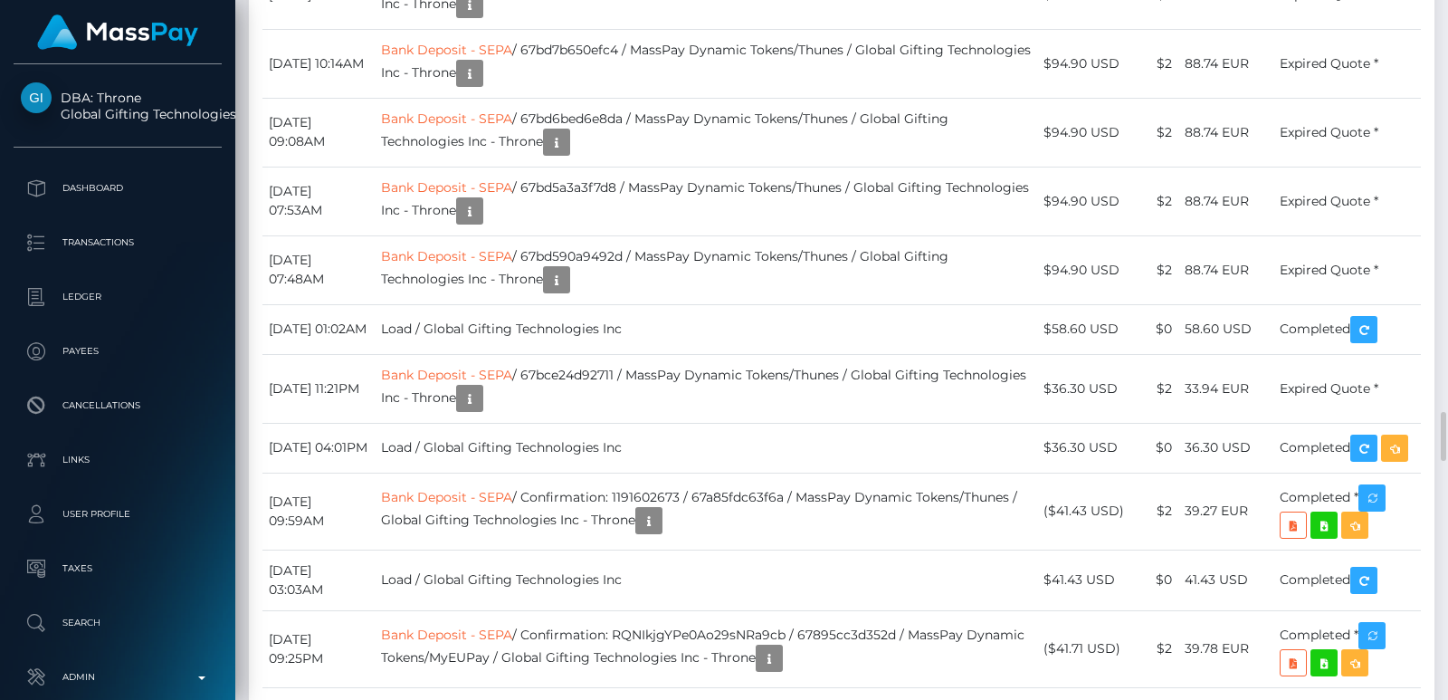
drag, startPoint x: 1437, startPoint y: 0, endPoint x: 1075, endPoint y: 87, distance: 372.3
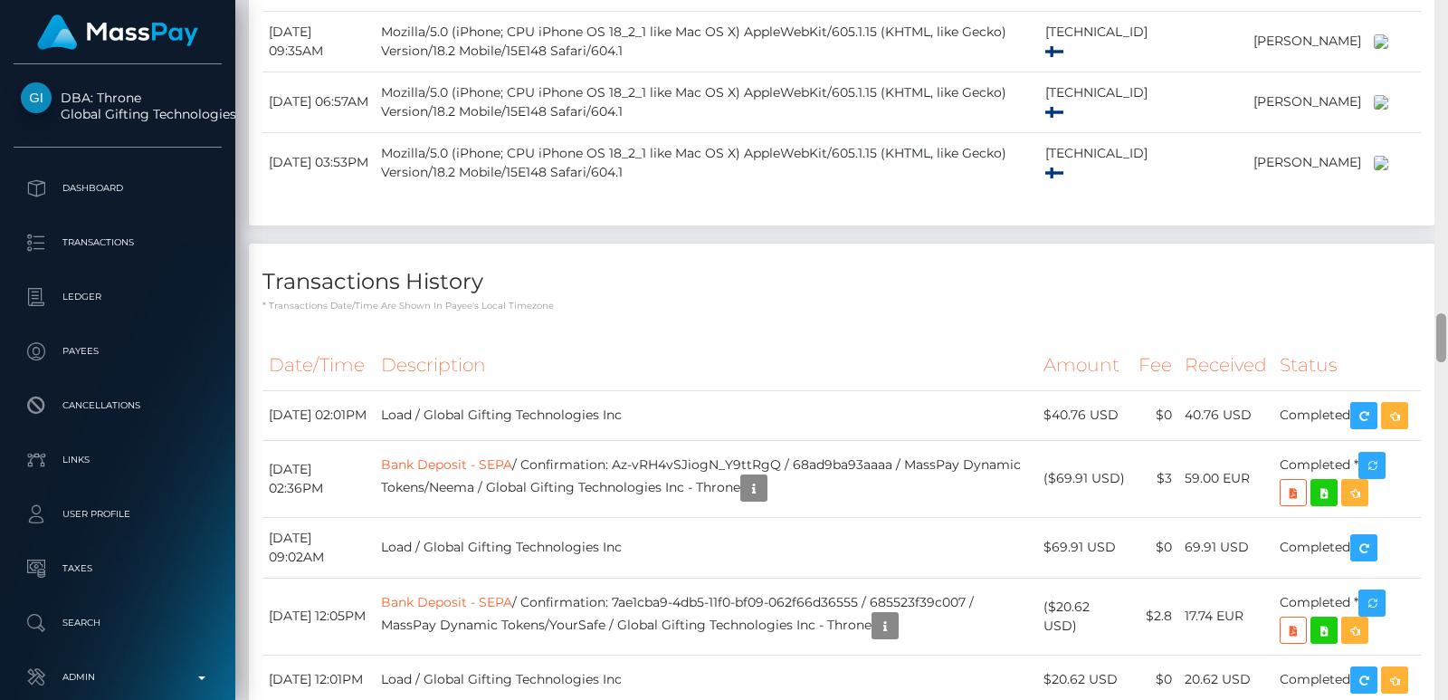
click at [1437, 41] on div at bounding box center [1441, 350] width 14 height 700
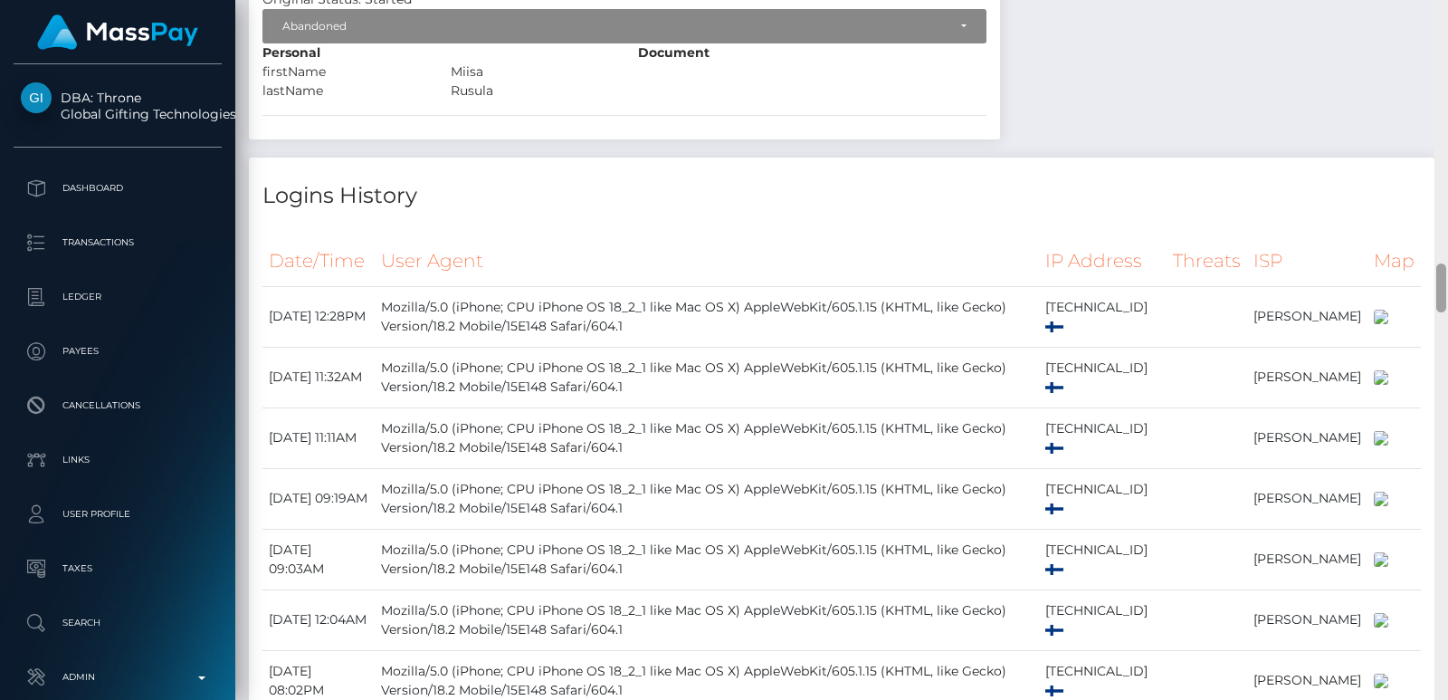
click at [1436, 41] on div at bounding box center [1441, 350] width 14 height 700
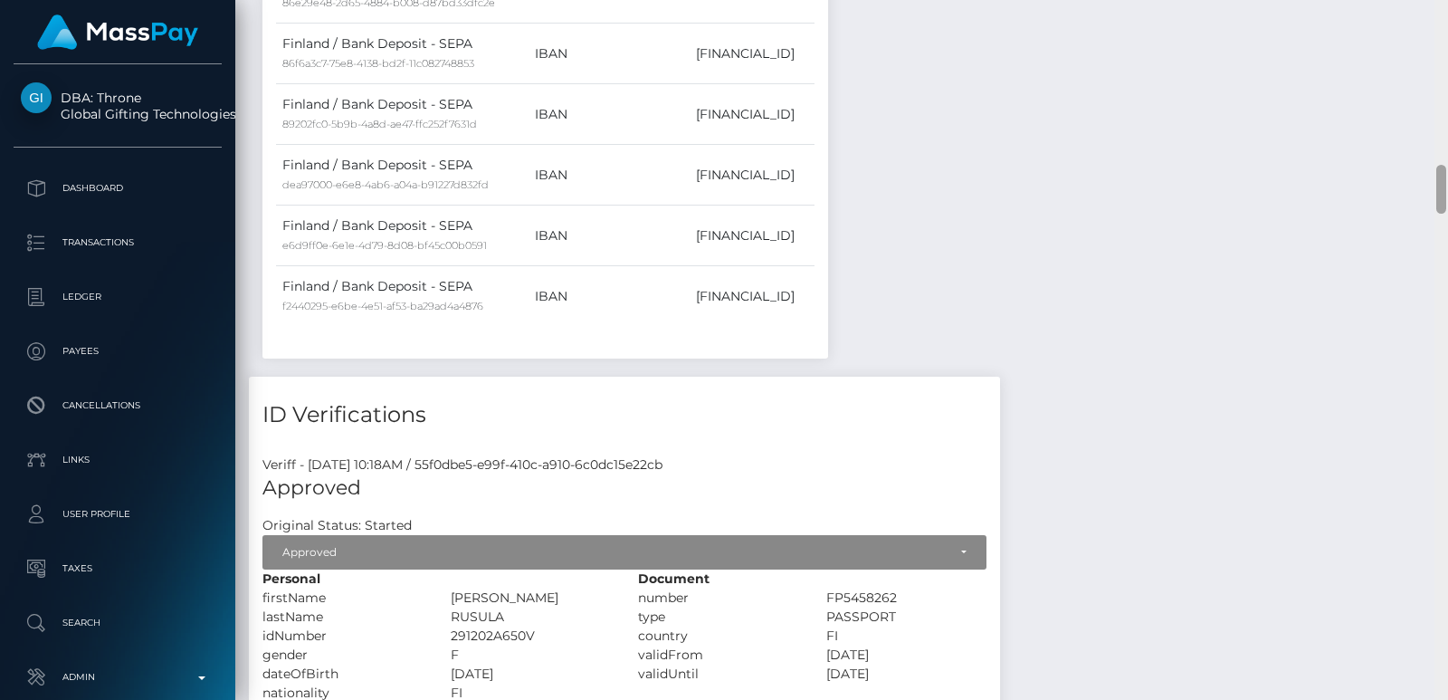
click at [1436, 41] on div at bounding box center [1441, 350] width 14 height 700
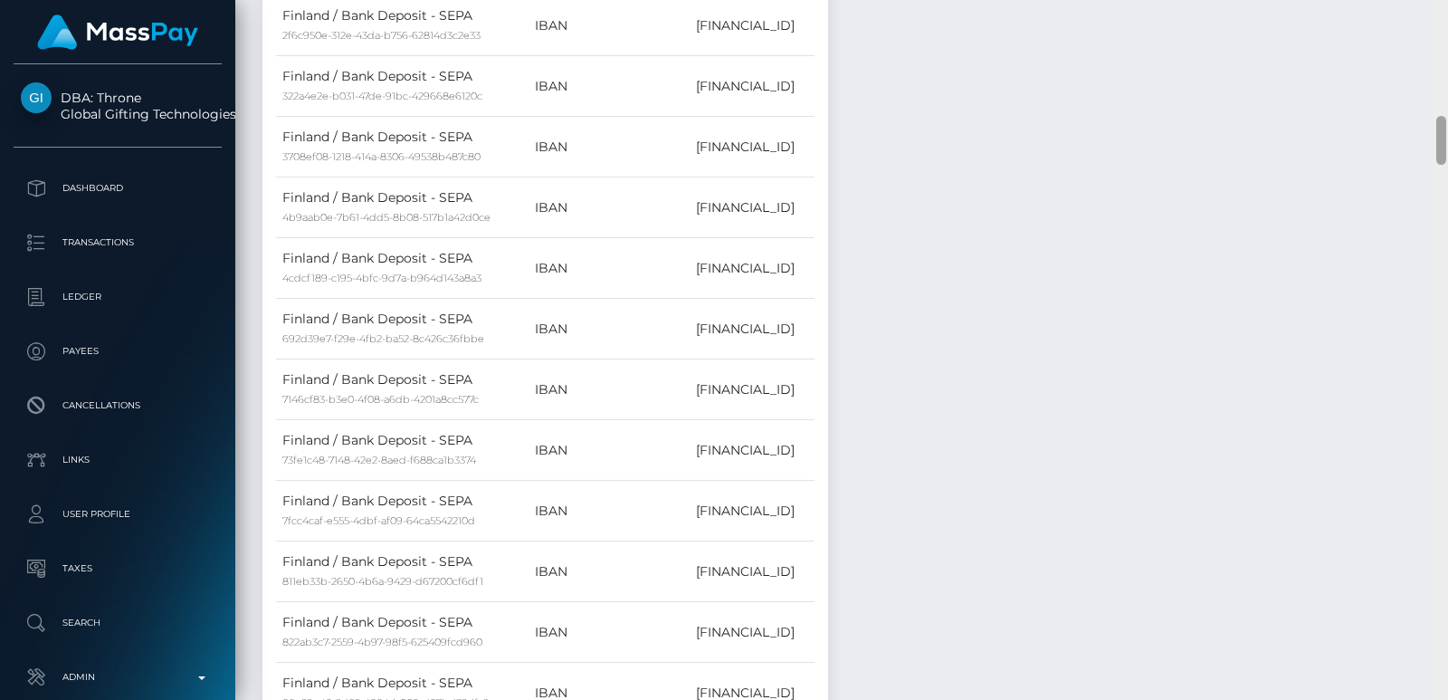
click at [1436, 41] on div at bounding box center [1441, 350] width 14 height 700
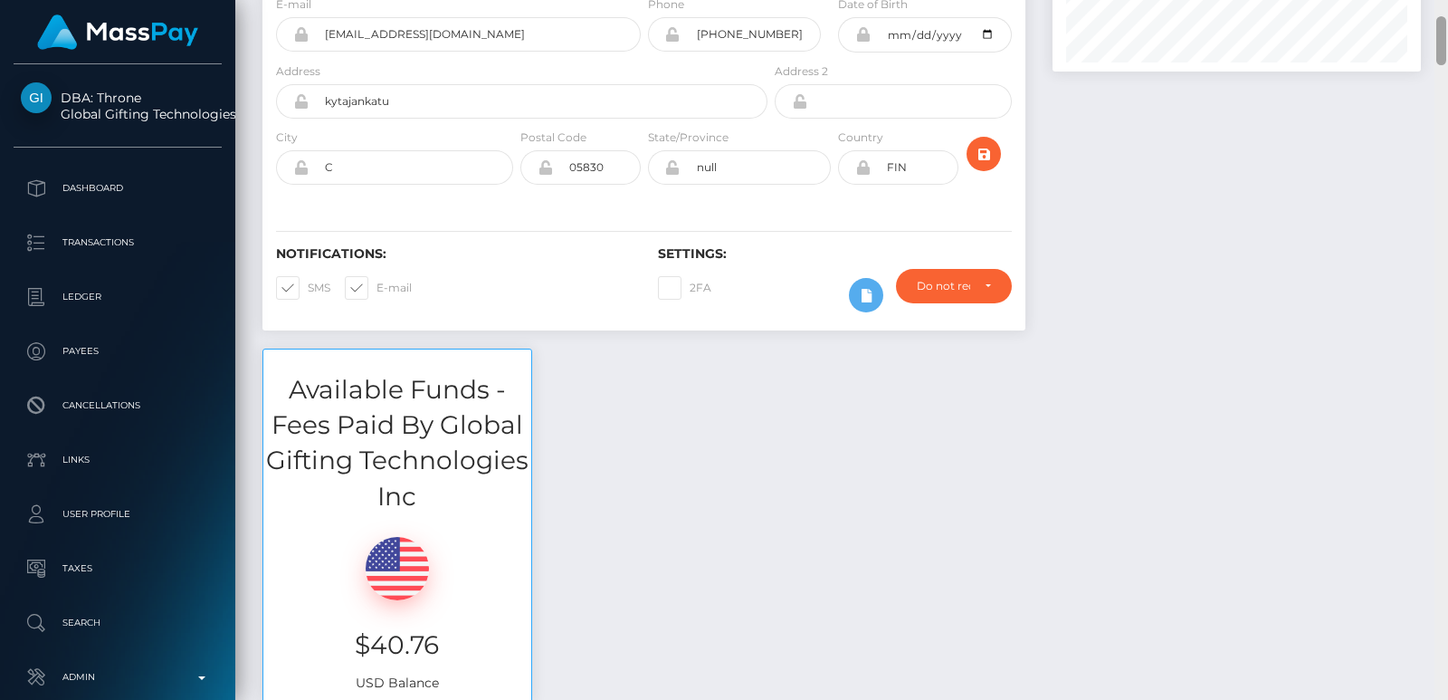
click at [1436, 41] on div at bounding box center [1441, 40] width 10 height 49
click at [1442, 14] on div "Customer Profile Loading... Loading..." at bounding box center [841, 350] width 1213 height 700
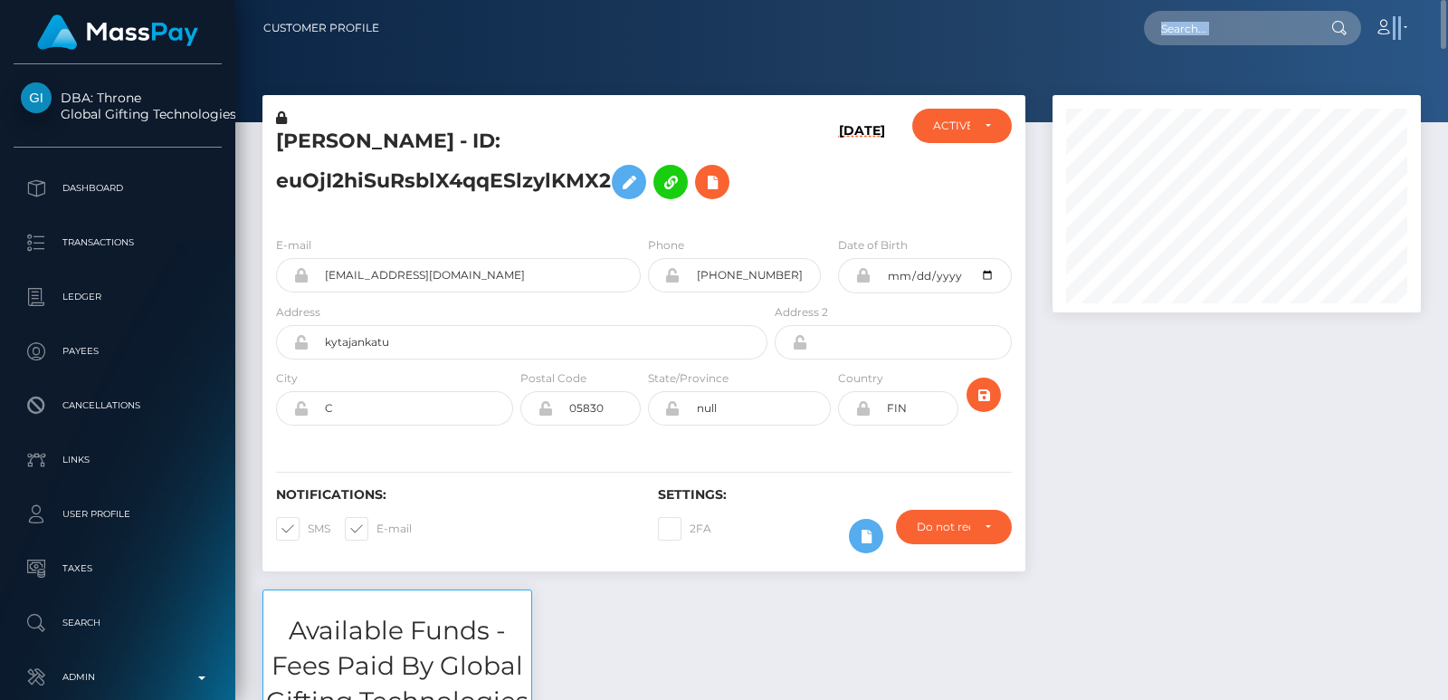
drag, startPoint x: 1442, startPoint y: 14, endPoint x: 1135, endPoint y: 50, distance: 308.9
click at [1135, 50] on nav "Customer Profile Loading... Loading... Account" at bounding box center [841, 28] width 1213 height 56
click at [1161, 31] on input "text" at bounding box center [1229, 28] width 170 height 34
paste input "victory2023sheva@gmail.com"
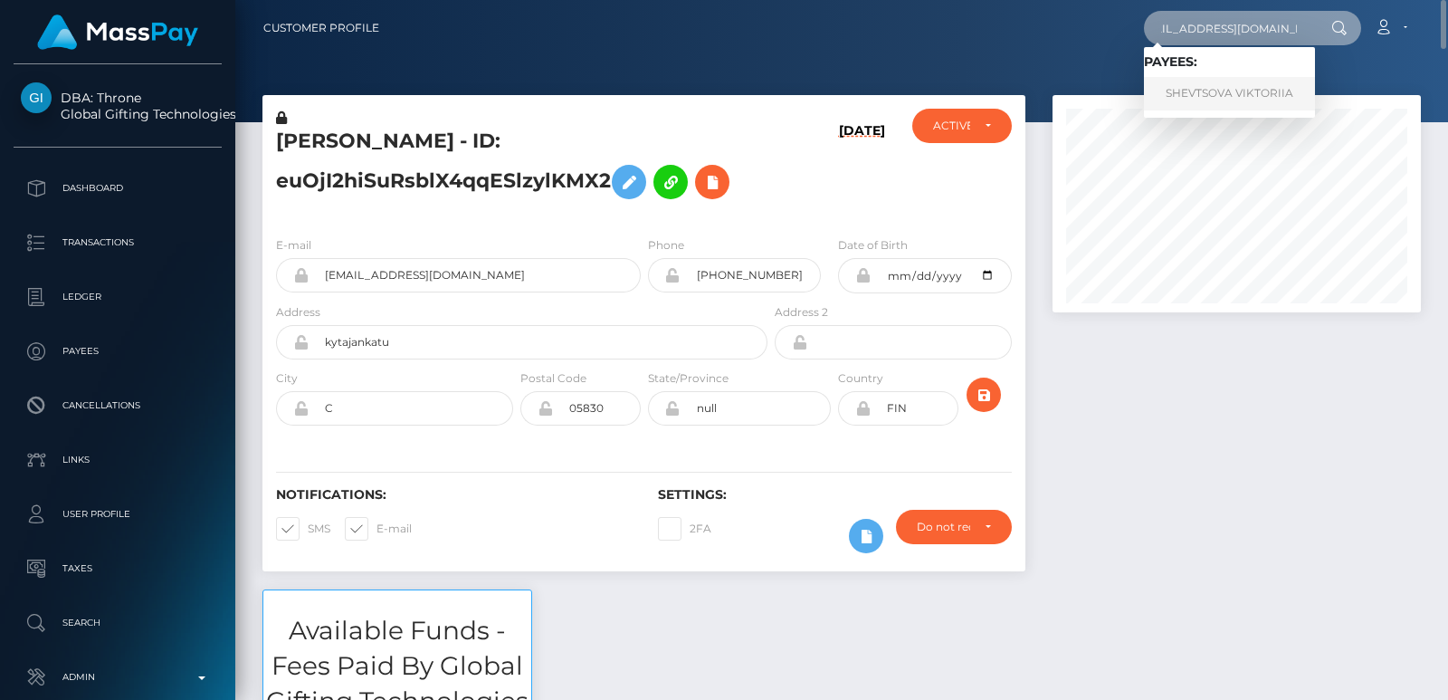
type input "victory2023sheva@gmail.com"
click at [1263, 94] on link "SHEVTSOVA VIKTORIIA" at bounding box center [1229, 93] width 171 height 33
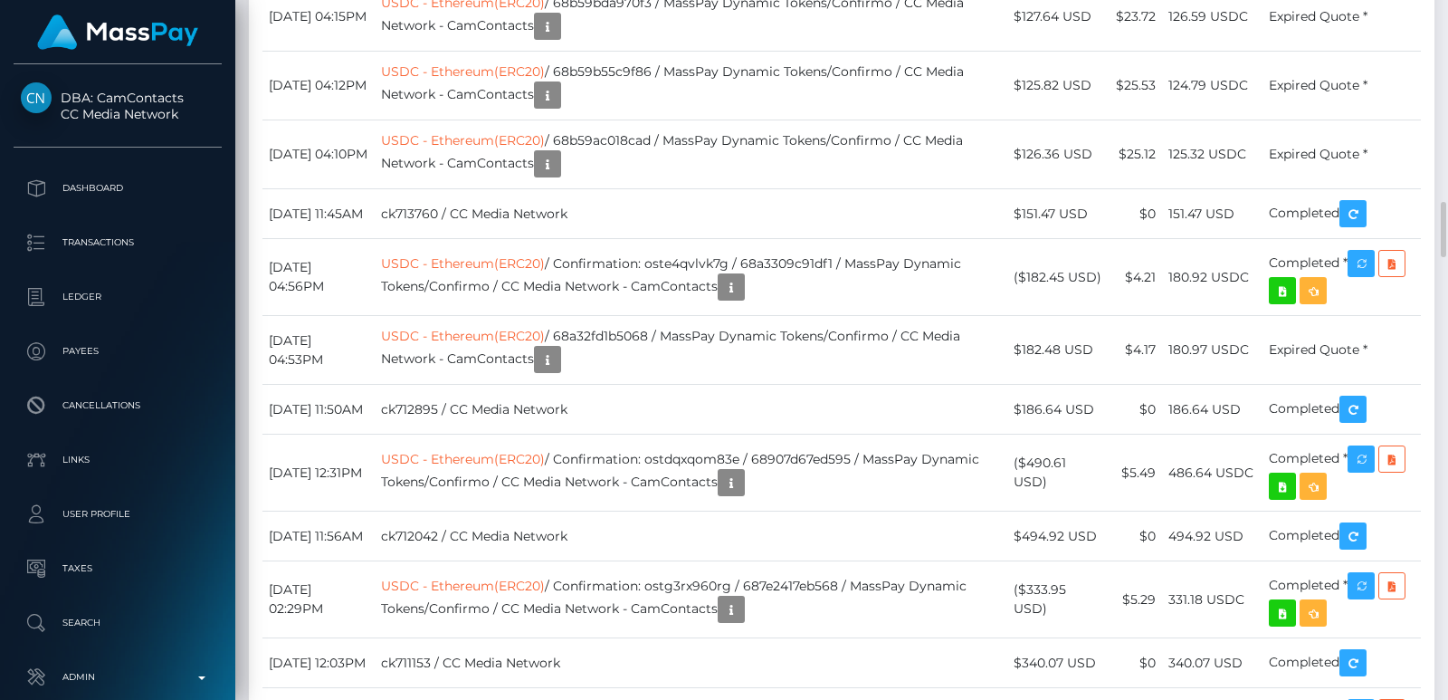
scroll to position [217, 367]
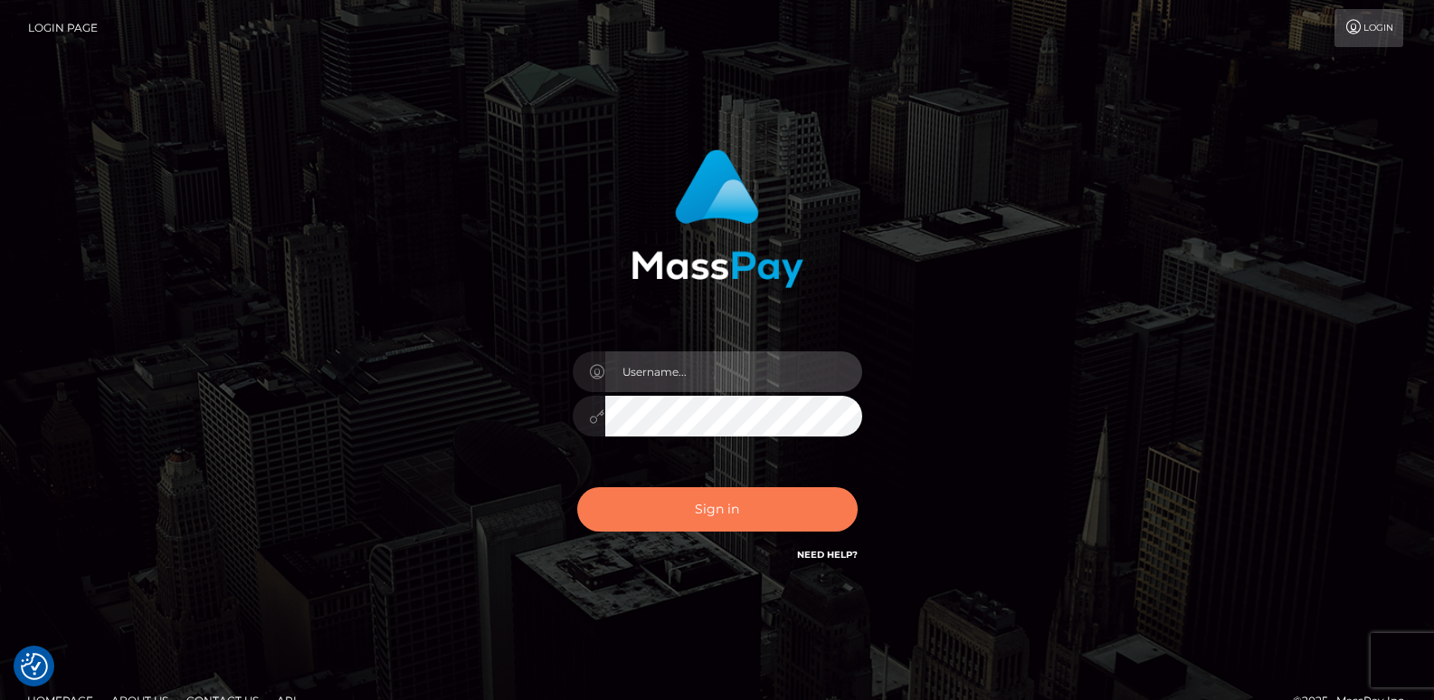
type input "[DOMAIN_NAME]"
click at [694, 515] on button "Sign in" at bounding box center [717, 509] width 281 height 44
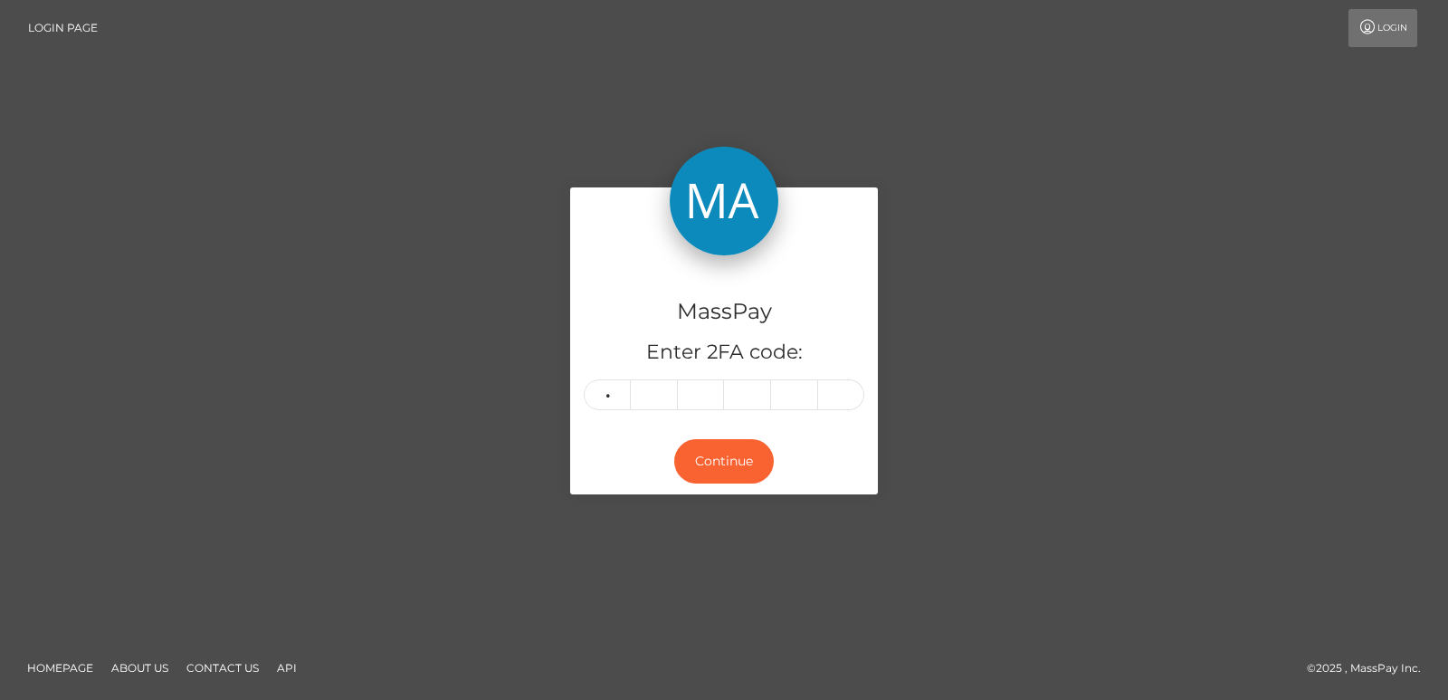
type input "5"
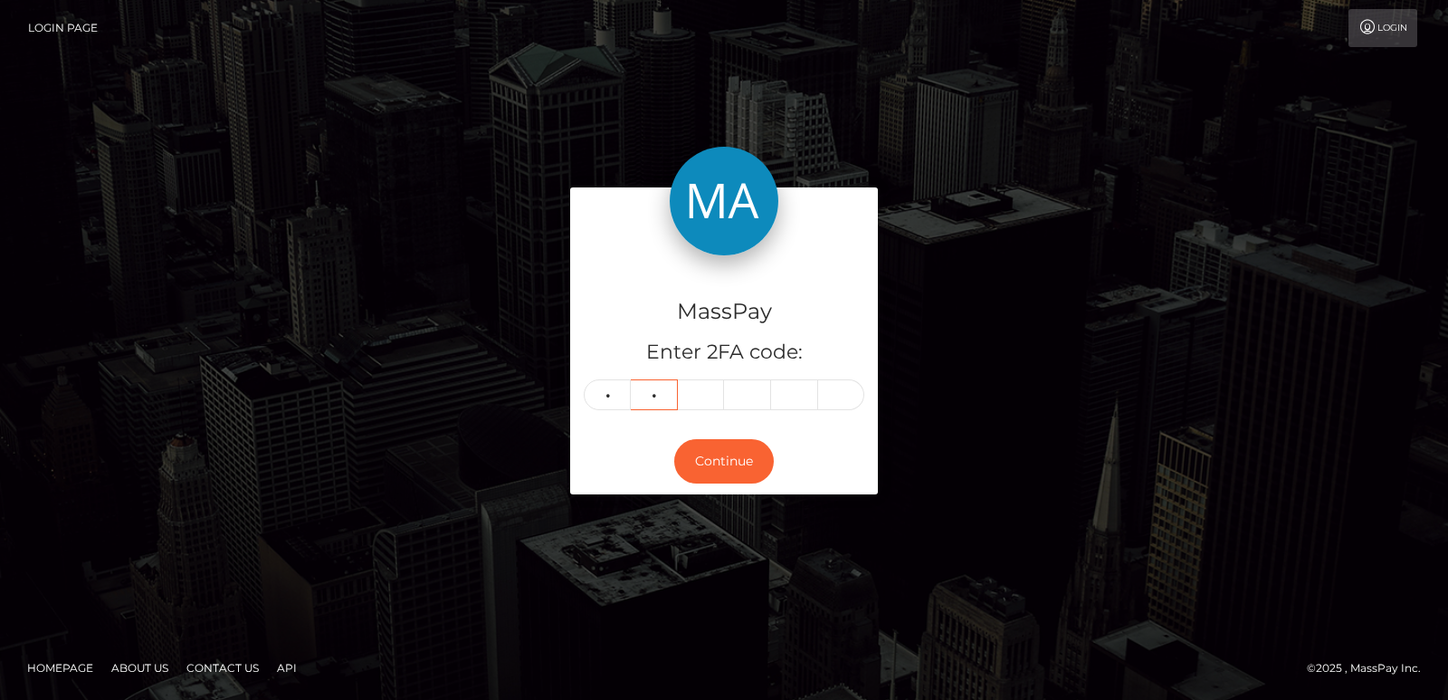
type input "8"
type input "9"
type input "8"
type input "5"
type input "7"
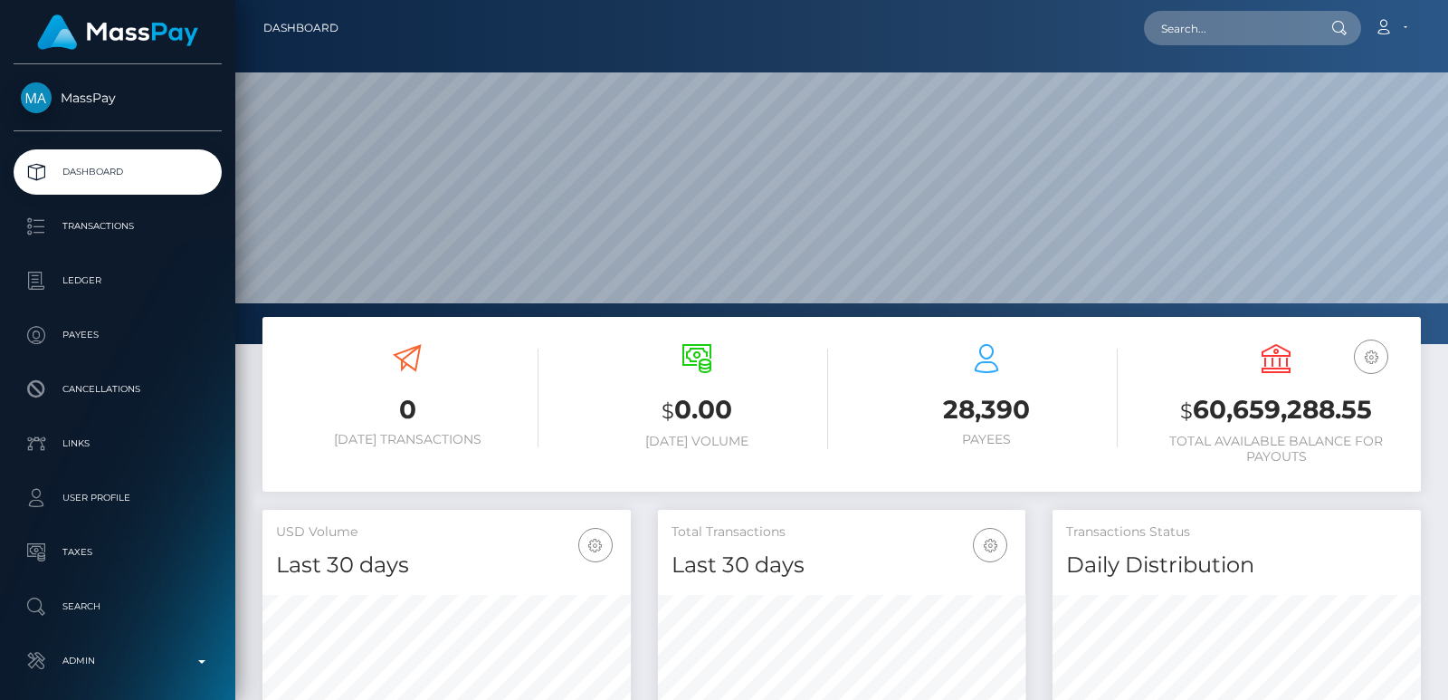
scroll to position [321, 367]
click at [1188, 34] on input "text" at bounding box center [1229, 28] width 170 height 34
paste input "[EMAIL_ADDRESS][DOMAIN_NAME]"
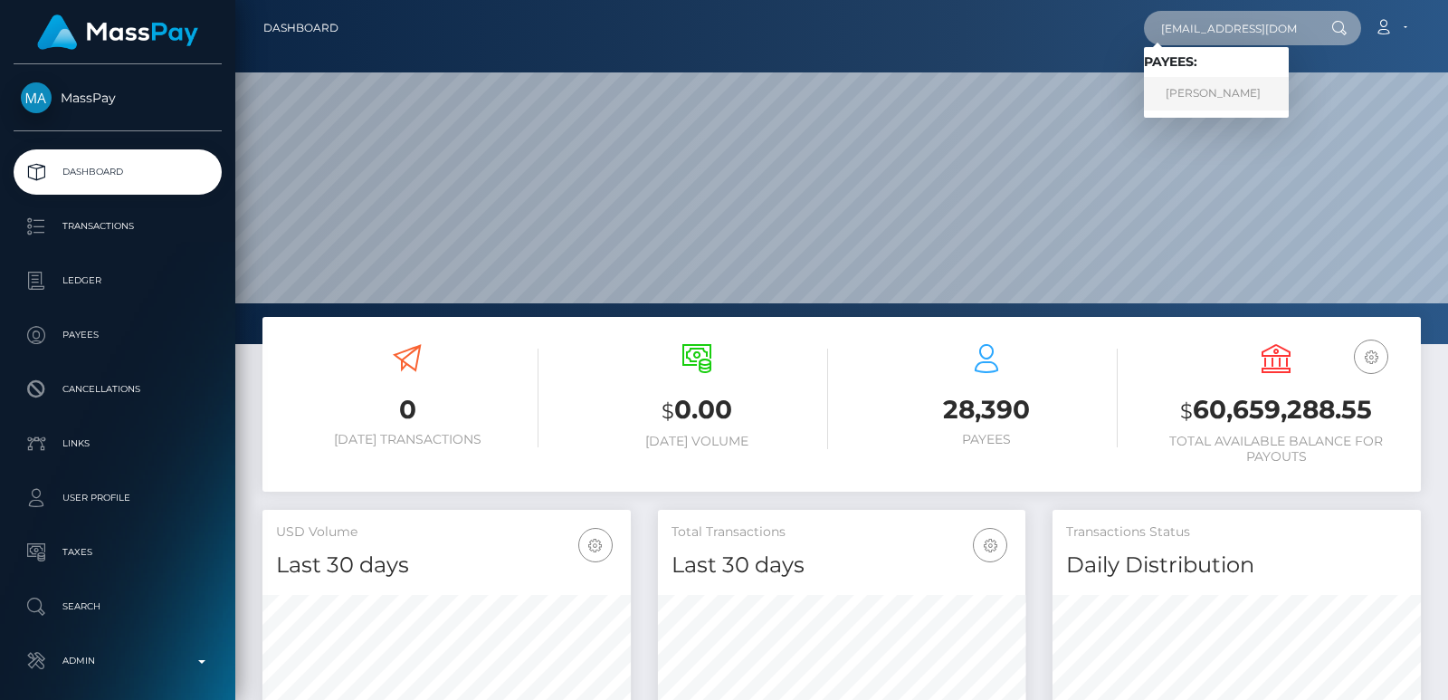
type input "[EMAIL_ADDRESS][DOMAIN_NAME]"
click at [1215, 99] on link "MARIE CHARLOTTE PIÉRARD" at bounding box center [1216, 93] width 145 height 33
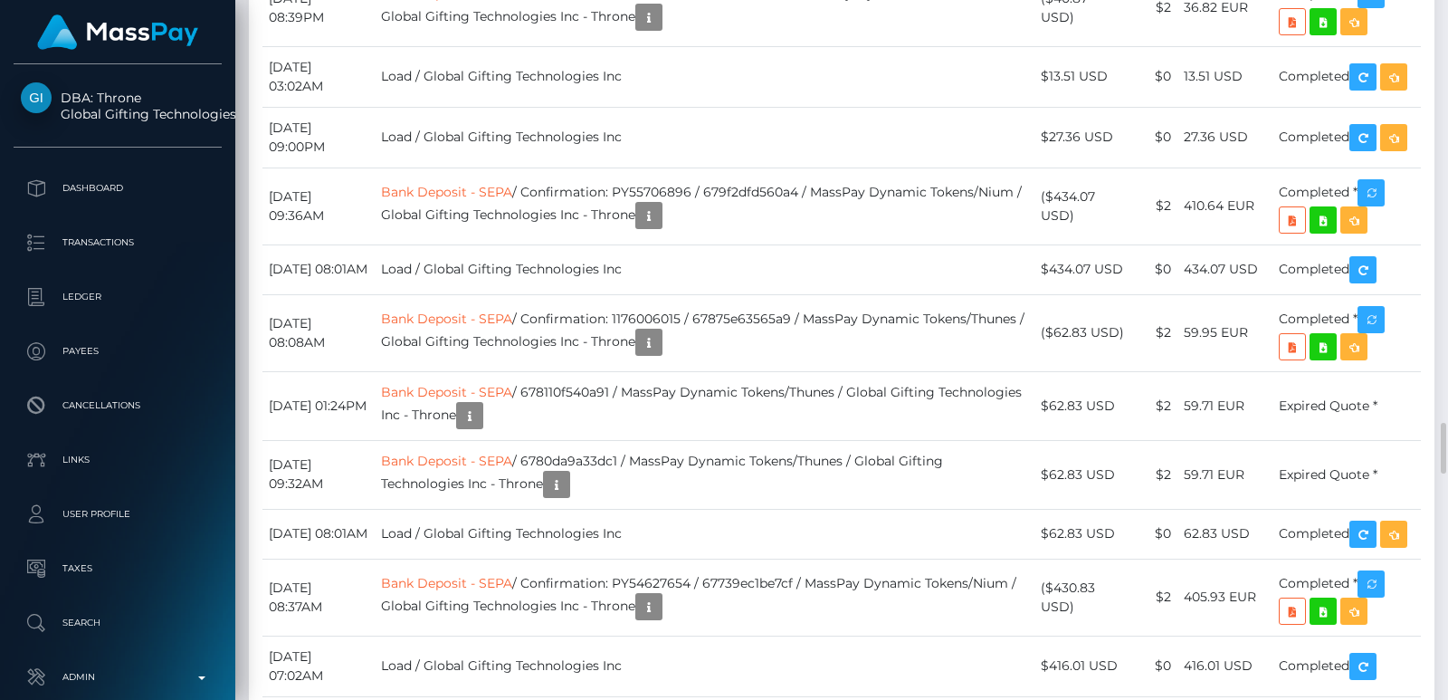
scroll to position [5783, 0]
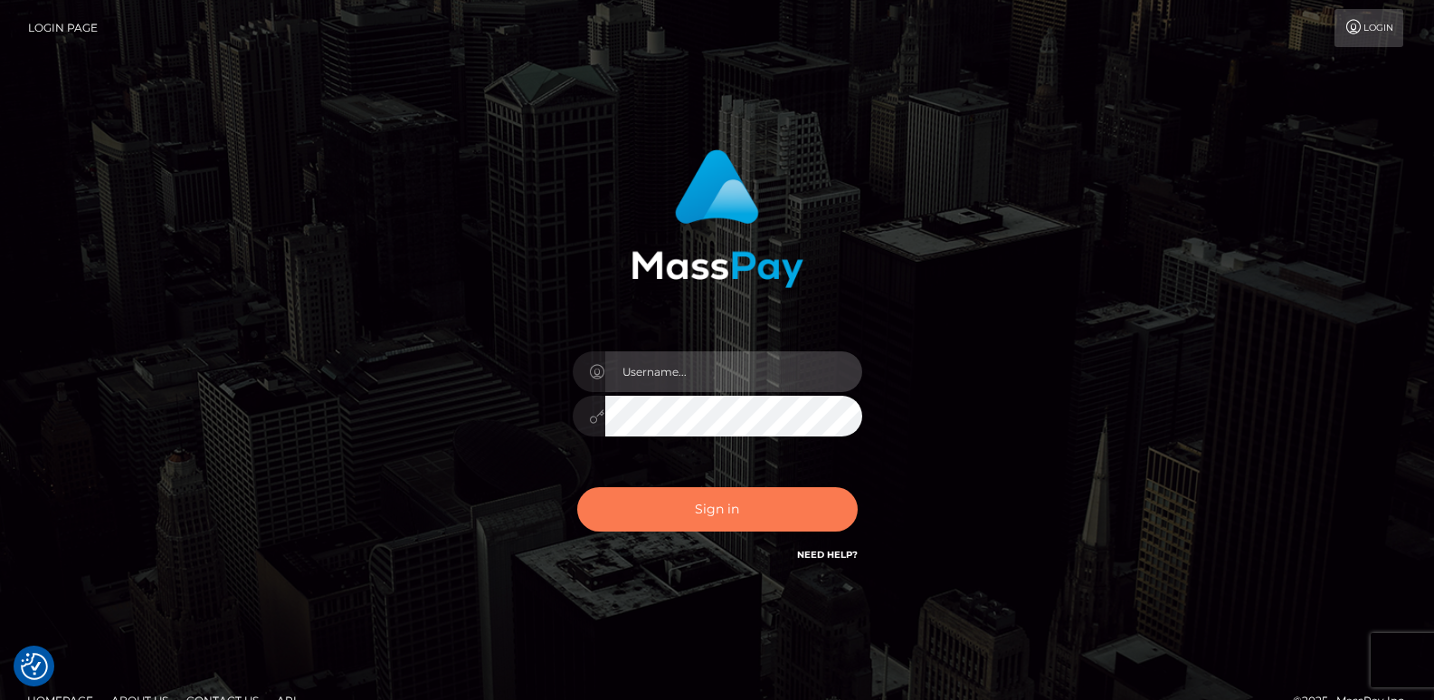
type input "ts2.es"
click at [718, 511] on button "Sign in" at bounding box center [717, 509] width 281 height 44
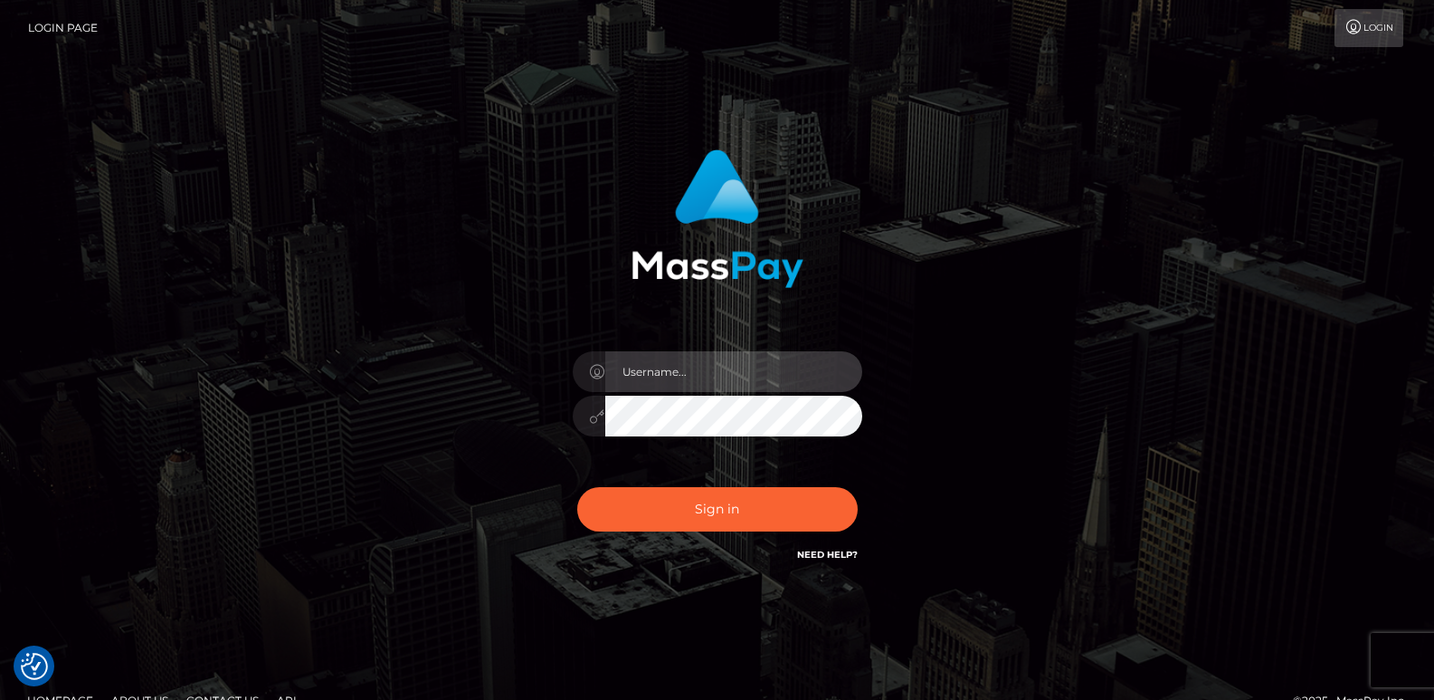
type input "ts2.es"
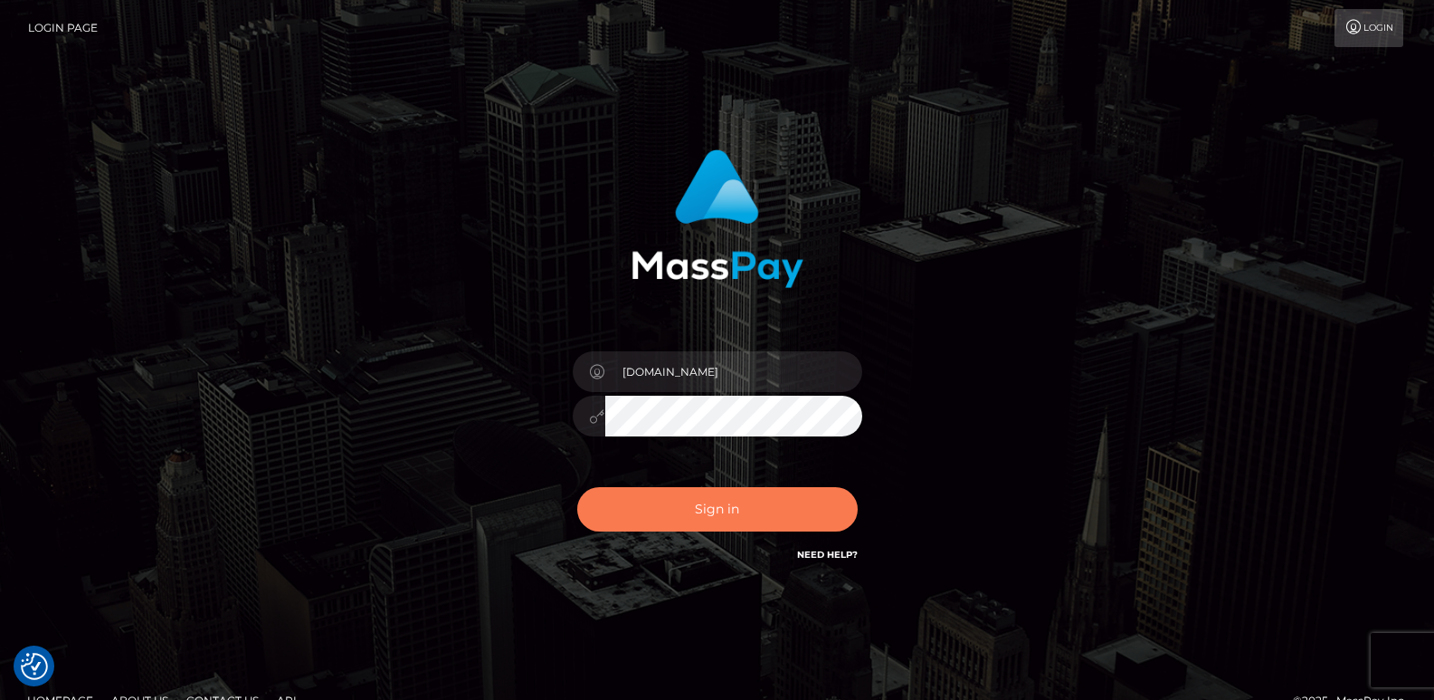
click at [718, 511] on button "Sign in" at bounding box center [717, 509] width 281 height 44
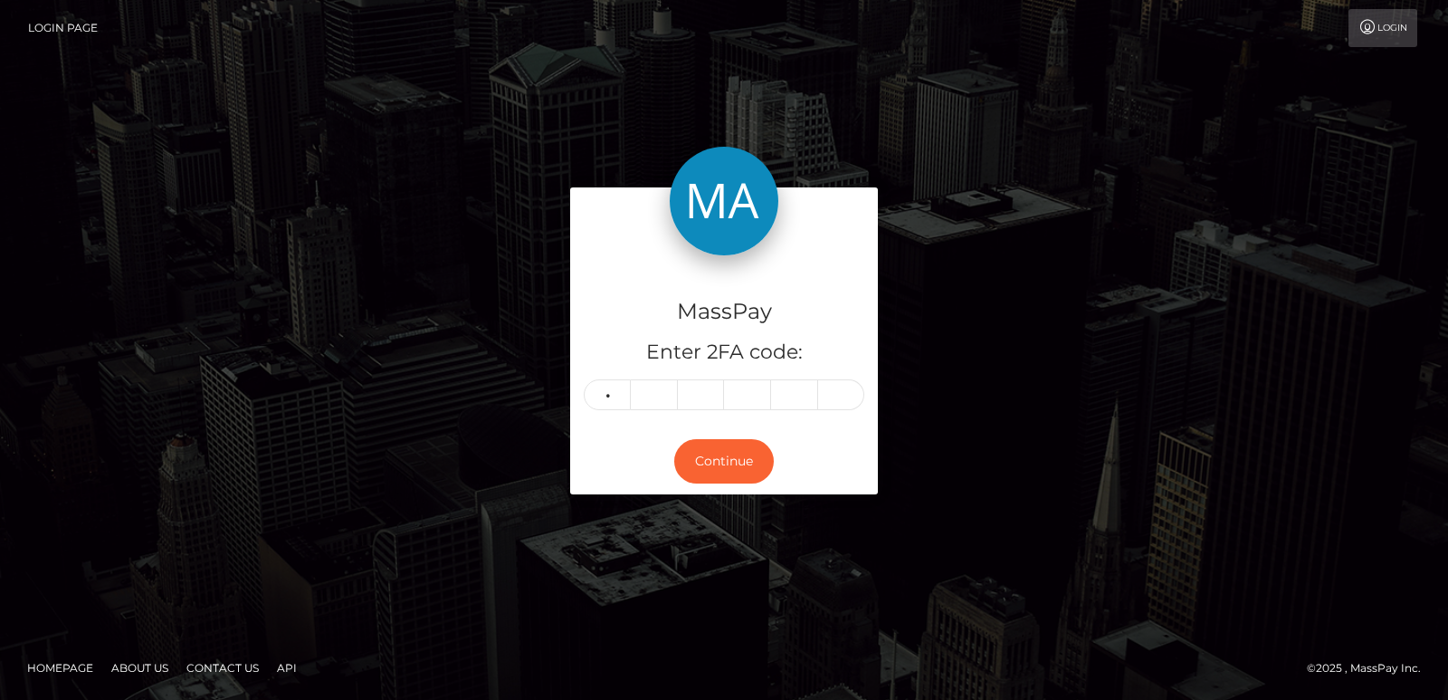
type input "3"
type input "9"
type input "0"
type input "1"
type input "8"
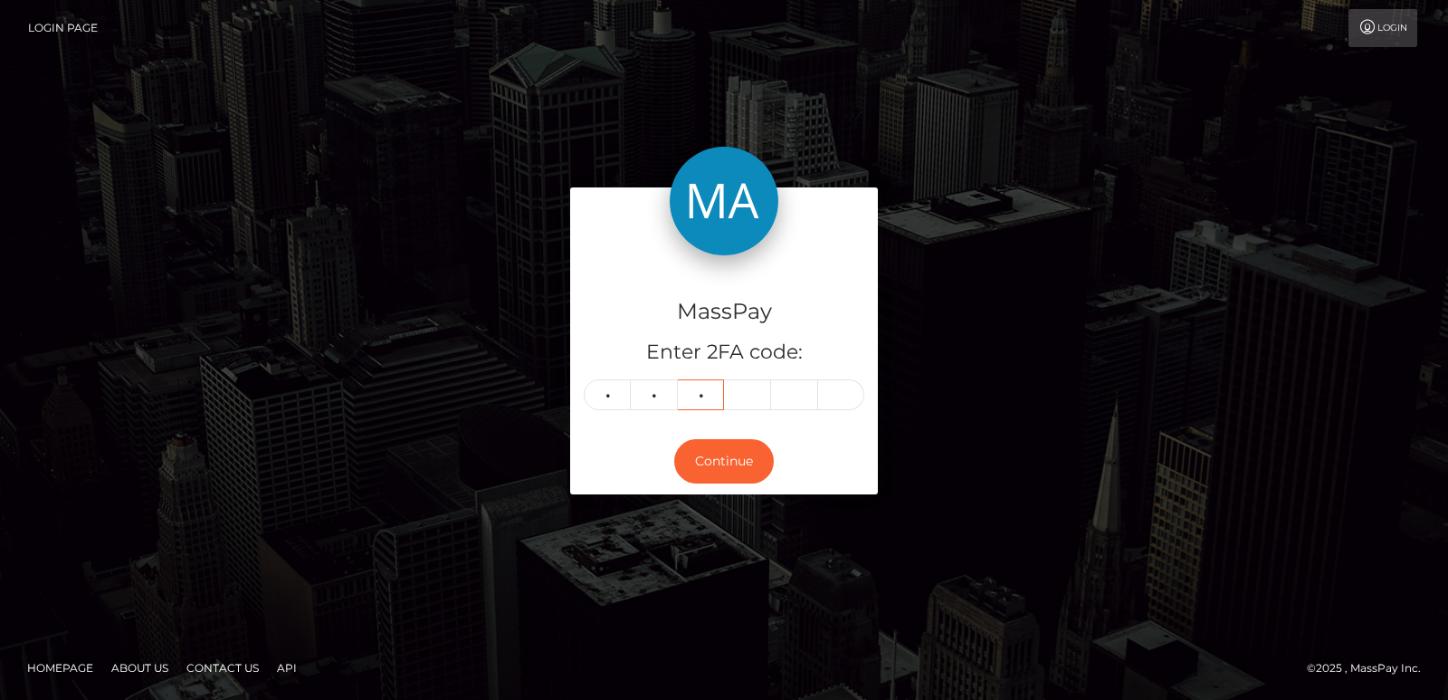
type input "1"
type input "0"
type input "8"
type input "6"
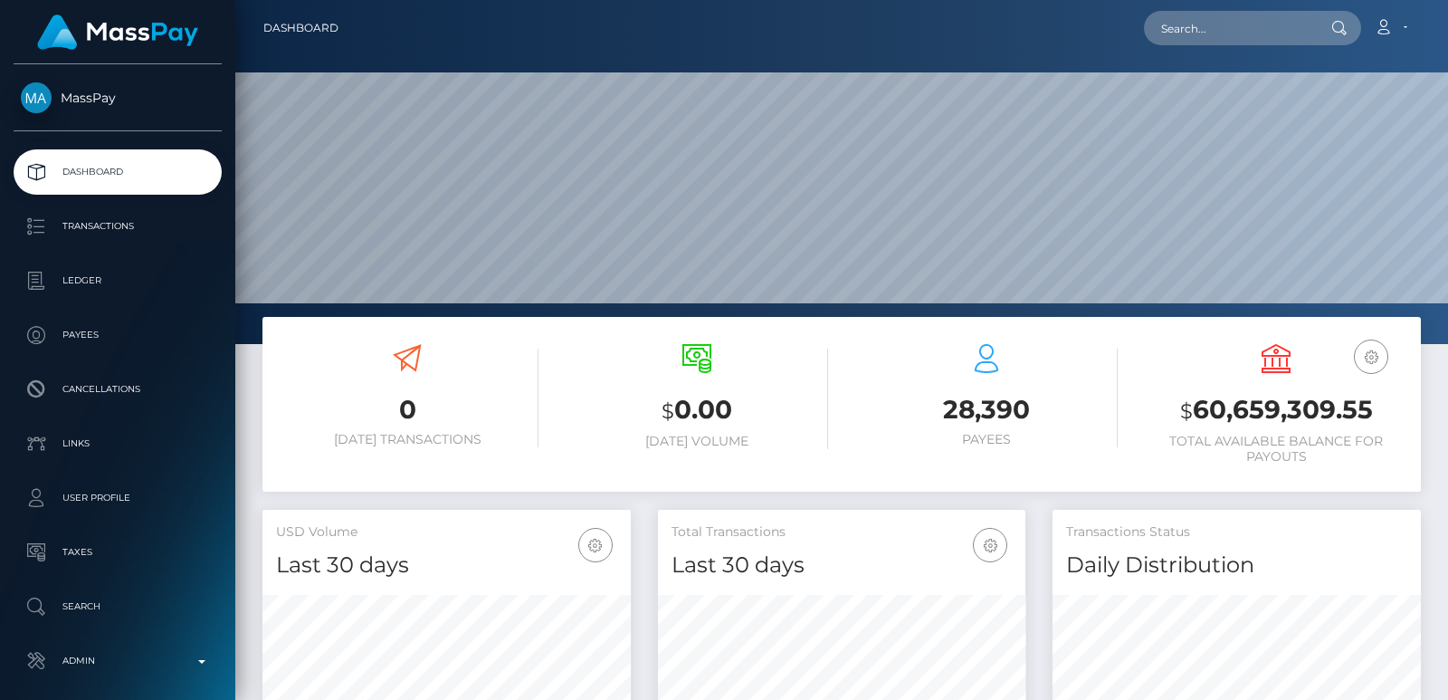
scroll to position [321, 367]
click at [1221, 12] on input "text" at bounding box center [1229, 28] width 170 height 34
paste input "luke.downes@pixelpioneers.com.au"
type input "luke.downes@pixelpioneers.com.au"
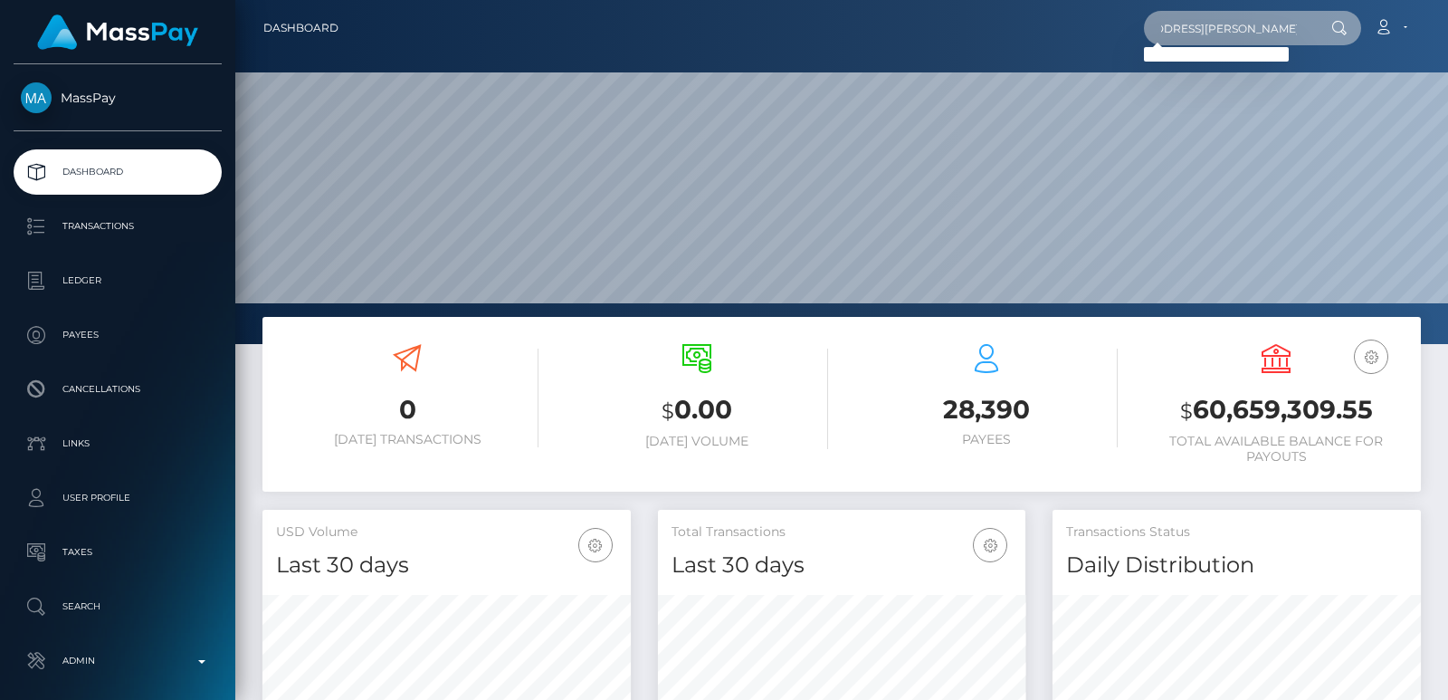
scroll to position [0, 0]
click at [1183, 41] on input "luke.downes@pixelpioneers.com.au" at bounding box center [1229, 28] width 170 height 34
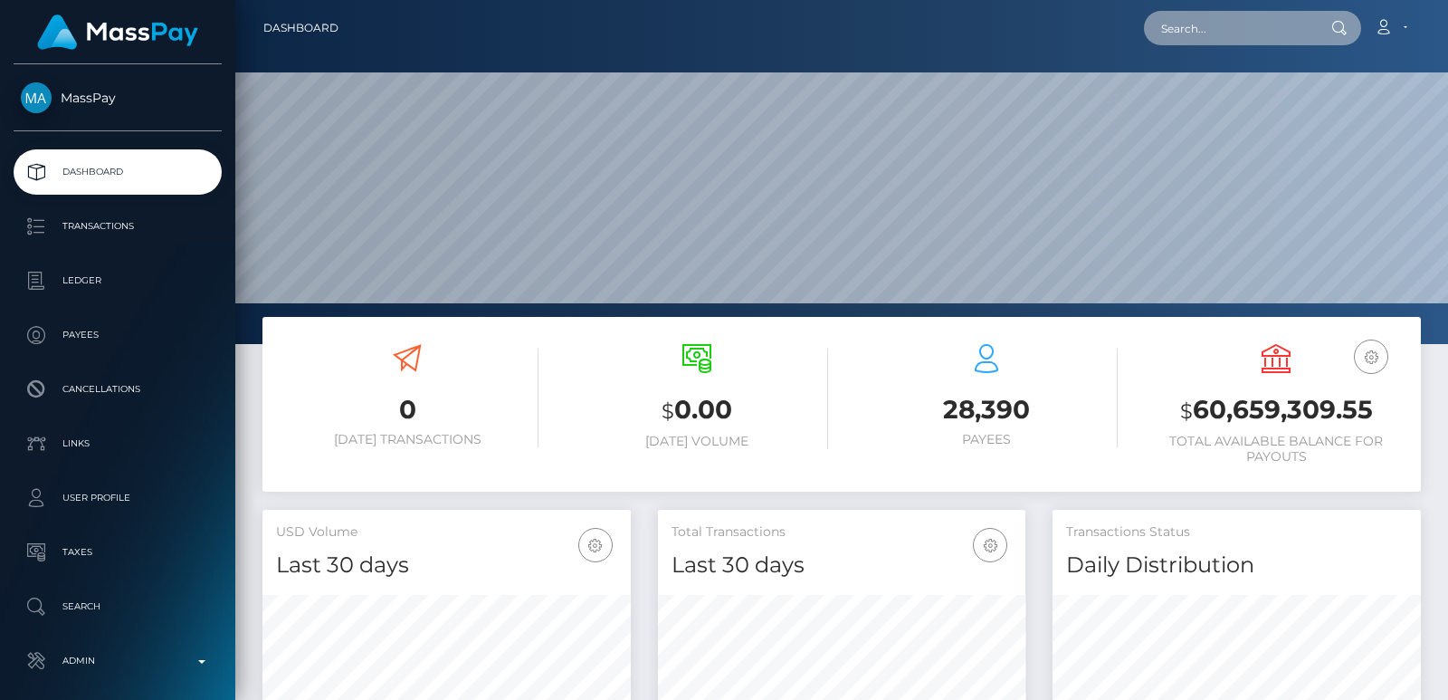
paste input "i6edr096mvb1k9cthyj4xs0b"
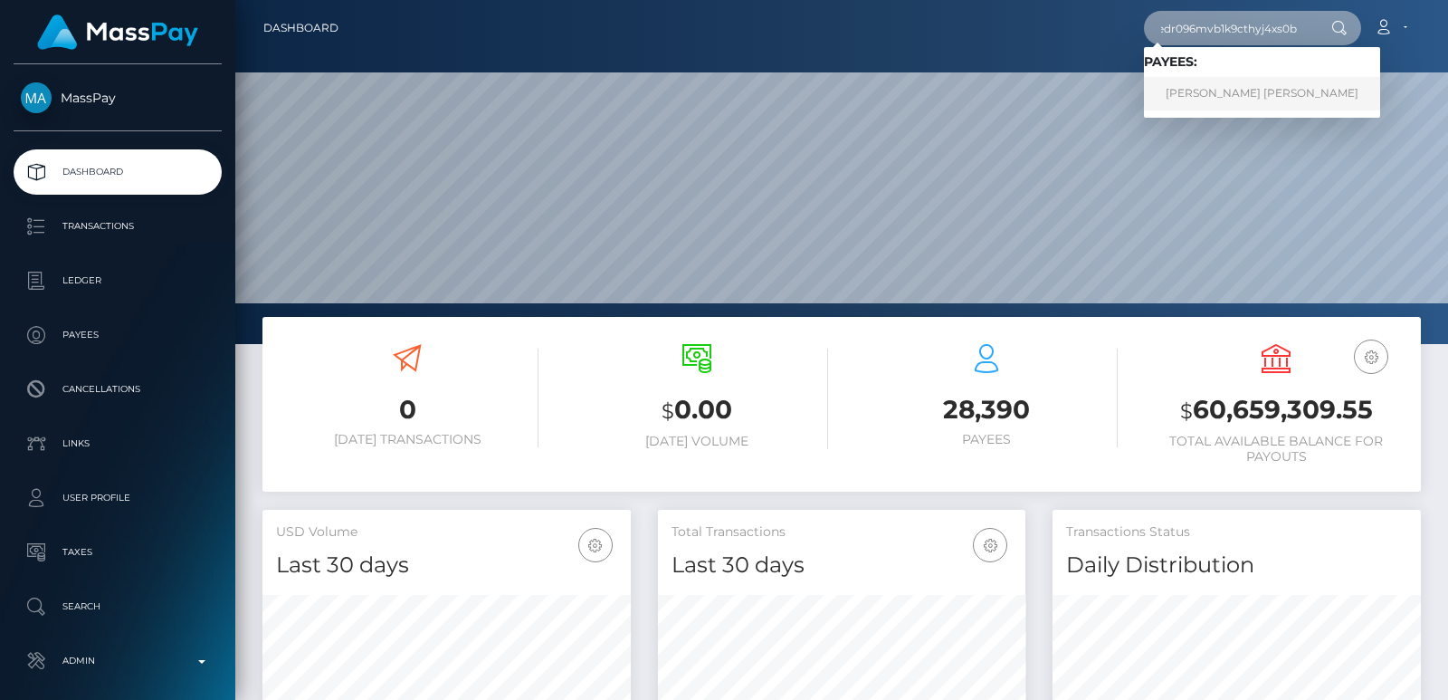
type input "i6edr096mvb1k9cthyj4xs0b"
click at [1250, 95] on link "JOSE Jesus MARTINEZ" at bounding box center [1262, 93] width 236 height 33
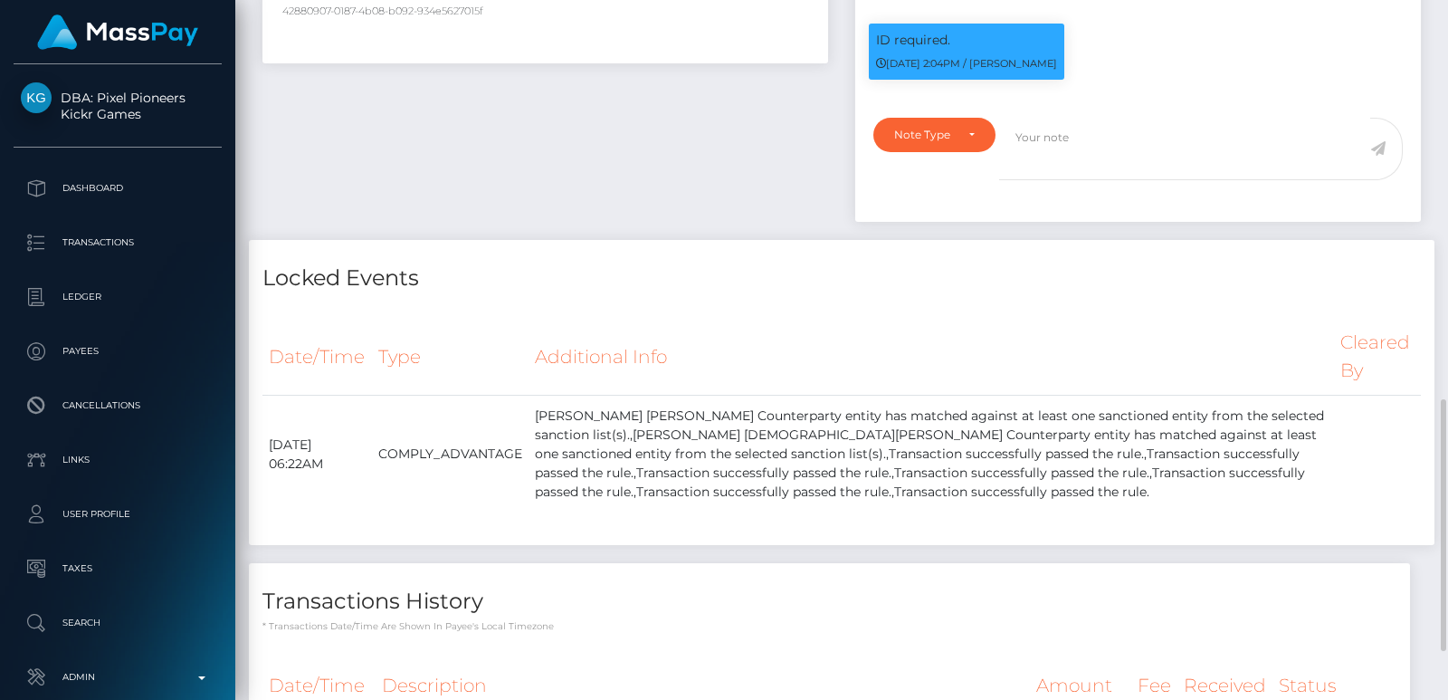
scroll to position [217, 367]
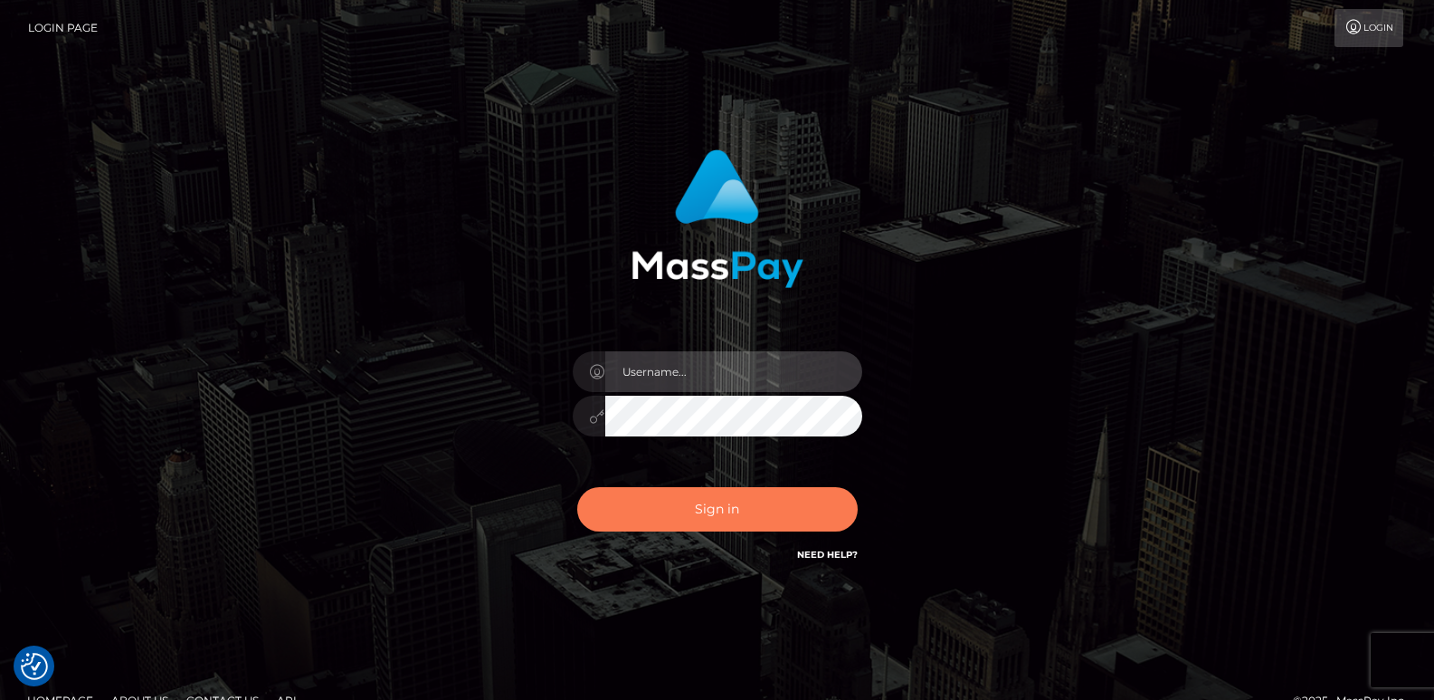
type input "ts2.es"
click at [731, 509] on button "Sign in" at bounding box center [717, 509] width 281 height 44
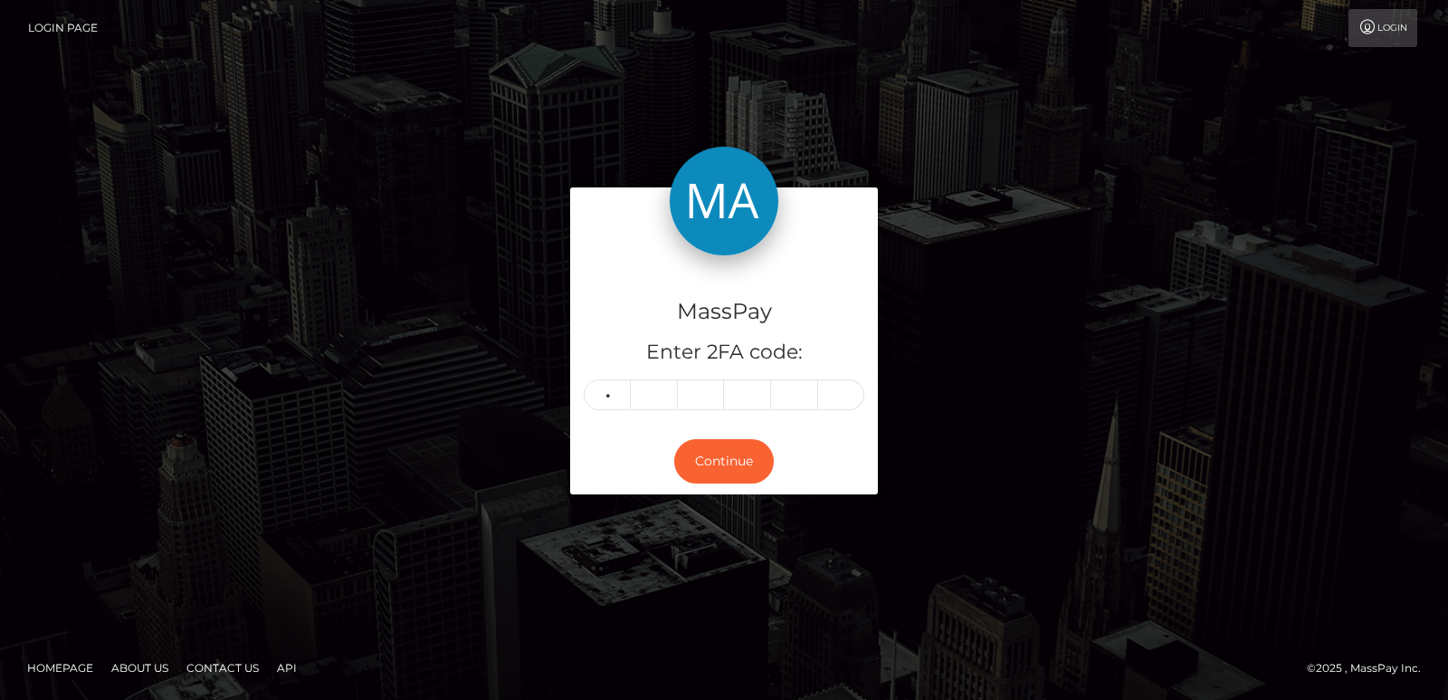
type input "8"
type input "6"
type input "1"
type input "9"
type input "1"
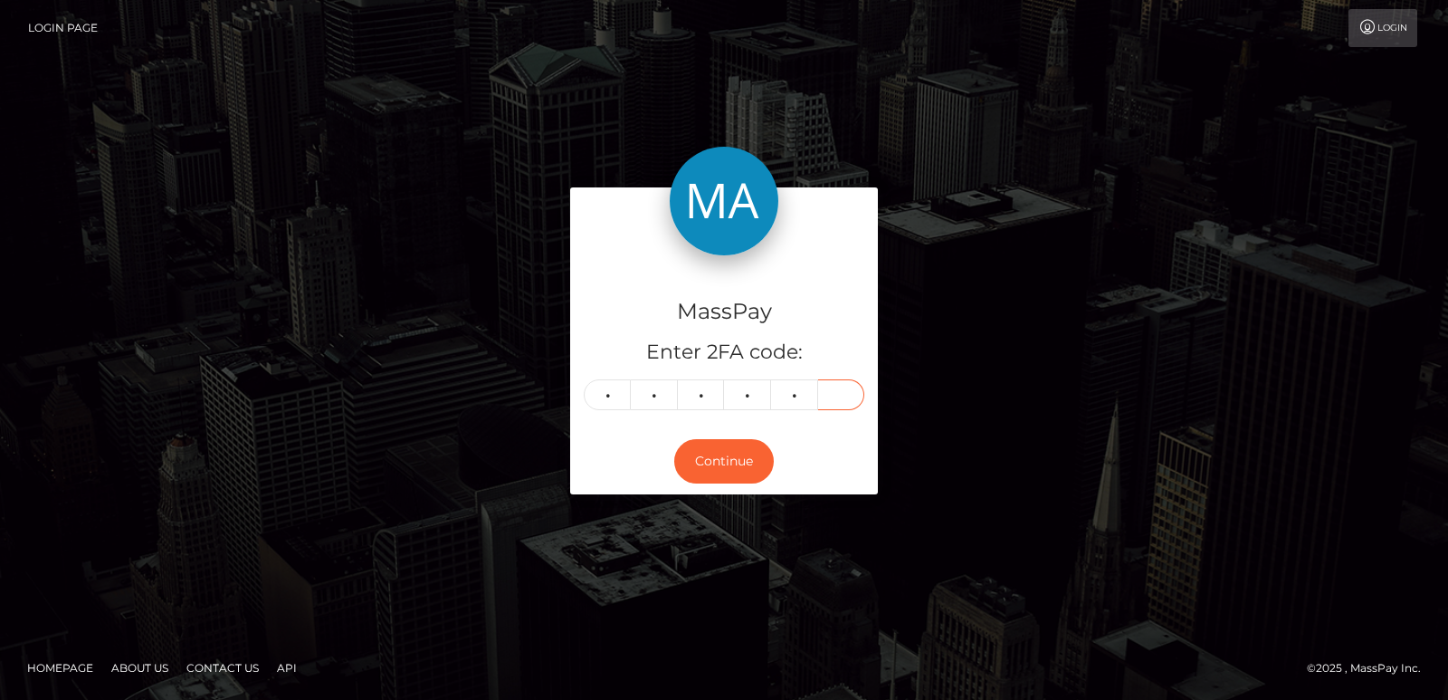
type input "5"
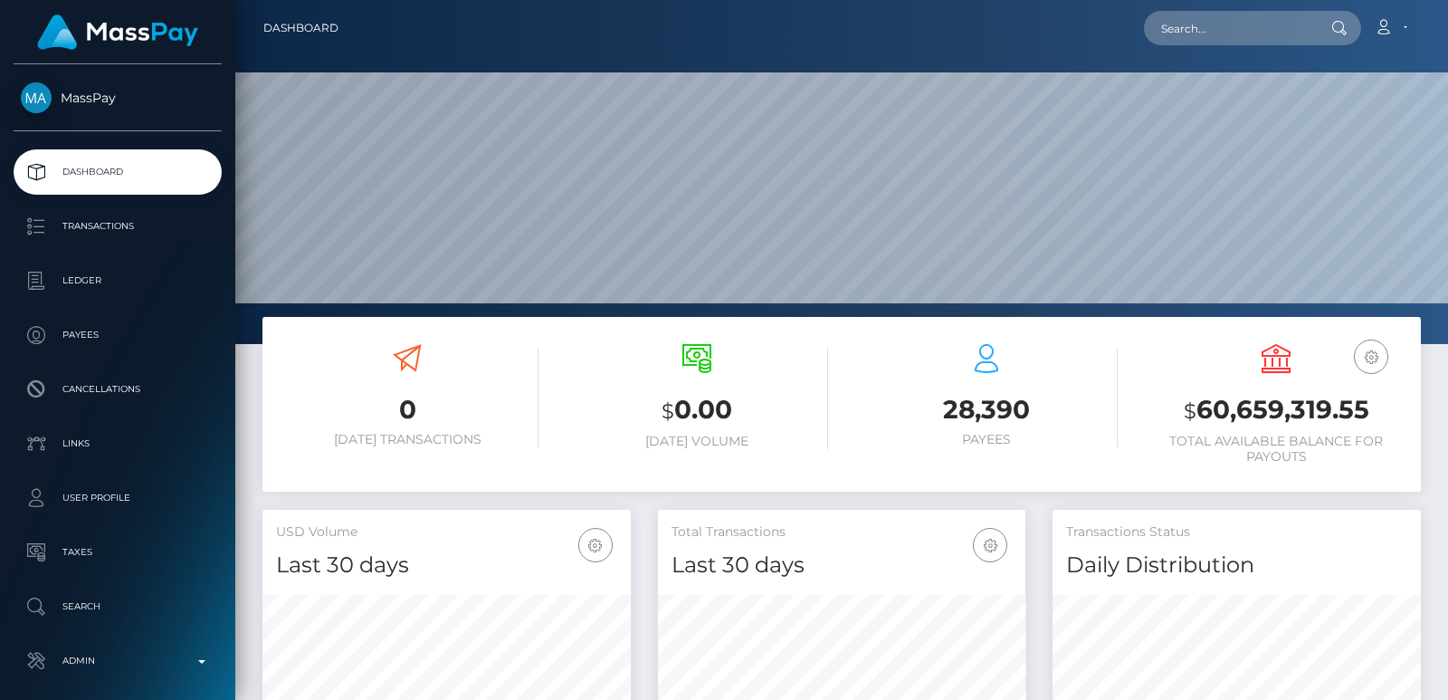
scroll to position [321, 367]
click at [1206, 33] on input "text" at bounding box center [1229, 28] width 170 height 34
paste input "[EMAIL_ADDRESS][DOMAIN_NAME]"
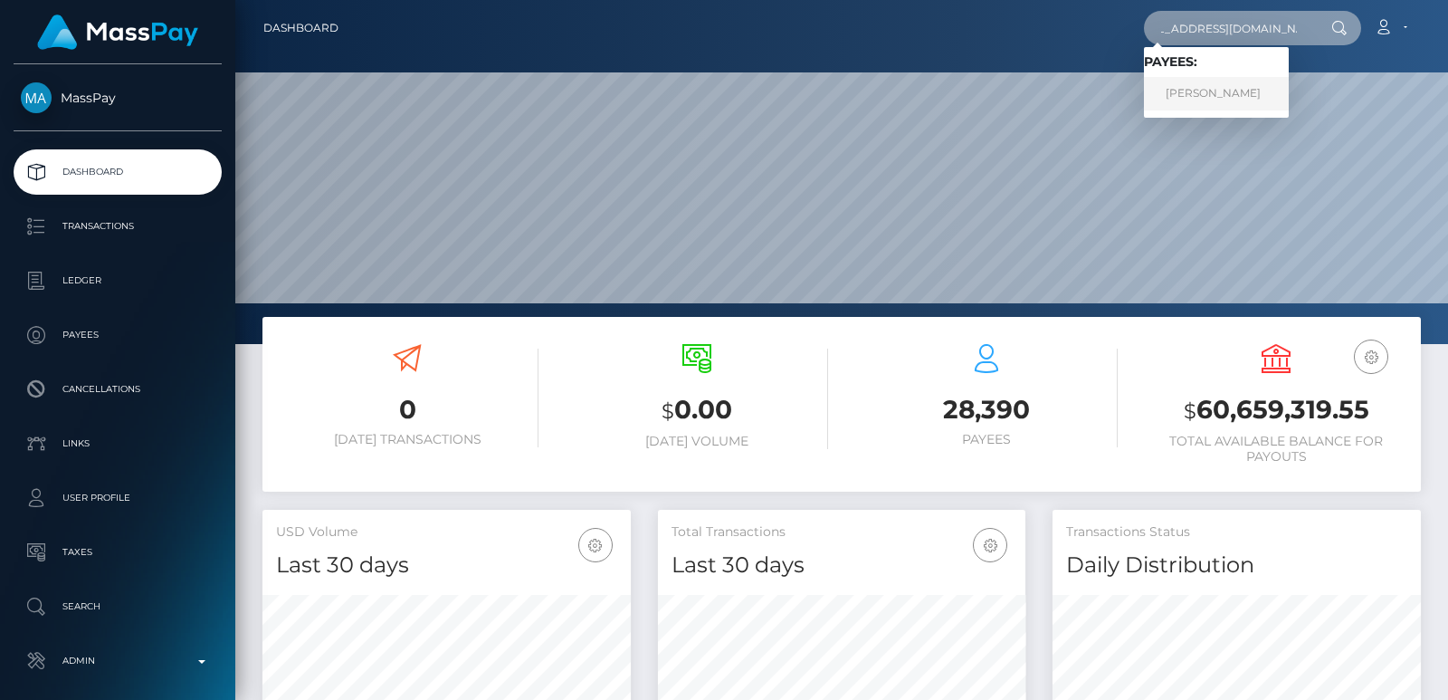
type input "[EMAIL_ADDRESS][DOMAIN_NAME]"
click at [1195, 93] on link "[PERSON_NAME]" at bounding box center [1216, 93] width 145 height 33
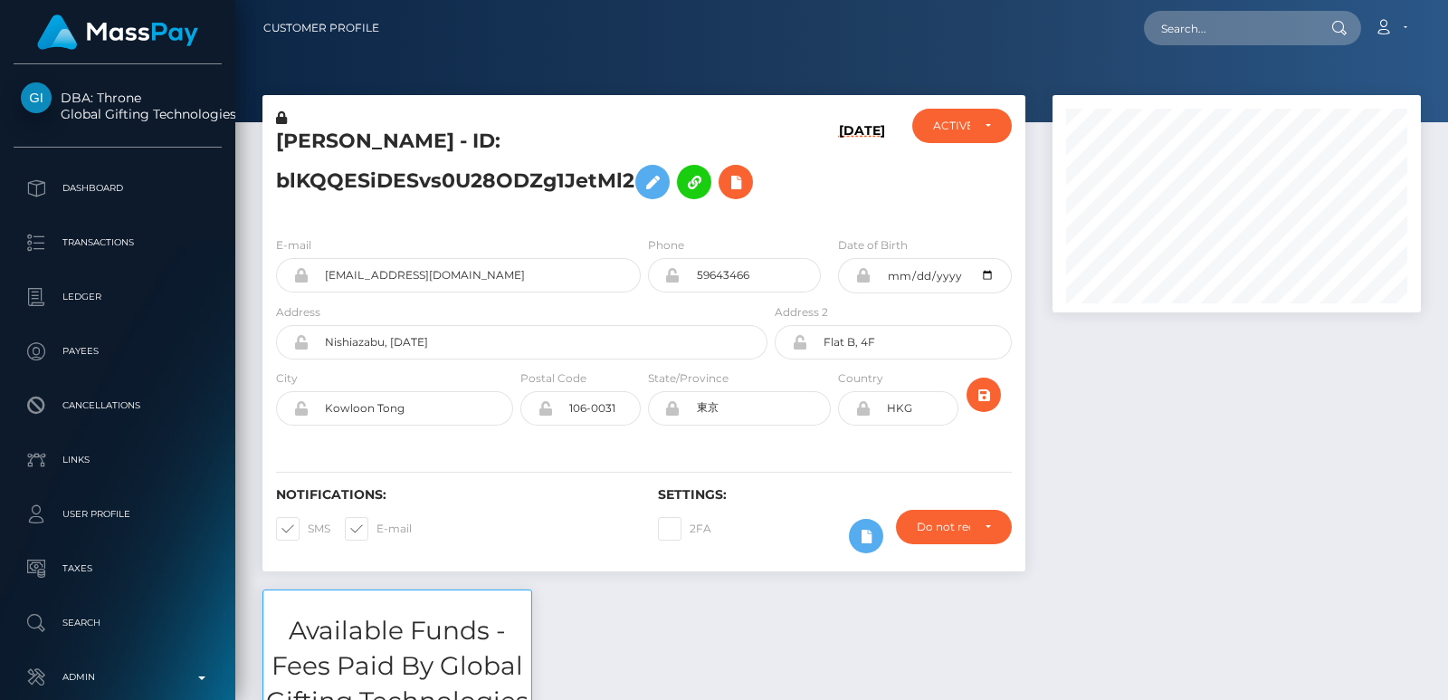
scroll to position [217, 367]
click at [1170, 35] on input "text" at bounding box center [1229, 28] width 170 height 34
paste input "mistressmayuinhk@gmail.com"
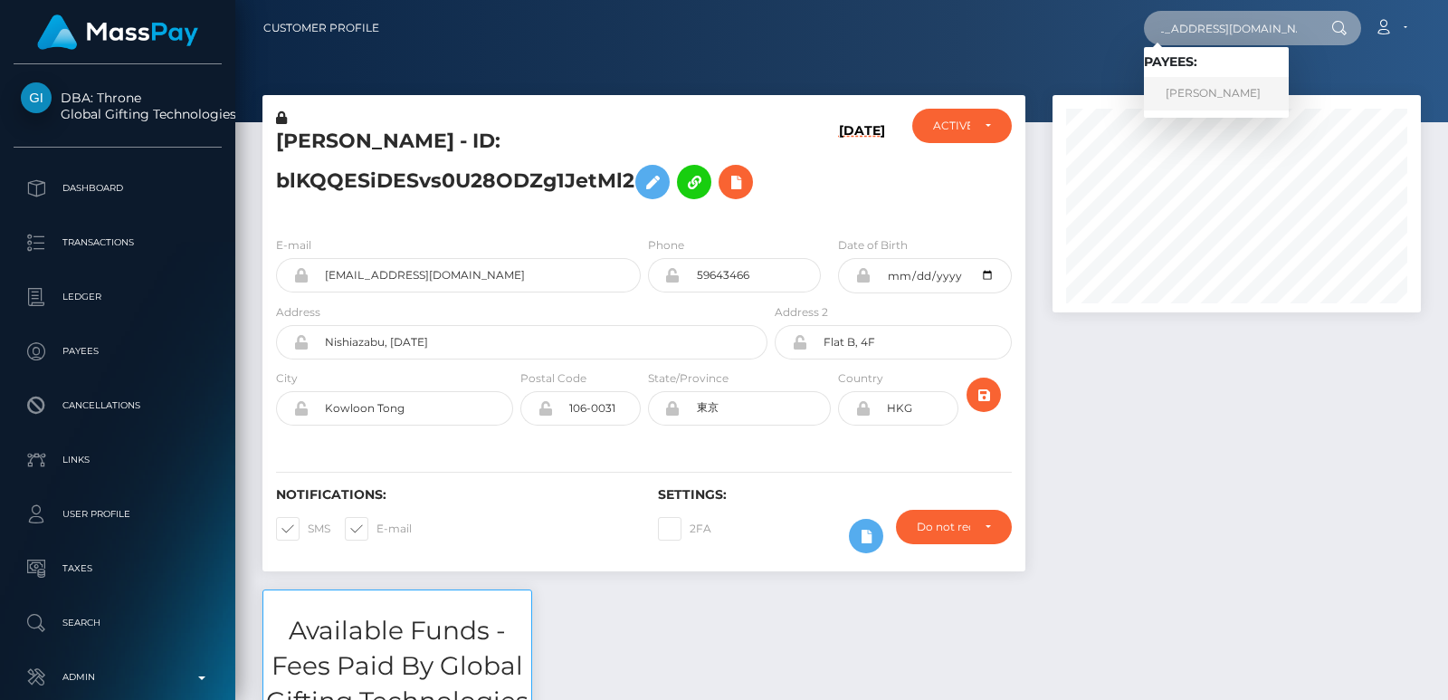
type input "mistressmayuinhk@gmail.com"
click at [1191, 102] on link "MAARI SUGAWARA" at bounding box center [1216, 93] width 145 height 33
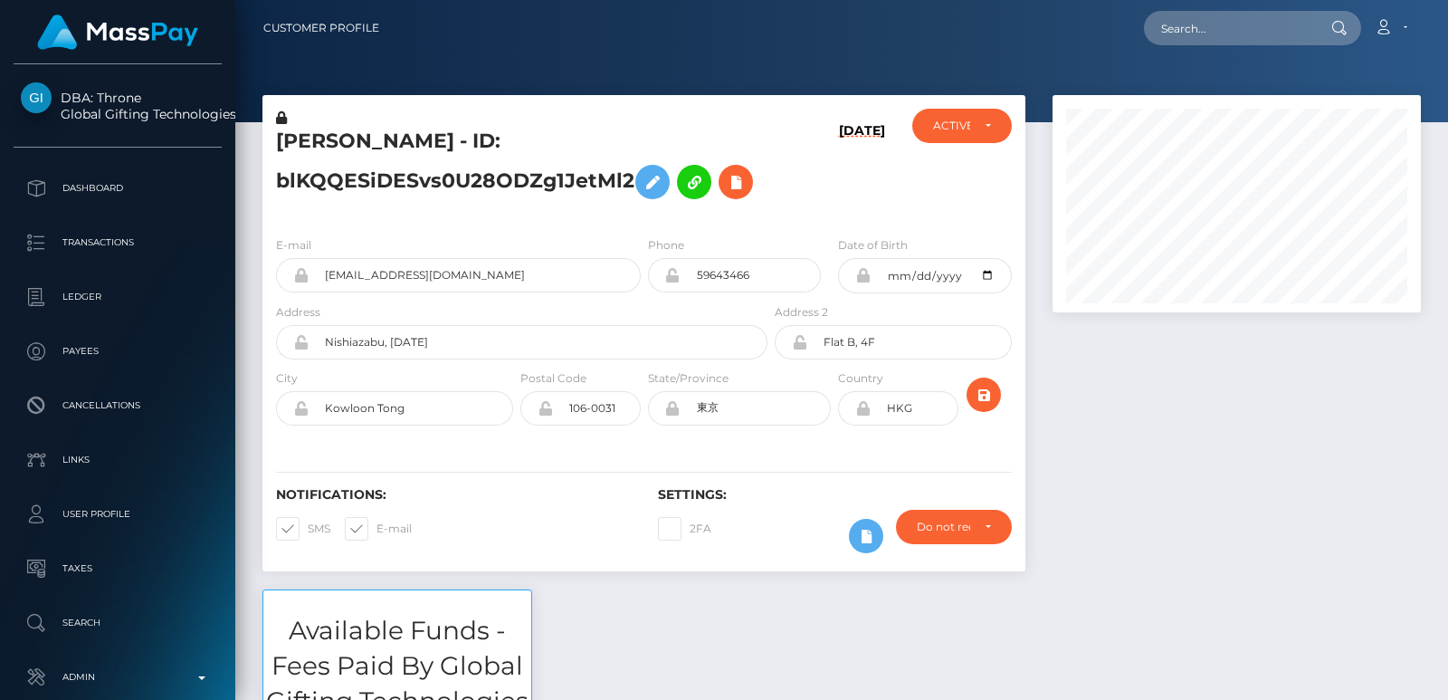
scroll to position [217, 367]
click at [1239, 24] on input "text" at bounding box center [1229, 28] width 170 height 34
paste input "[EMAIL_ADDRESS][DOMAIN_NAME]"
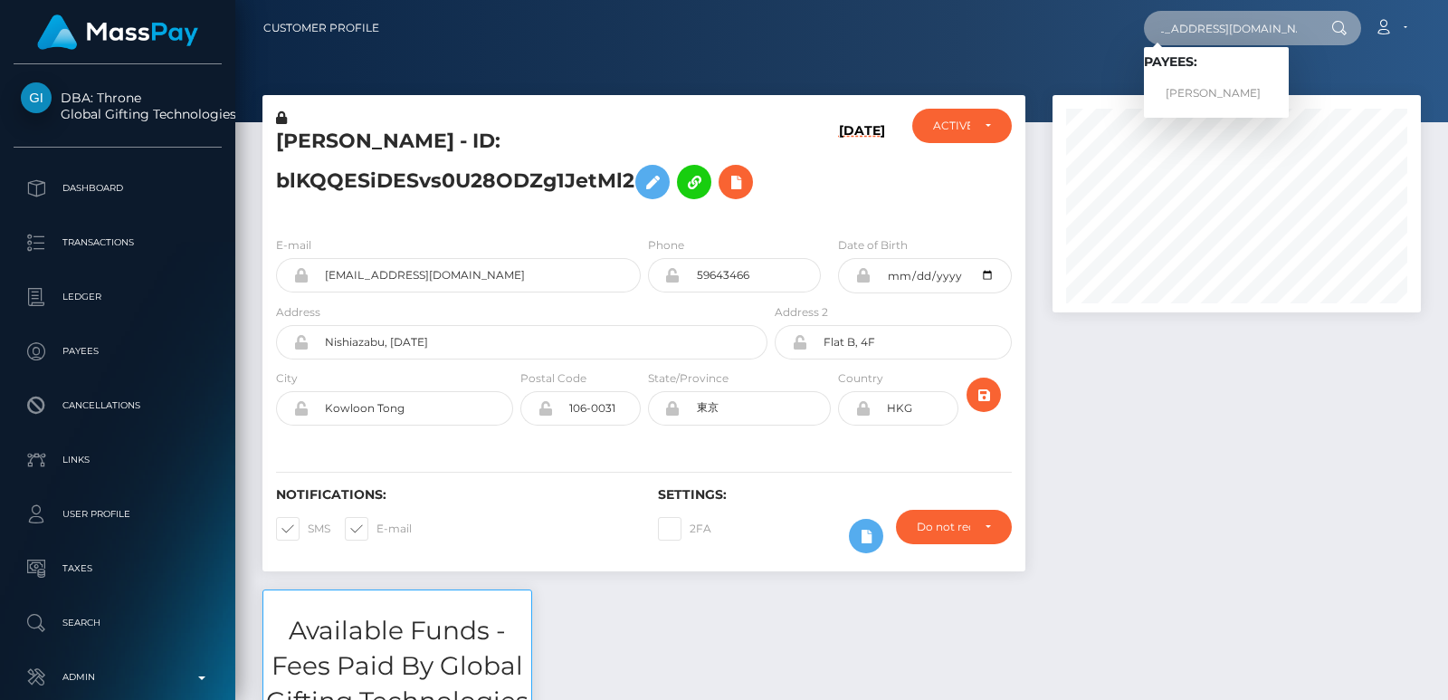
type input "[EMAIL_ADDRESS][DOMAIN_NAME]"
click at [1116, 432] on div at bounding box center [1236, 342] width 395 height 494
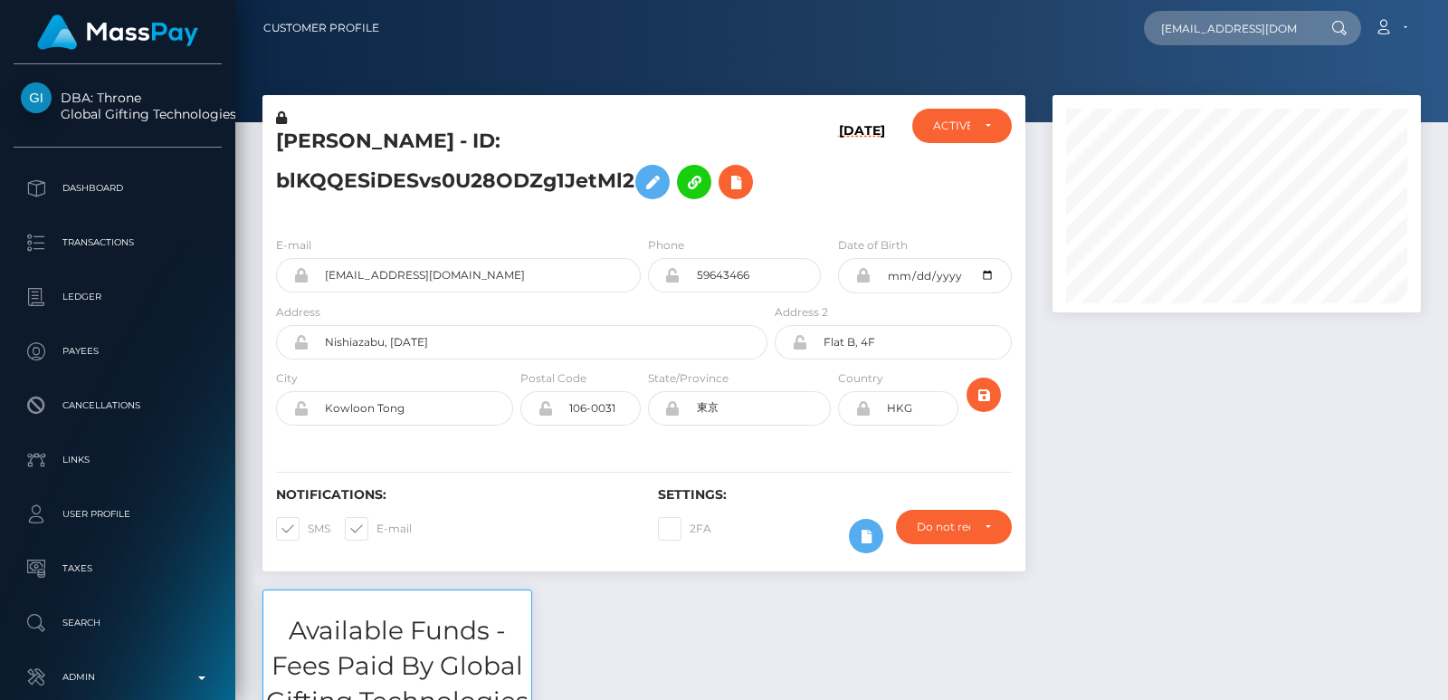
click at [1116, 432] on div at bounding box center [1236, 342] width 395 height 494
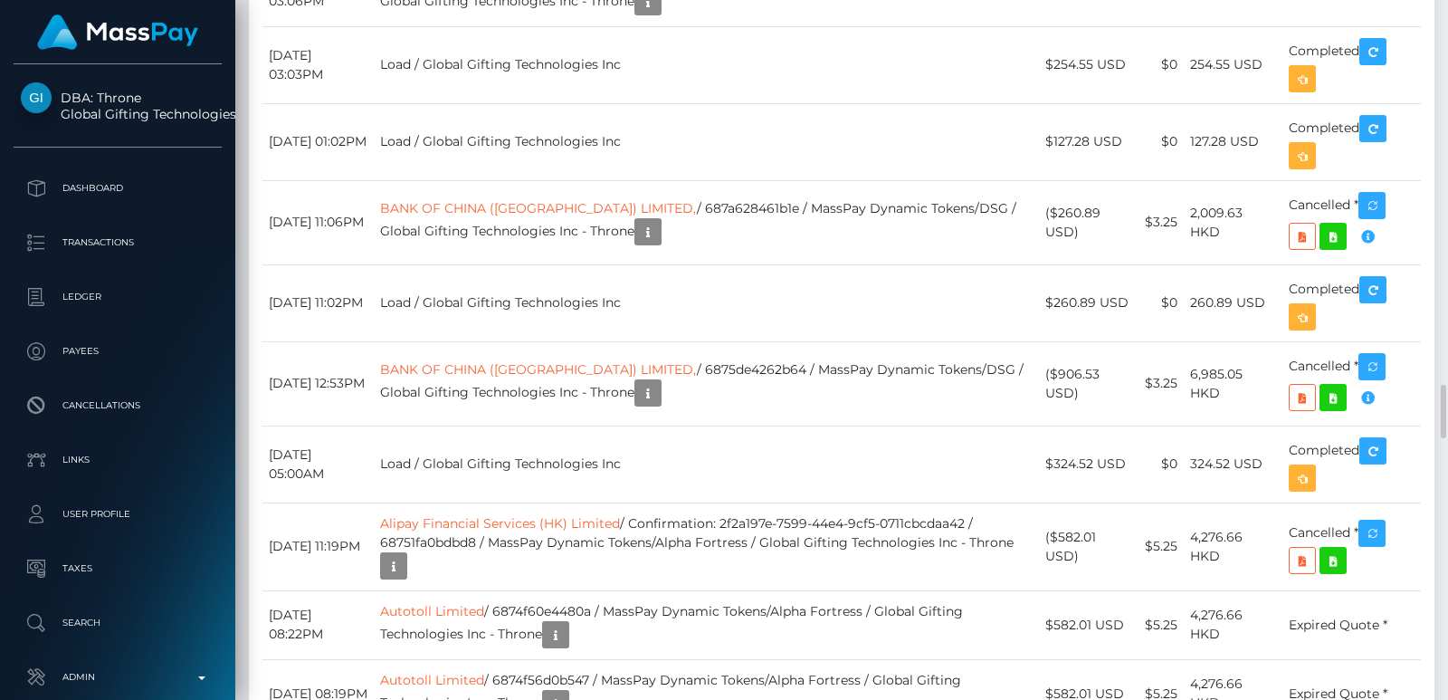
scroll to position [217, 367]
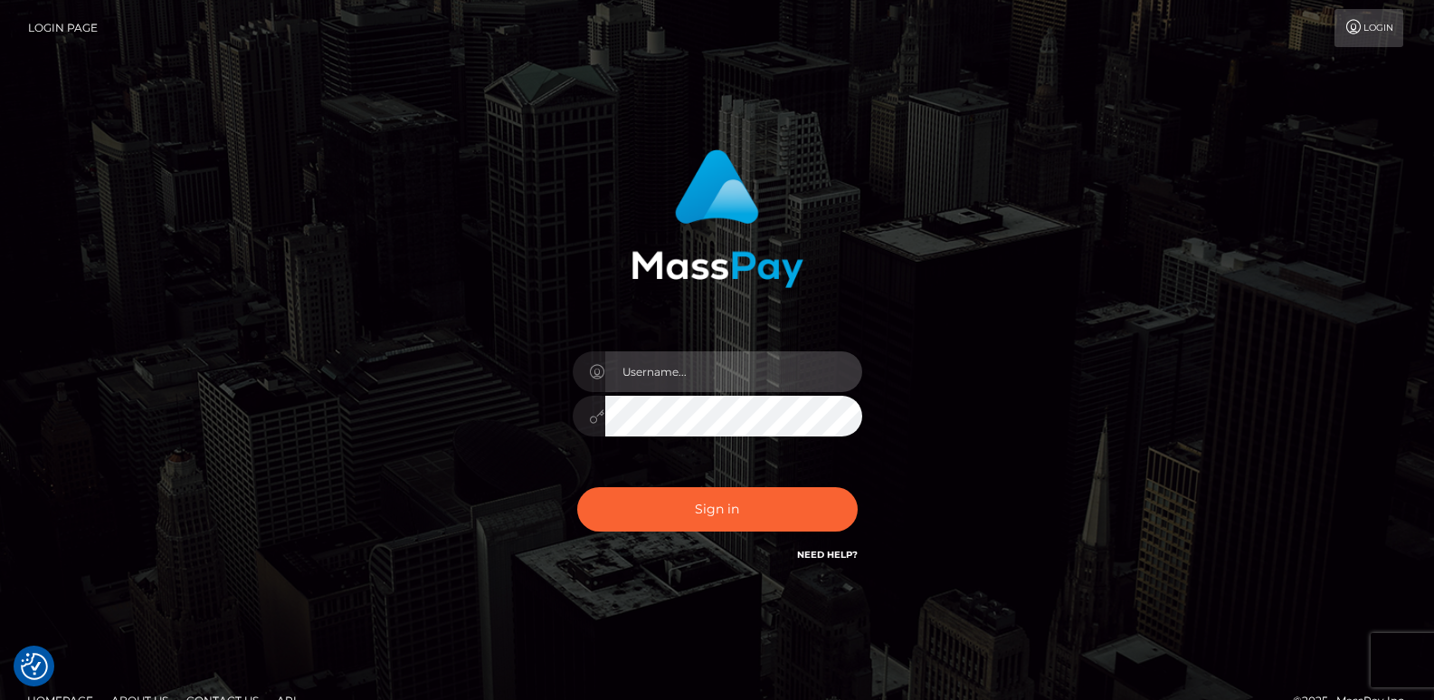
type input "[DOMAIN_NAME]"
click at [793, 534] on div "Sign in Need Help?" at bounding box center [717, 516] width 317 height 81
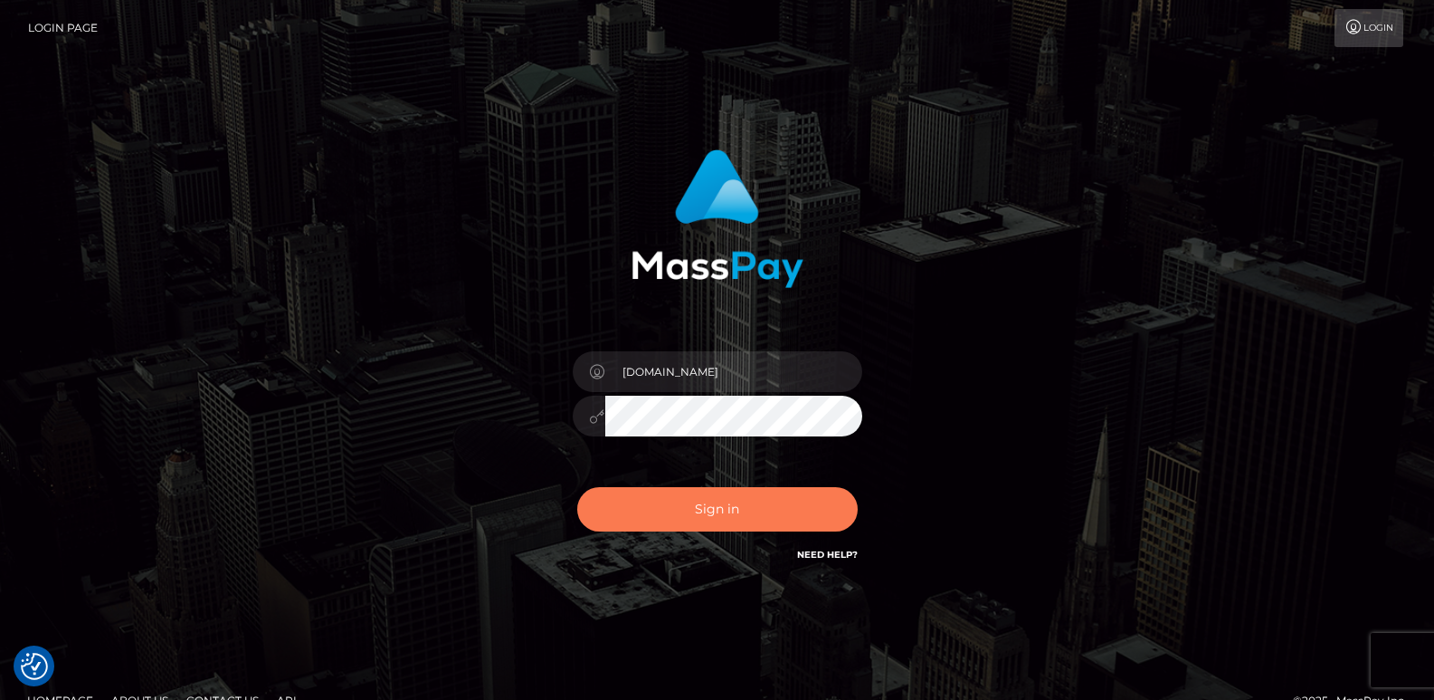
click at [781, 518] on button "Sign in" at bounding box center [717, 509] width 281 height 44
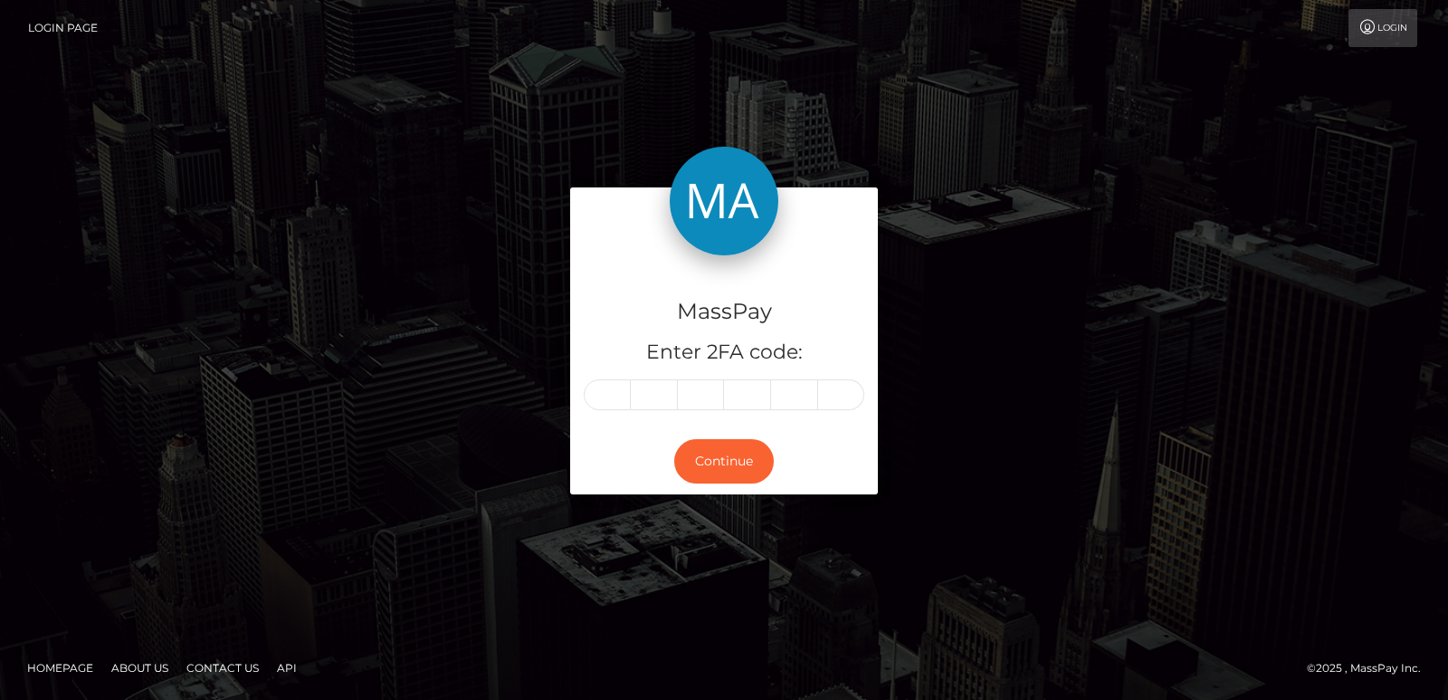
click at [845, 110] on div "MassPay Enter 2FA code: Continue" at bounding box center [724, 350] width 1448 height 596
click at [624, 377] on div "MassPay Enter 2FA code:" at bounding box center [724, 342] width 308 height 174
click at [617, 387] on input "text" at bounding box center [607, 394] width 47 height 31
type input "2"
type input "0"
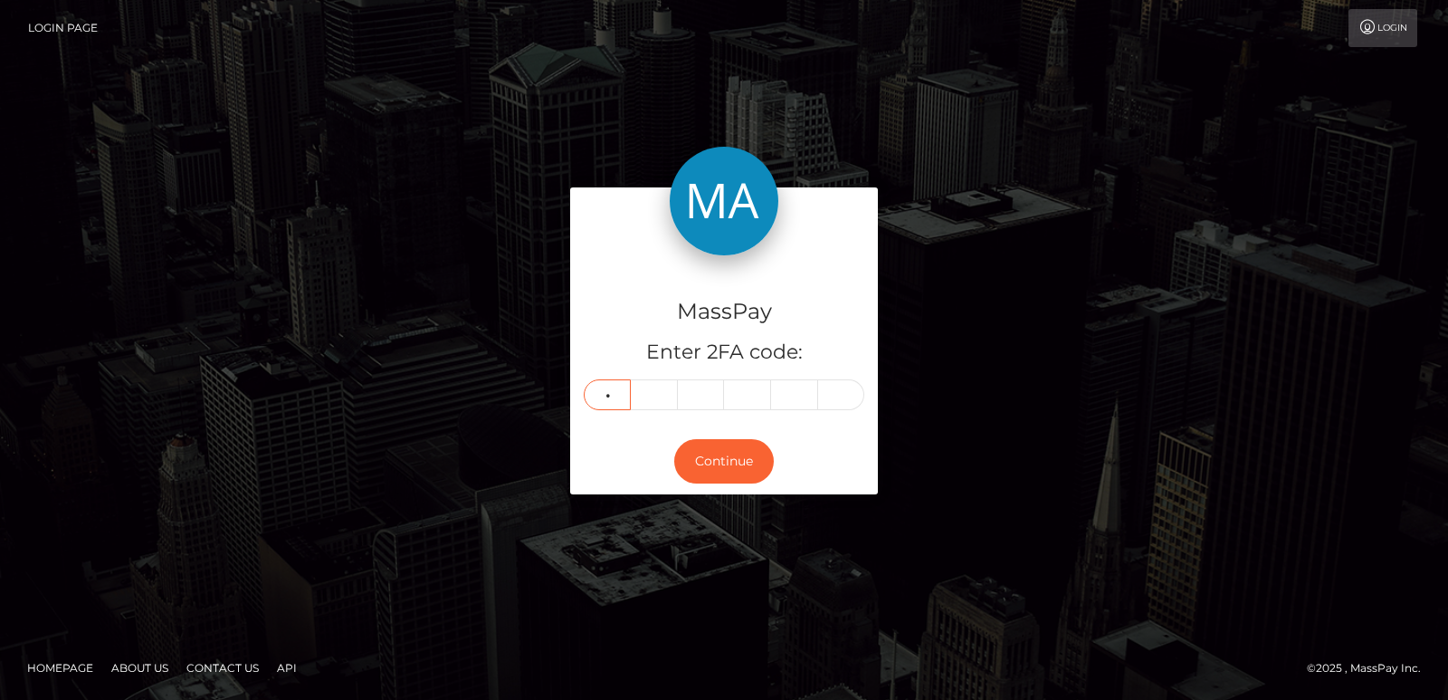
type input "0"
type input "1"
type input "7"
type input "2"
type input "1"
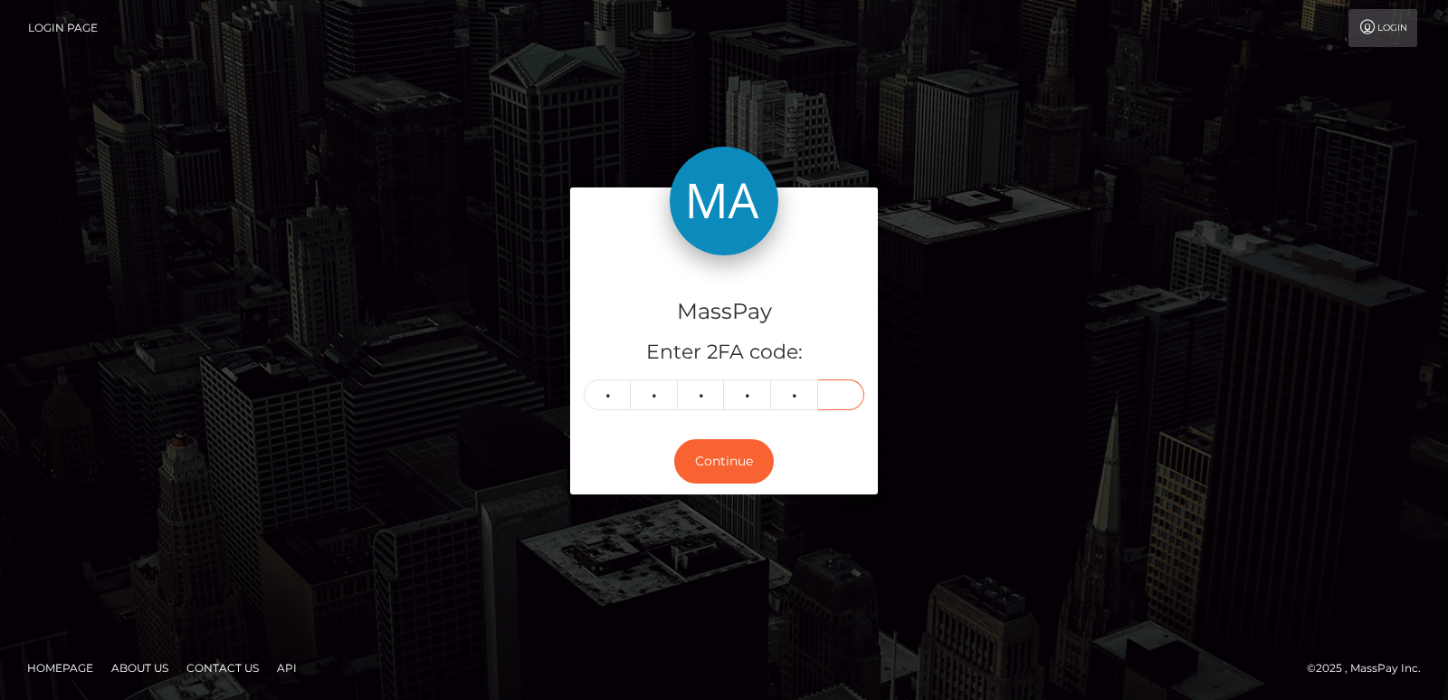
type input "4"
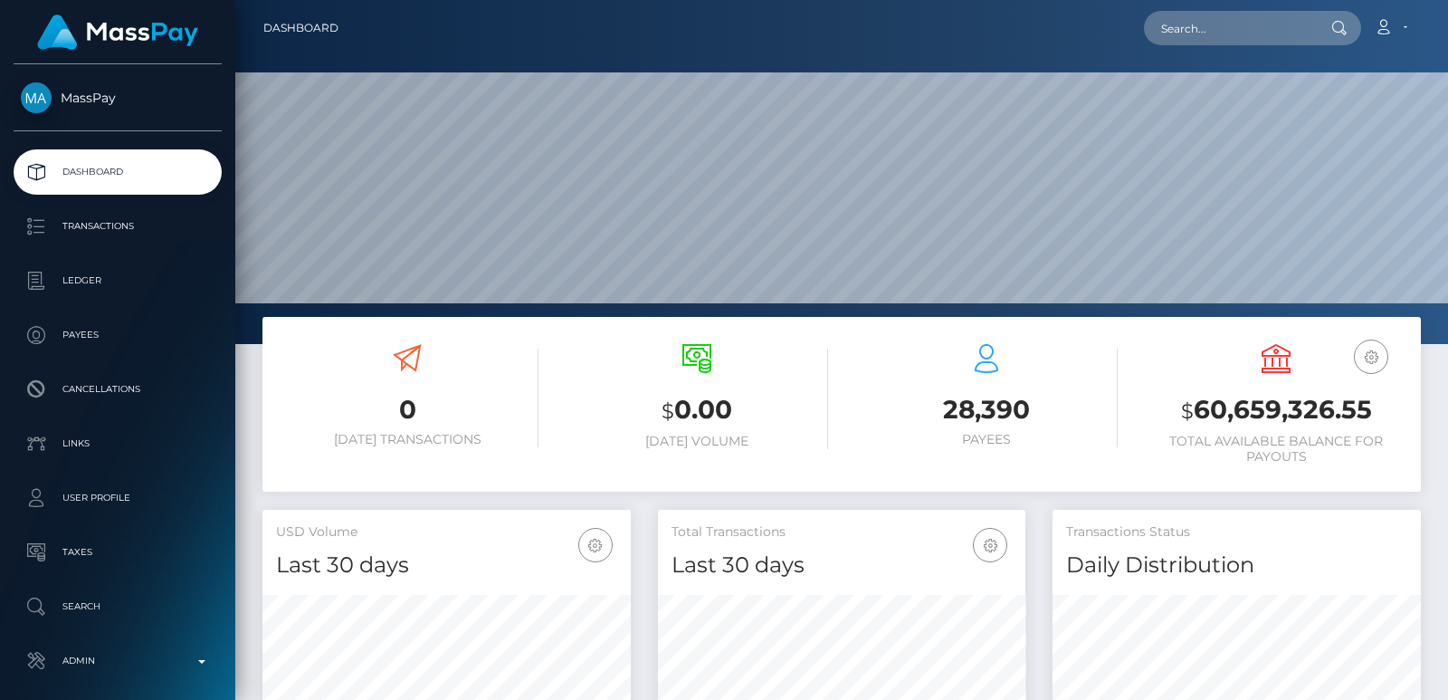
scroll to position [321, 367]
click at [1201, 36] on input "text" at bounding box center [1229, 28] width 170 height 34
paste input "cataleyabeautif@gmail.com"
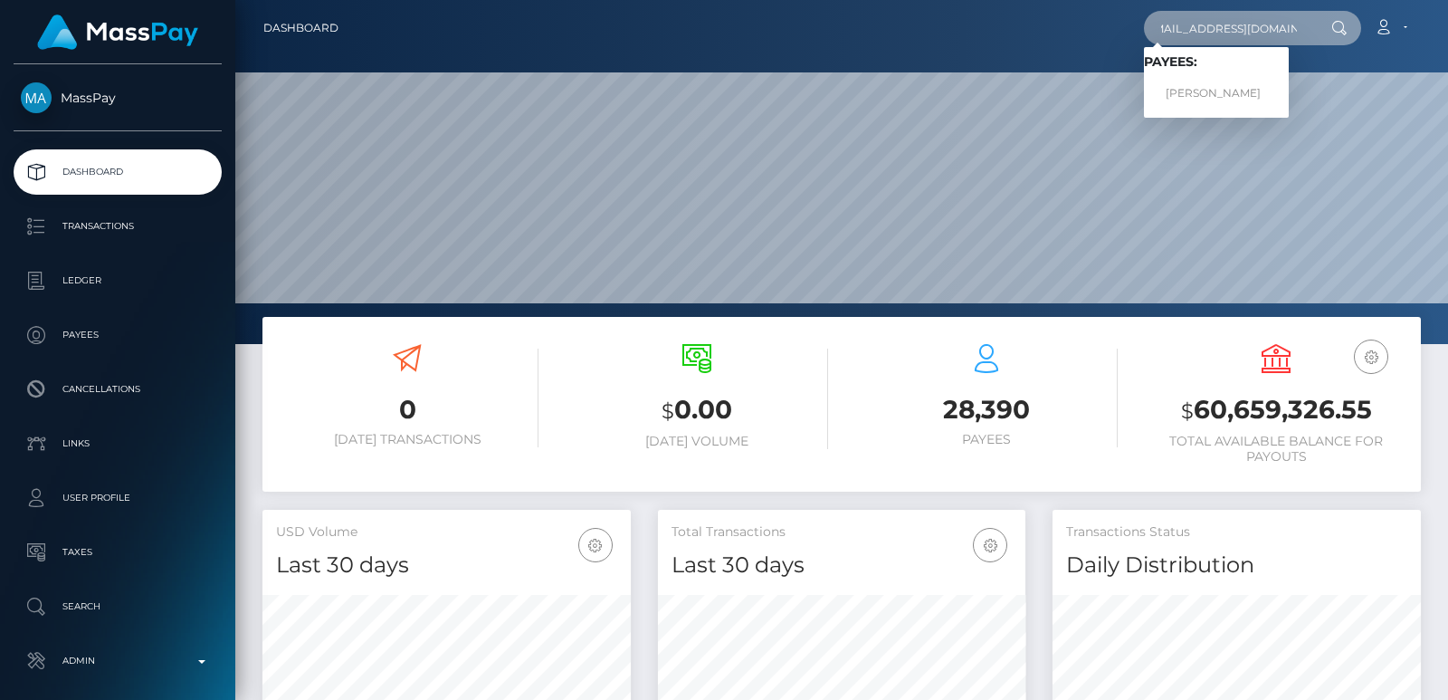
type input "cataleyabeautif@gmail.com"
click at [1223, 85] on link "MARIA CAROLINA IBARVO CUERO Ibarvo" at bounding box center [1216, 93] width 145 height 33
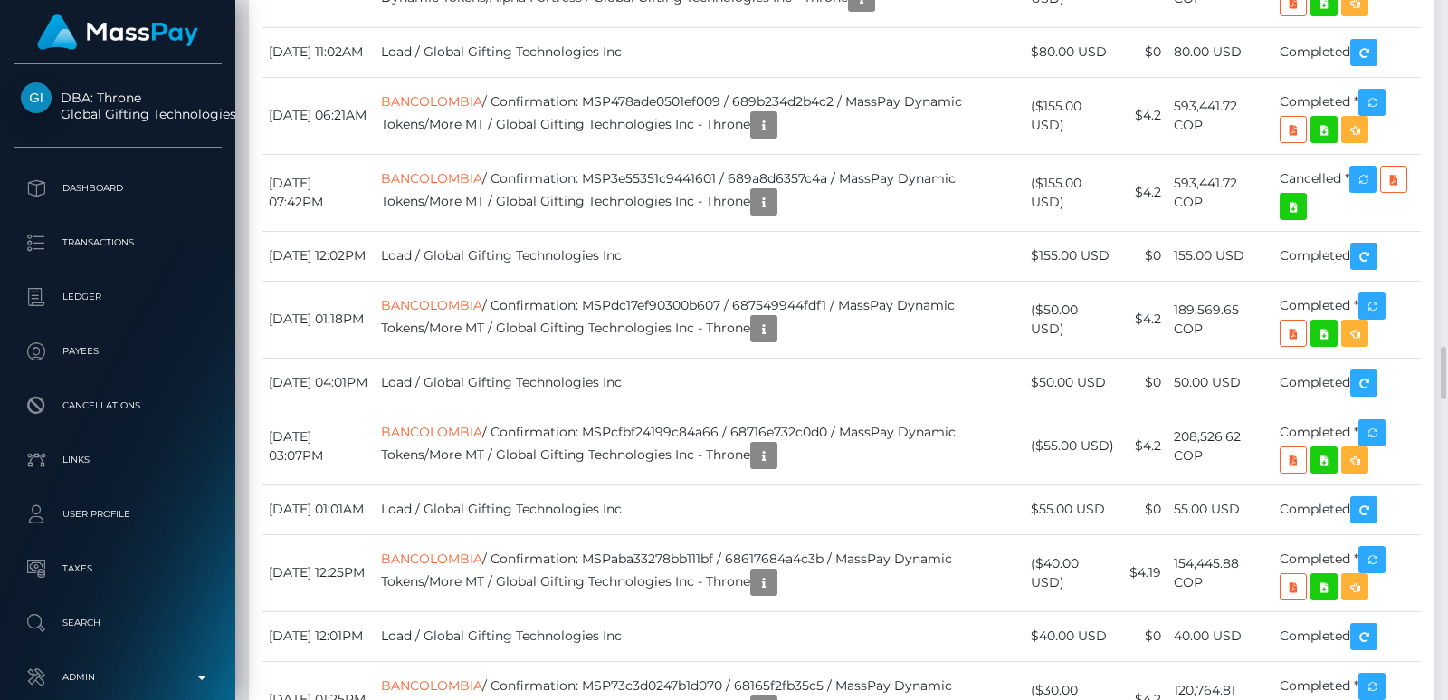
scroll to position [4590, 0]
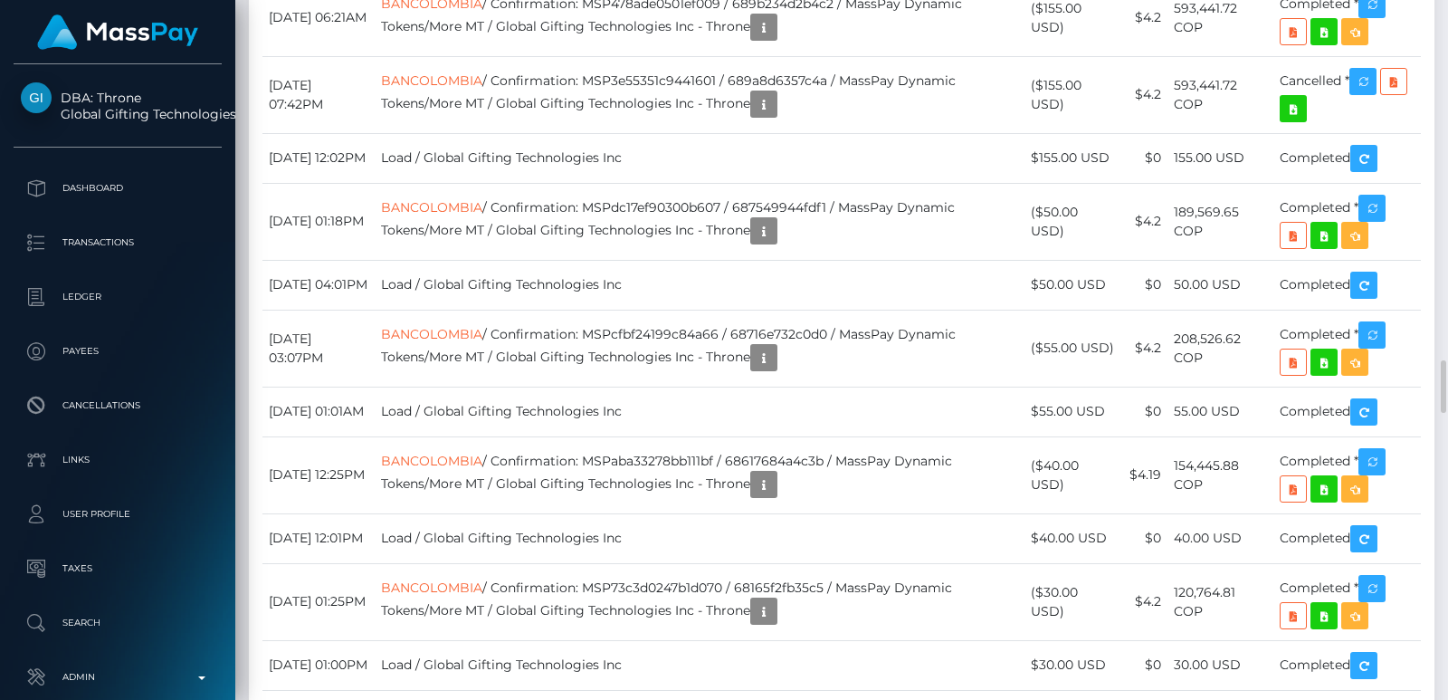
scroll to position [4707, 0]
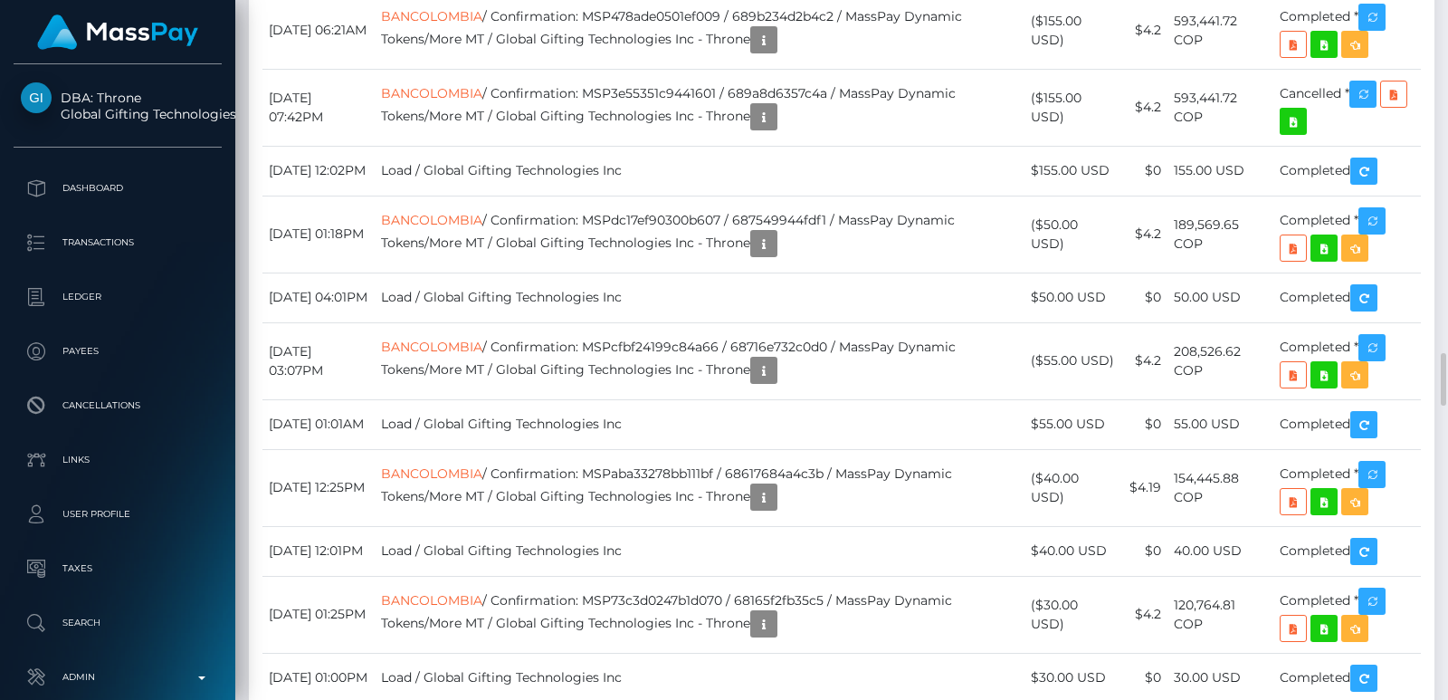
scroll to position [4694, 0]
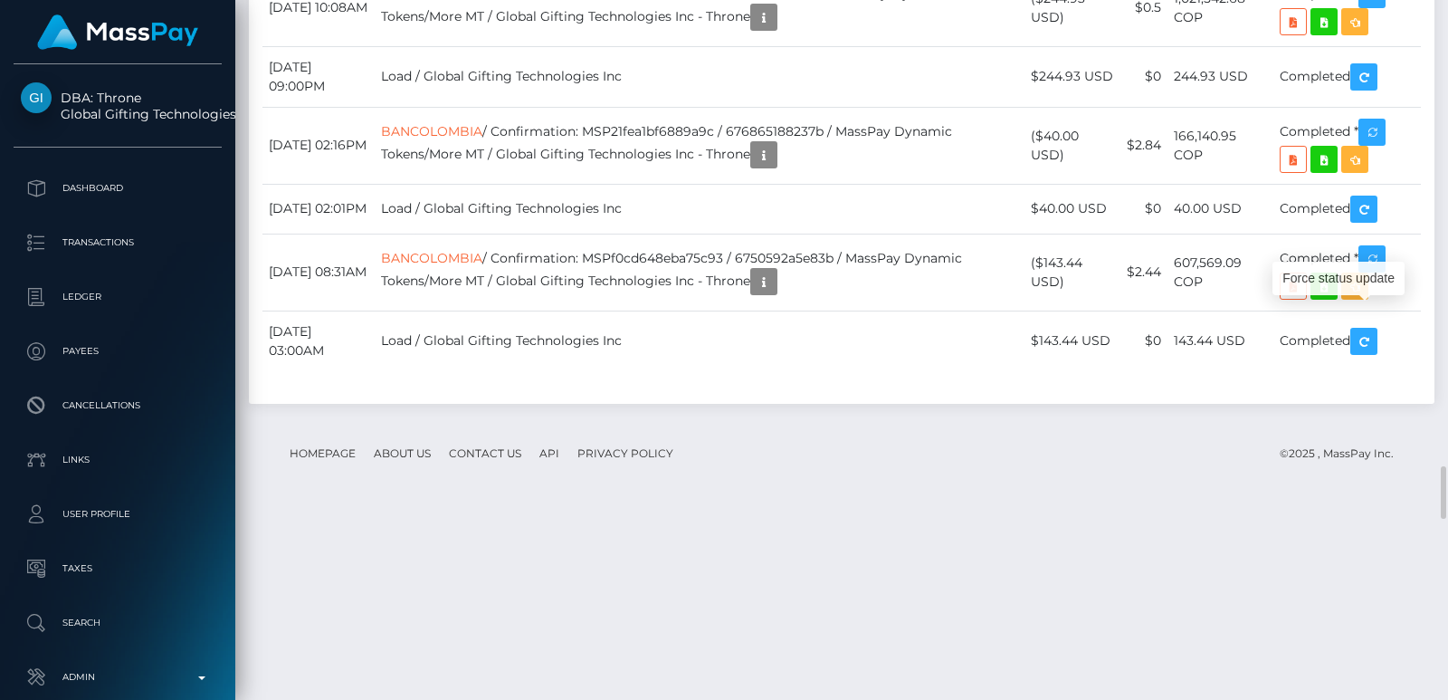
scroll to position [217, 367]
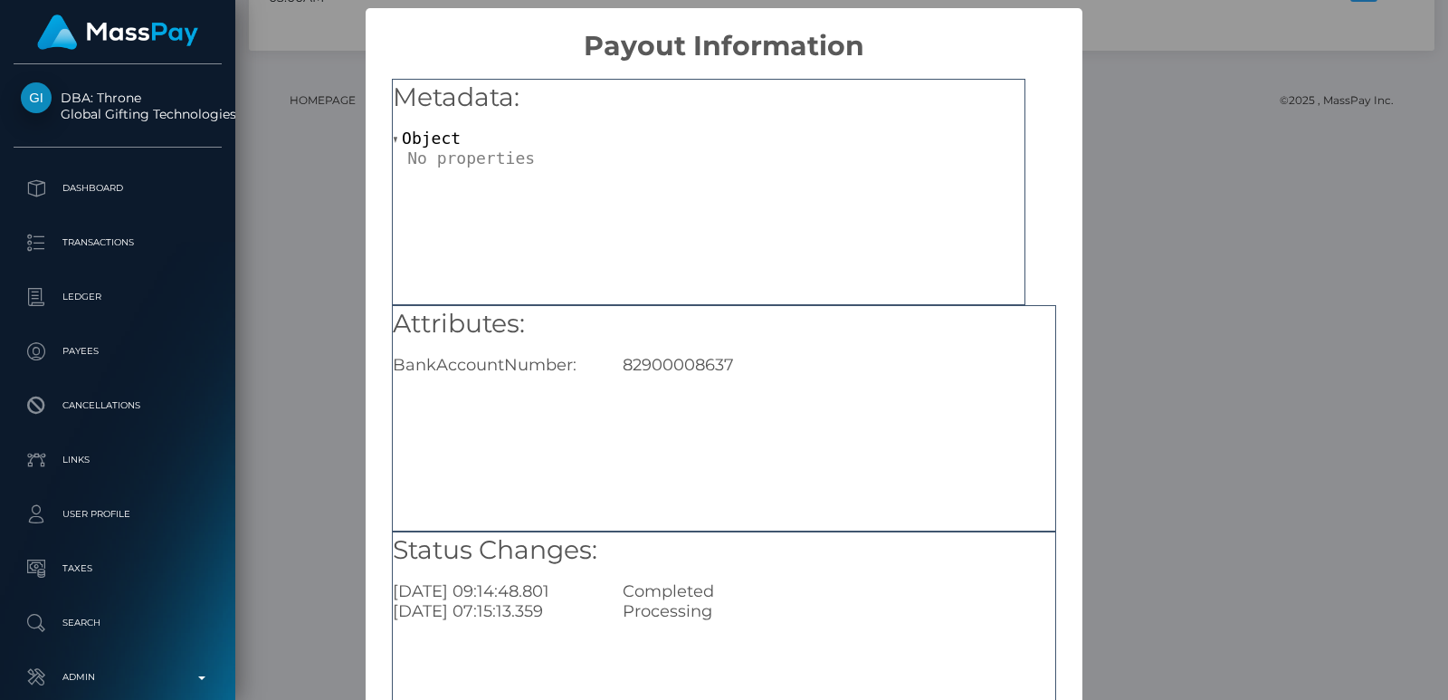
click at [669, 374] on div "82900008637" at bounding box center [839, 365] width 460 height 20
copy div "82900008637"
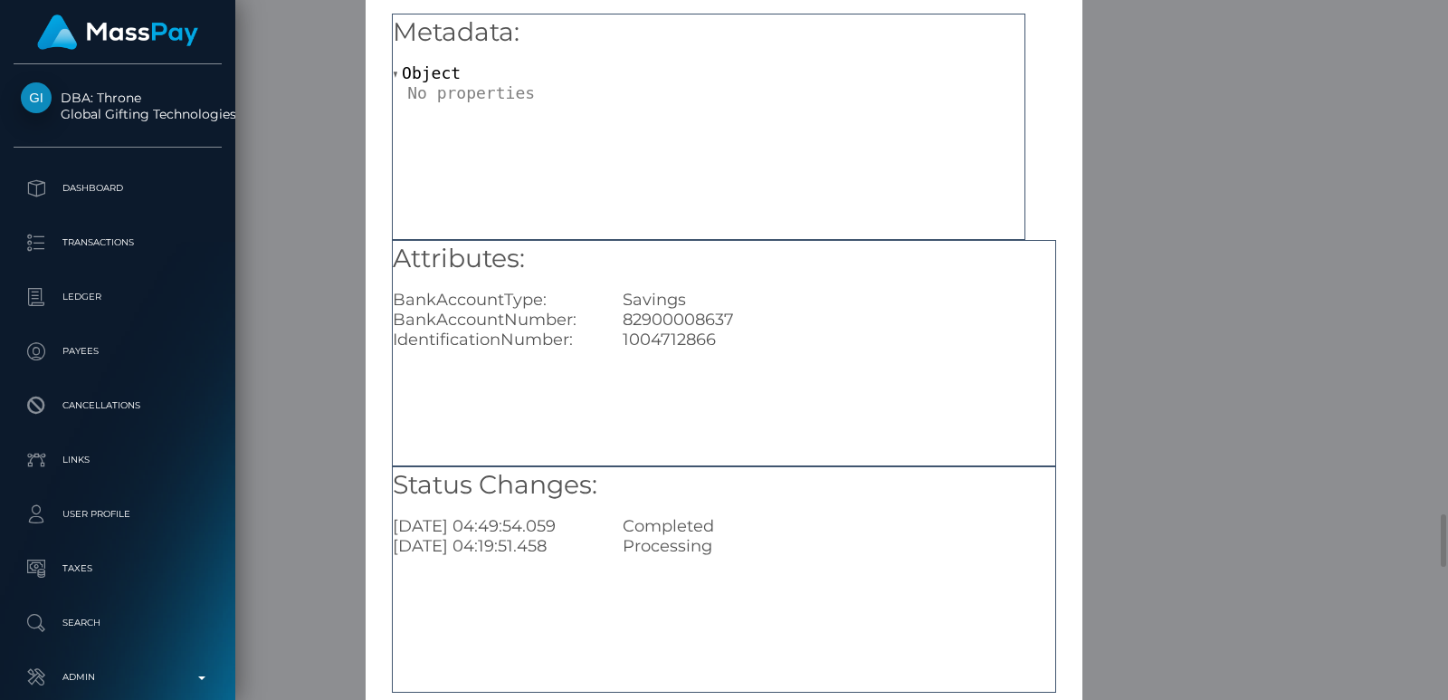
scroll to position [161, 0]
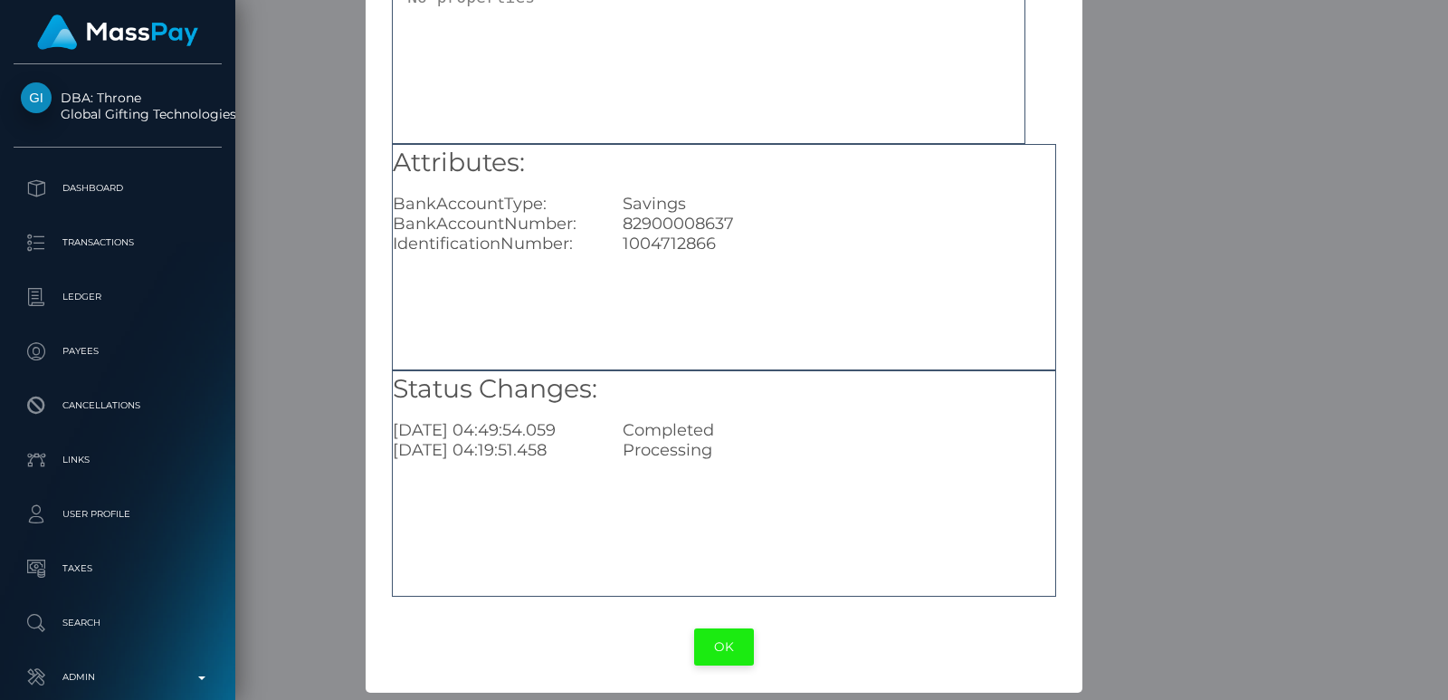
click at [716, 632] on button "OK" at bounding box center [724, 646] width 60 height 37
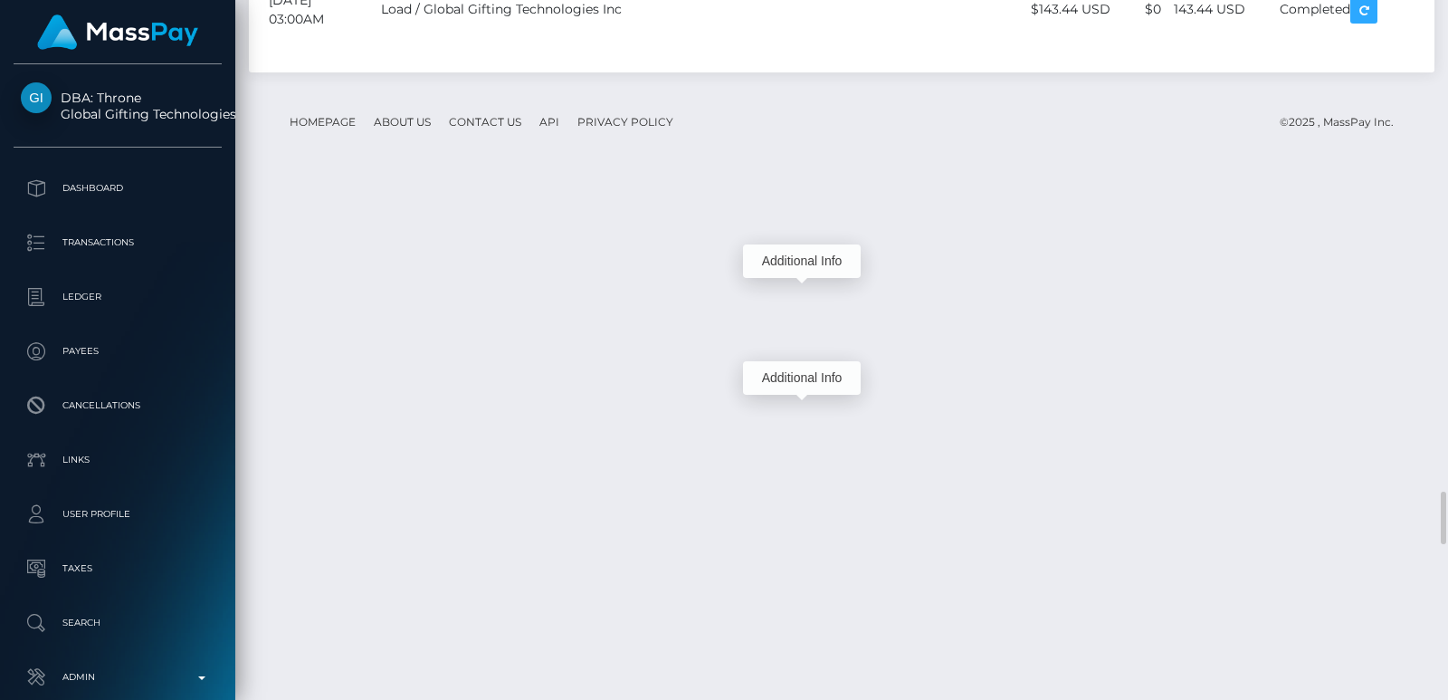
scroll to position [217, 367]
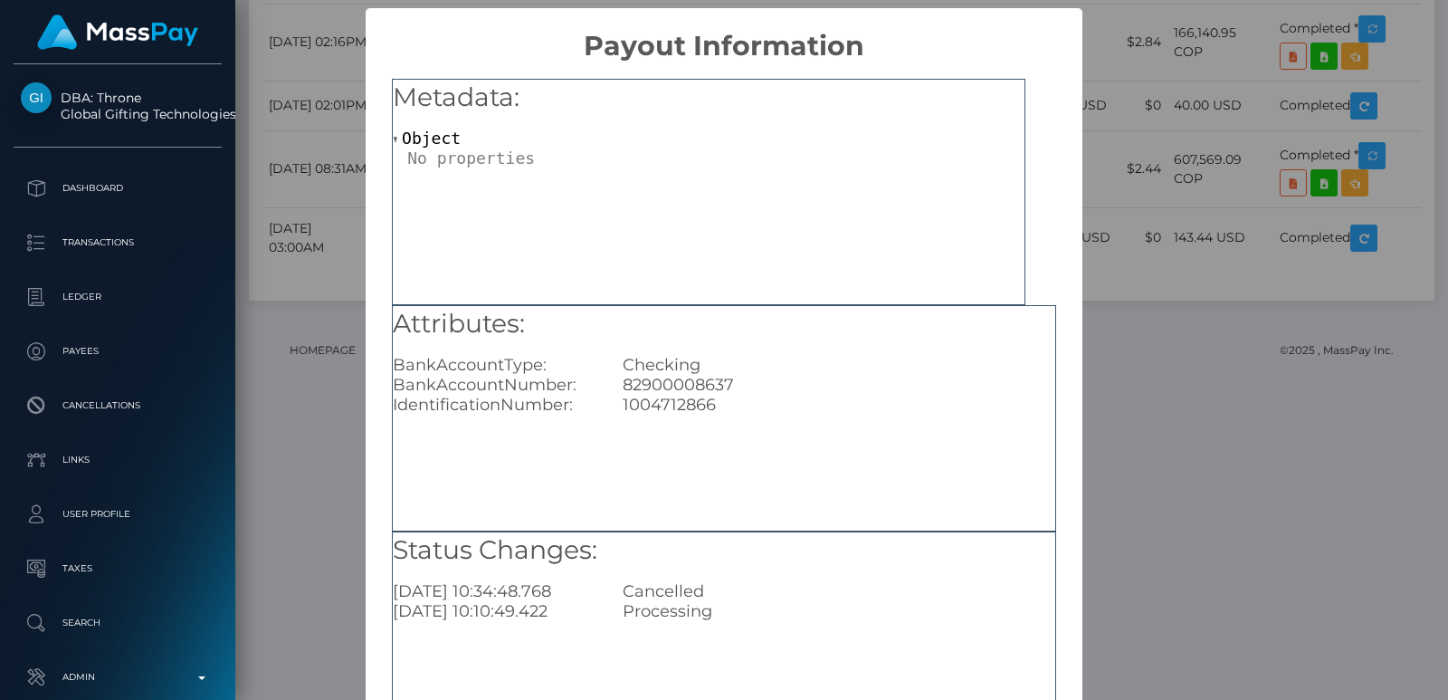
click at [1222, 79] on div "× Payout Information Metadata: Object Attributes: BankAccountType: Checking Ban…" at bounding box center [724, 350] width 1448 height 700
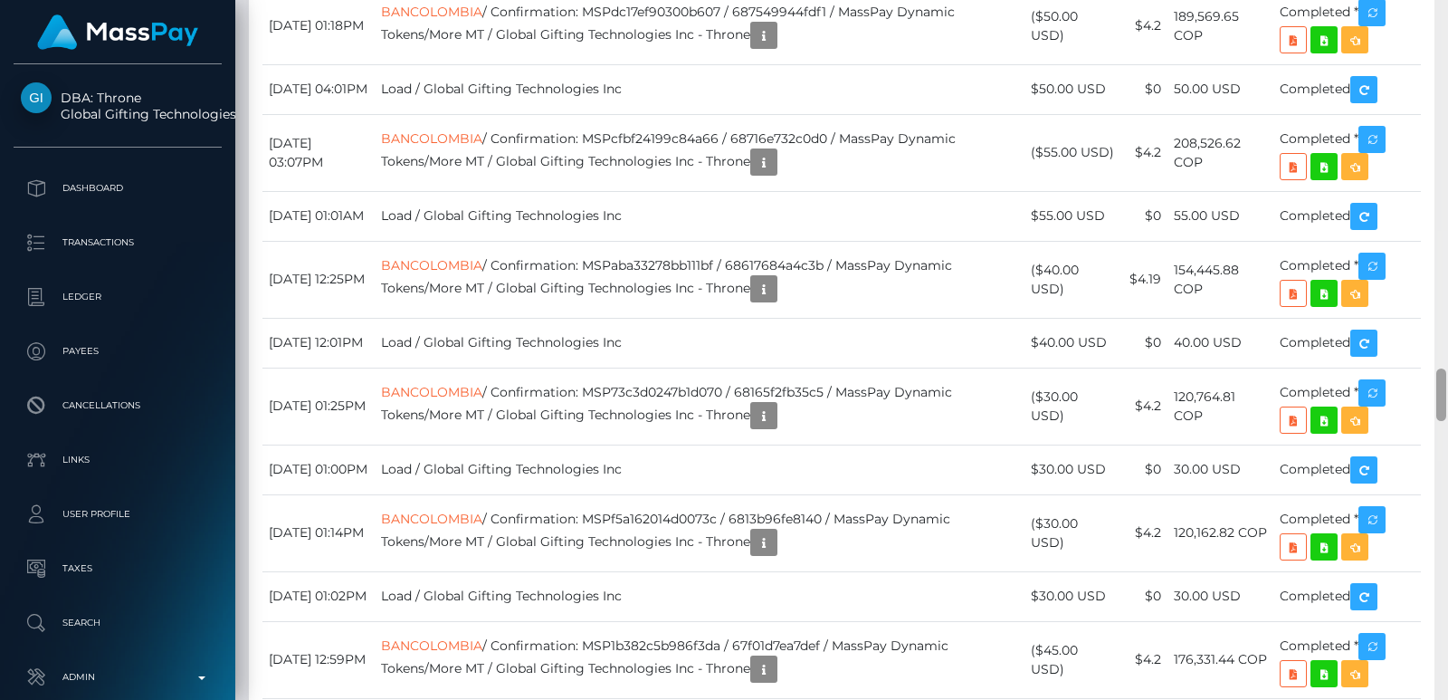
click at [1443, 25] on div at bounding box center [1441, 350] width 14 height 700
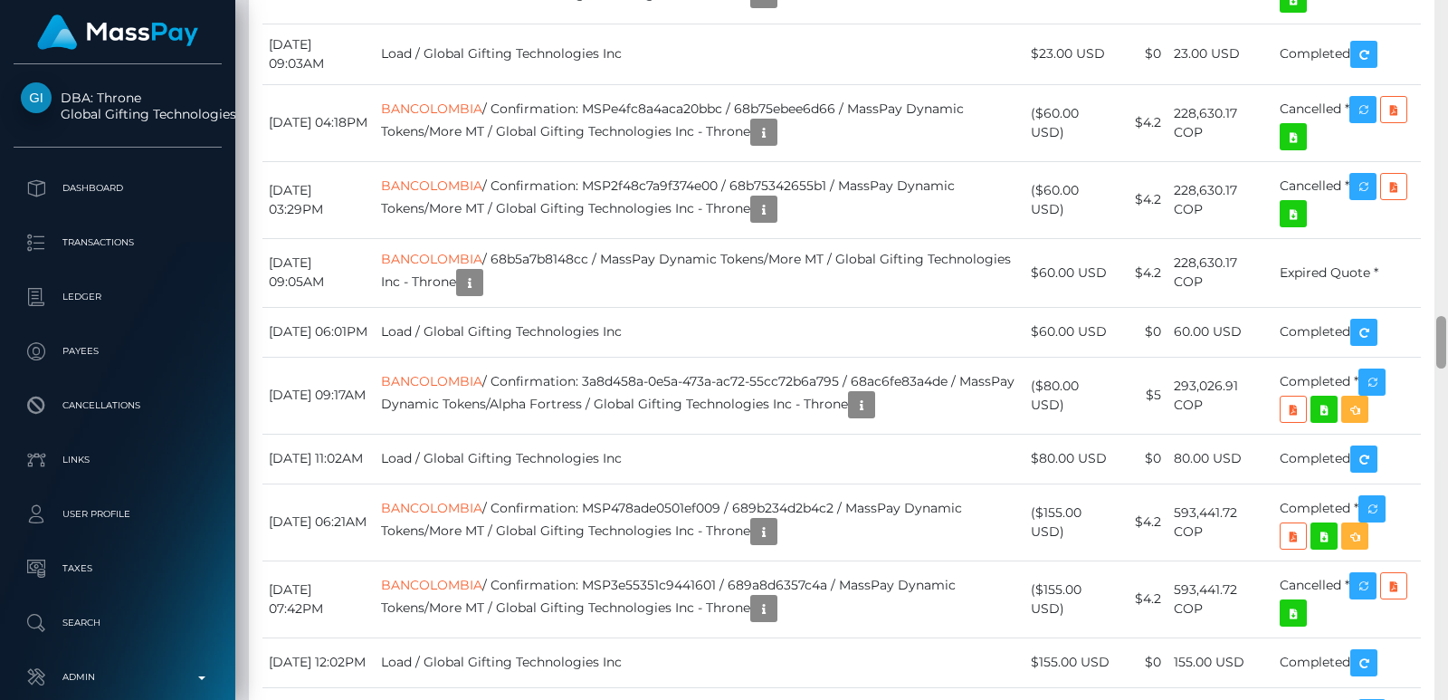
click at [1443, 25] on div at bounding box center [1441, 350] width 14 height 700
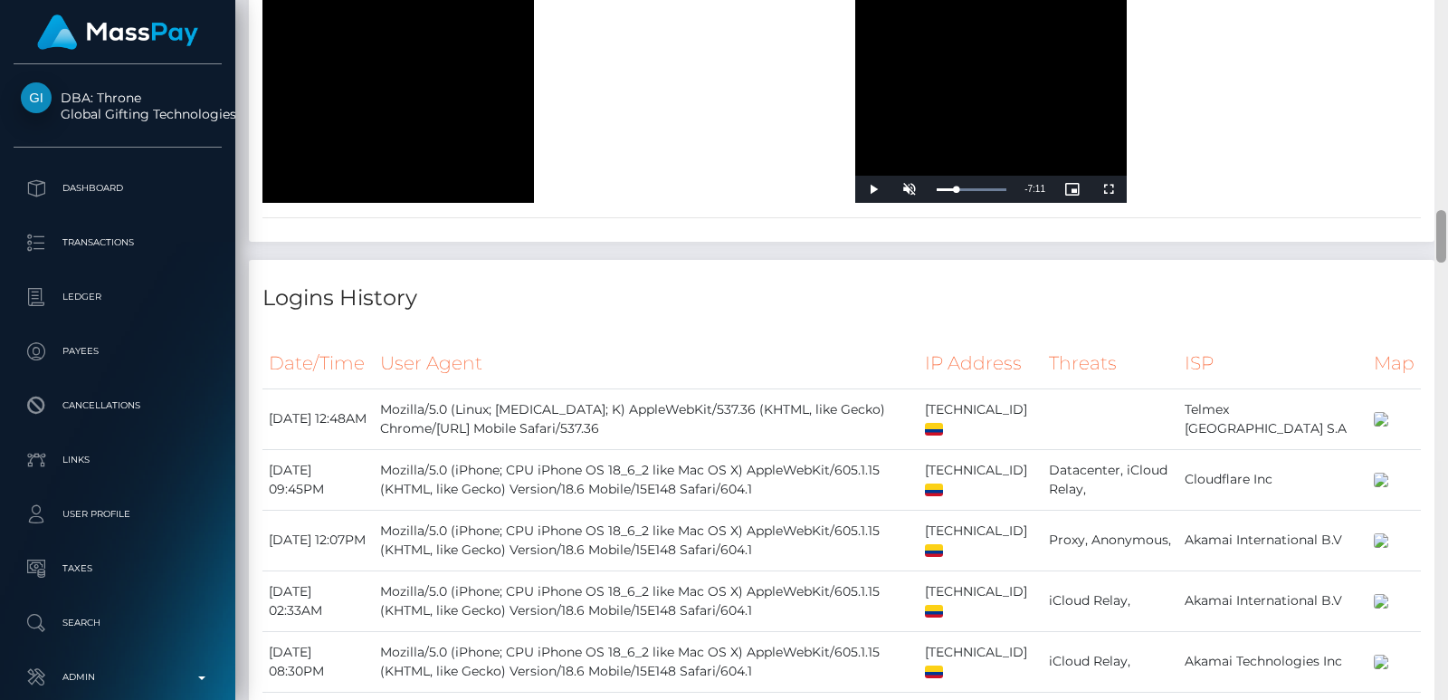
click at [1443, 25] on div at bounding box center [1441, 350] width 14 height 700
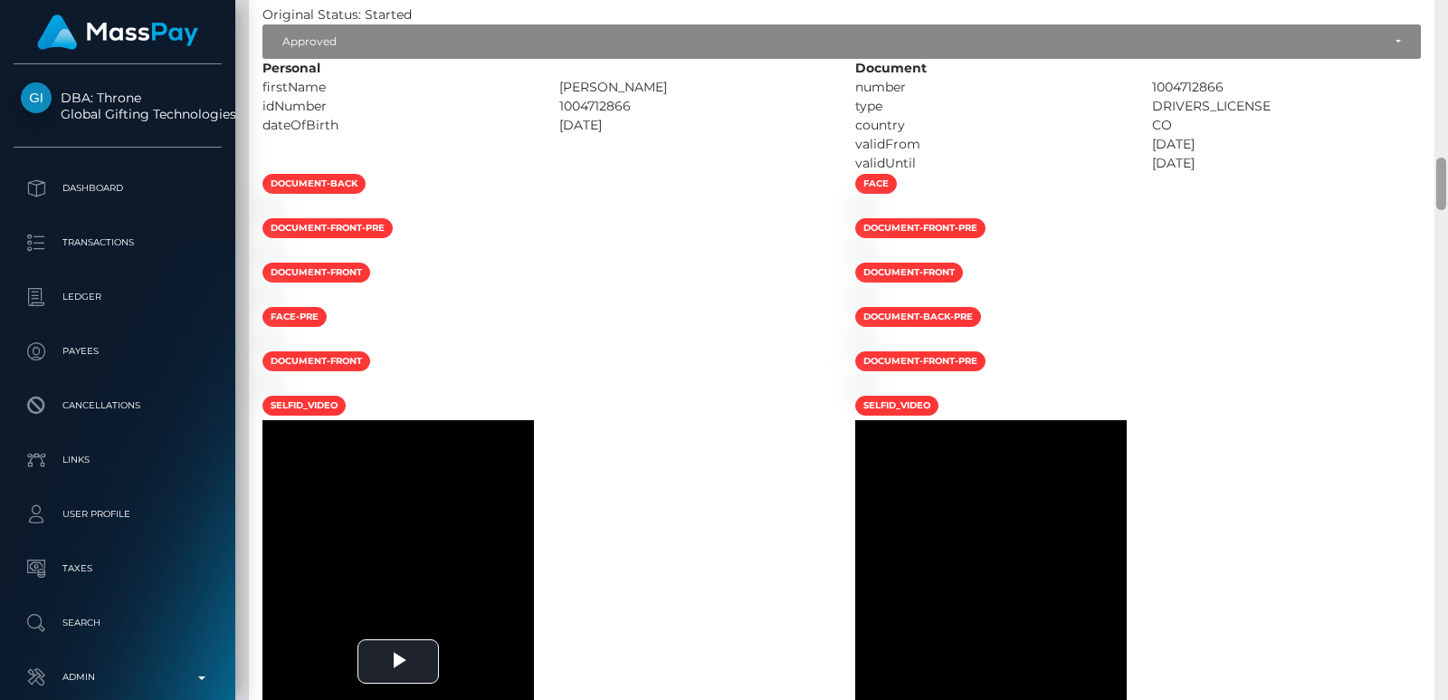
click at [1443, 25] on div at bounding box center [1441, 350] width 14 height 700
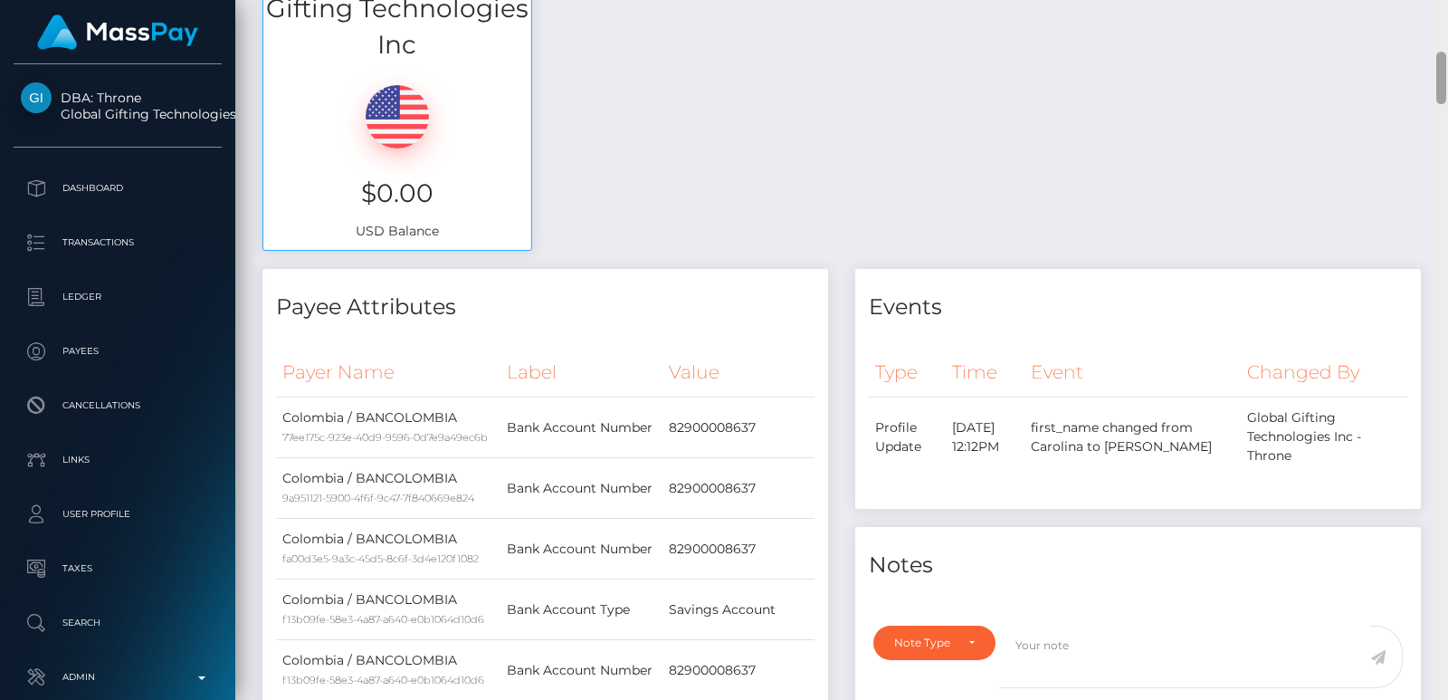
click at [1443, 25] on div "Customer Profile Loading... Loading..." at bounding box center [841, 350] width 1213 height 700
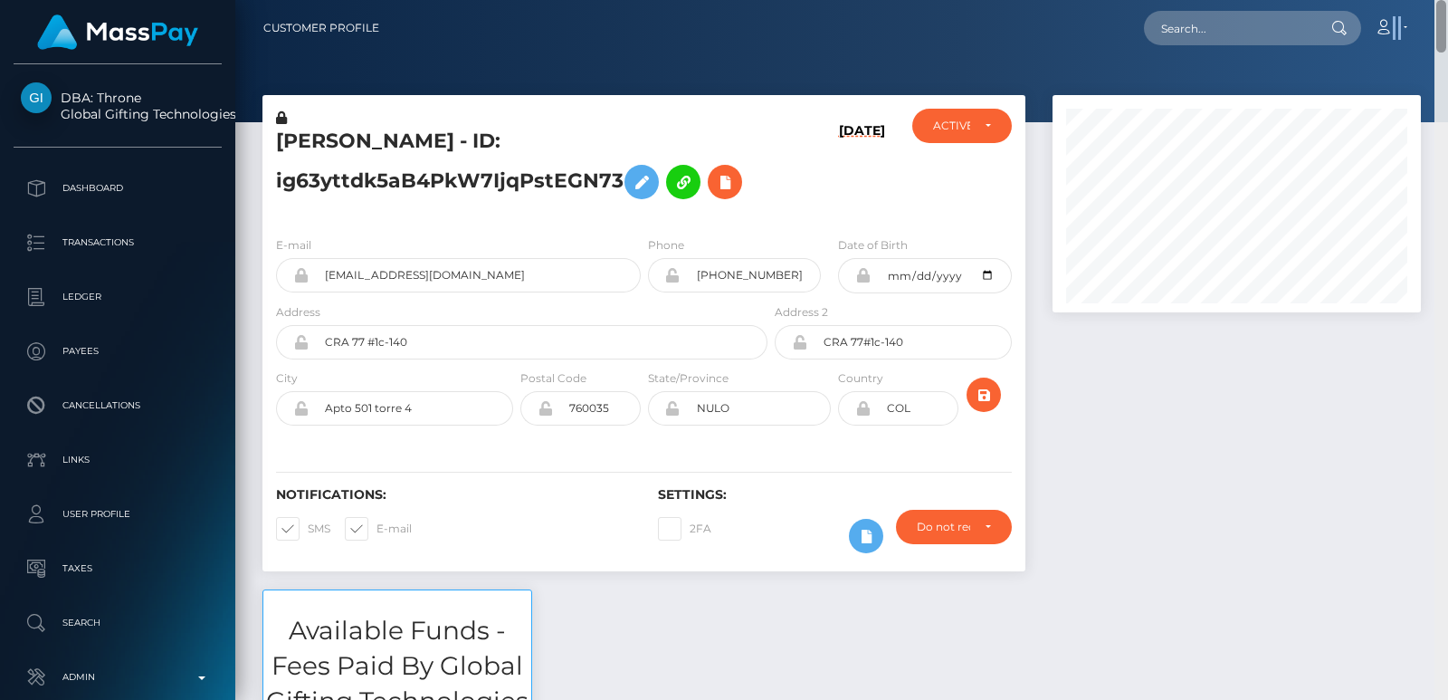
click at [1443, 25] on nav "Customer Profile Loading... Loading... Account" at bounding box center [841, 28] width 1213 height 56
click at [1239, 6] on nav "Customer Profile Loading... Loading... Account" at bounding box center [841, 28] width 1213 height 56
click at [1191, 31] on input "text" at bounding box center [1229, 28] width 170 height 34
paste input "jedeajaqueca@gmail.com"
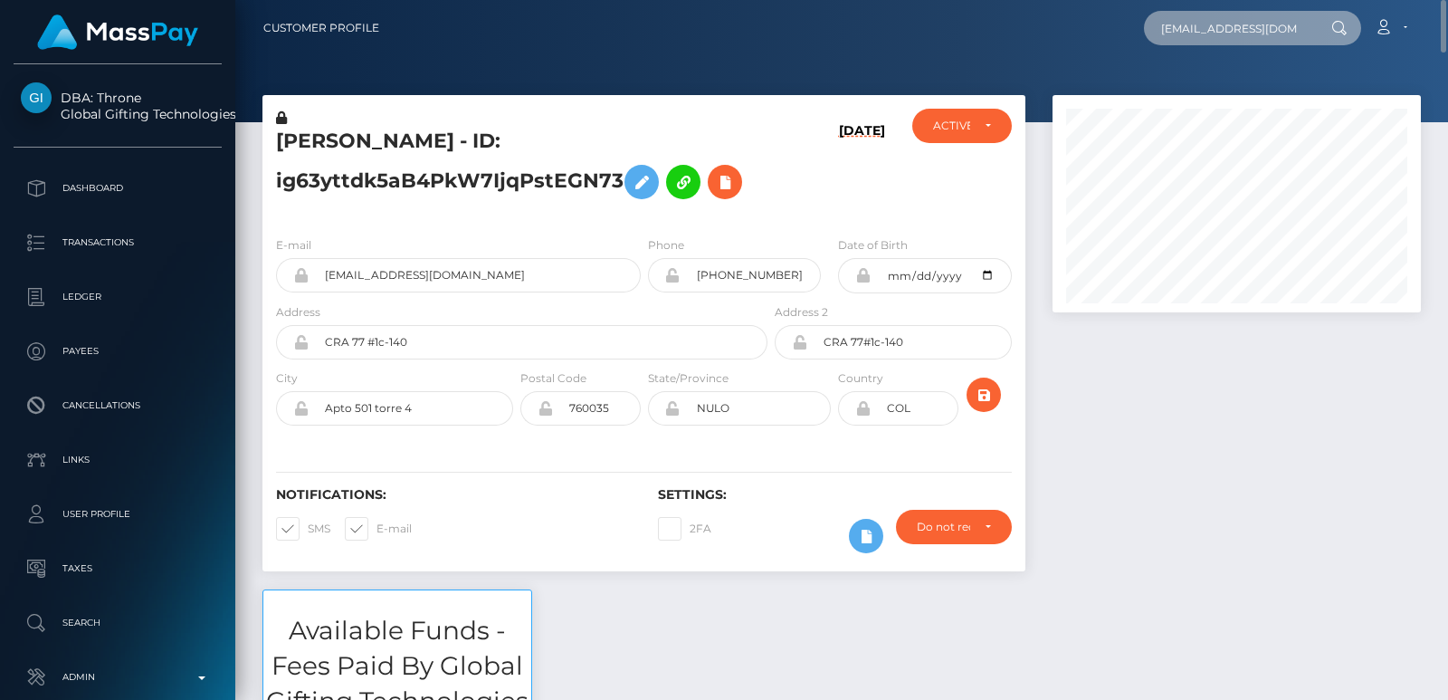
scroll to position [0, 8]
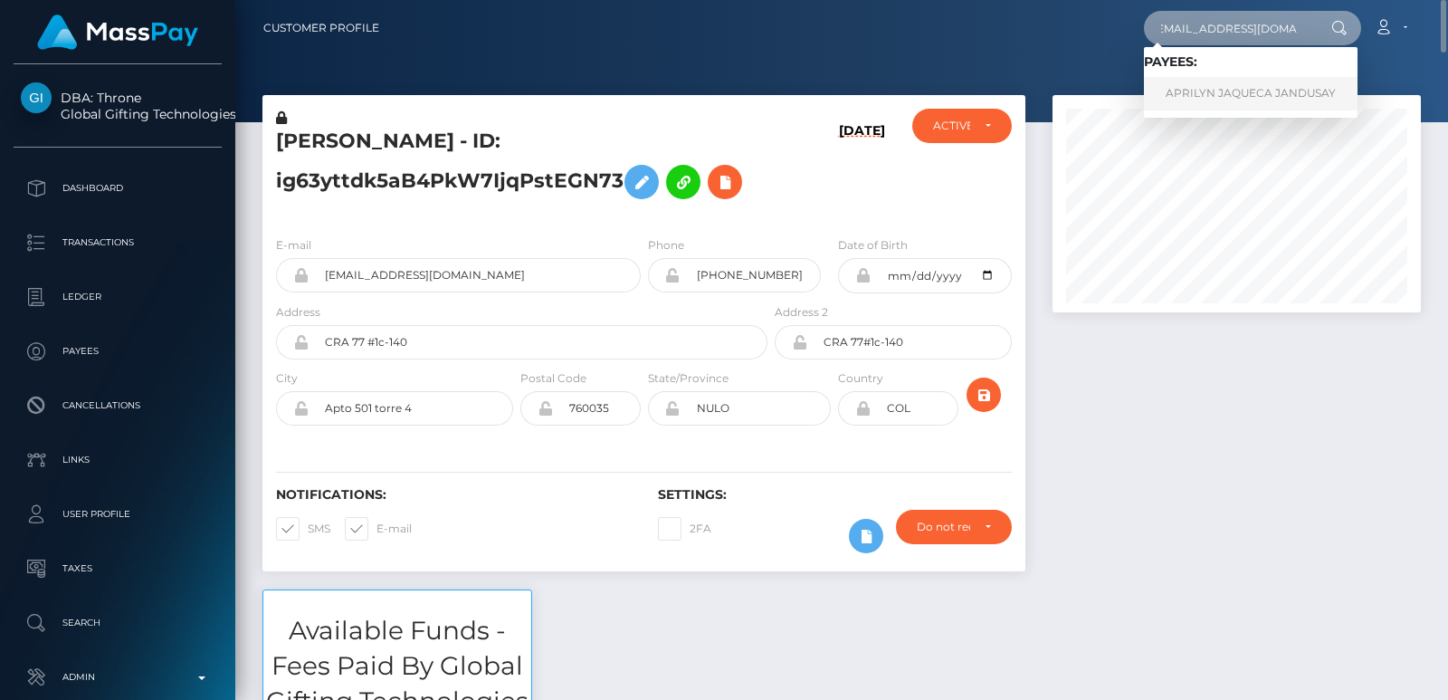
type input "jedeajaqueca@gmail.com"
click at [1185, 99] on link "APRILYN JAQUECA JANDUSAY" at bounding box center [1251, 93] width 214 height 33
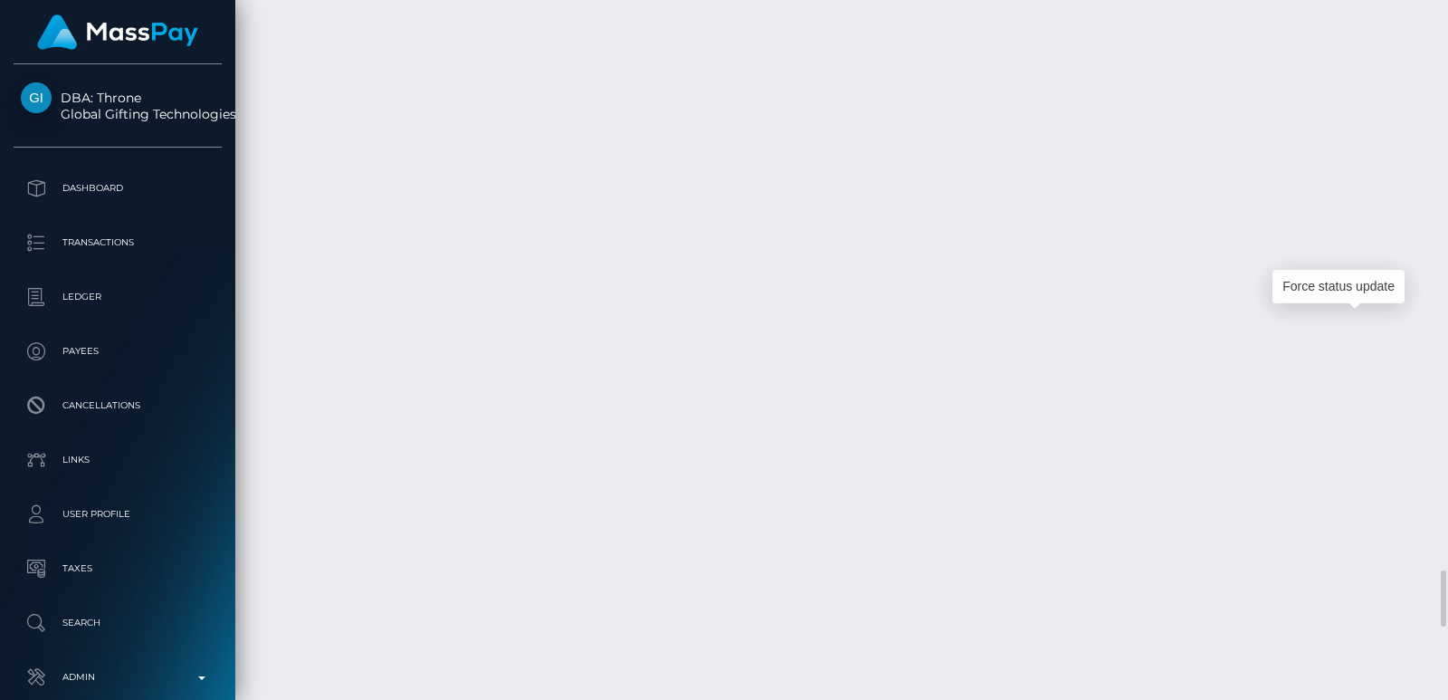
scroll to position [217, 367]
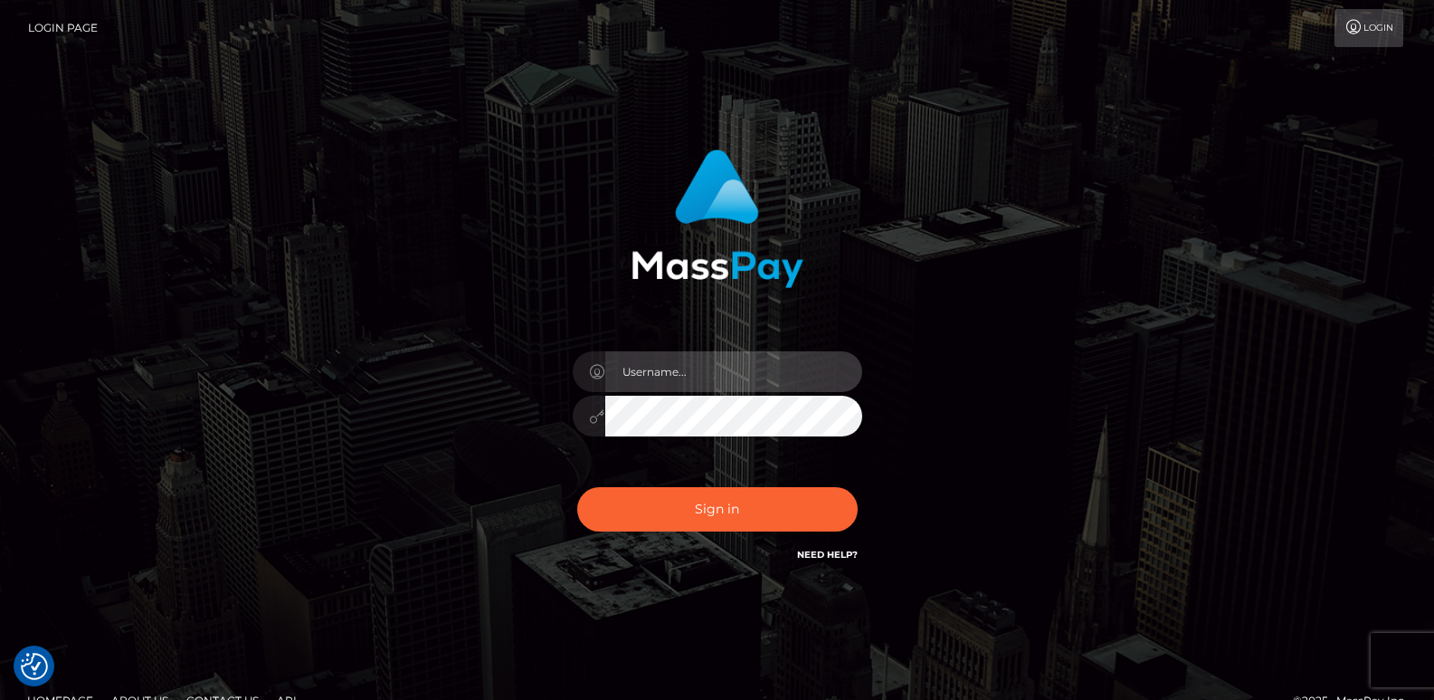
type input "[DOMAIN_NAME]"
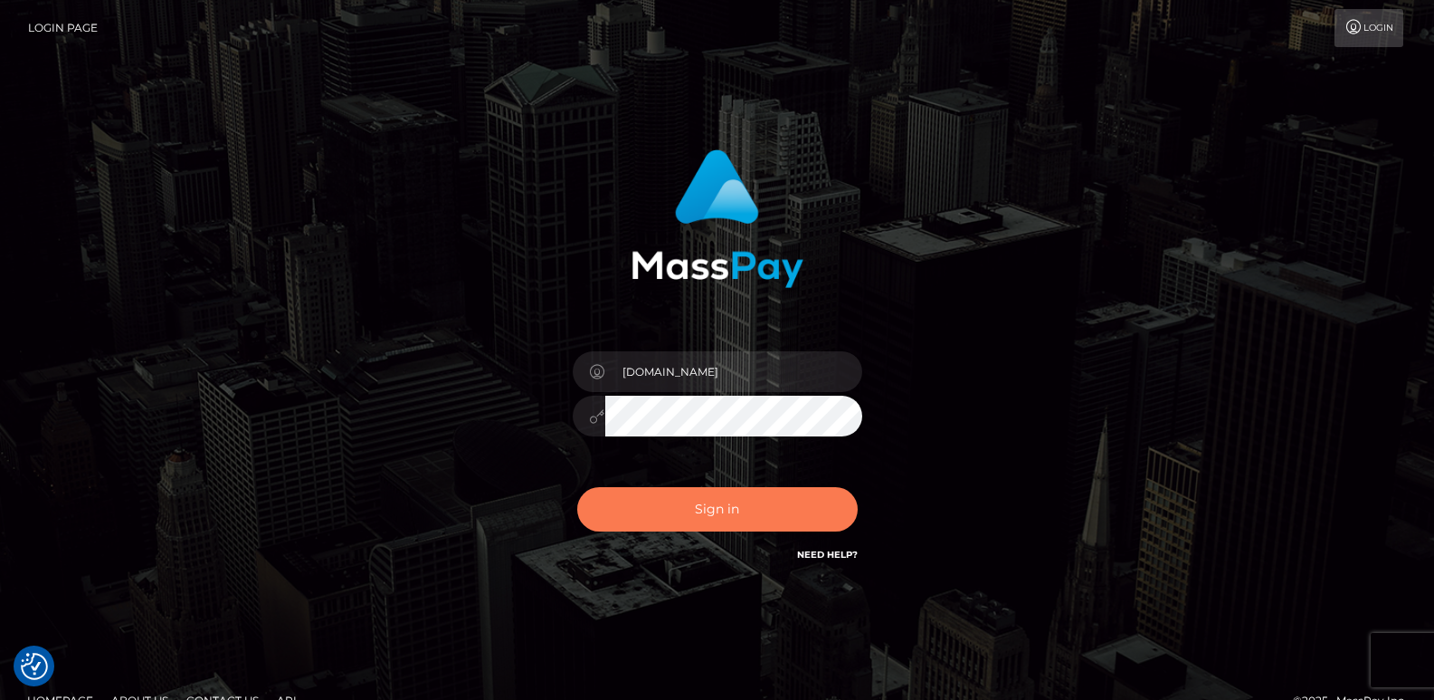
drag, startPoint x: 631, startPoint y: 531, endPoint x: 642, endPoint y: 512, distance: 21.9
click at [642, 512] on div "Sign in Need Help?" at bounding box center [717, 516] width 317 height 81
click at [642, 512] on button "Sign in" at bounding box center [717, 509] width 281 height 44
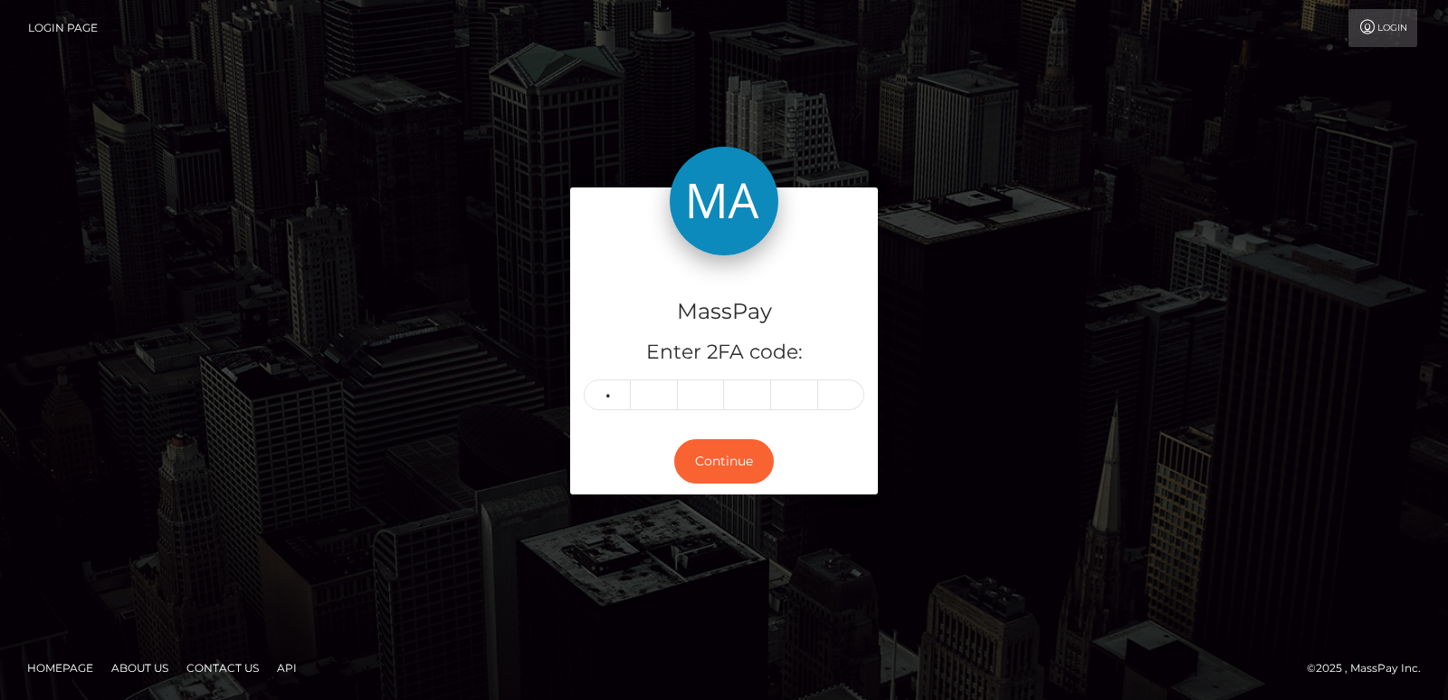
type input "9"
type input "1"
type input "7"
type input "8"
type input "3"
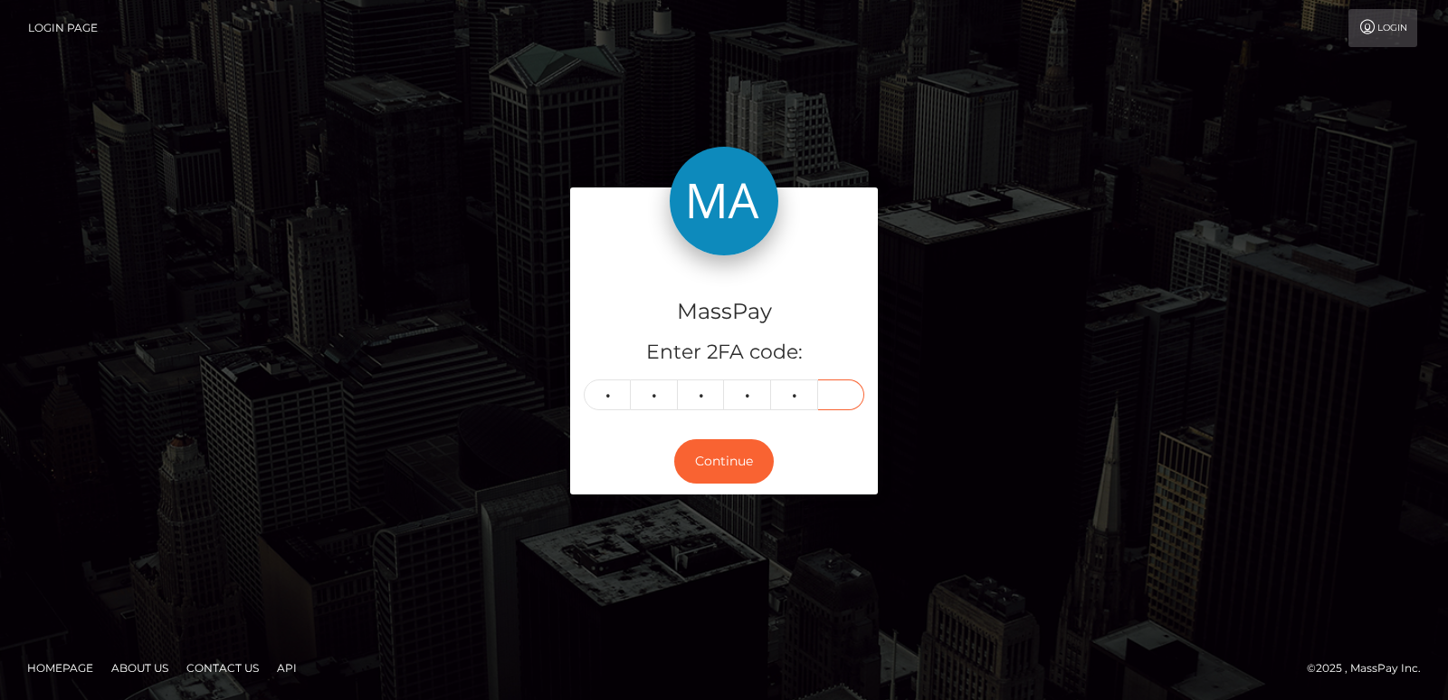
type input "7"
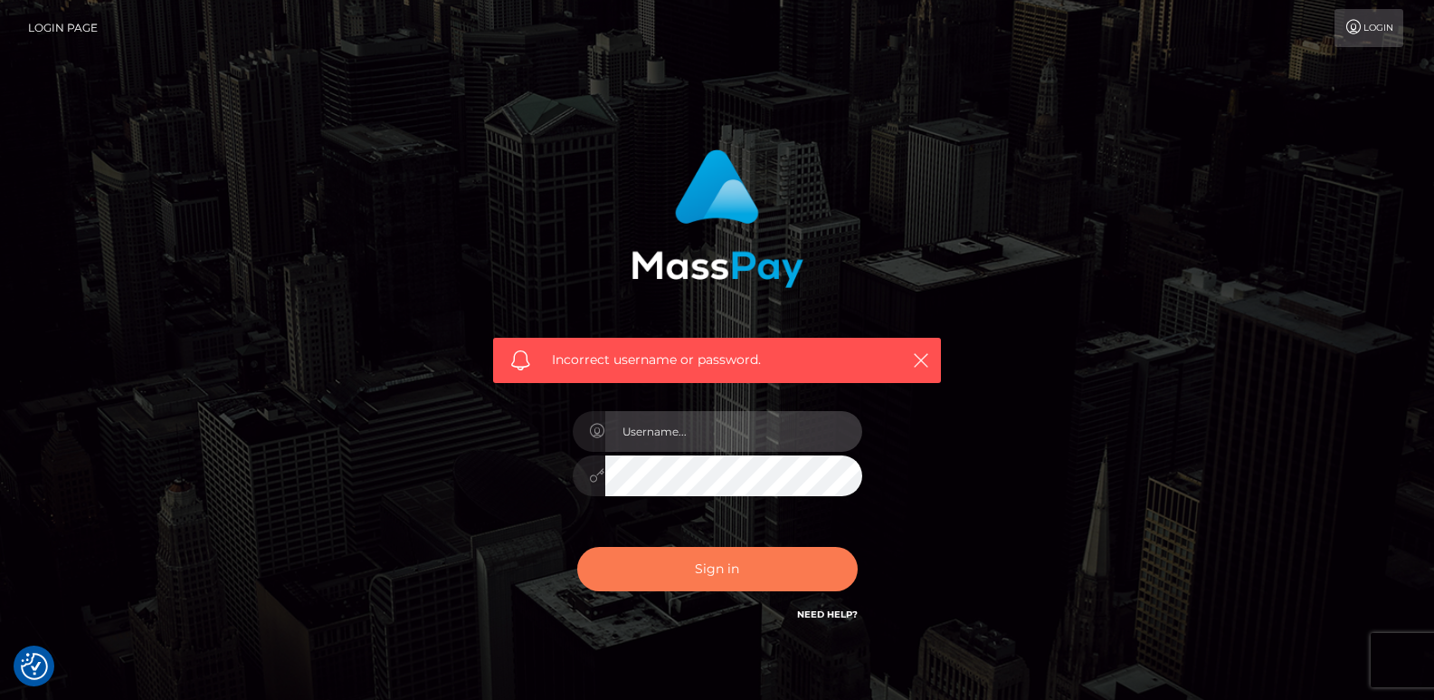
type input "[DOMAIN_NAME]"
click at [657, 558] on button "Sign in" at bounding box center [717, 569] width 281 height 44
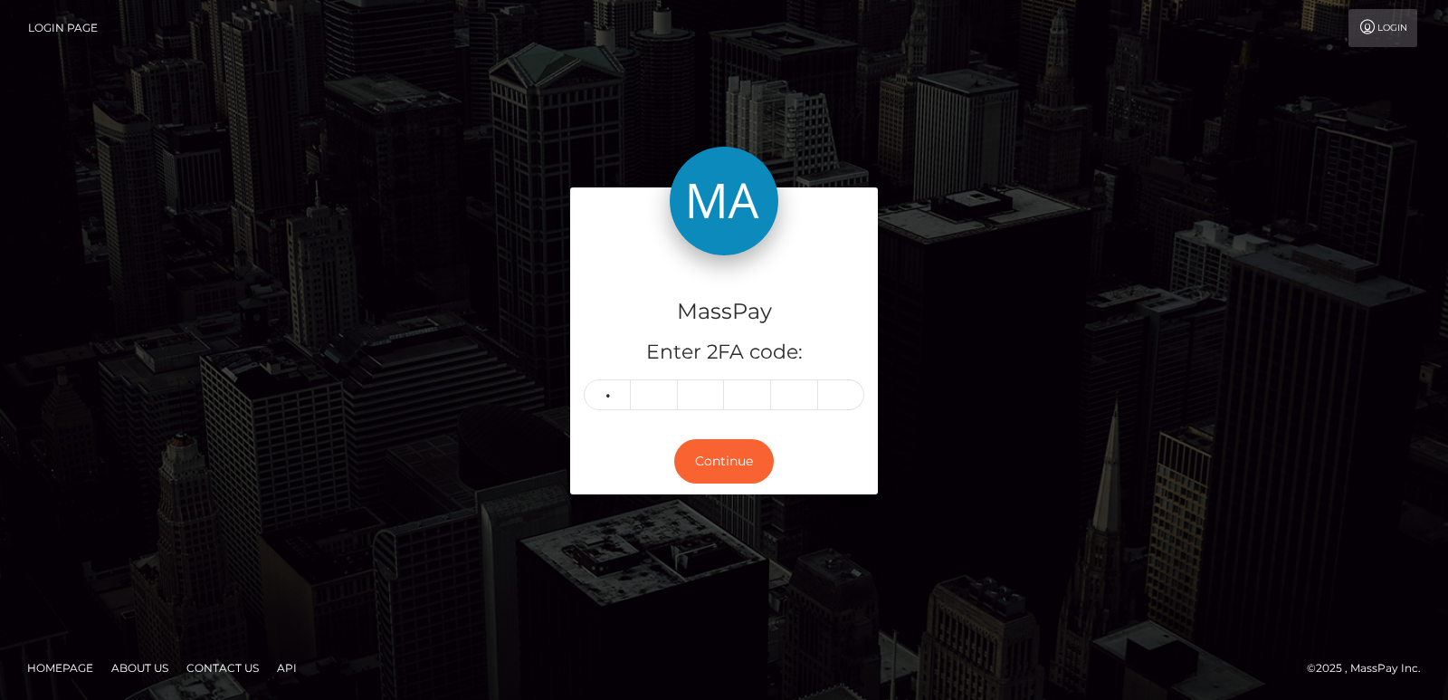
type input "9"
type input "1"
type input "7"
type input "8"
type input "3"
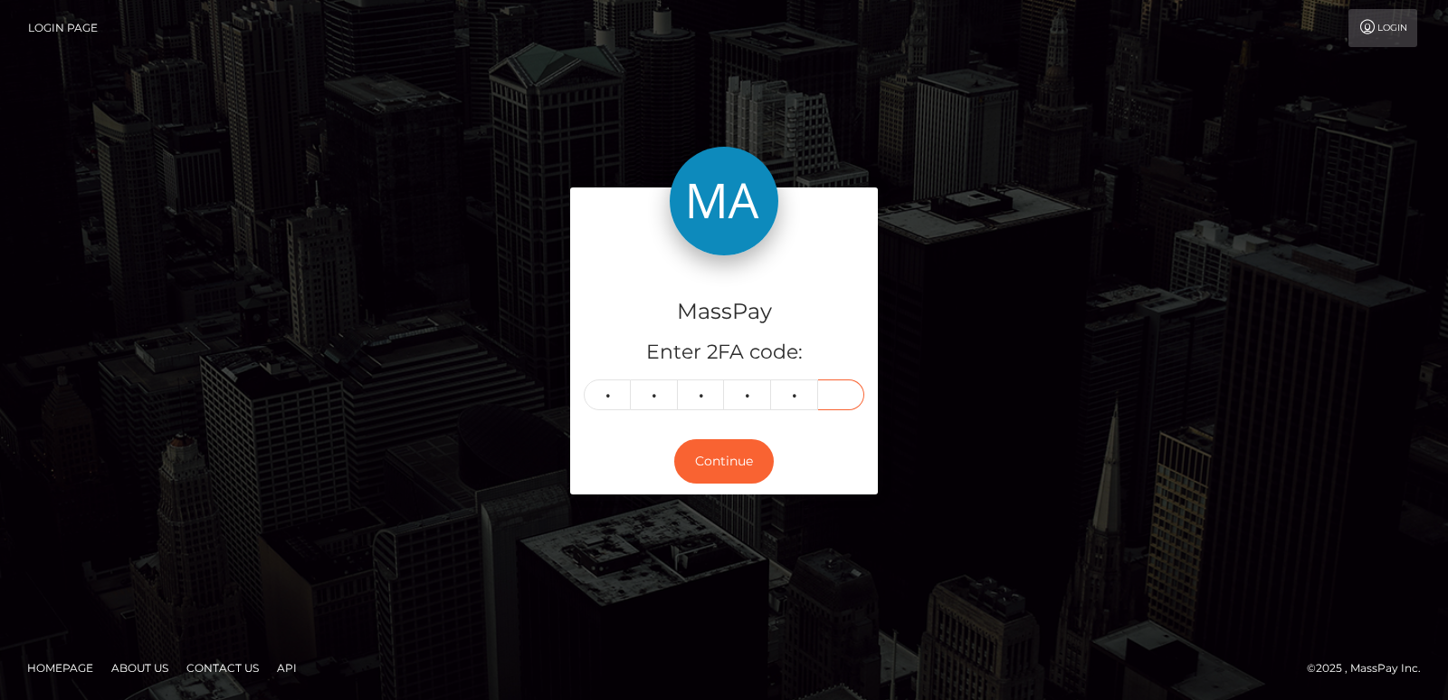
type input "5"
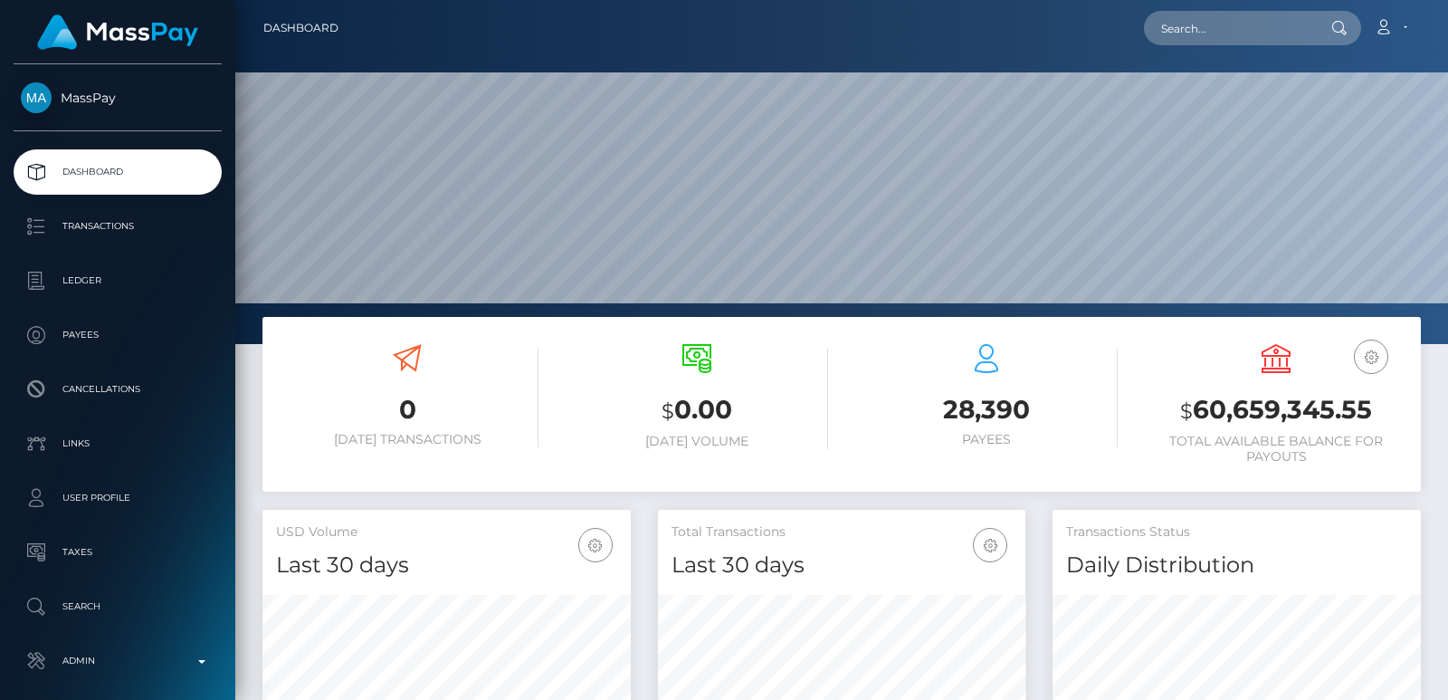
scroll to position [321, 367]
click at [1196, 33] on input "text" at bounding box center [1229, 28] width 170 height 34
paste input "mistressmayuinhk@gmail.com"
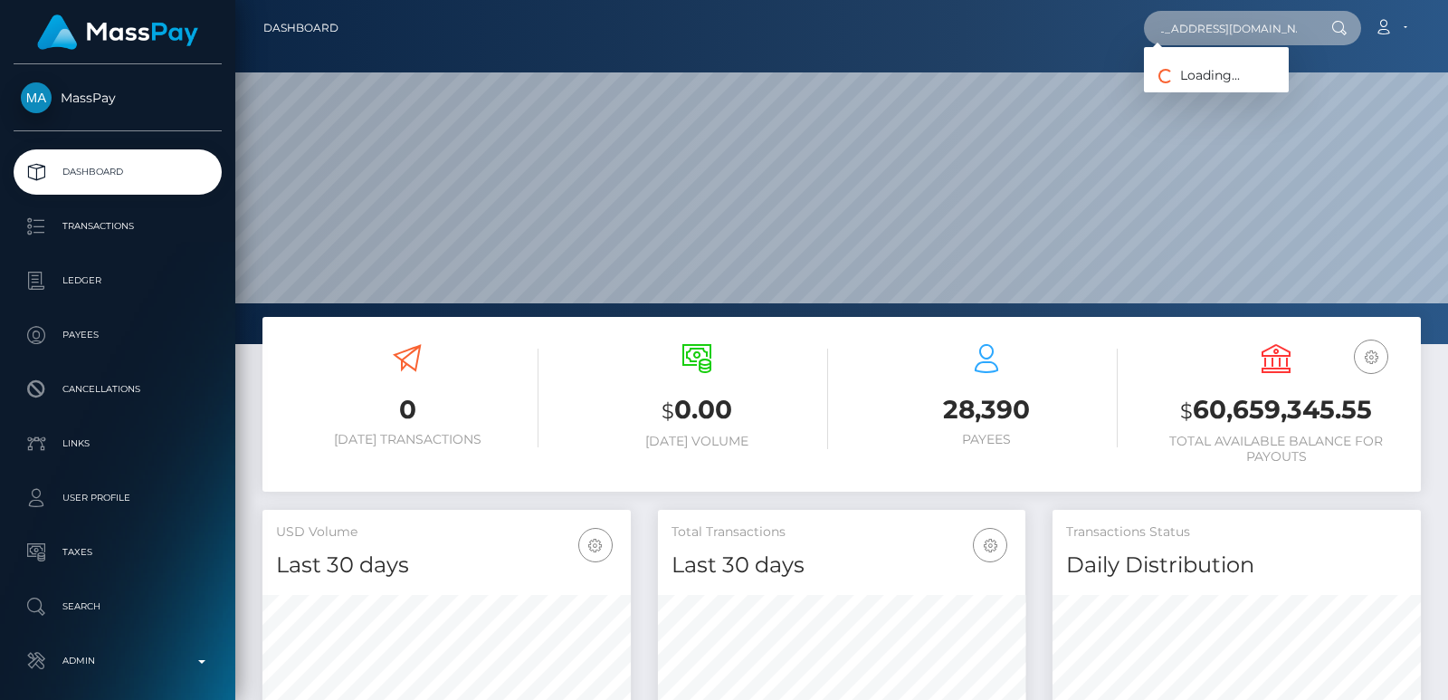
type input "mistressmayuinhk@gmail.com"
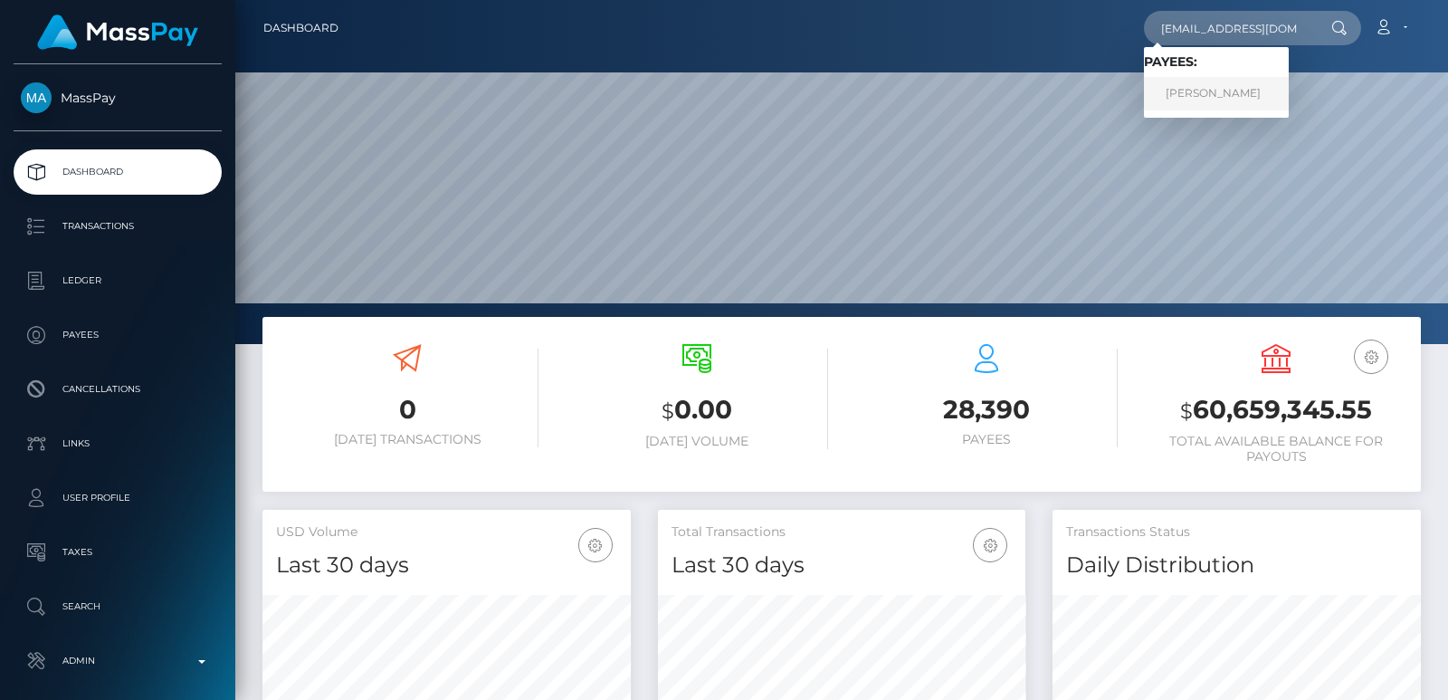
click at [1211, 90] on link "MAARI SUGAWARA" at bounding box center [1216, 93] width 145 height 33
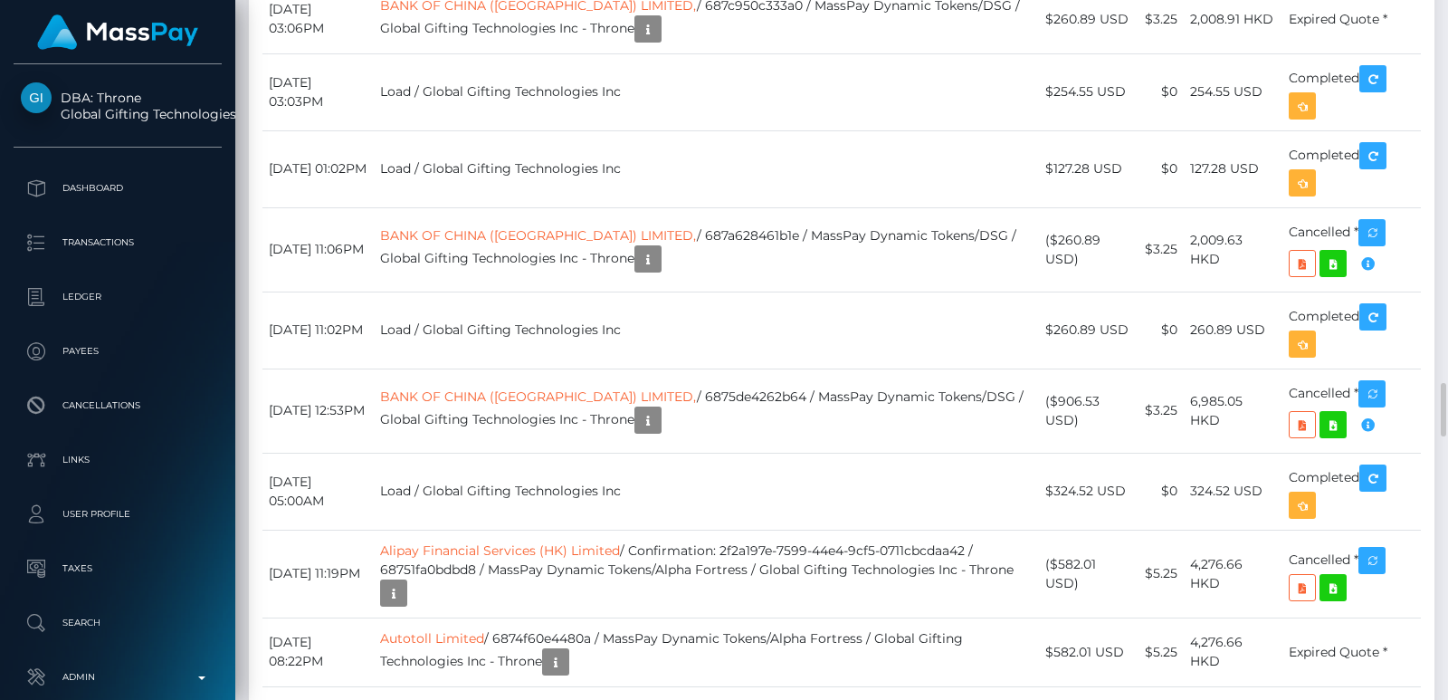
scroll to position [217, 367]
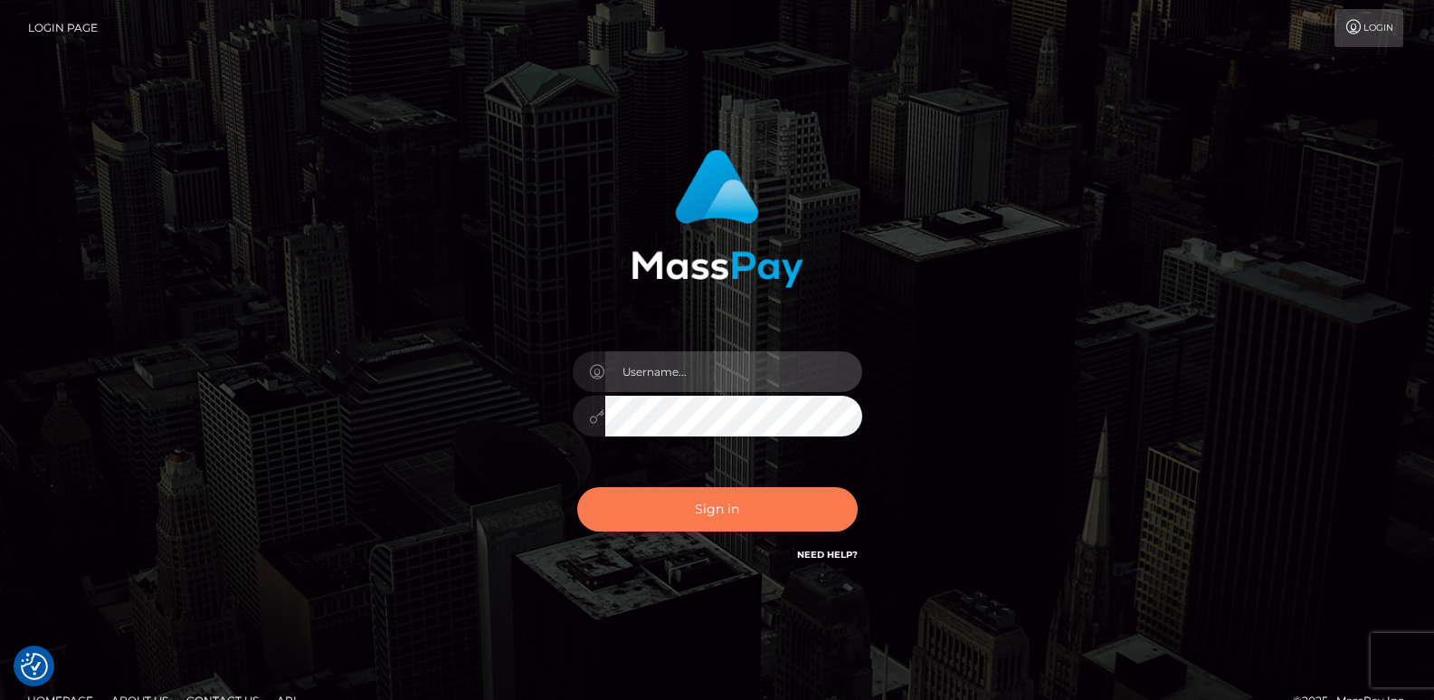
type input "ts2.es"
click at [642, 516] on button "Sign in" at bounding box center [717, 509] width 281 height 44
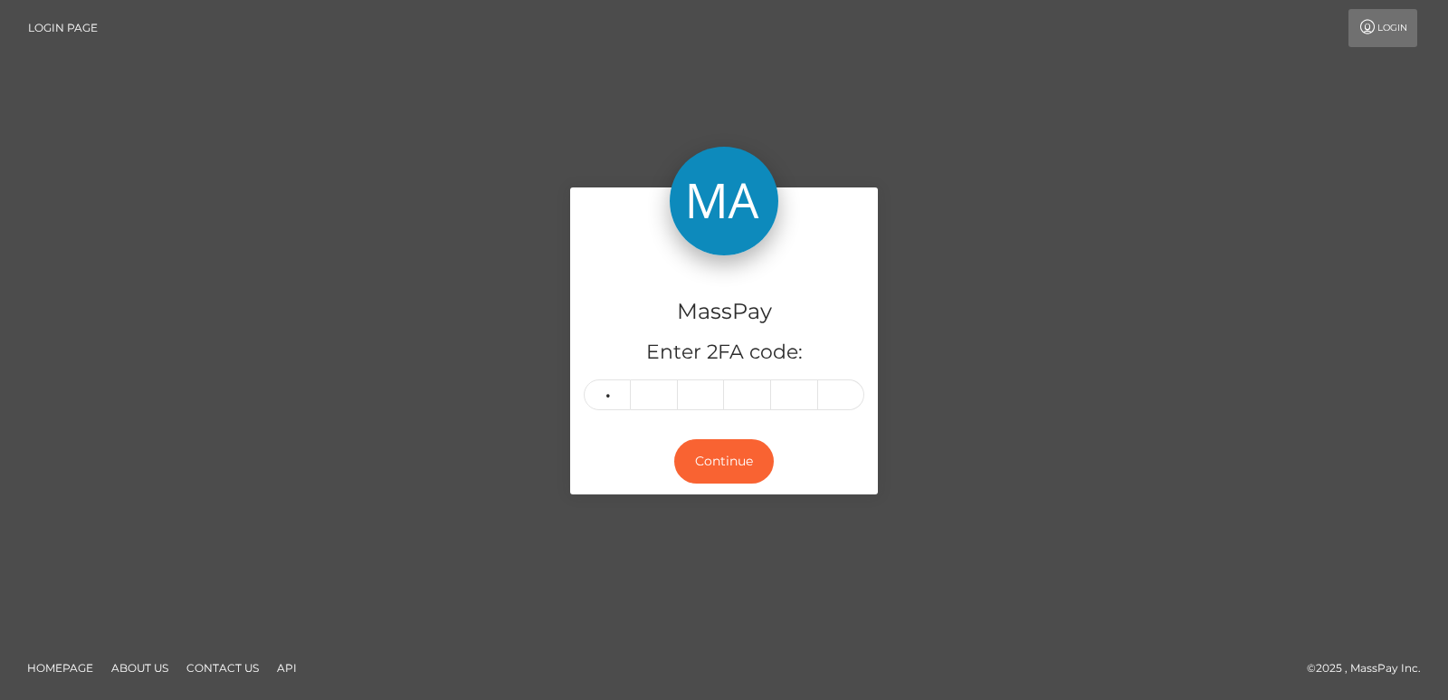
type input "4"
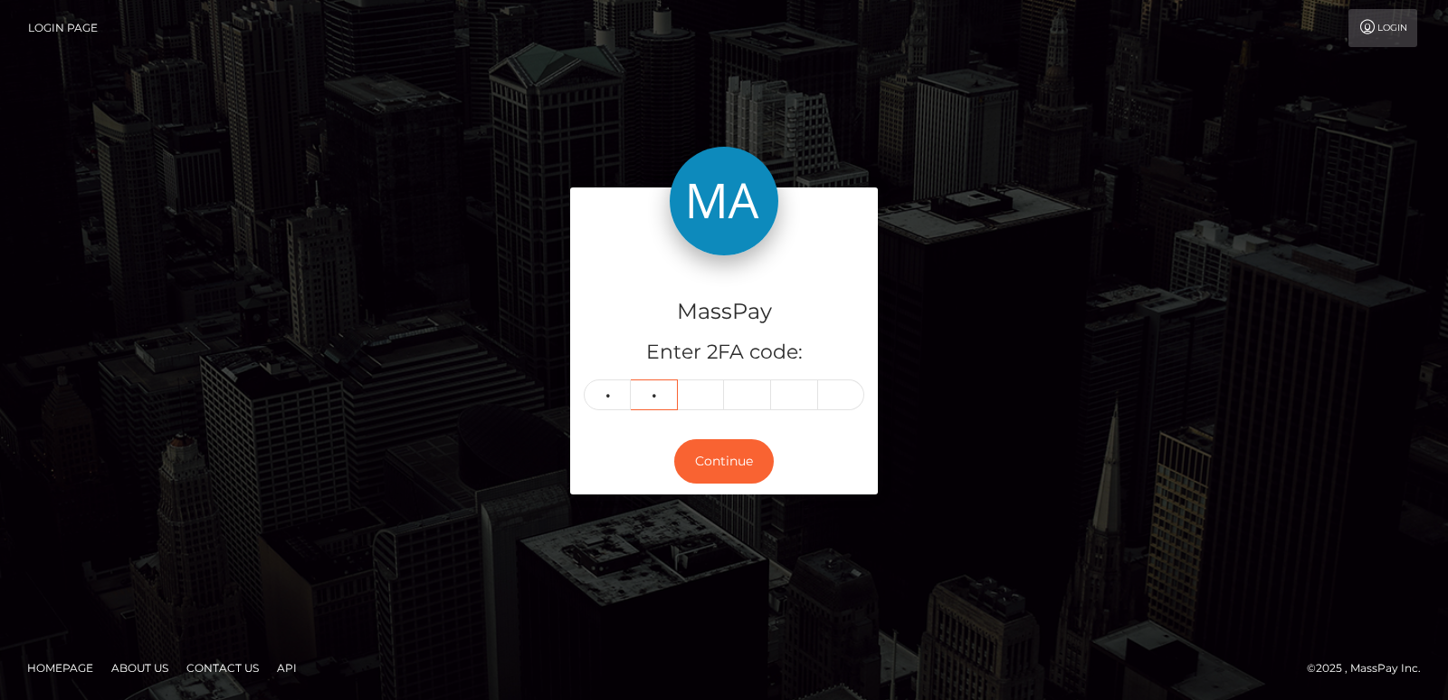
type input "3"
type input "0"
type input "2"
type input "0"
type input "9"
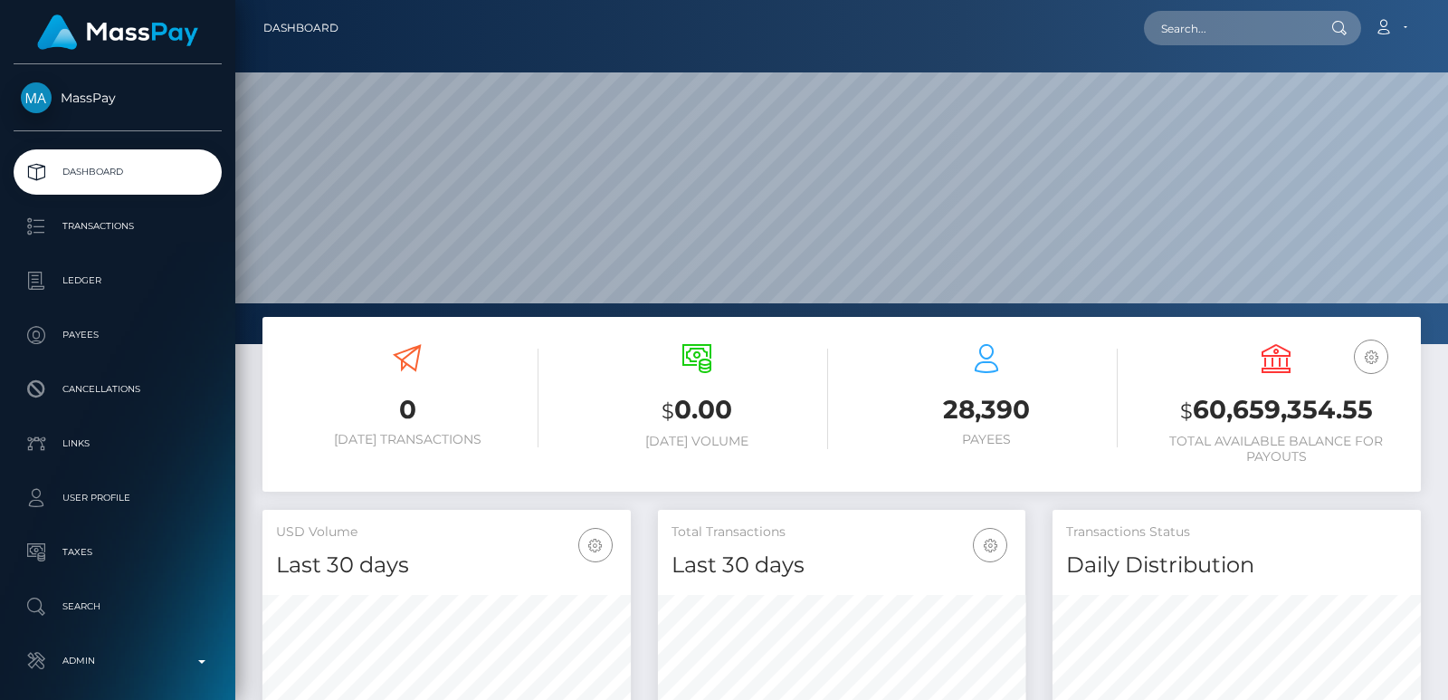
scroll to position [321, 367]
click at [1193, 34] on input "text" at bounding box center [1229, 28] width 170 height 34
paste input "jedeajaqueca@gmail.com"
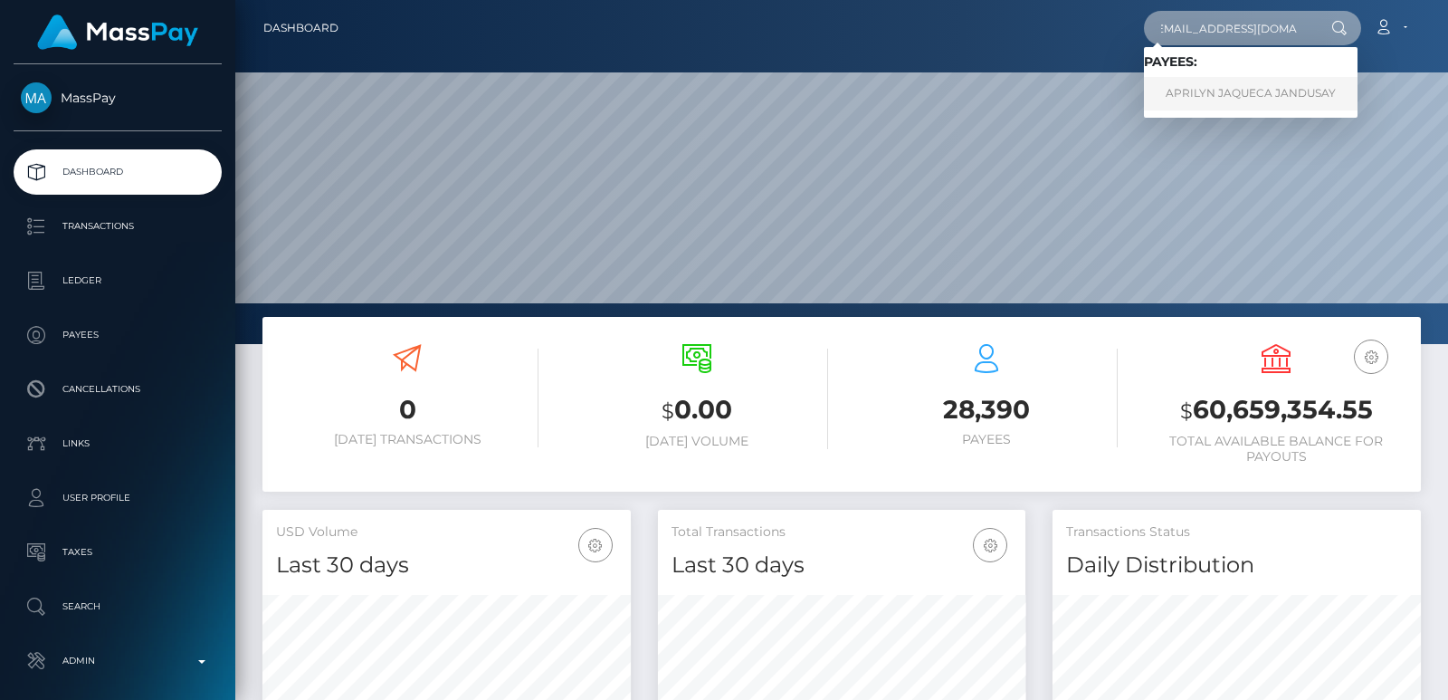
type input "jedeajaqueca@gmail.com"
click at [1201, 82] on link "APRILYN JAQUECA JANDUSAY" at bounding box center [1251, 93] width 214 height 33
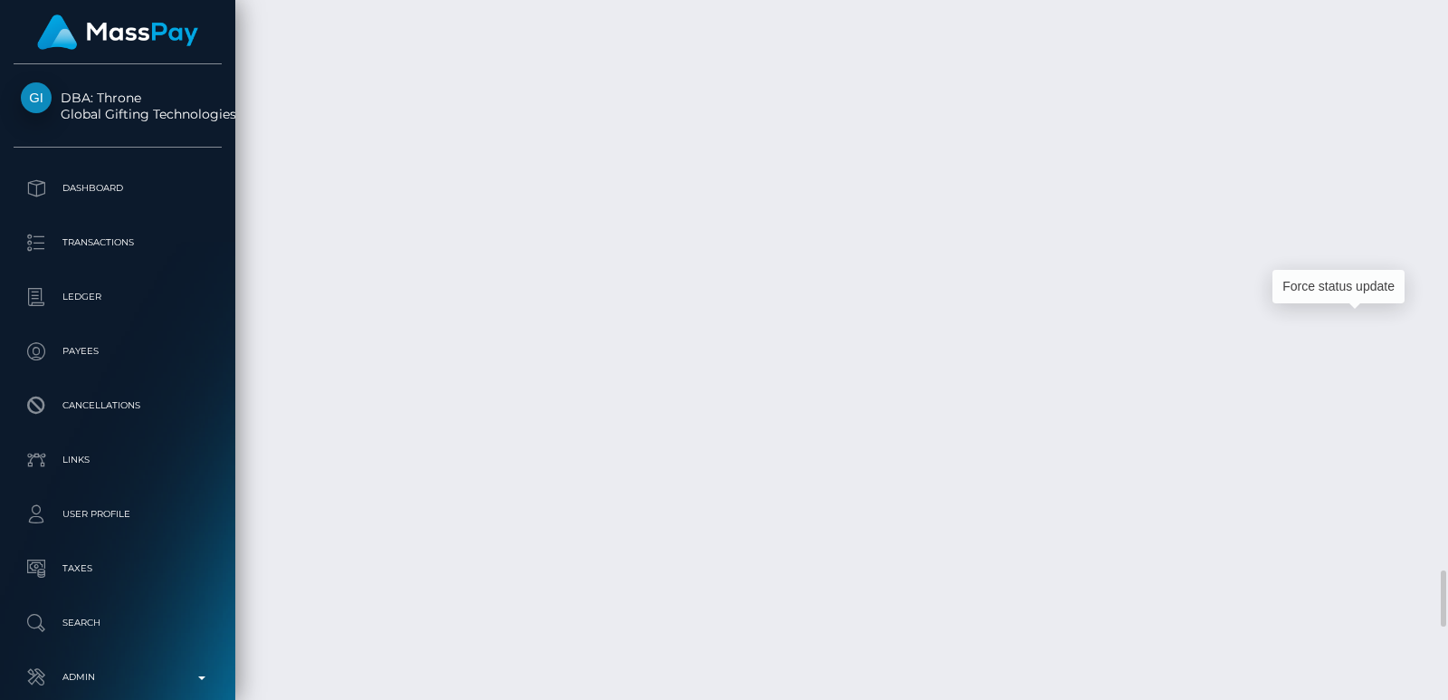
scroll to position [217, 367]
drag, startPoint x: 1365, startPoint y: 323, endPoint x: 313, endPoint y: 14, distance: 1095.9
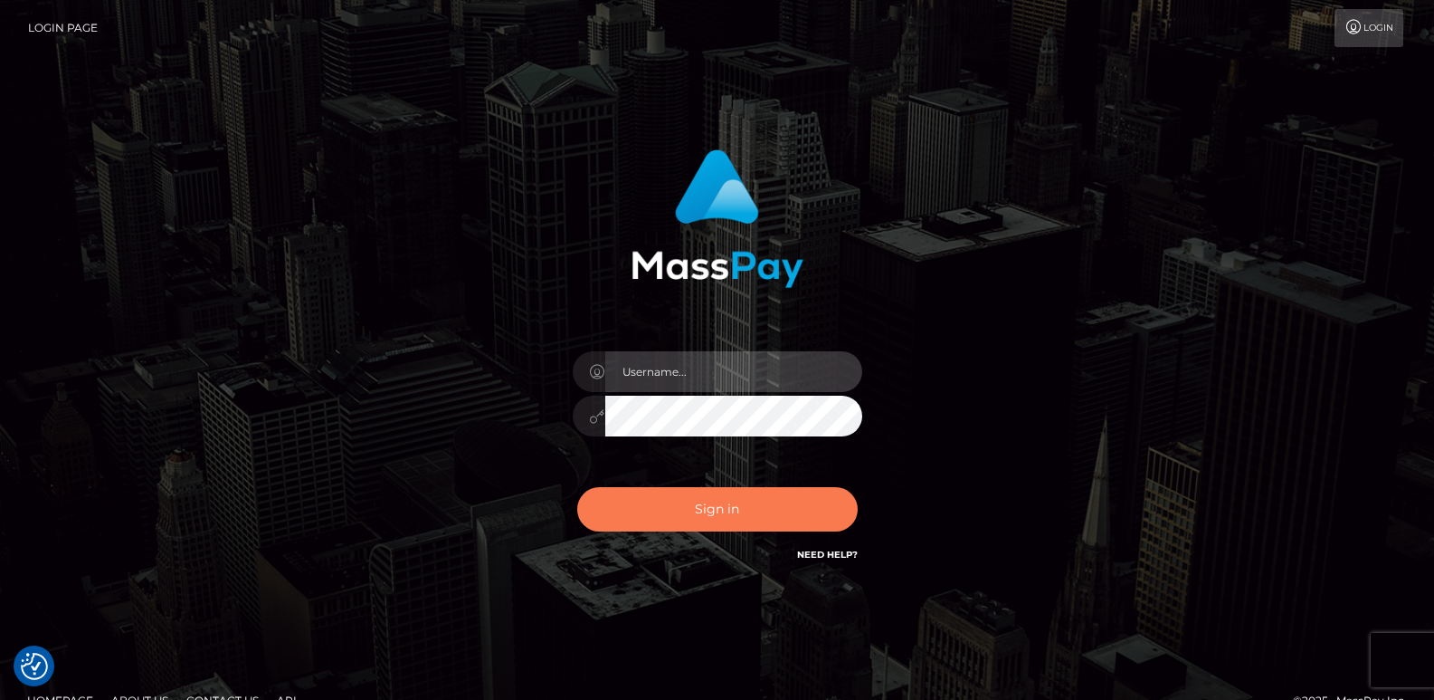
type input "[DOMAIN_NAME]"
click at [632, 505] on button "Sign in" at bounding box center [717, 509] width 281 height 44
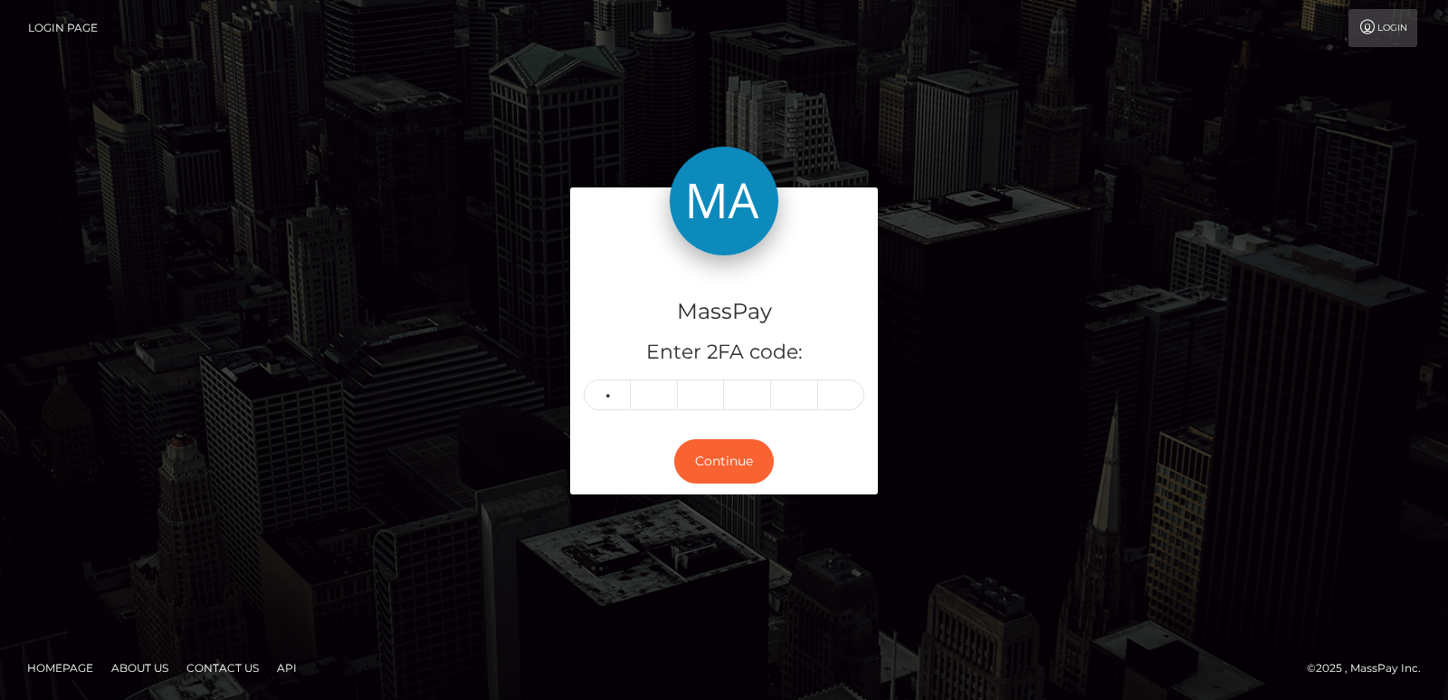
type input "0"
type input "4"
type input "5"
type input "9"
type input "6"
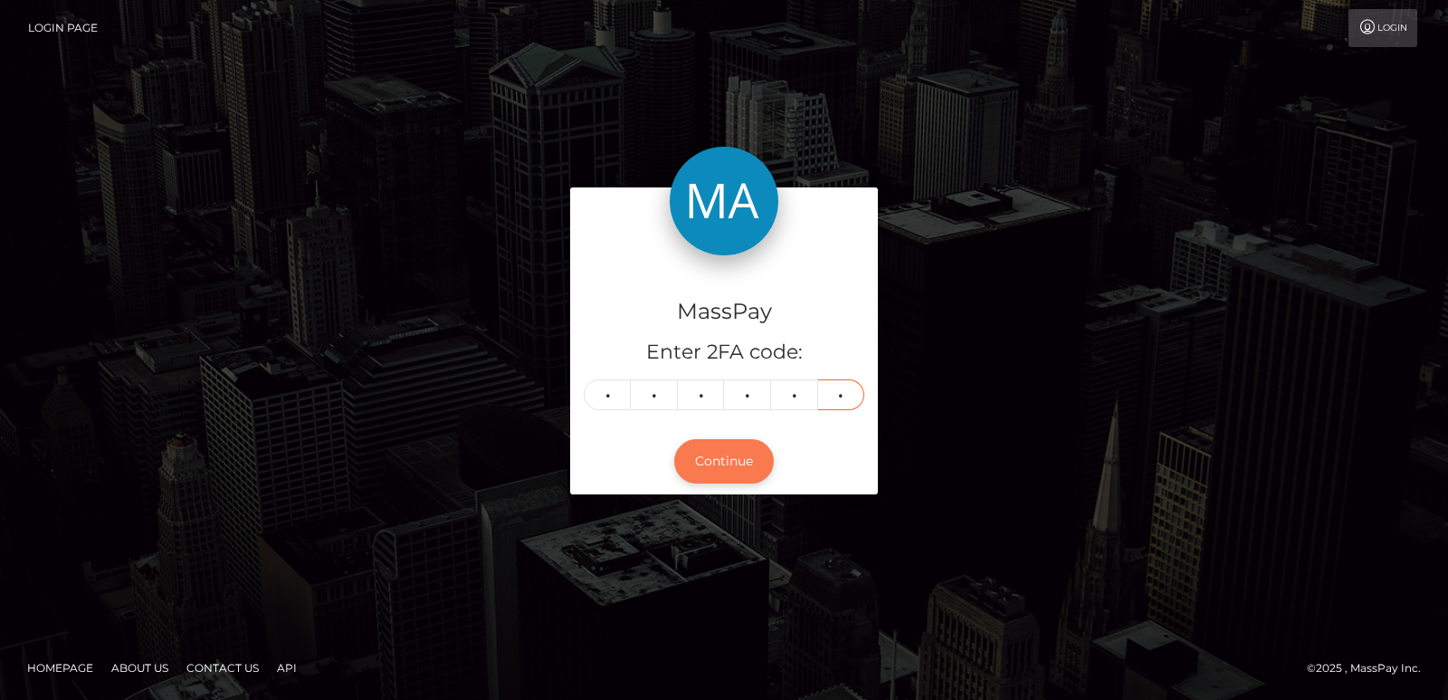
type input "2"
click at [720, 475] on button "Continue" at bounding box center [724, 461] width 100 height 44
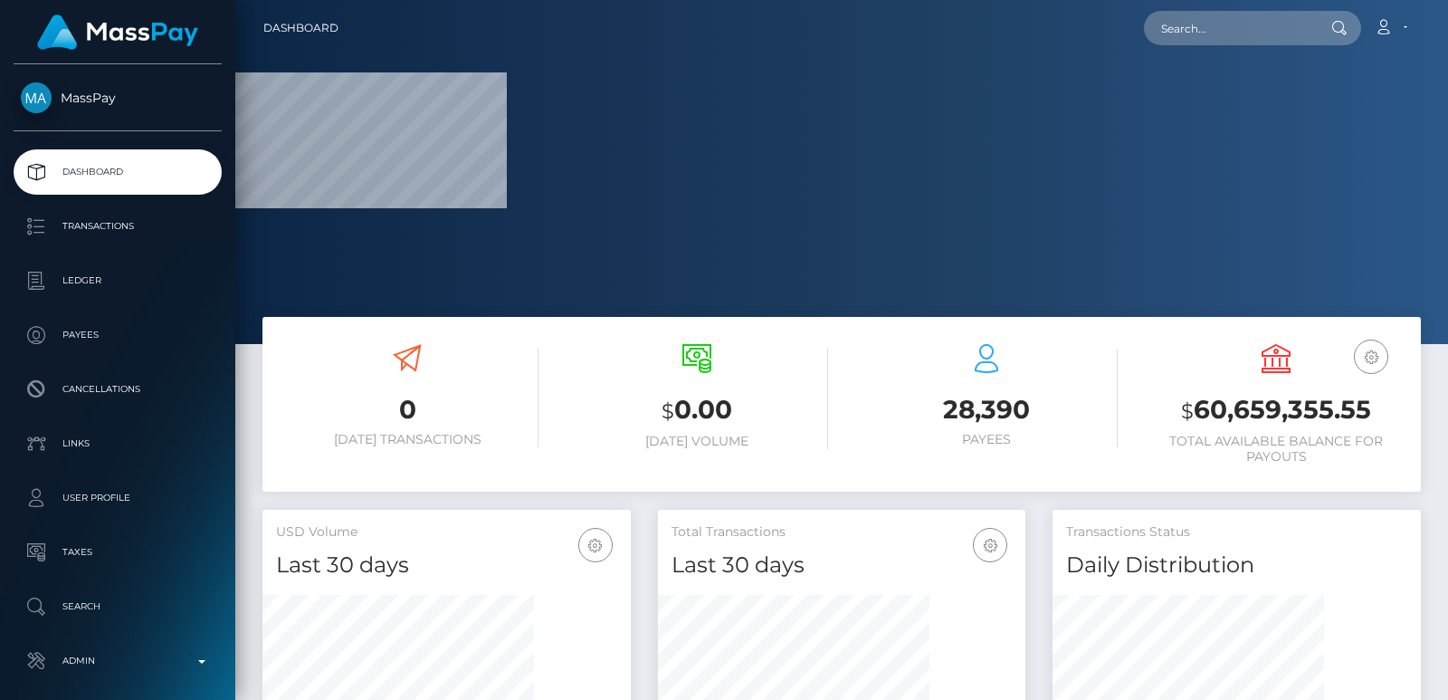
scroll to position [321, 367]
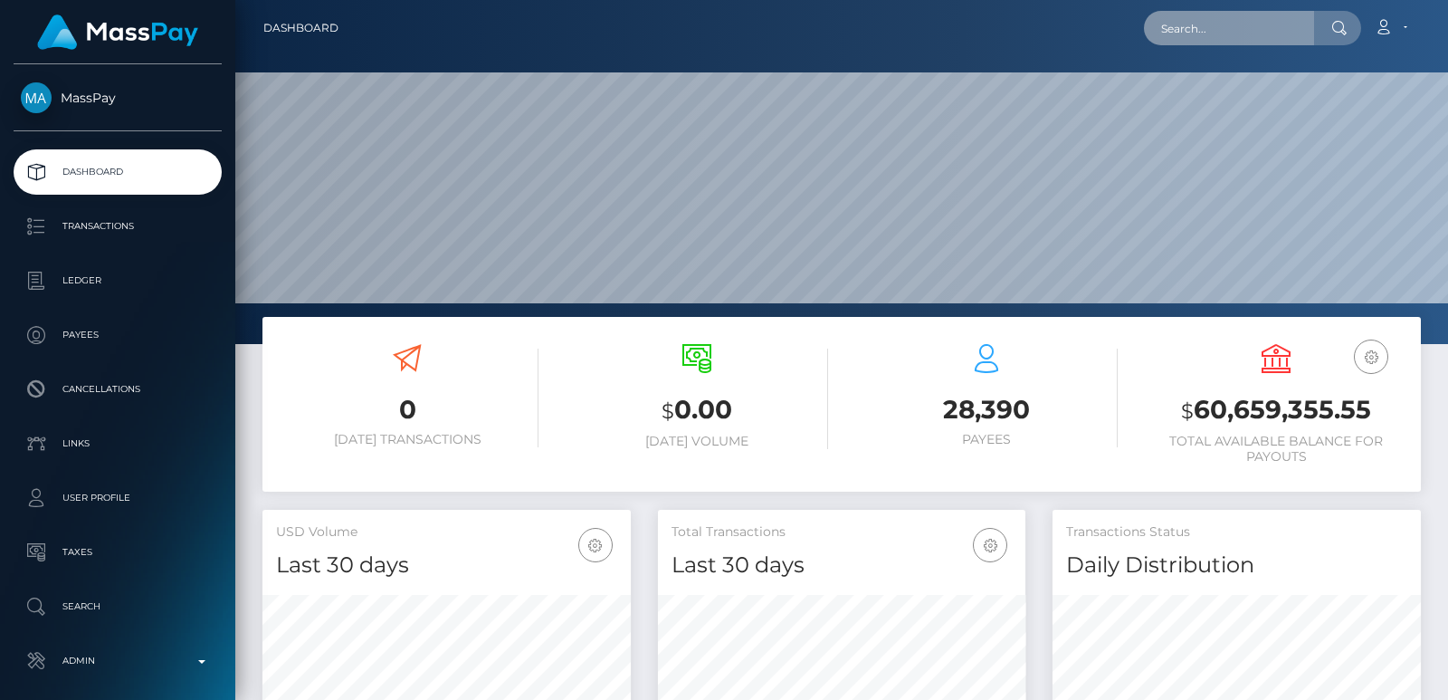
click at [1187, 35] on input "text" at bounding box center [1229, 28] width 170 height 34
paste input "albabackup30@gmail.com"
type input "albabackup30@gmail.com"
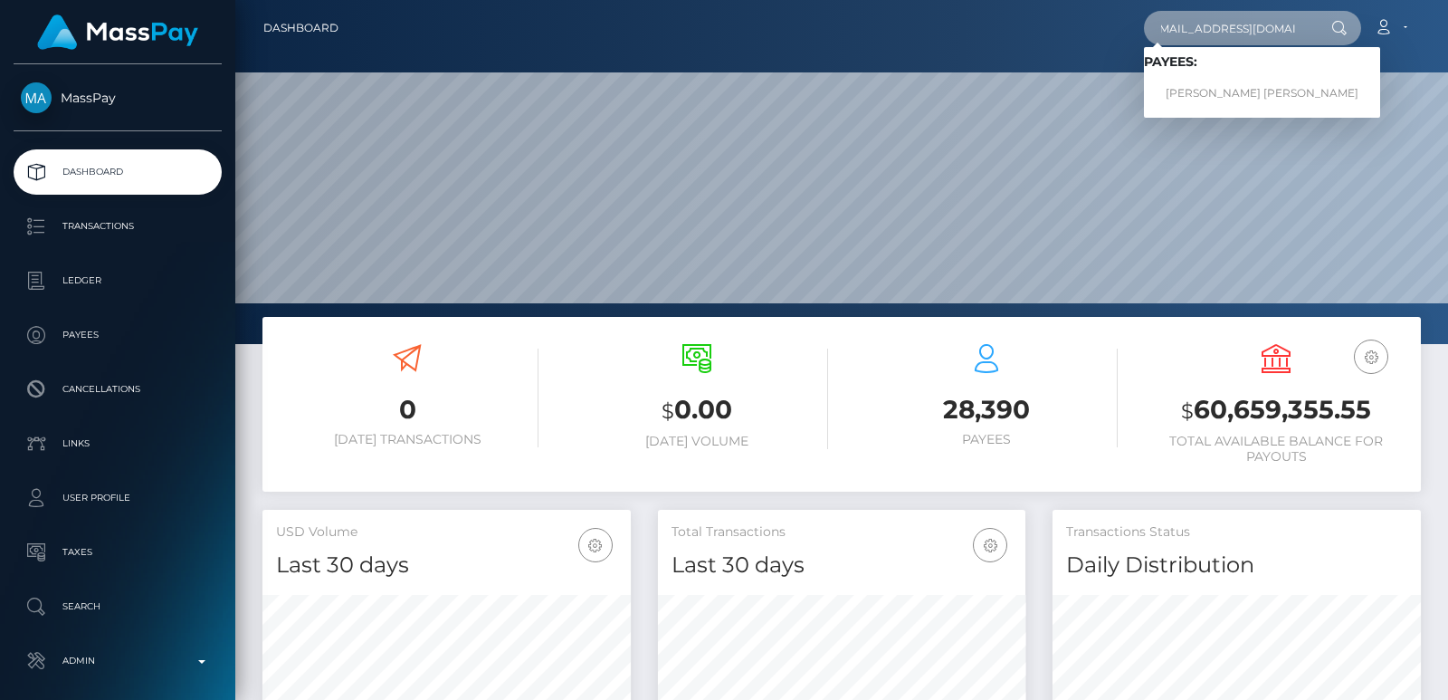
scroll to position [0, 0]
click at [1269, 95] on link "LILA DOLORES SUZANNE GARCIA" at bounding box center [1262, 93] width 236 height 33
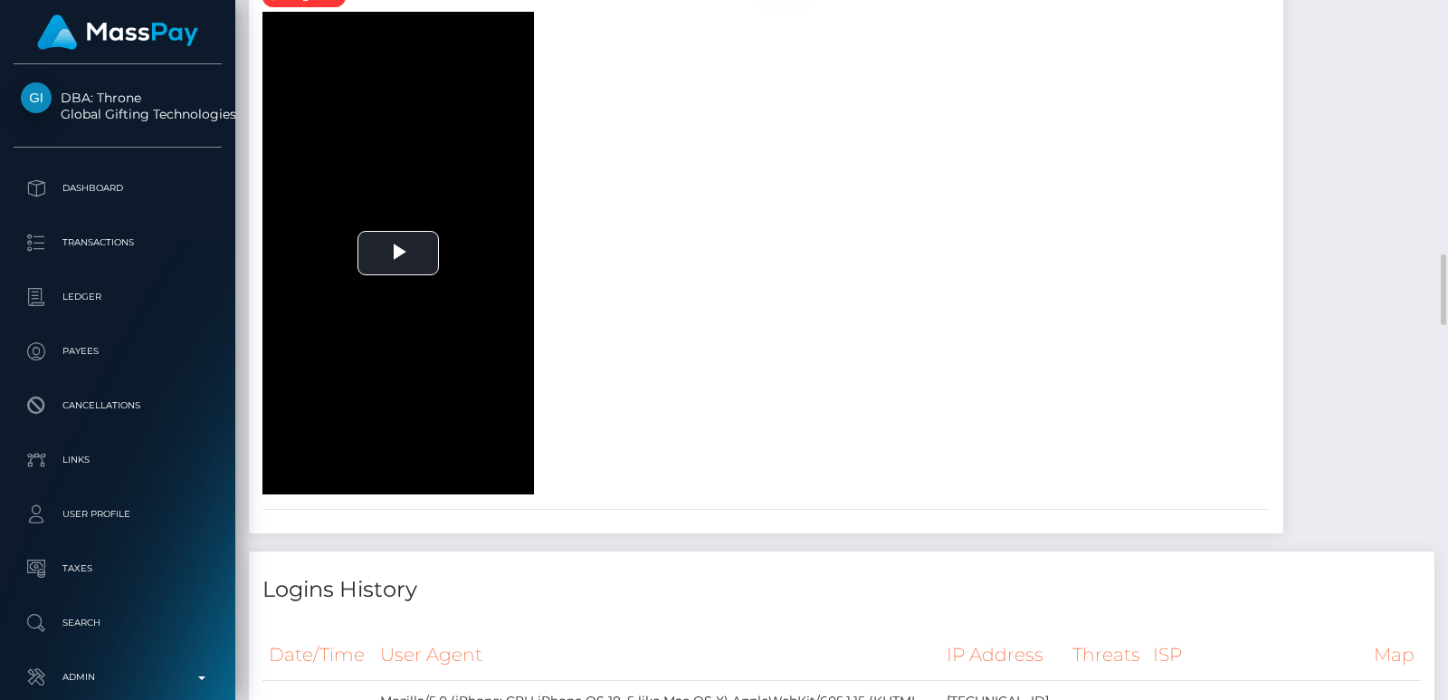
scroll to position [2226, 0]
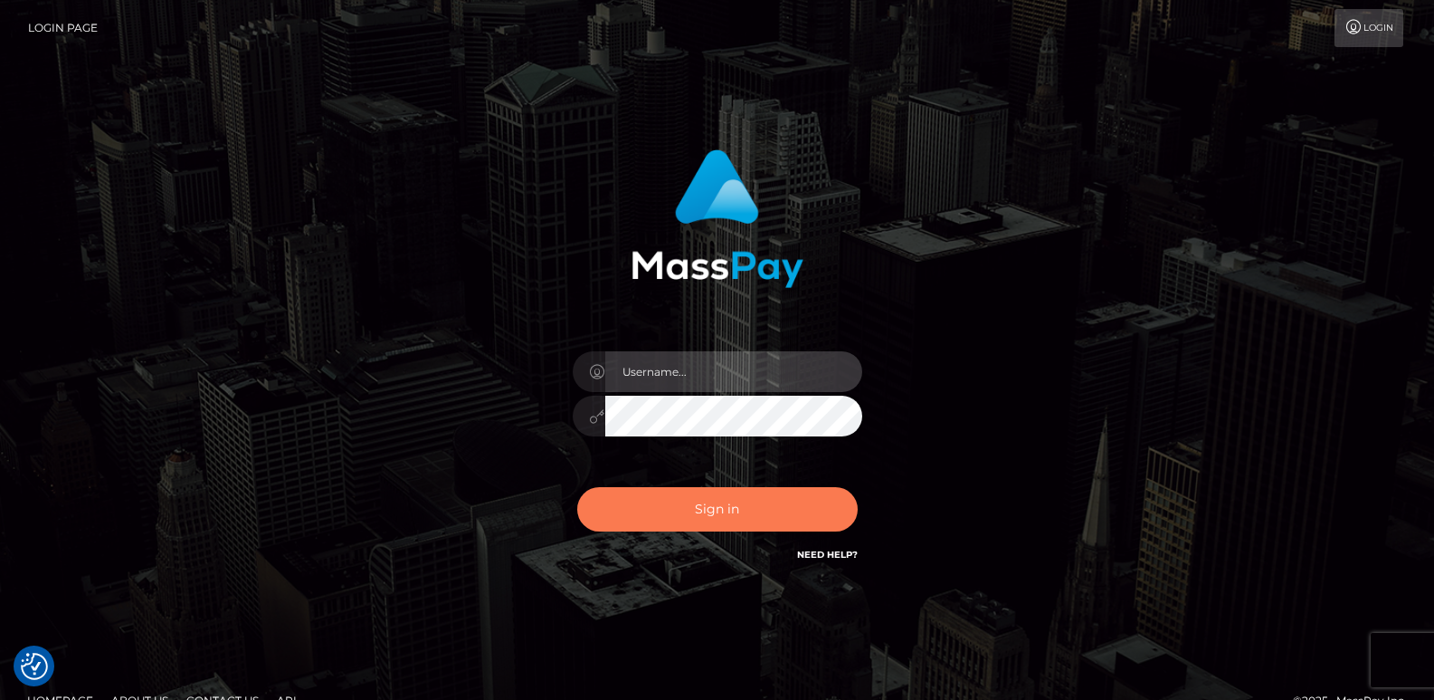
type input "[DOMAIN_NAME]"
click at [660, 496] on button "Sign in" at bounding box center [717, 509] width 281 height 44
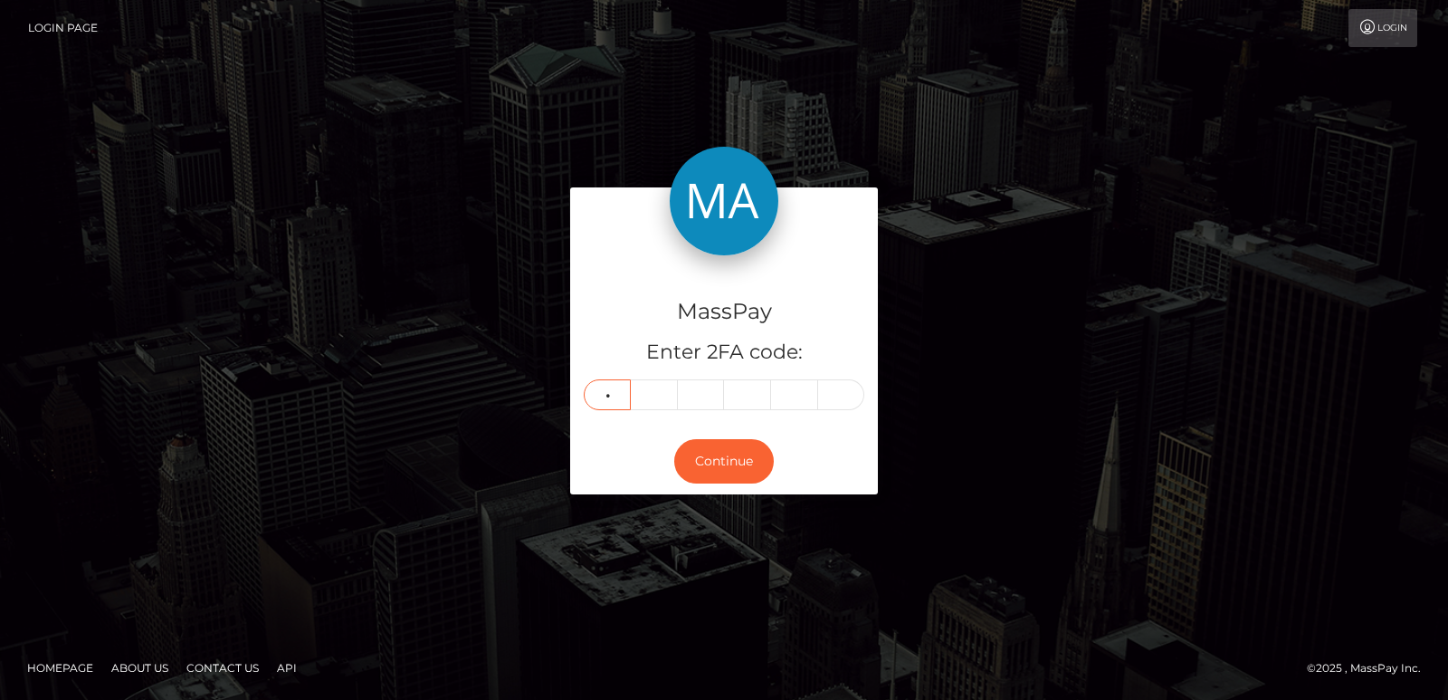
type input "5"
type input "7"
type input "5"
type input "3"
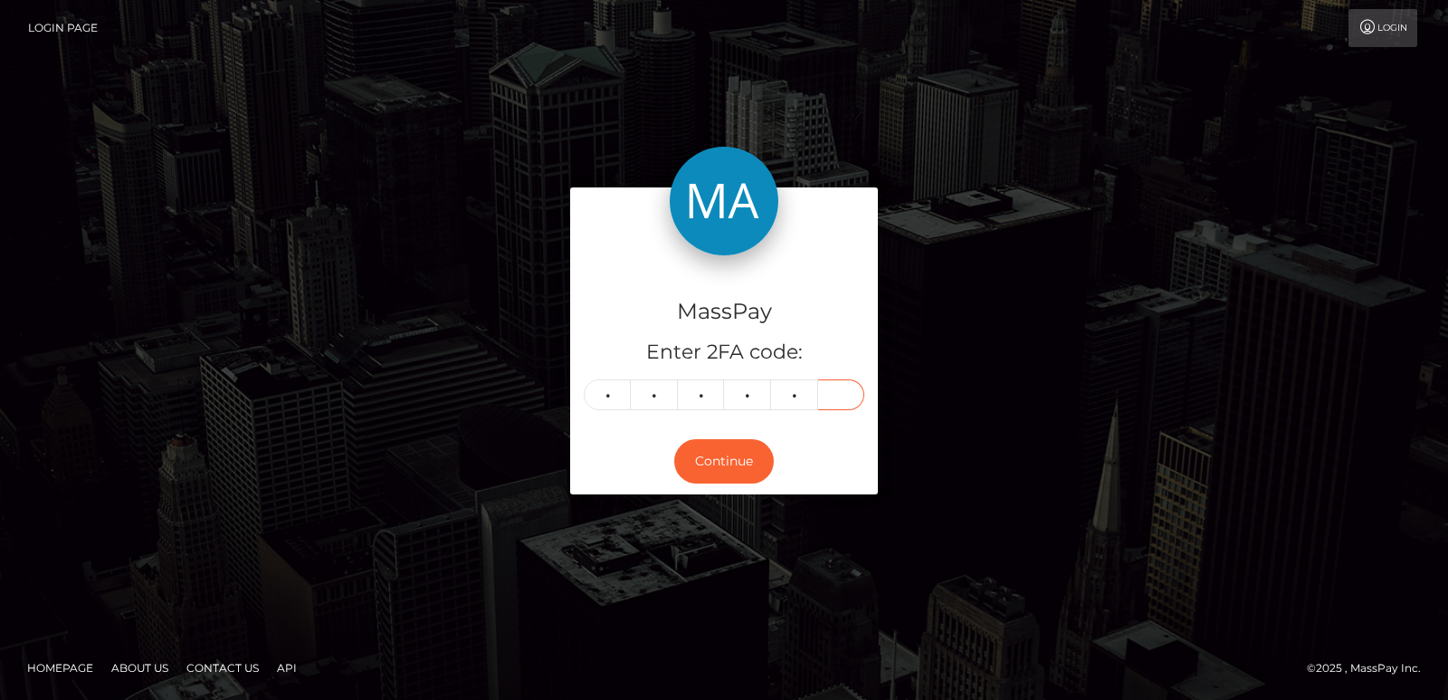
type input "1"
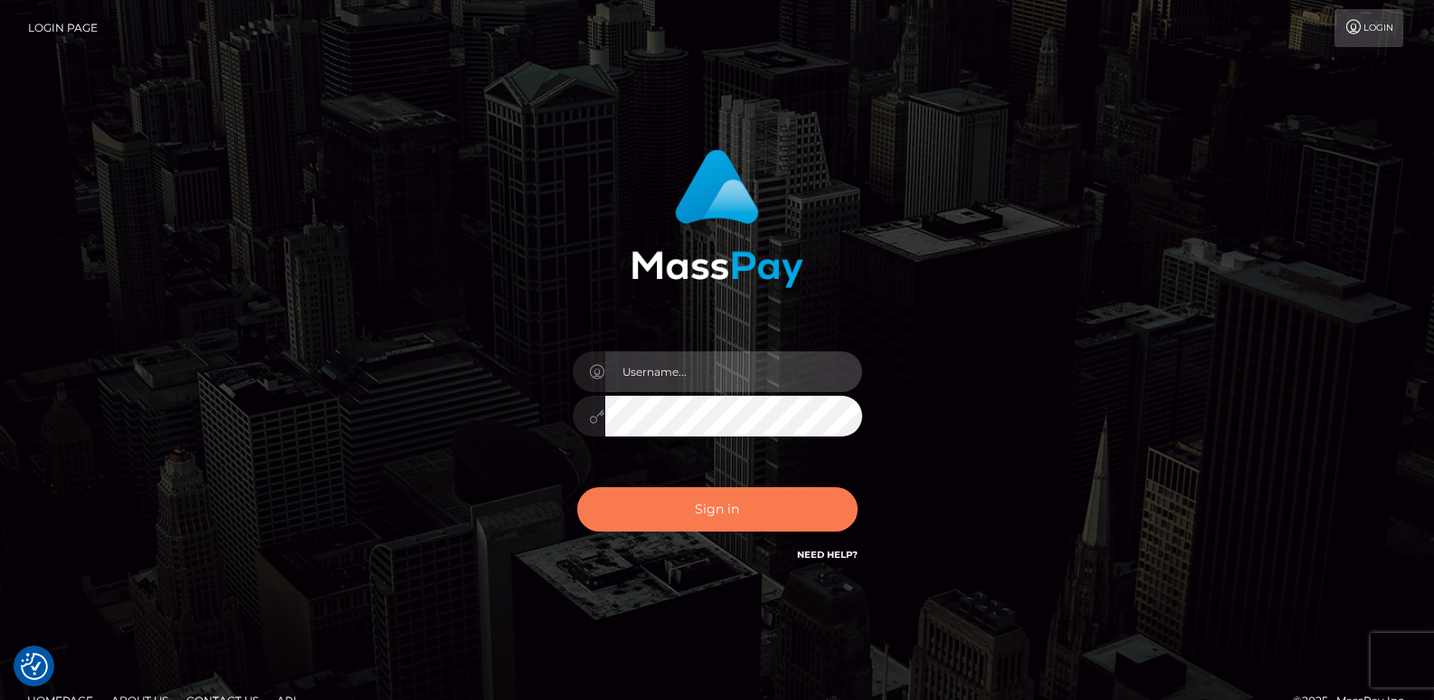
type input "ts2.es"
click at [649, 529] on button "Sign in" at bounding box center [717, 509] width 281 height 44
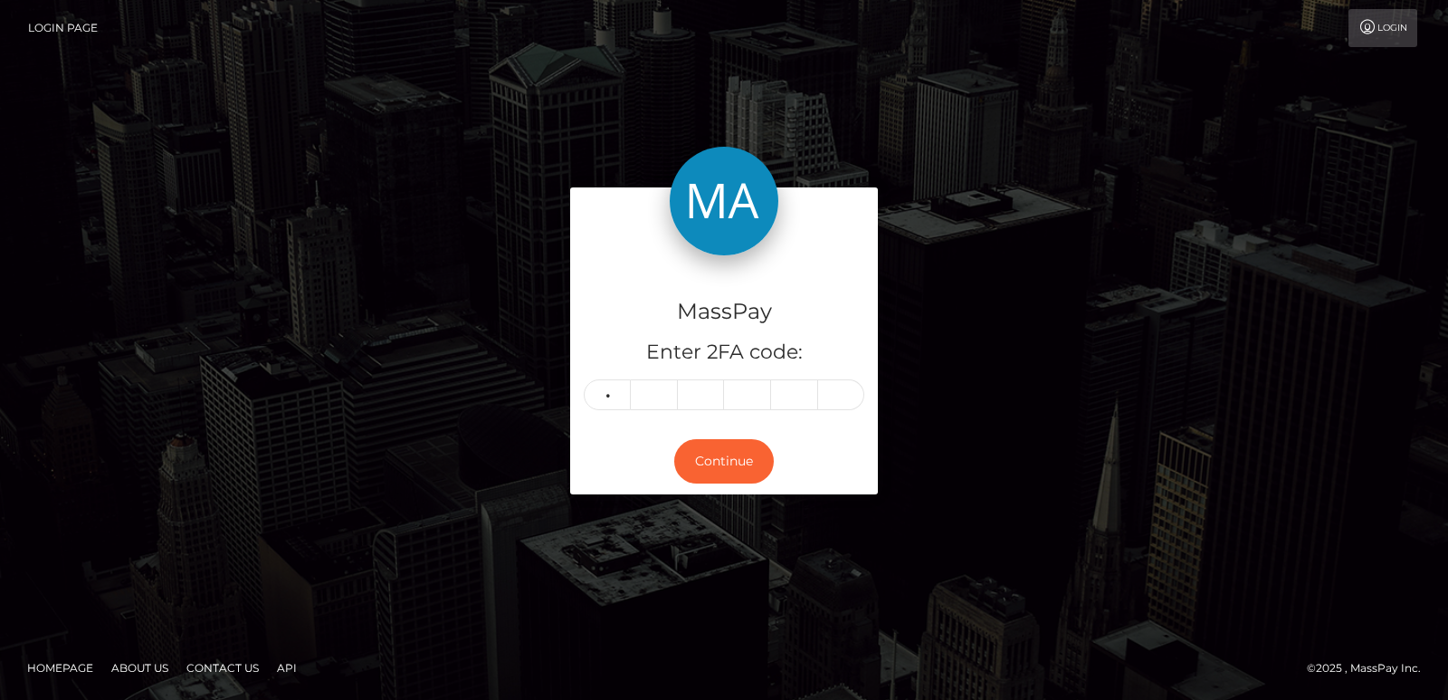
type input "5"
type input "7"
type input "0"
type input "8"
type input "0"
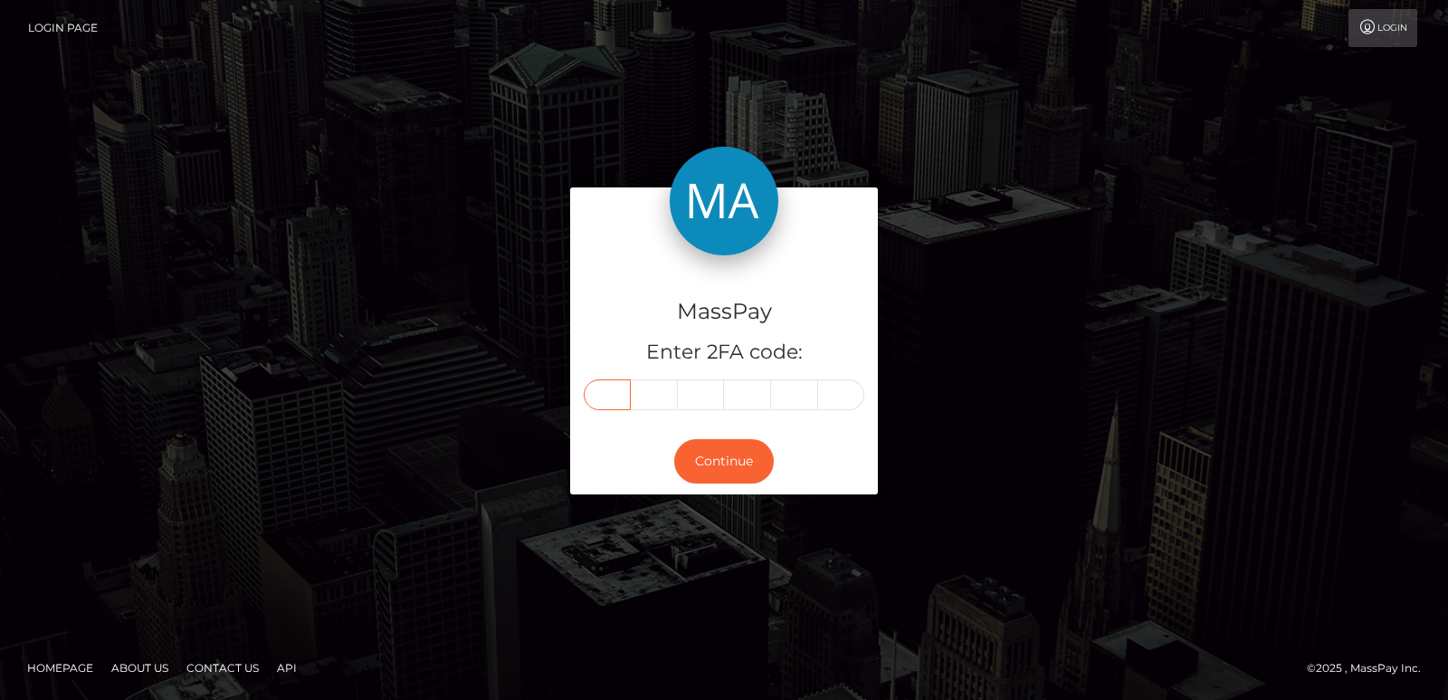
type input "0"
type input "8"
type input "0"
type input "2"
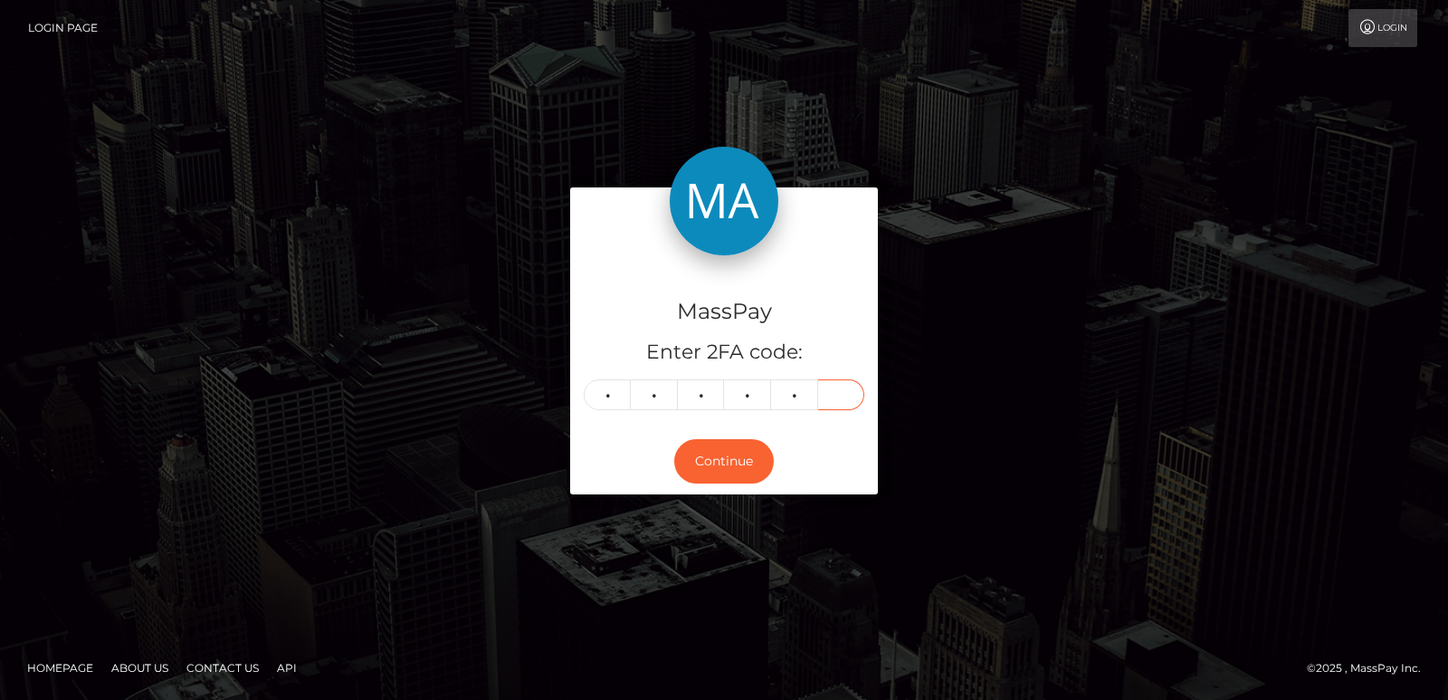
type input "8"
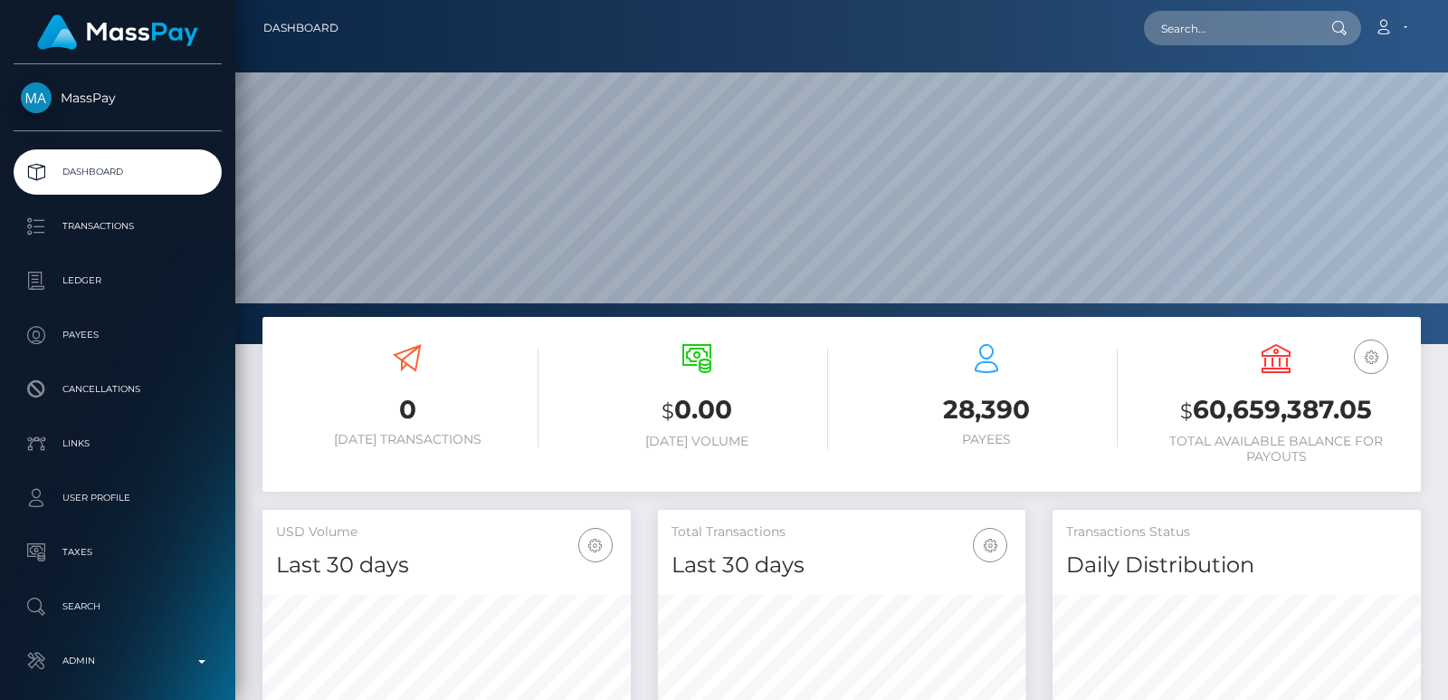
scroll to position [538, 367]
click at [1198, 14] on input "text" at bounding box center [1229, 28] width 170 height 34
paste input "albabackup30@gmail.com"
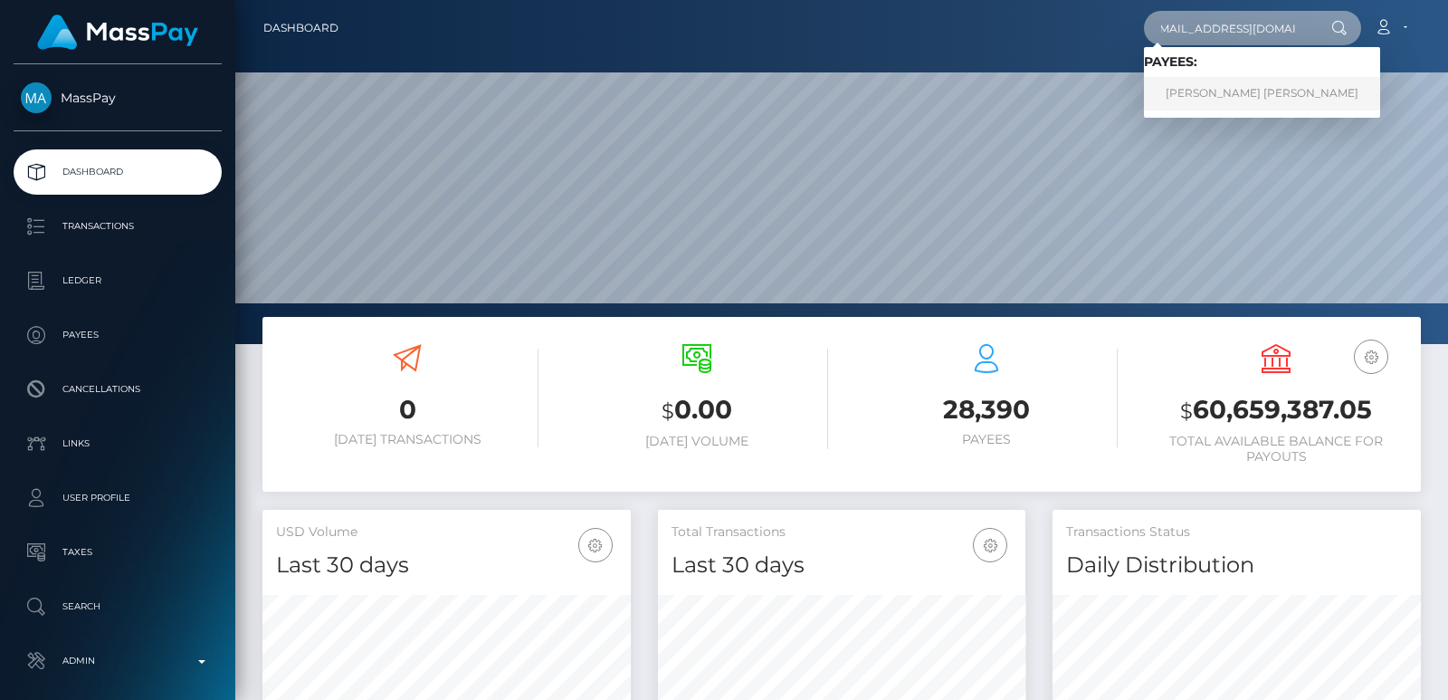
type input "albabackup30@gmail.com"
click at [1189, 93] on link "LILA DOLORES SUZANNE GARCIA" at bounding box center [1262, 93] width 236 height 33
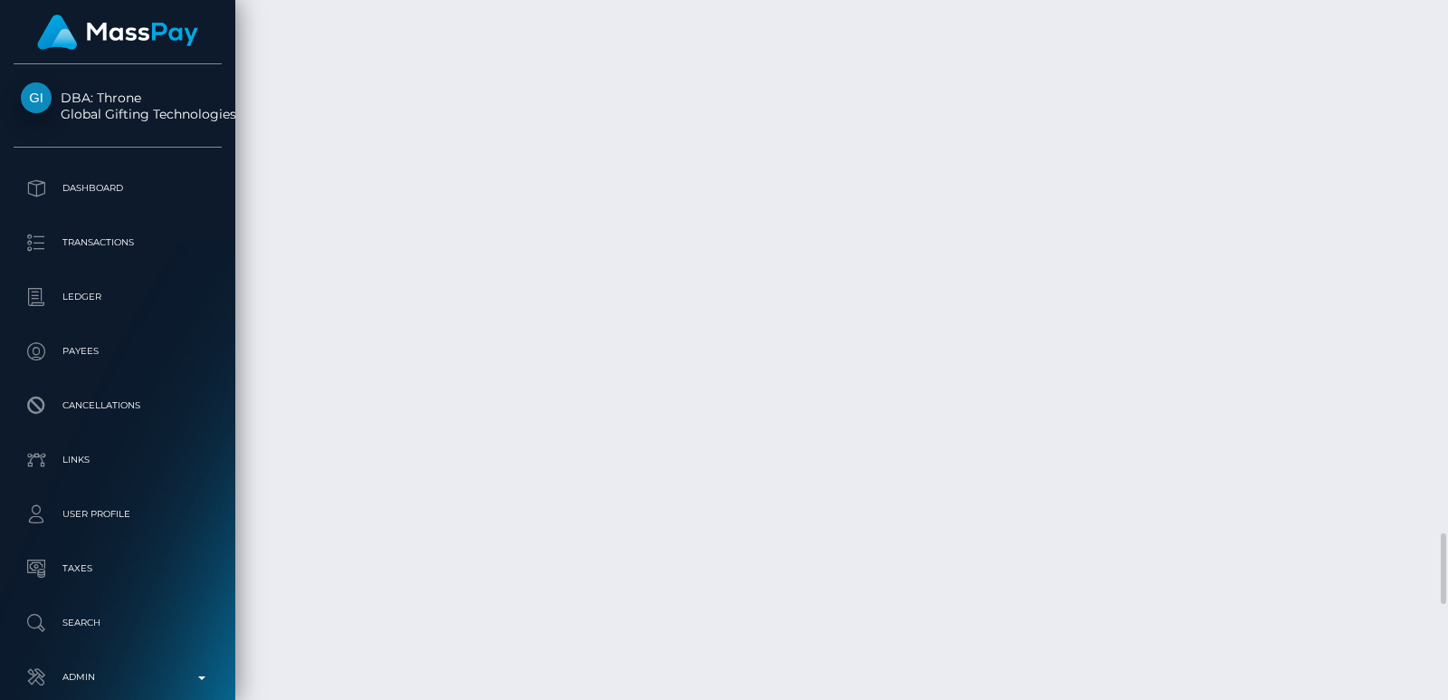
scroll to position [5403, 0]
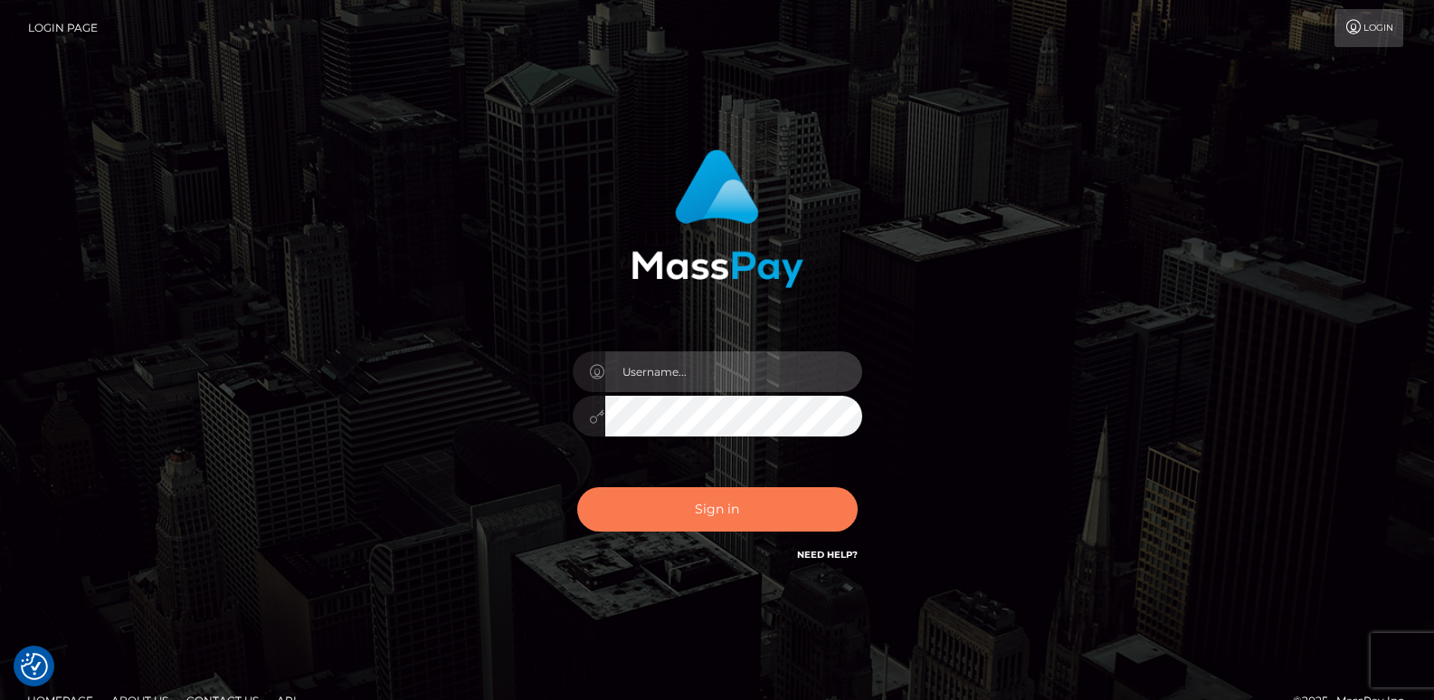
type input "[DOMAIN_NAME]"
click at [695, 508] on button "Sign in" at bounding box center [717, 509] width 281 height 44
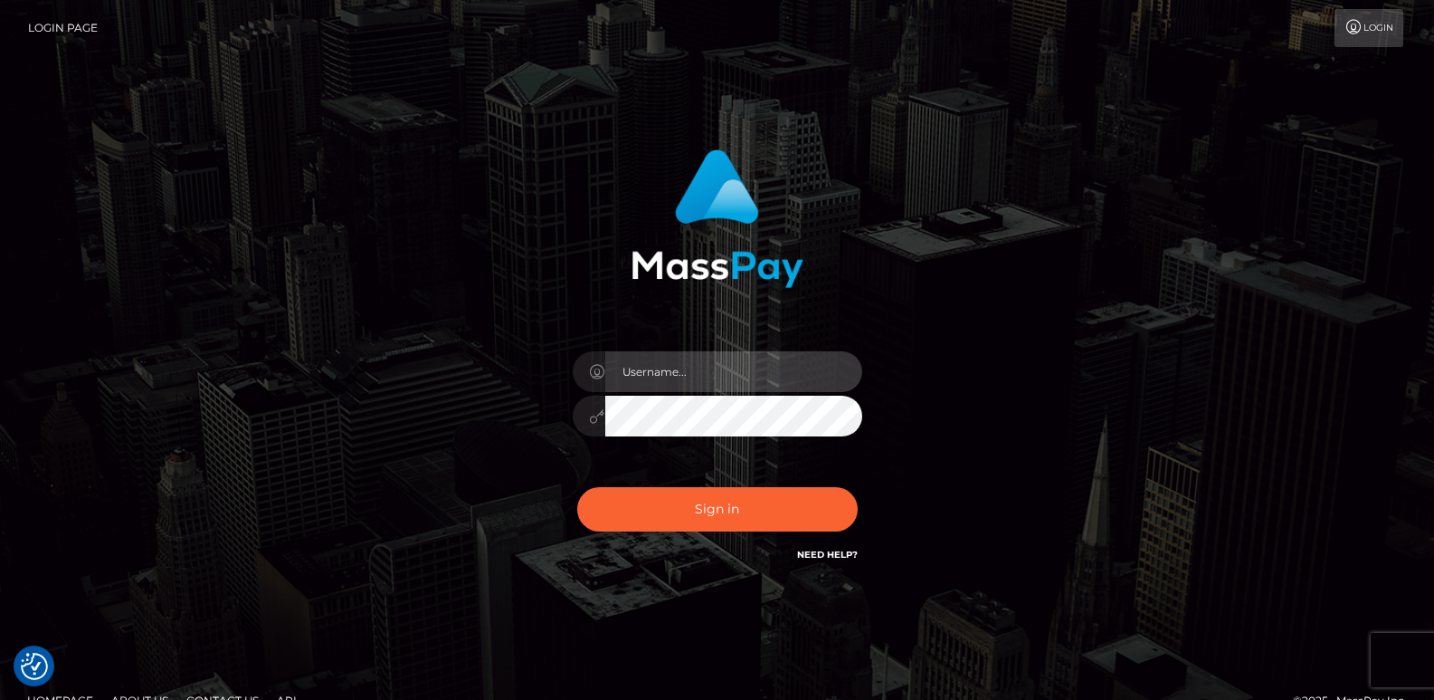
type input "[DOMAIN_NAME]"
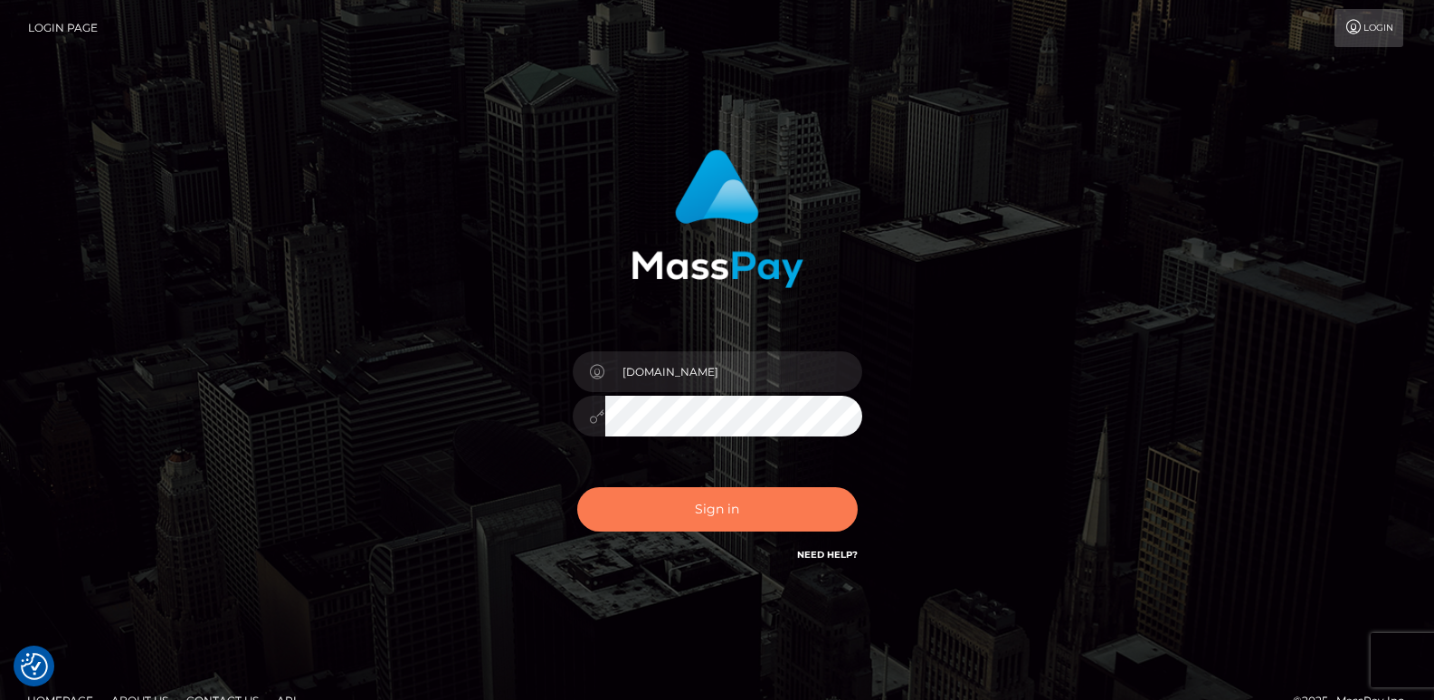
click at [695, 508] on button "Sign in" at bounding box center [717, 509] width 281 height 44
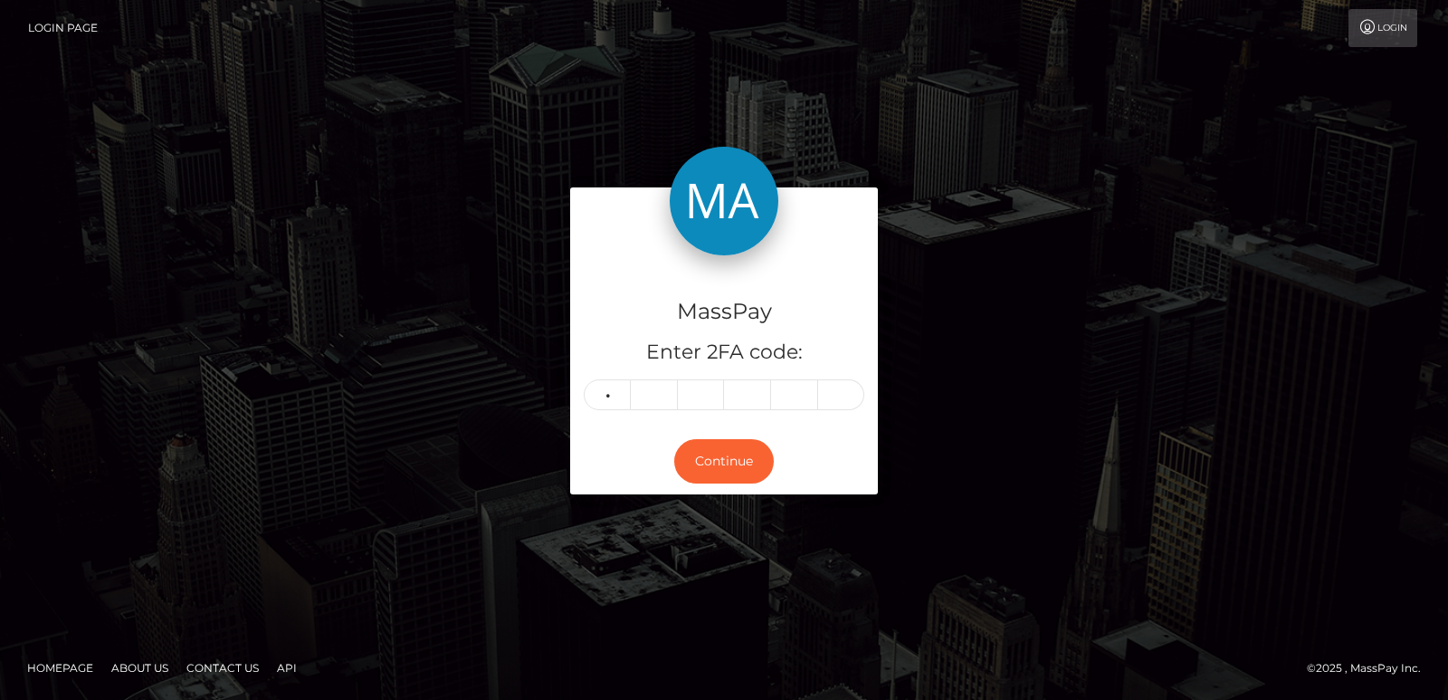
type input "7"
type input "1"
type input "6"
type input "0"
type input "9"
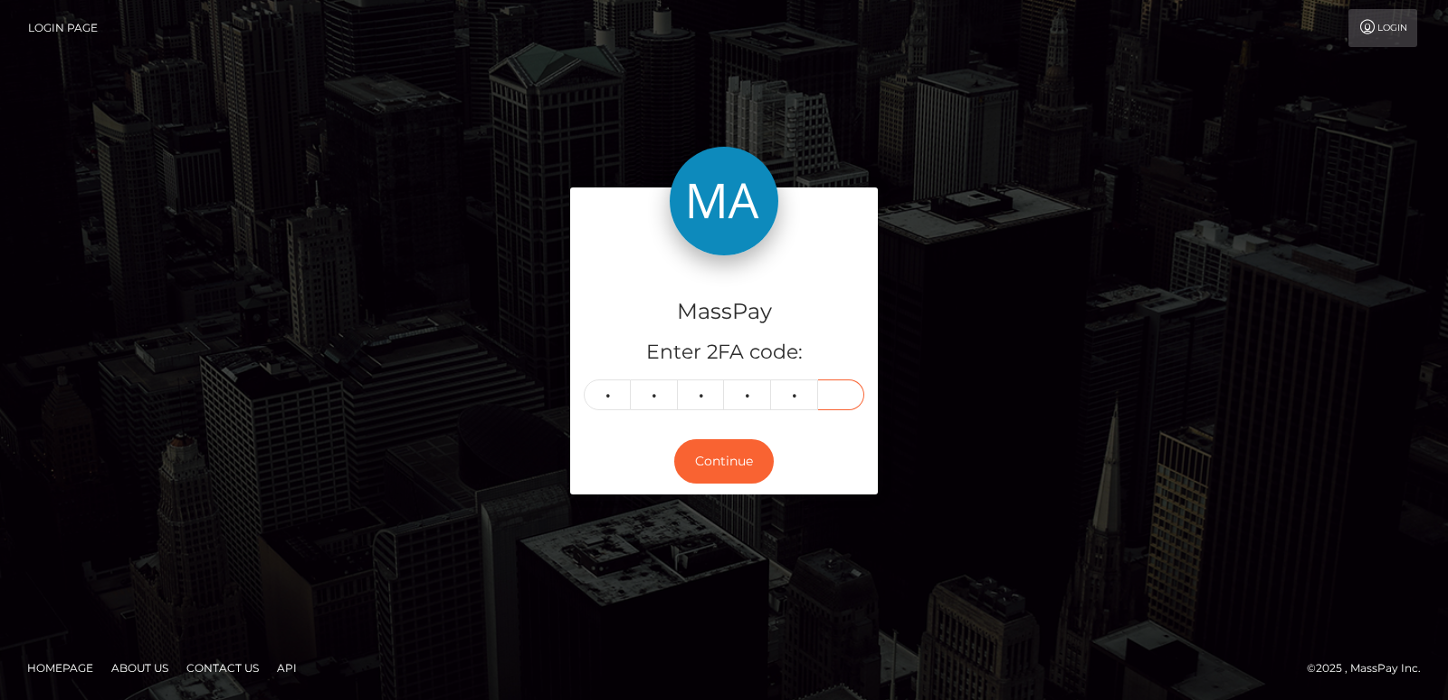
type input "0"
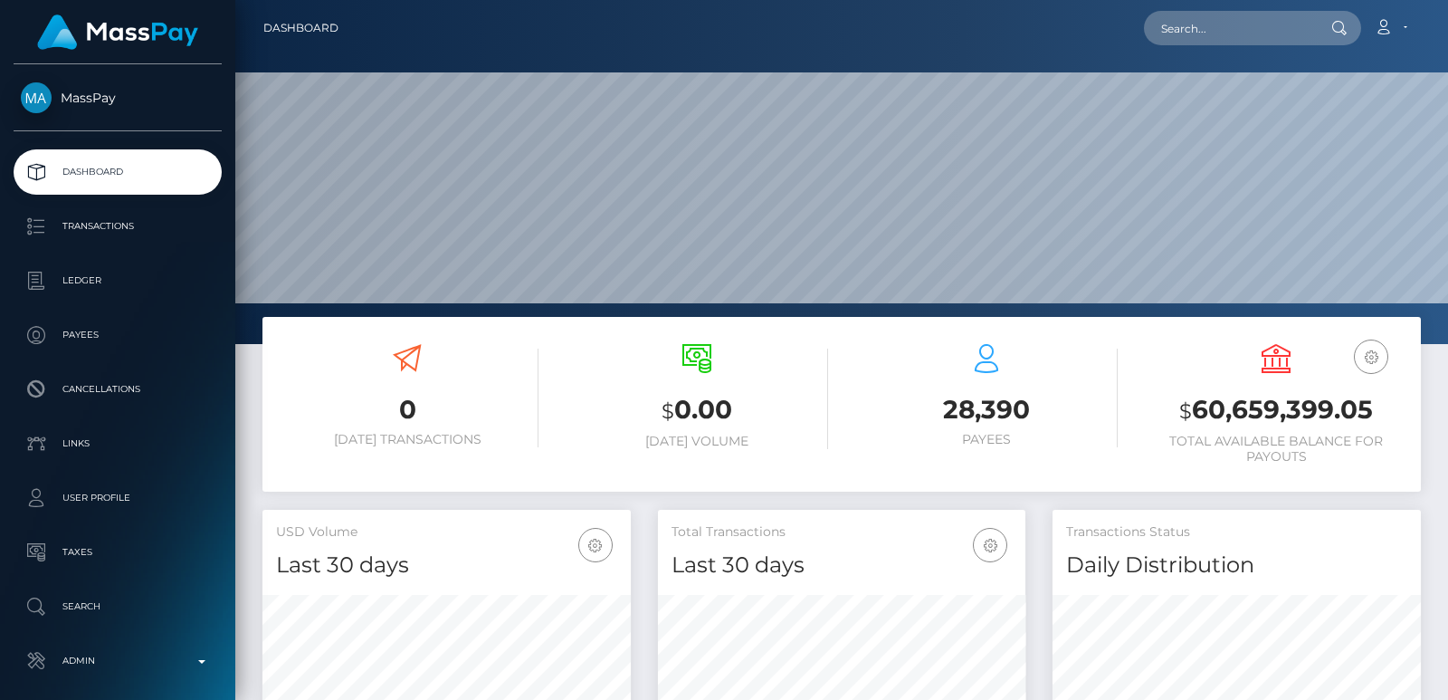
scroll to position [321, 367]
click at [1155, 31] on input "text" at bounding box center [1229, 28] width 170 height 34
paste input "[EMAIL_ADDRESS][DOMAIN_NAME]"
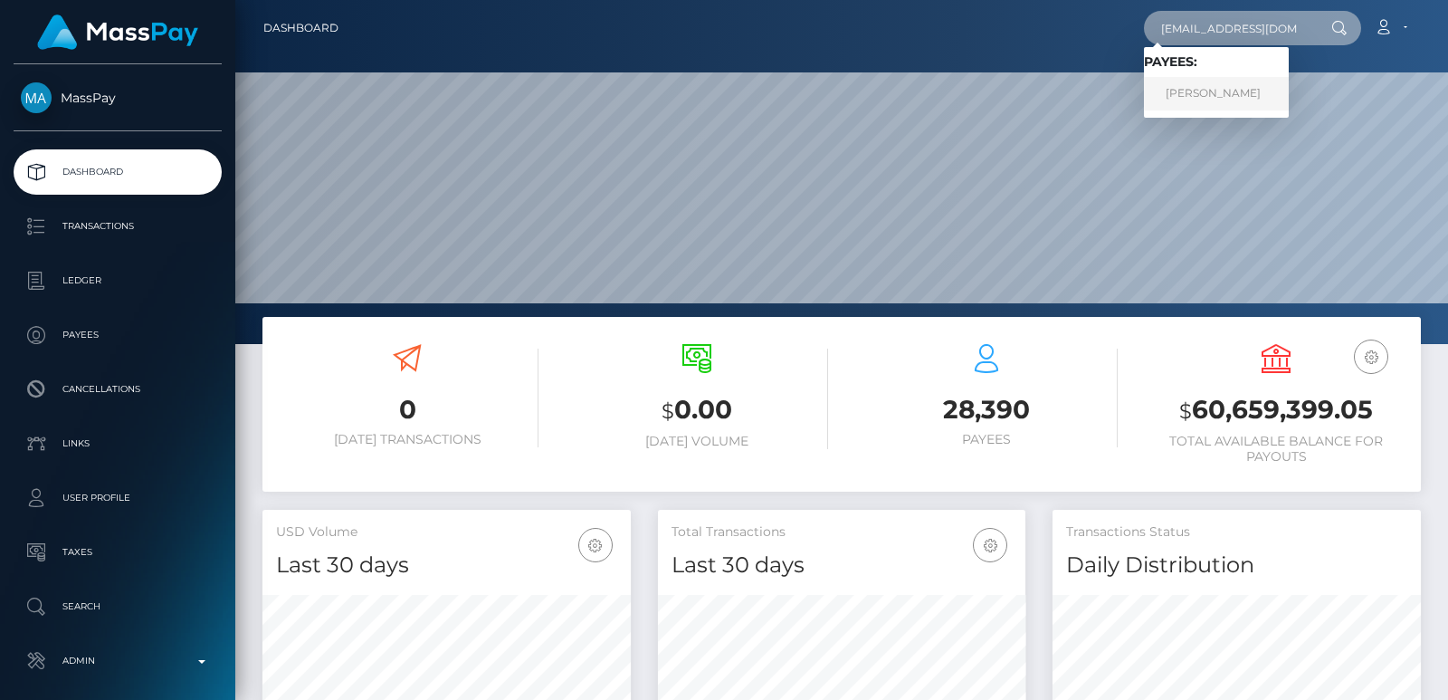
type input "[EMAIL_ADDRESS][DOMAIN_NAME]"
click at [1224, 89] on link "[PERSON_NAME]" at bounding box center [1216, 93] width 145 height 33
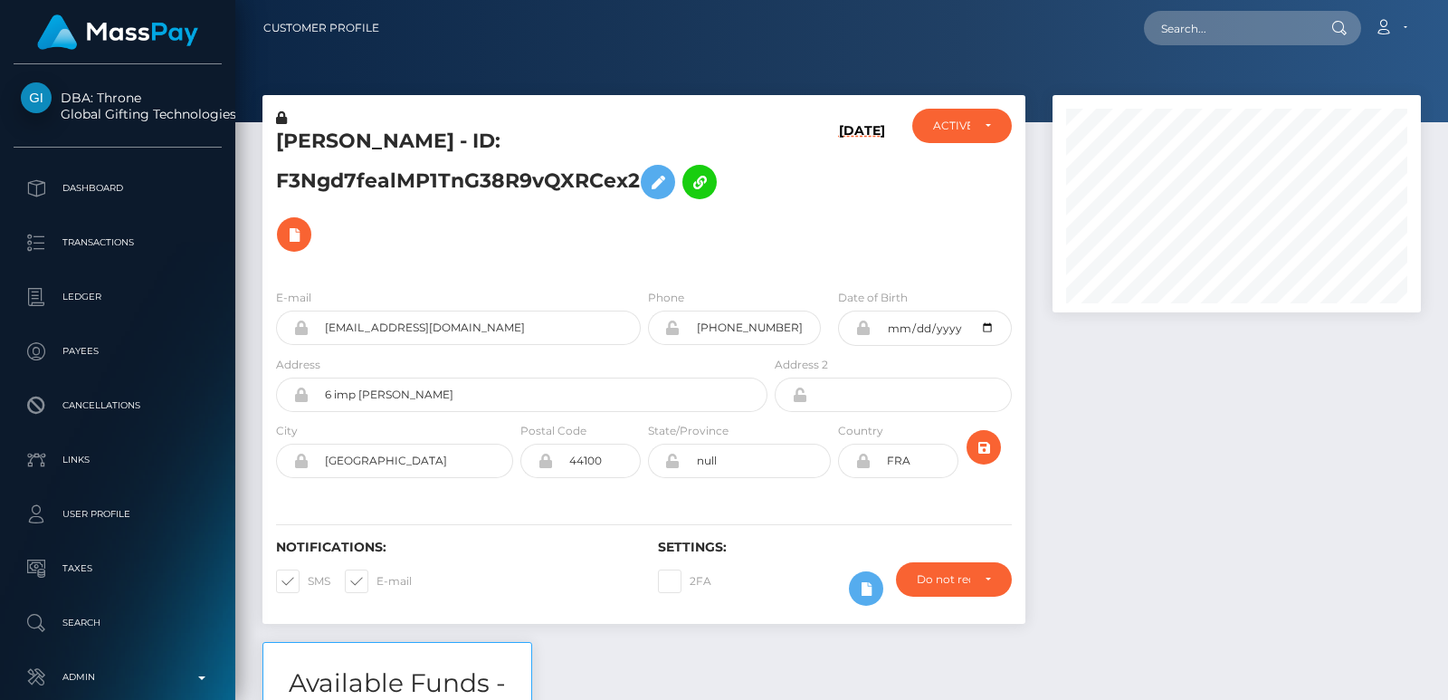
scroll to position [217, 367]
click at [1183, 51] on nav "Customer Profile Loading... Loading... Account" at bounding box center [841, 28] width 1213 height 56
click at [1199, 28] on input "text" at bounding box center [1229, 28] width 170 height 34
paste input "[EMAIL_ADDRESS][DOMAIN_NAME]"
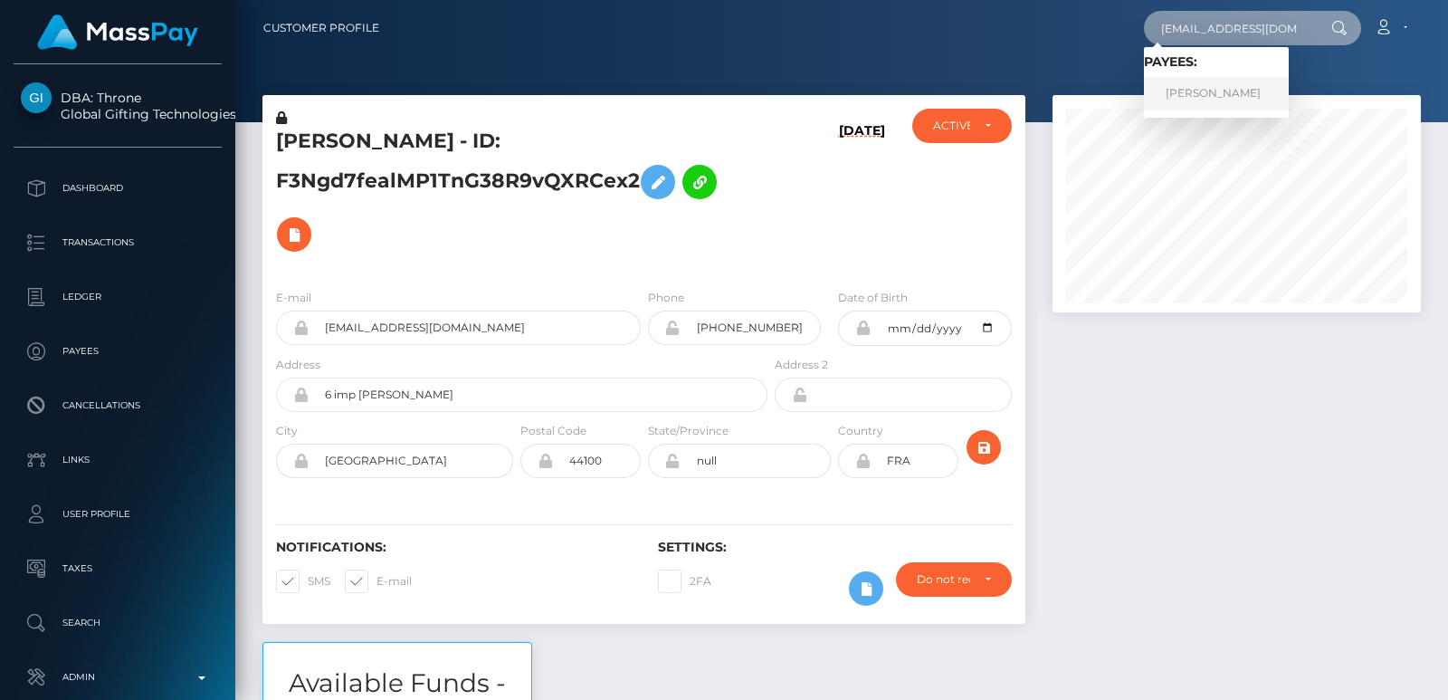
type input "[EMAIL_ADDRESS][DOMAIN_NAME]"
click at [1179, 88] on link "[PERSON_NAME]" at bounding box center [1216, 93] width 145 height 33
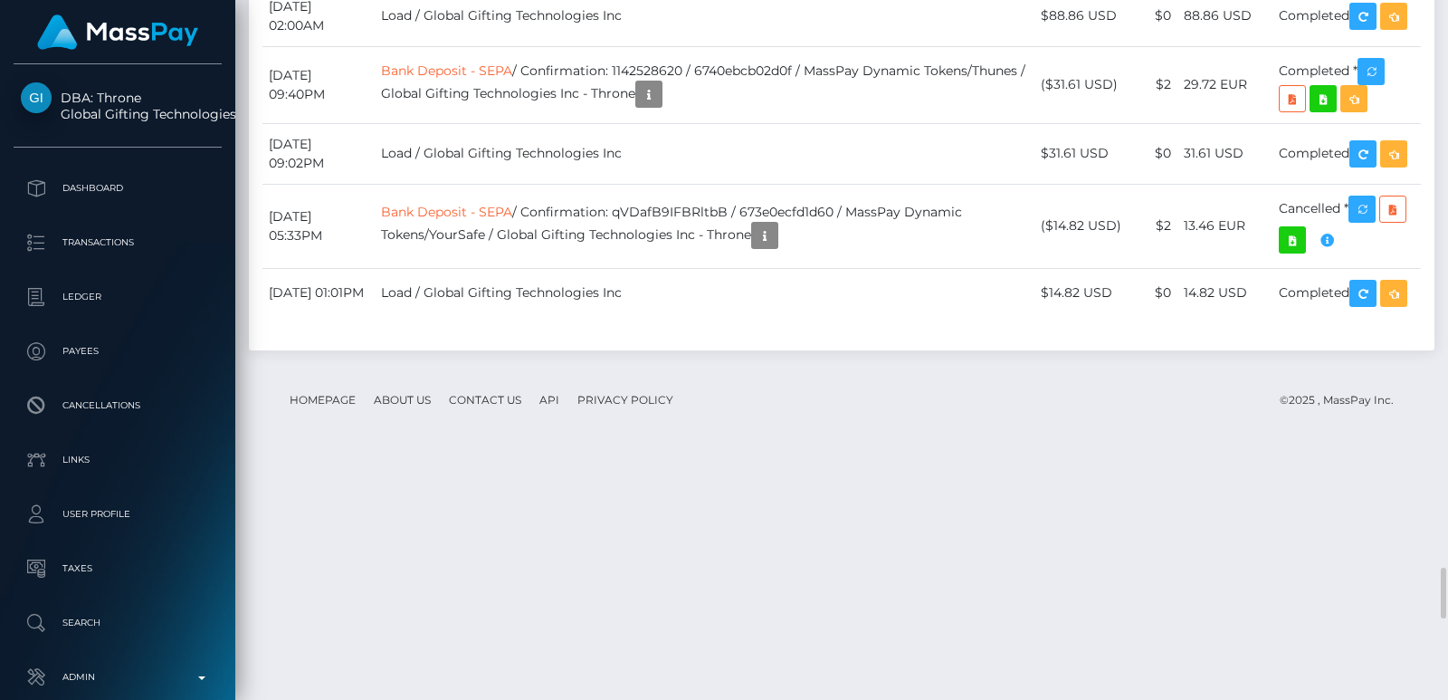
scroll to position [6787, 0]
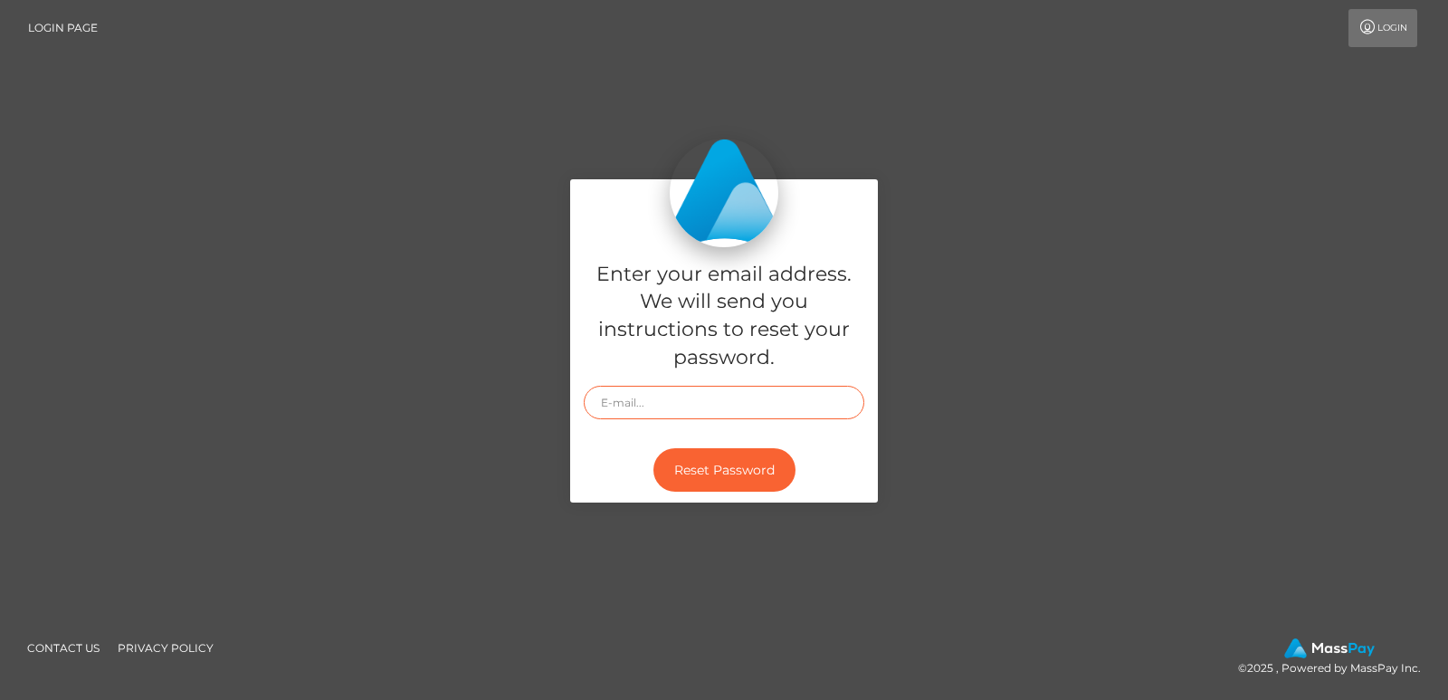
click at [645, 410] on input "text" at bounding box center [724, 402] width 281 height 33
